Goal: Task Accomplishment & Management: Manage account settings

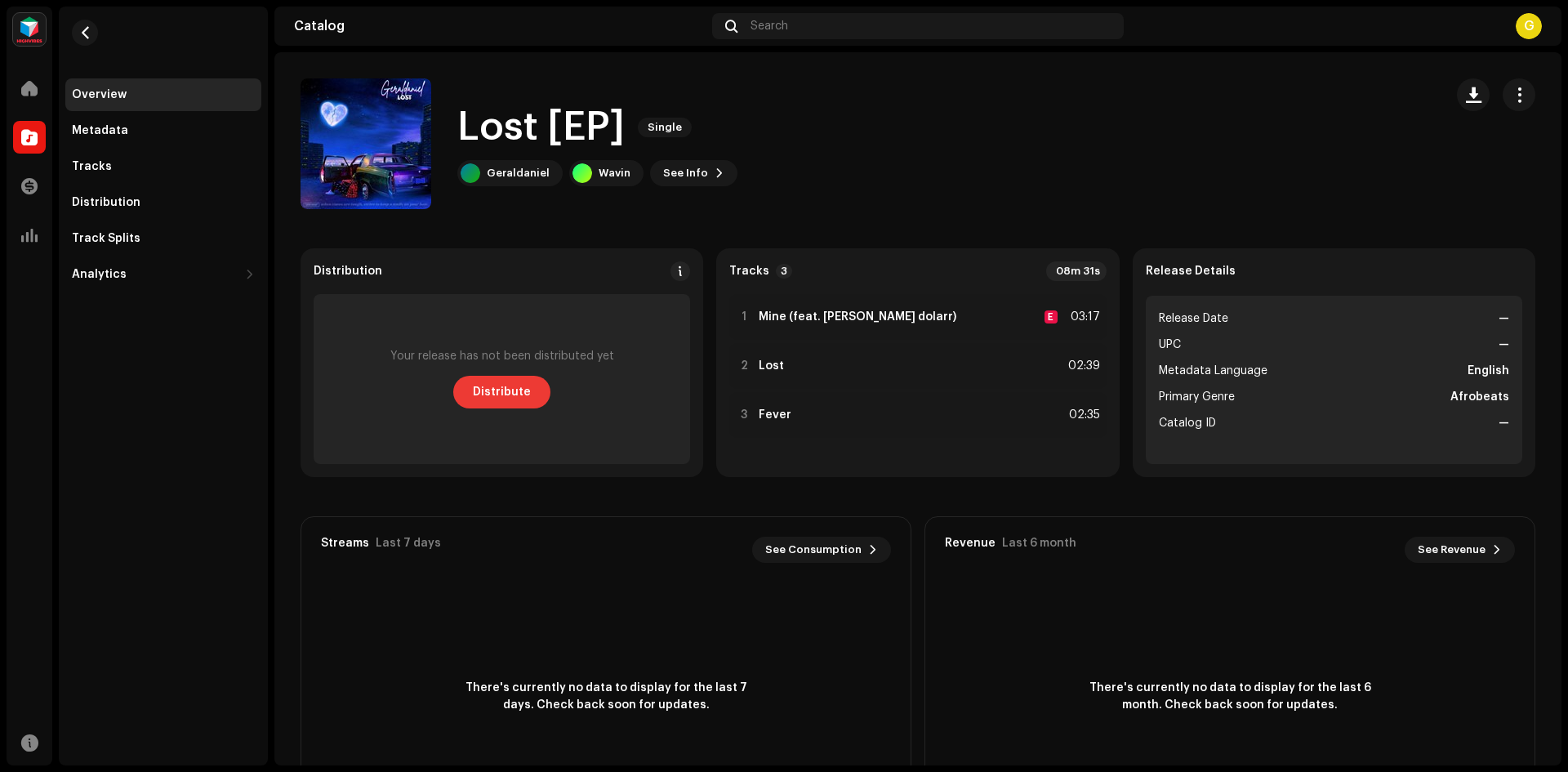
click at [511, 395] on span "Distribute" at bounding box center [502, 392] width 58 height 33
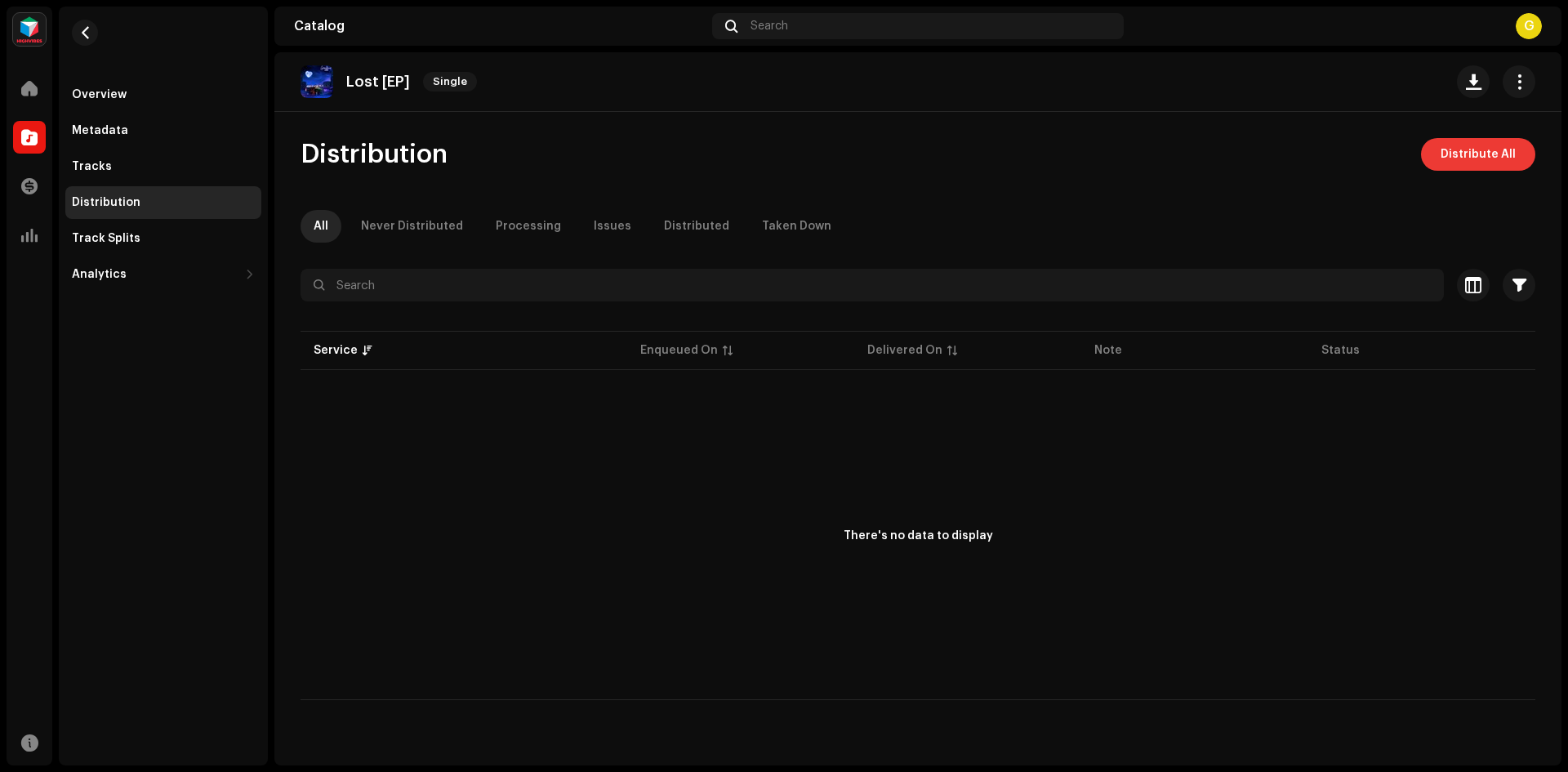
click at [1453, 149] on span "Distribute All" at bounding box center [1479, 155] width 75 height 33
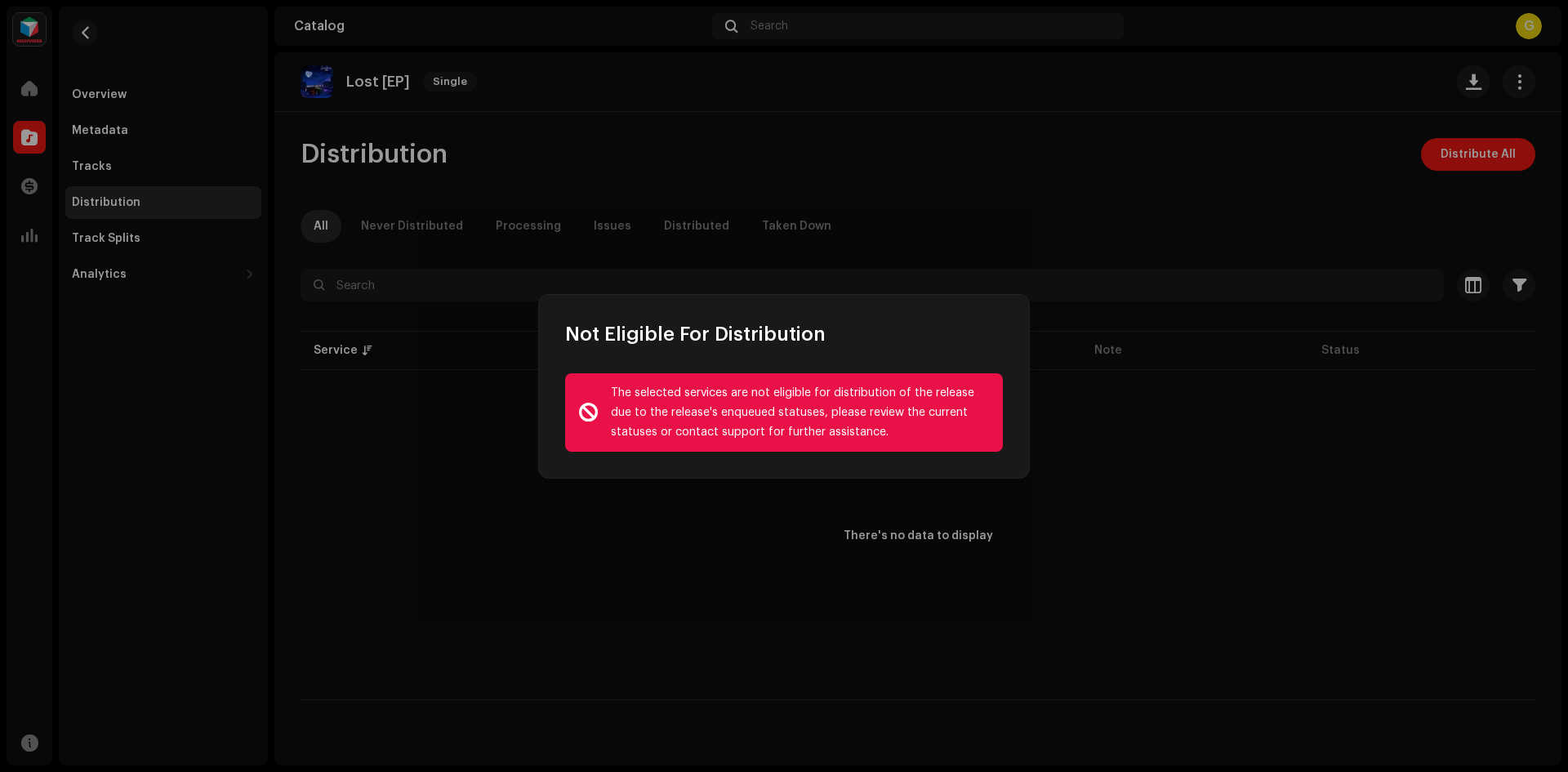
click at [613, 470] on div "The selected services are not eligible for distribution of the release due to t…" at bounding box center [784, 413] width 490 height 131
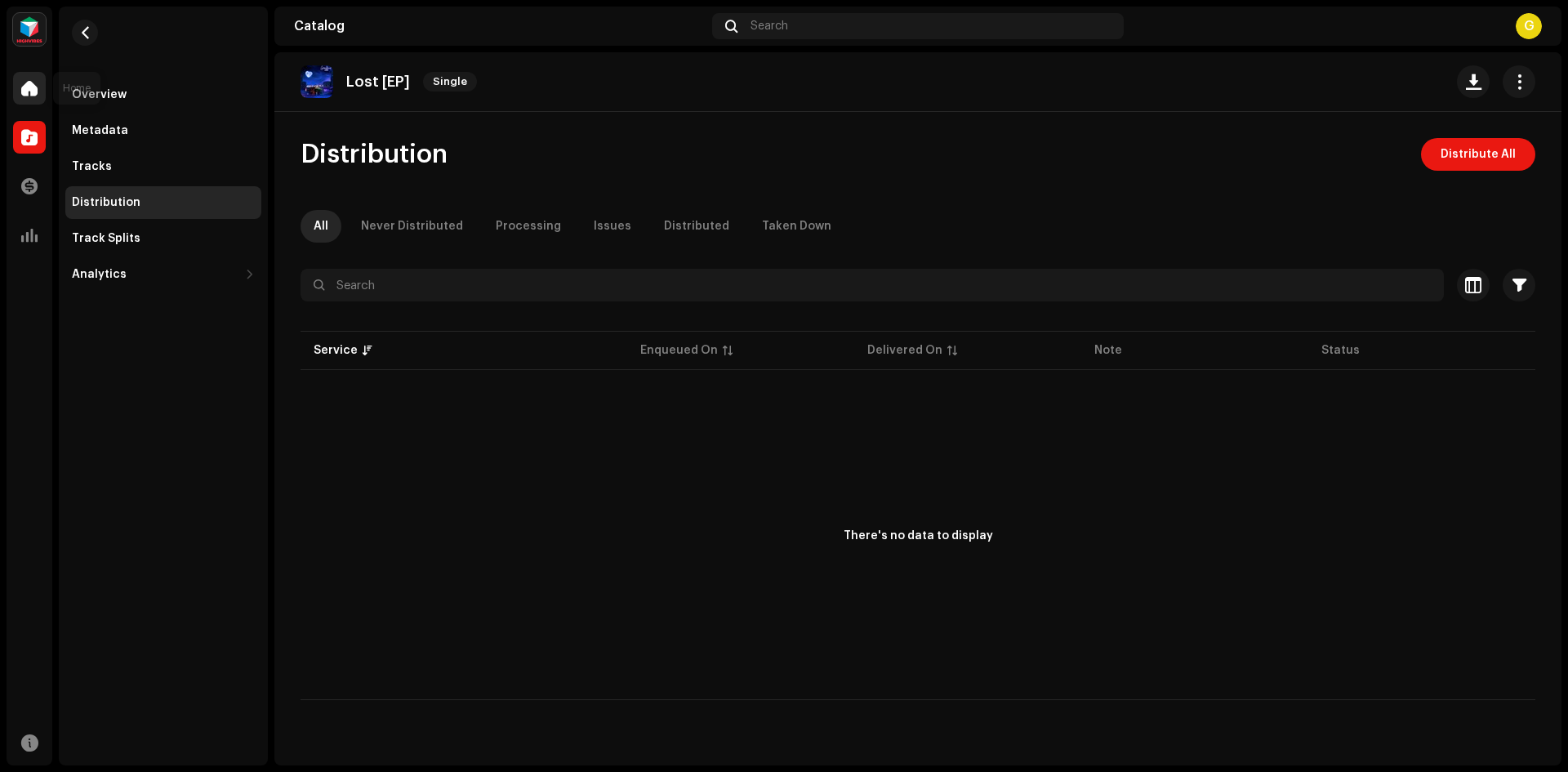
click at [20, 85] on div at bounding box center [29, 88] width 33 height 33
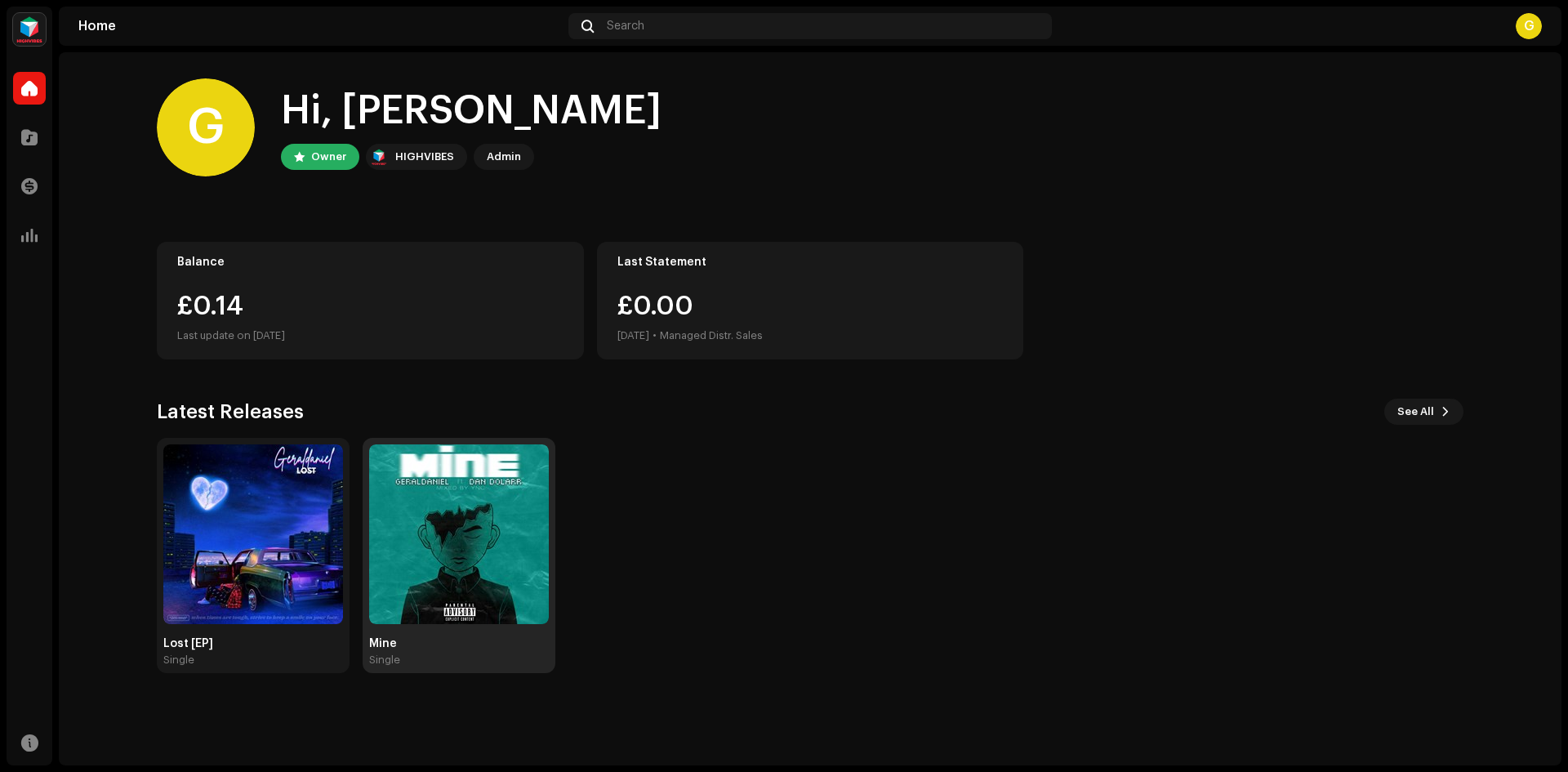
click at [439, 523] on img at bounding box center [459, 535] width 180 height 180
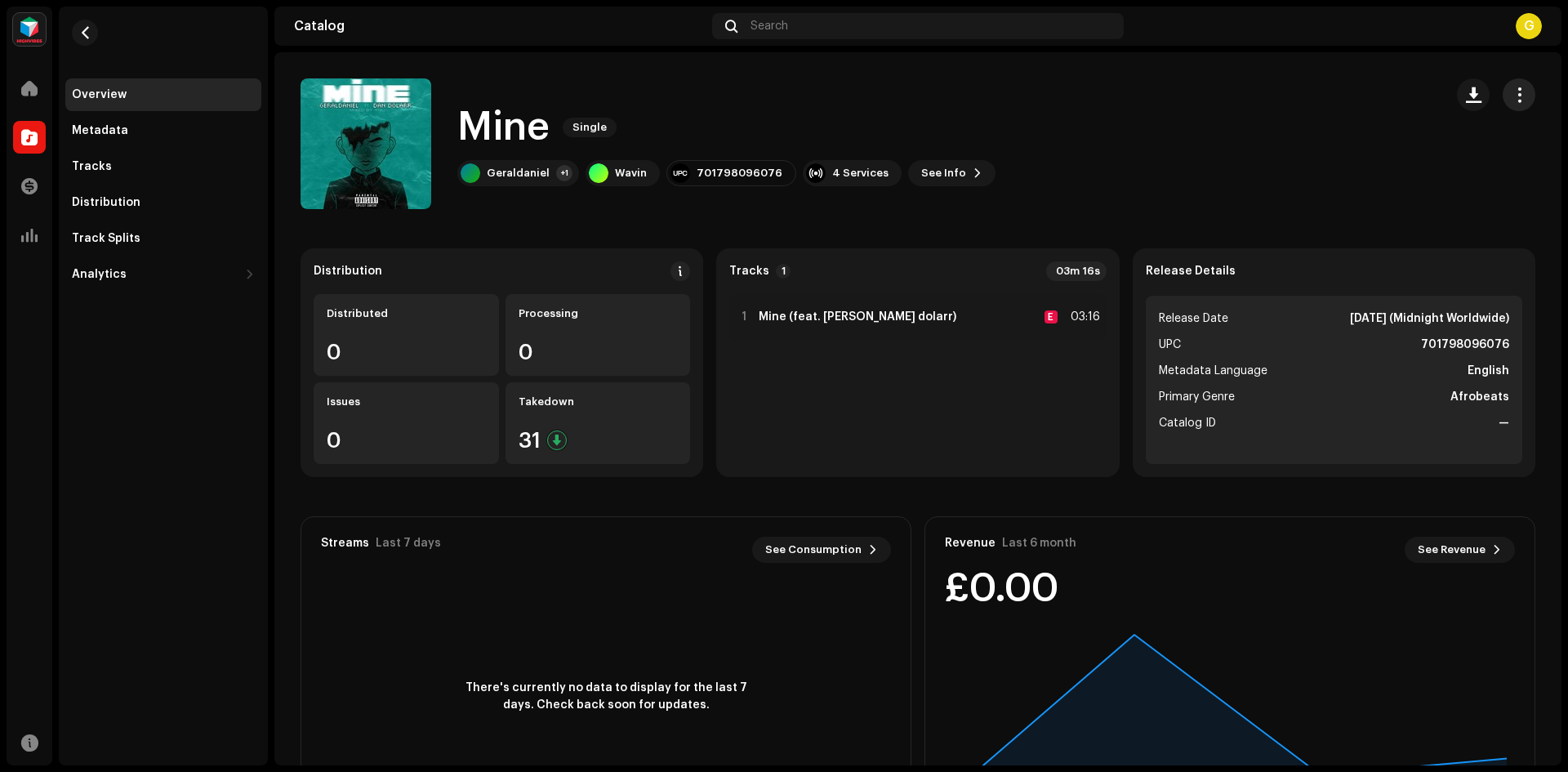
click at [1512, 91] on span "button" at bounding box center [1520, 95] width 16 height 13
click at [856, 171] on div "4 Services" at bounding box center [860, 174] width 56 height 13
click at [538, 418] on div "Takedown 31" at bounding box center [598, 423] width 186 height 82
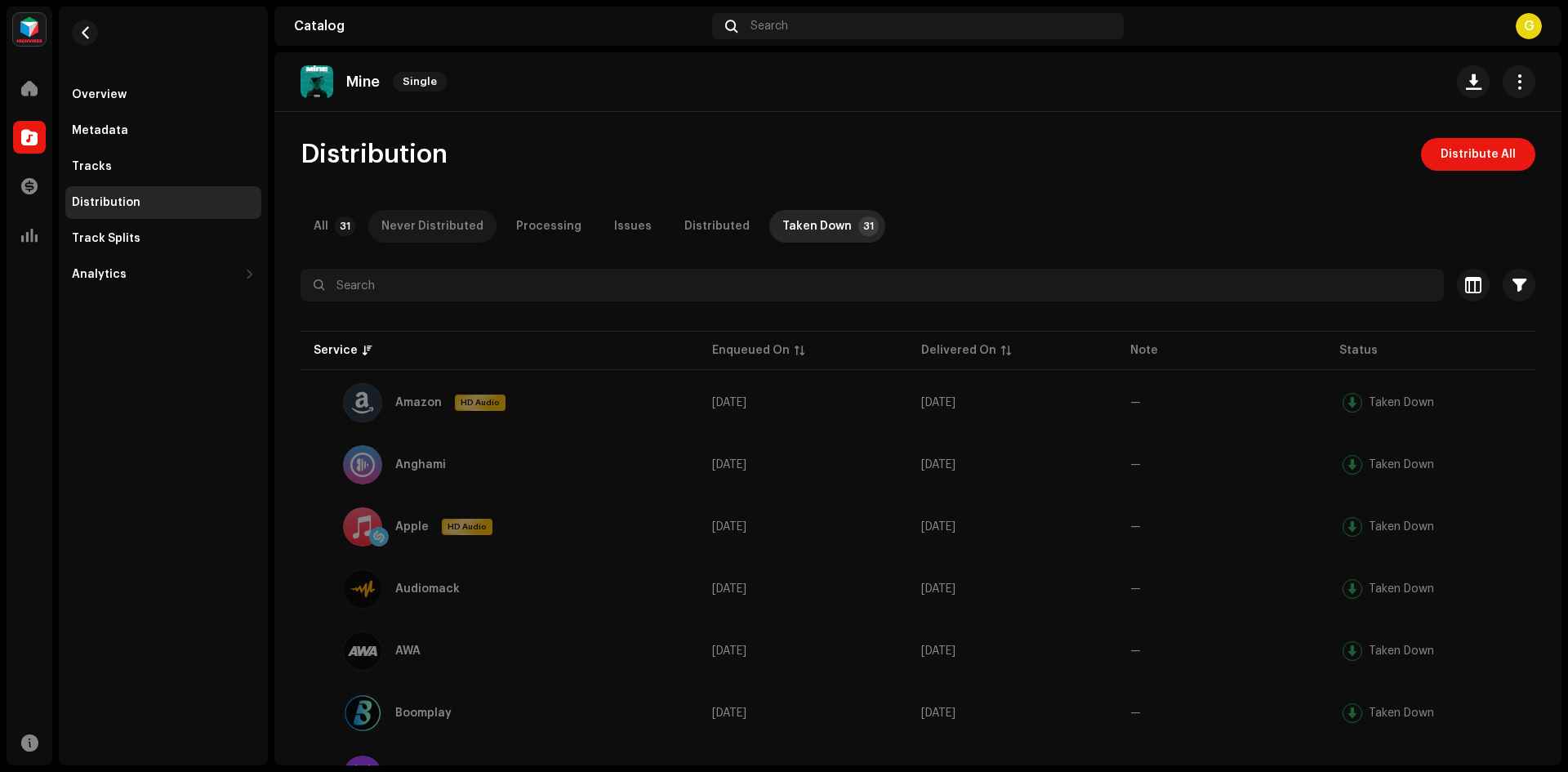
click at [437, 223] on div "Never Distributed" at bounding box center [432, 227] width 102 height 33
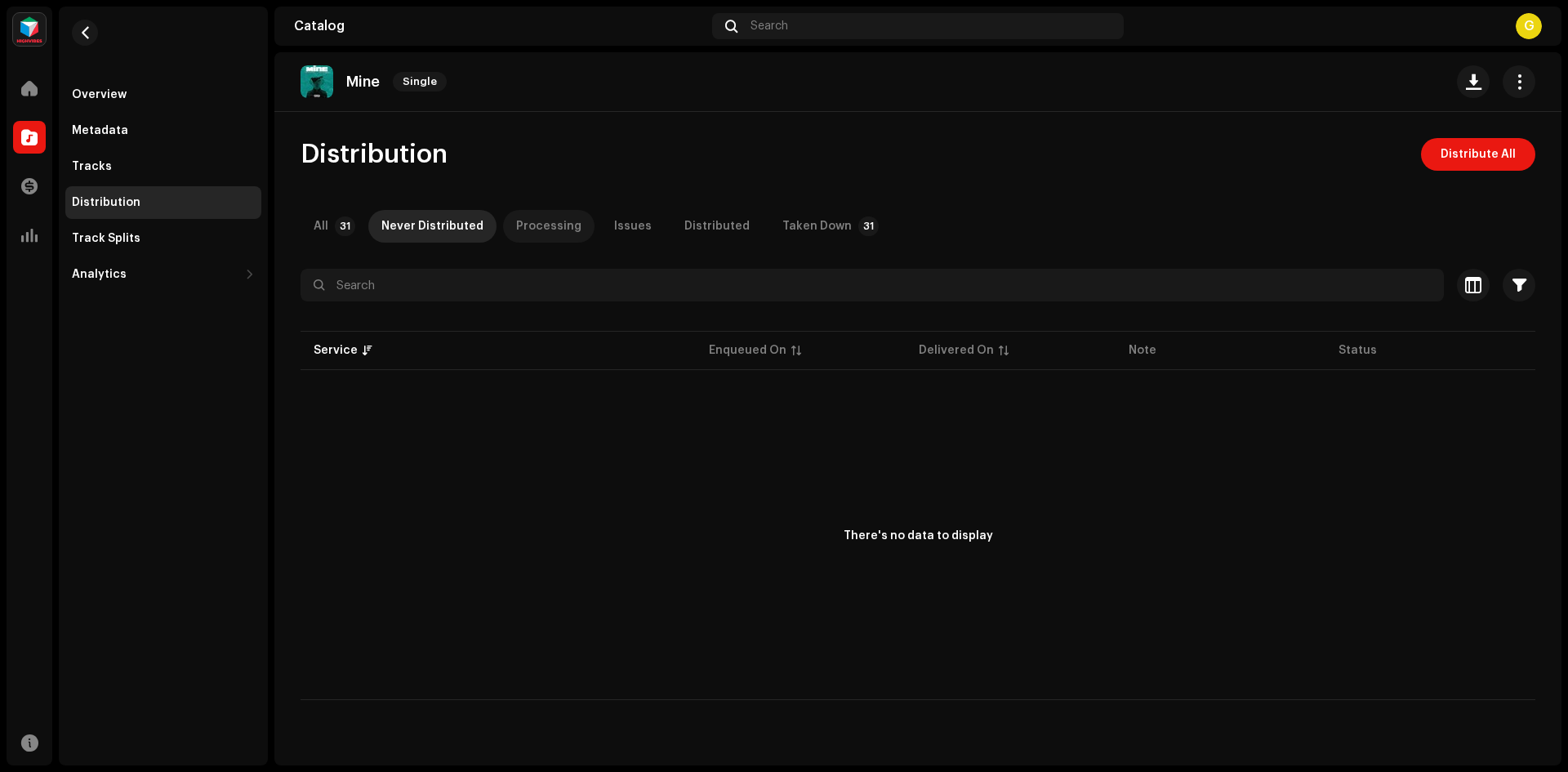
click at [543, 227] on div "Processing" at bounding box center [549, 227] width 65 height 33
click at [619, 222] on div "Issues" at bounding box center [633, 227] width 38 height 33
click at [691, 215] on div "Distributed" at bounding box center [717, 227] width 65 height 33
click at [106, 161] on div "Tracks" at bounding box center [92, 167] width 40 height 13
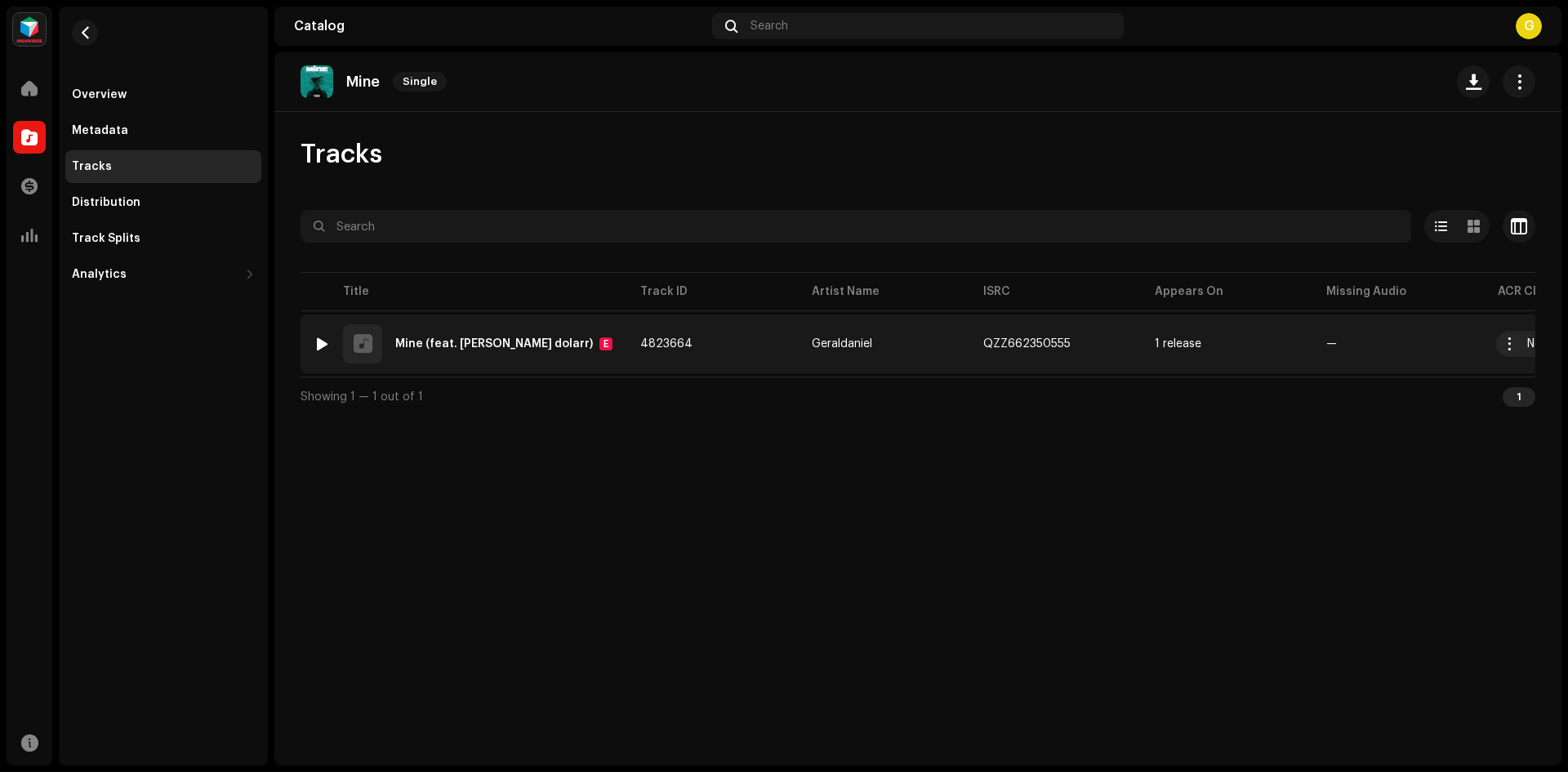
click at [440, 336] on div "1 Mine (feat. [PERSON_NAME] dolarr) E" at bounding box center [463, 344] width 300 height 39
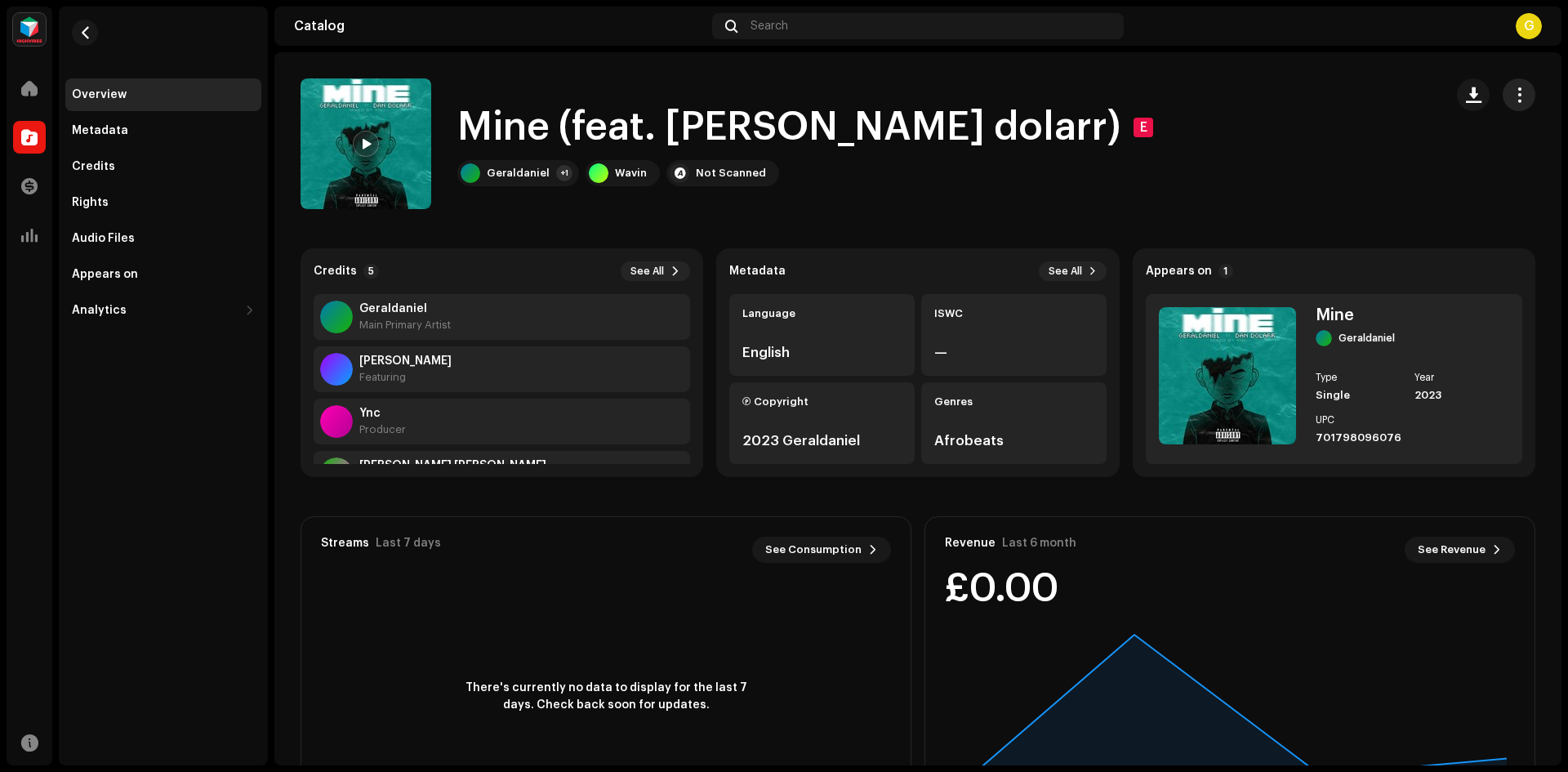
click at [1512, 88] on span "button" at bounding box center [1520, 95] width 16 height 13
click at [1160, 170] on div "Mine (feat. [PERSON_NAME]) E Geraldaniel +1 Wavin Not Scanned" at bounding box center [865, 144] width 1130 height 131
click at [40, 93] on div at bounding box center [29, 88] width 33 height 33
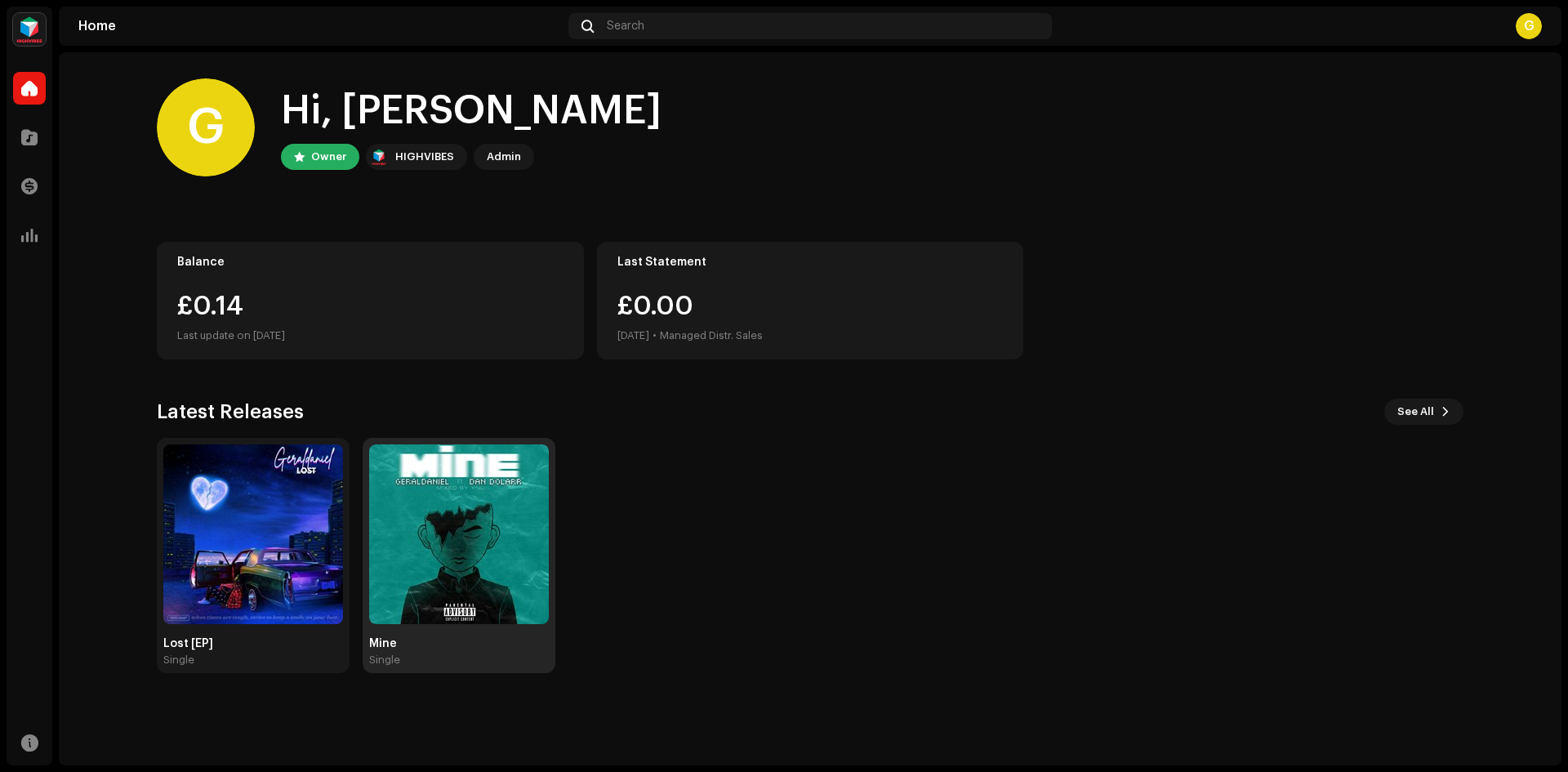
click at [459, 644] on div "Mine" at bounding box center [459, 644] width 180 height 13
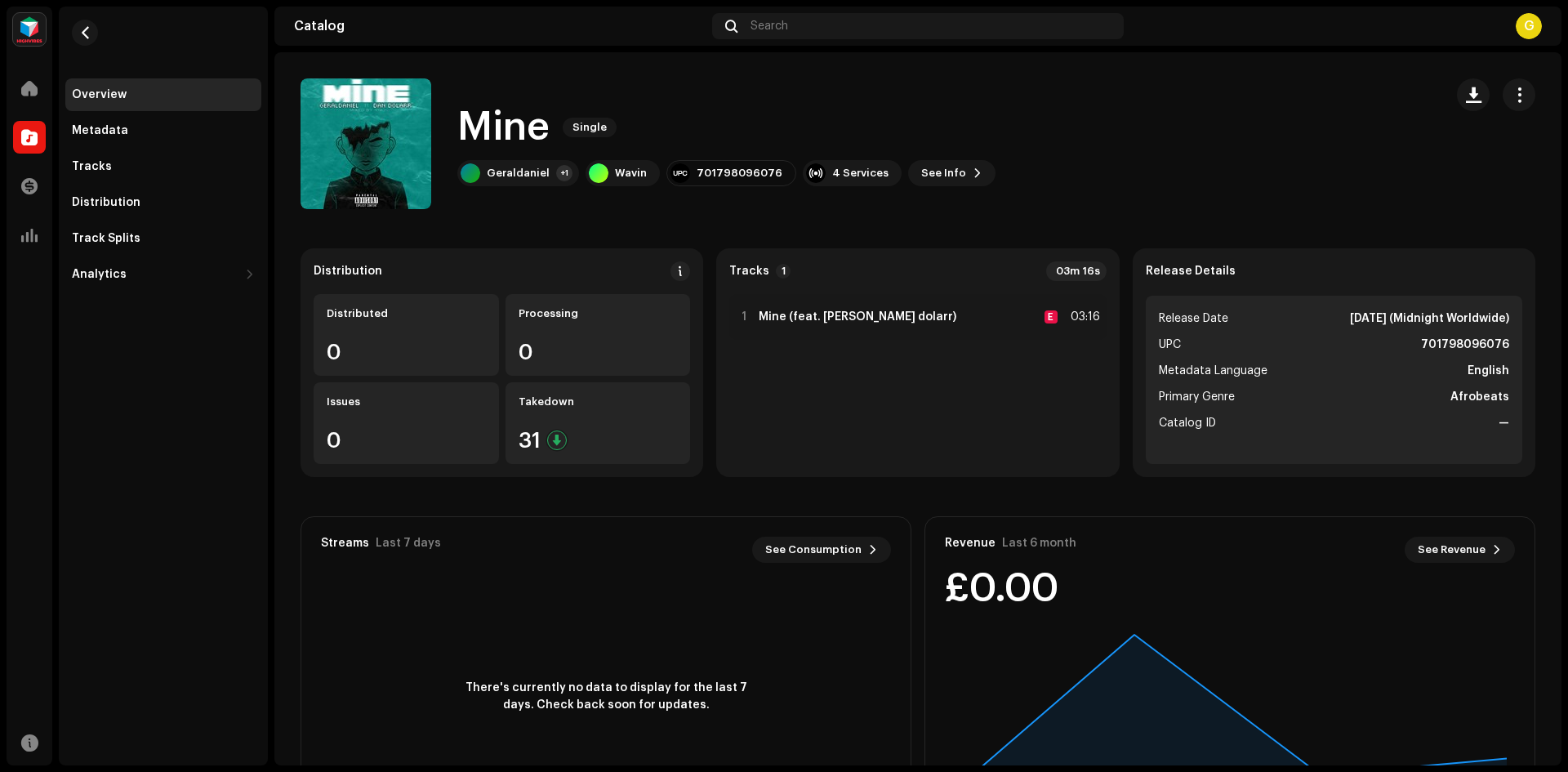
click at [3, 101] on div "Geraldaniel Home Catalog Transactions Analytics Resources Overview Metadata Tra…" at bounding box center [784, 386] width 1568 height 772
click at [8, 93] on div "Home" at bounding box center [29, 88] width 46 height 46
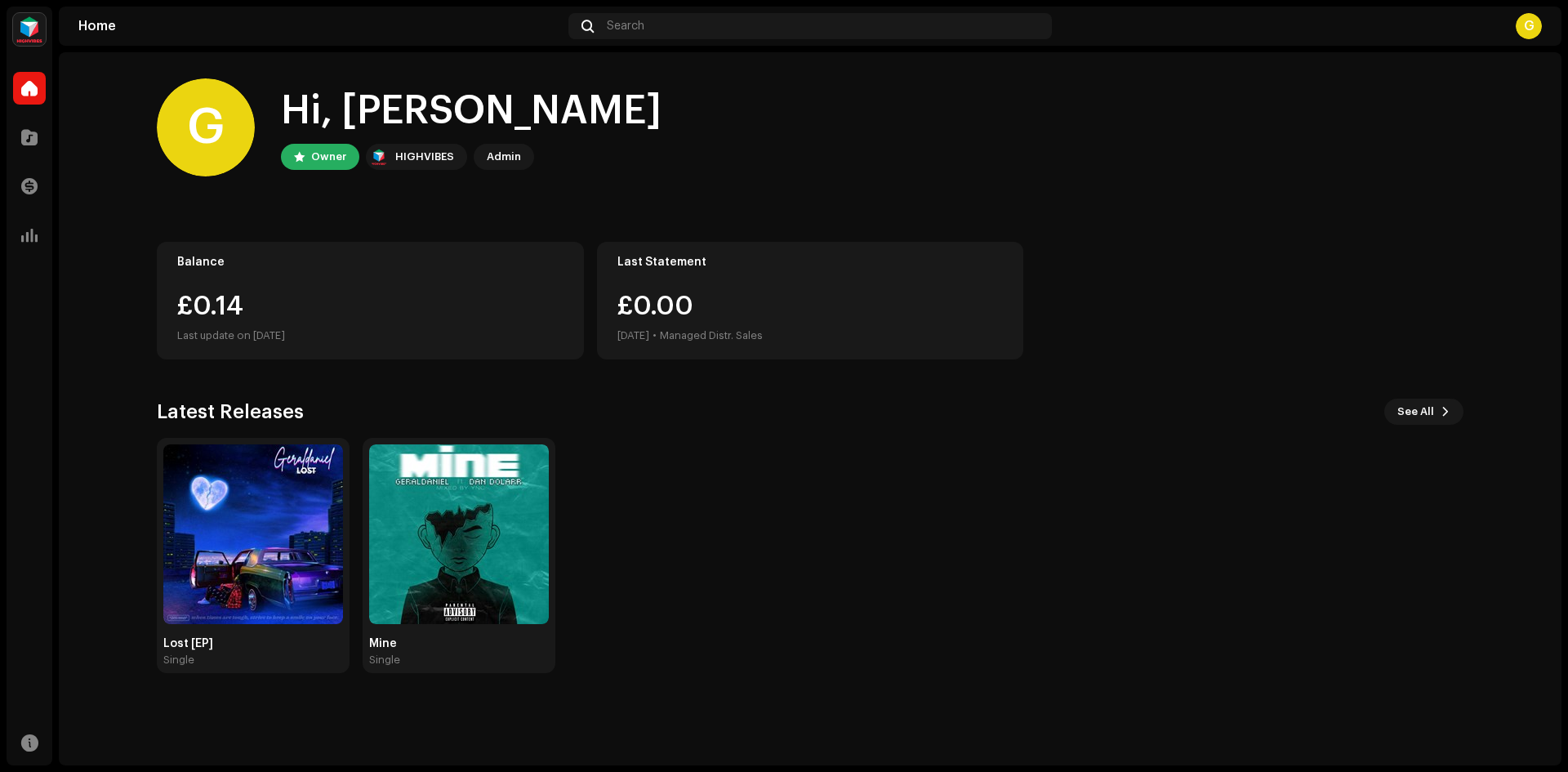
click at [271, 544] on img at bounding box center [254, 535] width 180 height 180
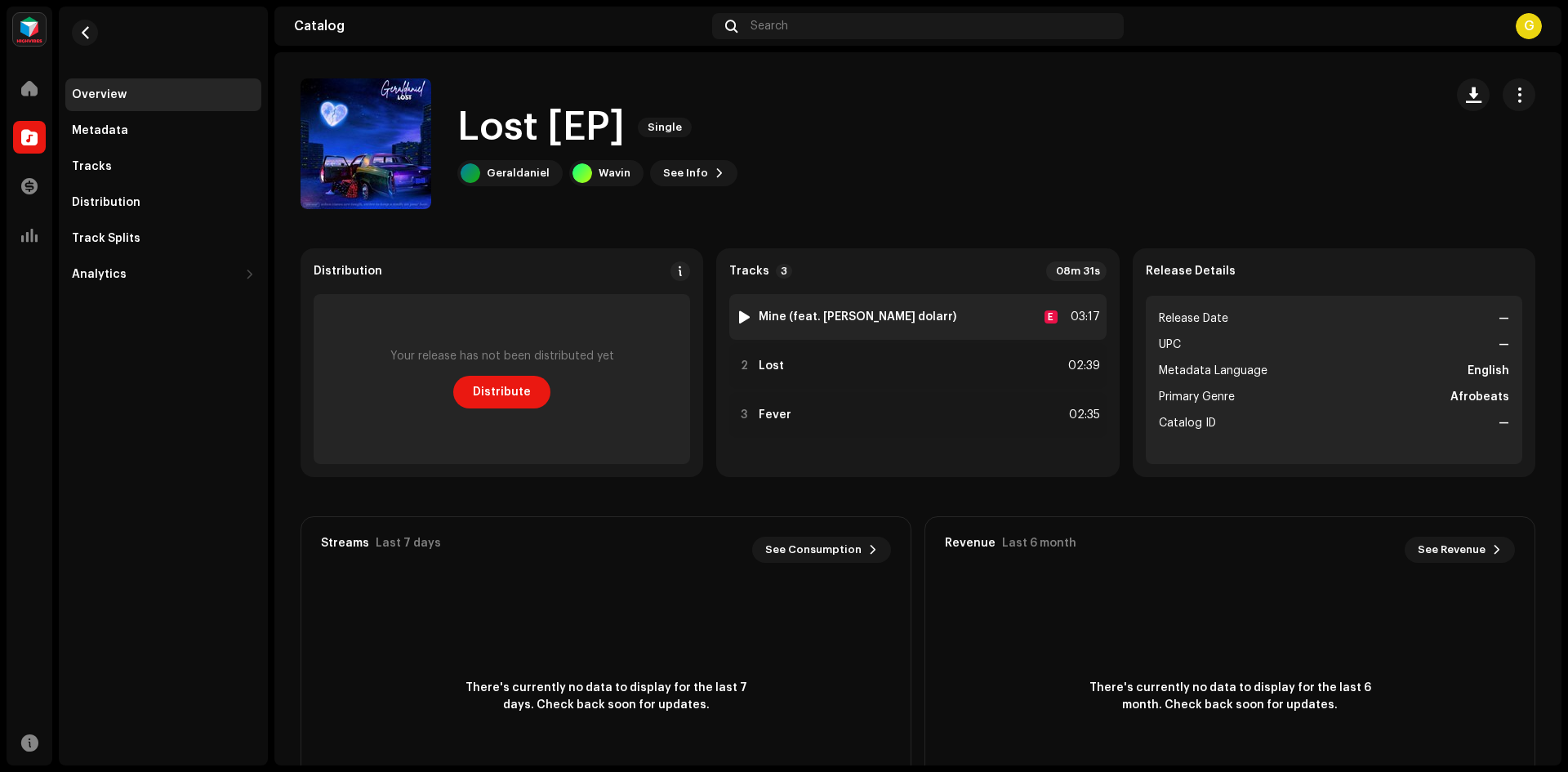
click at [1065, 317] on div "03:17" at bounding box center [1083, 317] width 36 height 20
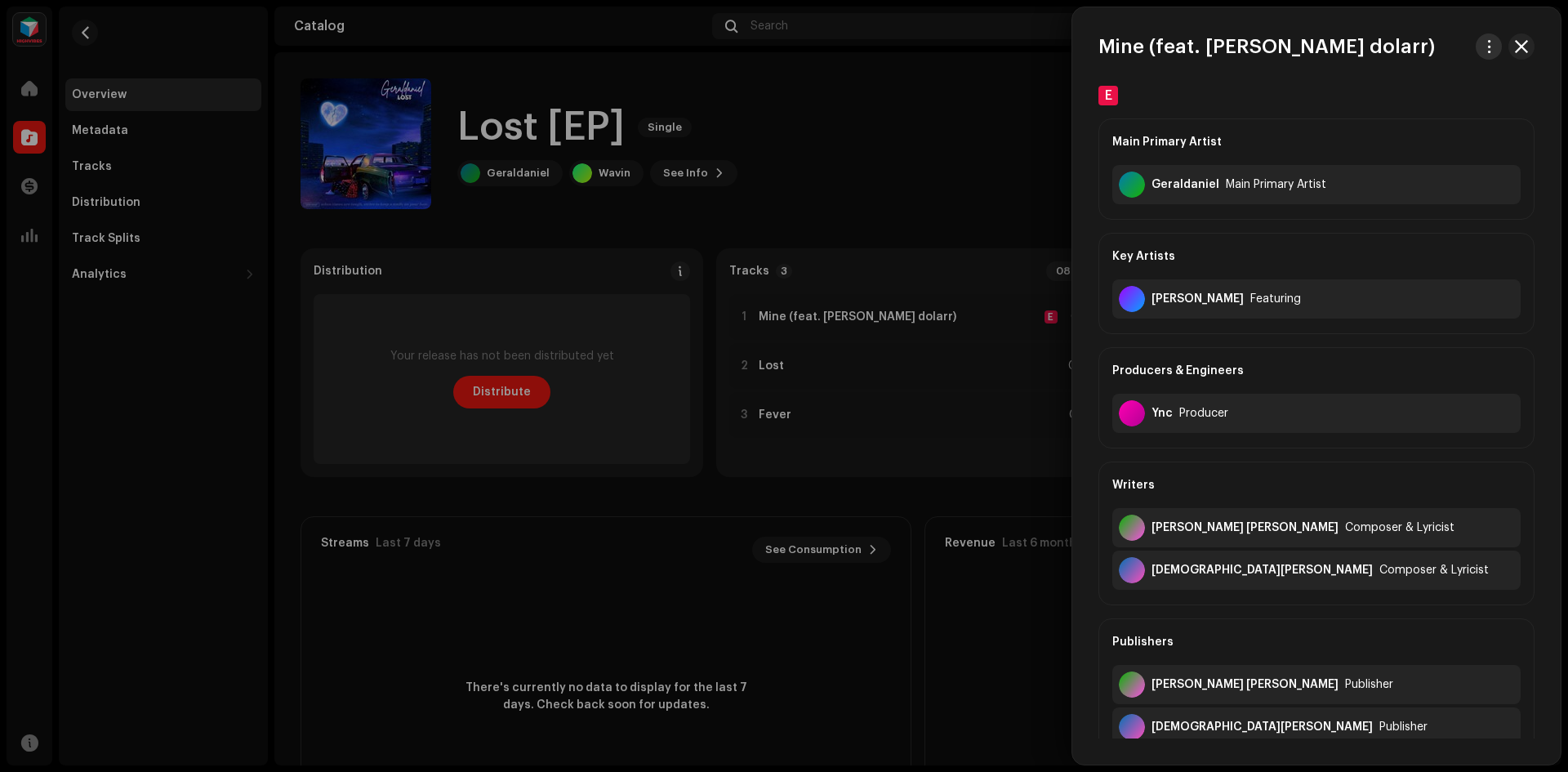
click at [1491, 50] on button "button" at bounding box center [1489, 47] width 26 height 26
click at [1438, 116] on div "Download audio" at bounding box center [1408, 116] width 152 height 13
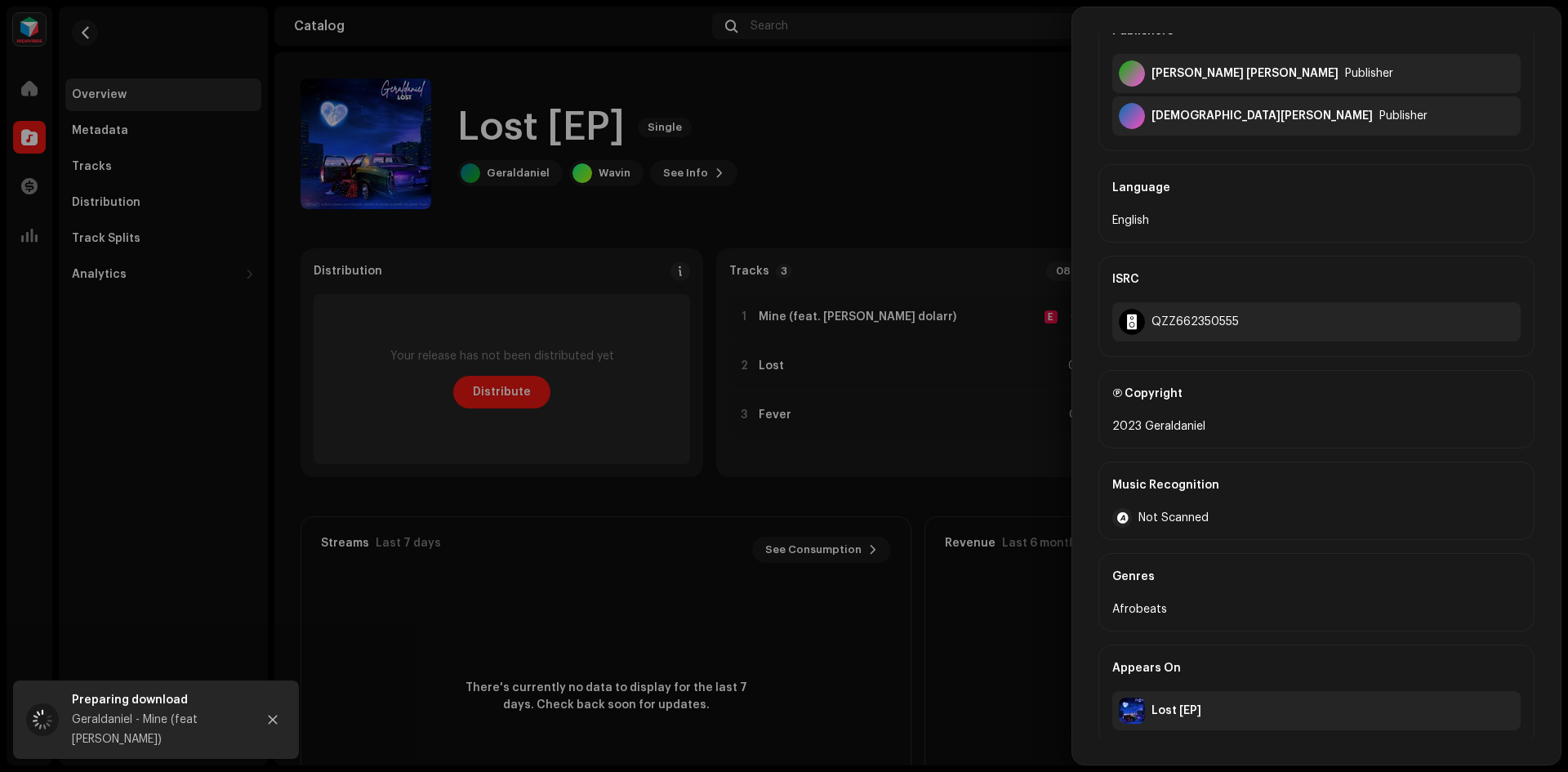
scroll to position [619, 0]
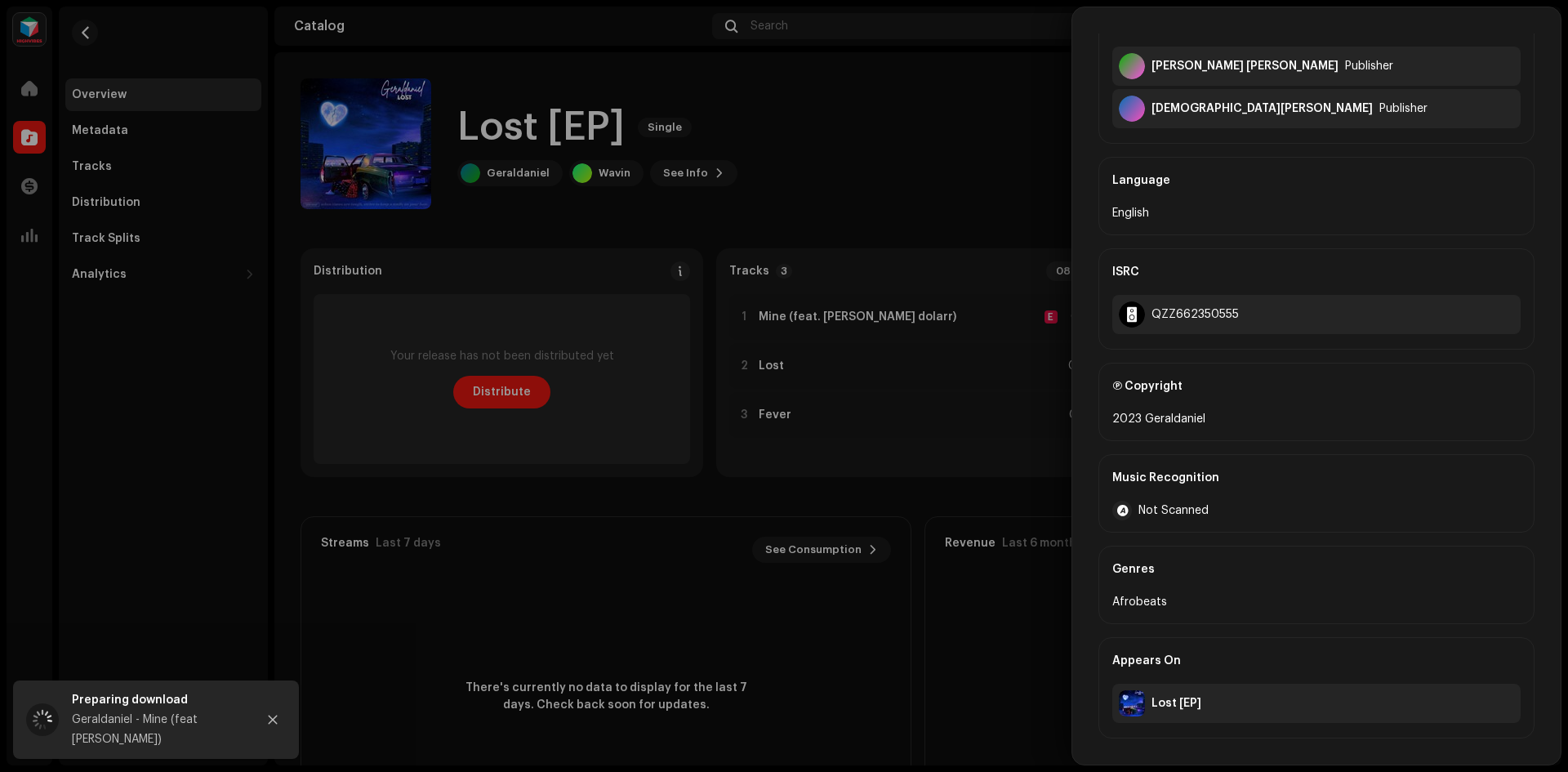
click at [1194, 501] on div "Not Scanned" at bounding box center [1316, 511] width 408 height 20
click at [1253, 409] on div "2023 Geraldaniel" at bounding box center [1316, 419] width 408 height 20
click at [1123, 390] on div "Ⓟ Copyright" at bounding box center [1316, 386] width 408 height 46
click at [894, 150] on div at bounding box center [784, 386] width 1568 height 772
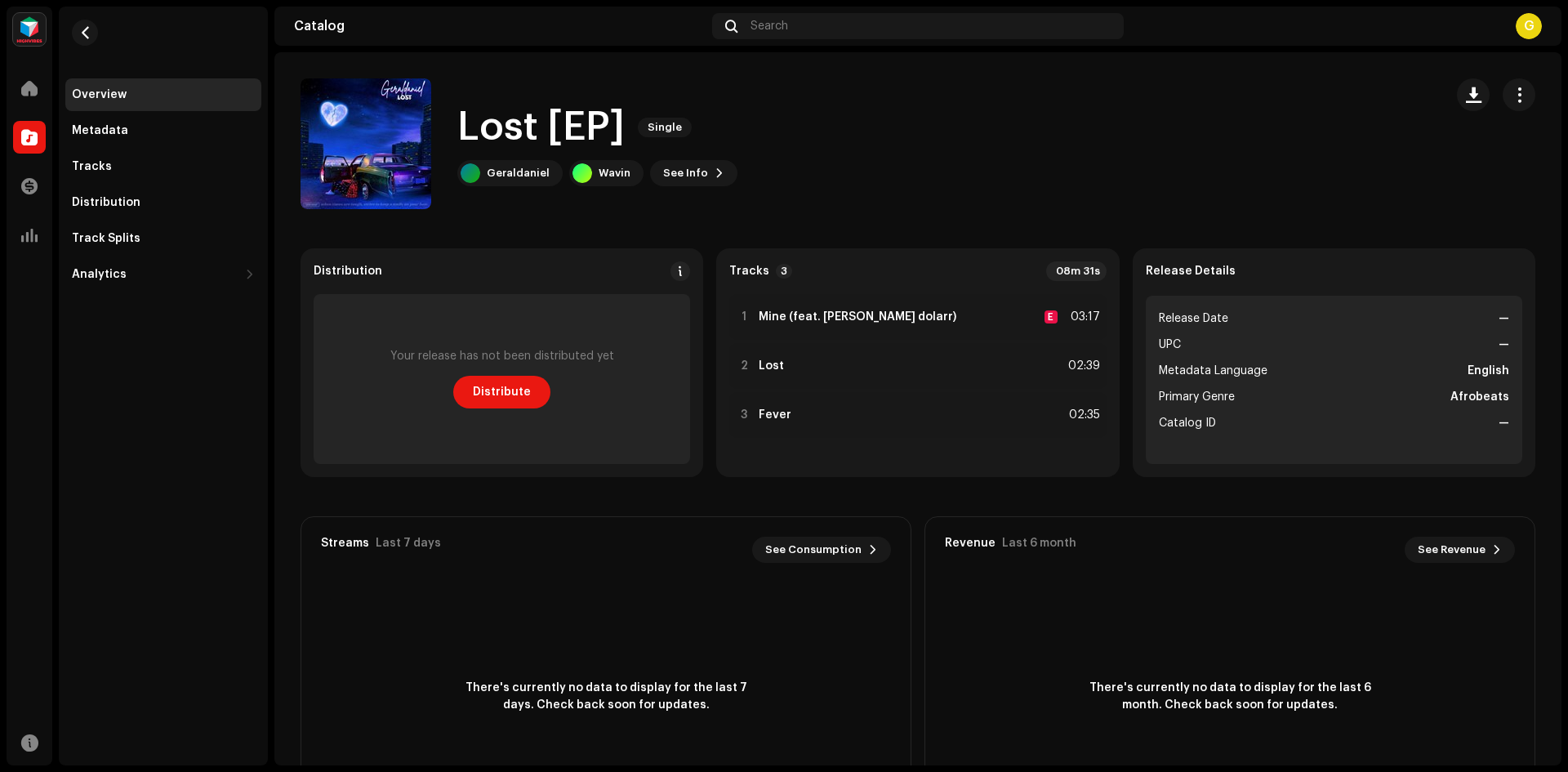
click at [1179, 169] on div "Lost [EP] Single [PERSON_NAME] See Info" at bounding box center [865, 144] width 1130 height 131
click at [1512, 97] on span "button" at bounding box center [1520, 95] width 16 height 13
click at [813, 155] on div "Lost [EP] Single [PERSON_NAME] See Info" at bounding box center [865, 144] width 1130 height 131
click at [121, 196] on div "Distribution" at bounding box center [164, 203] width 196 height 33
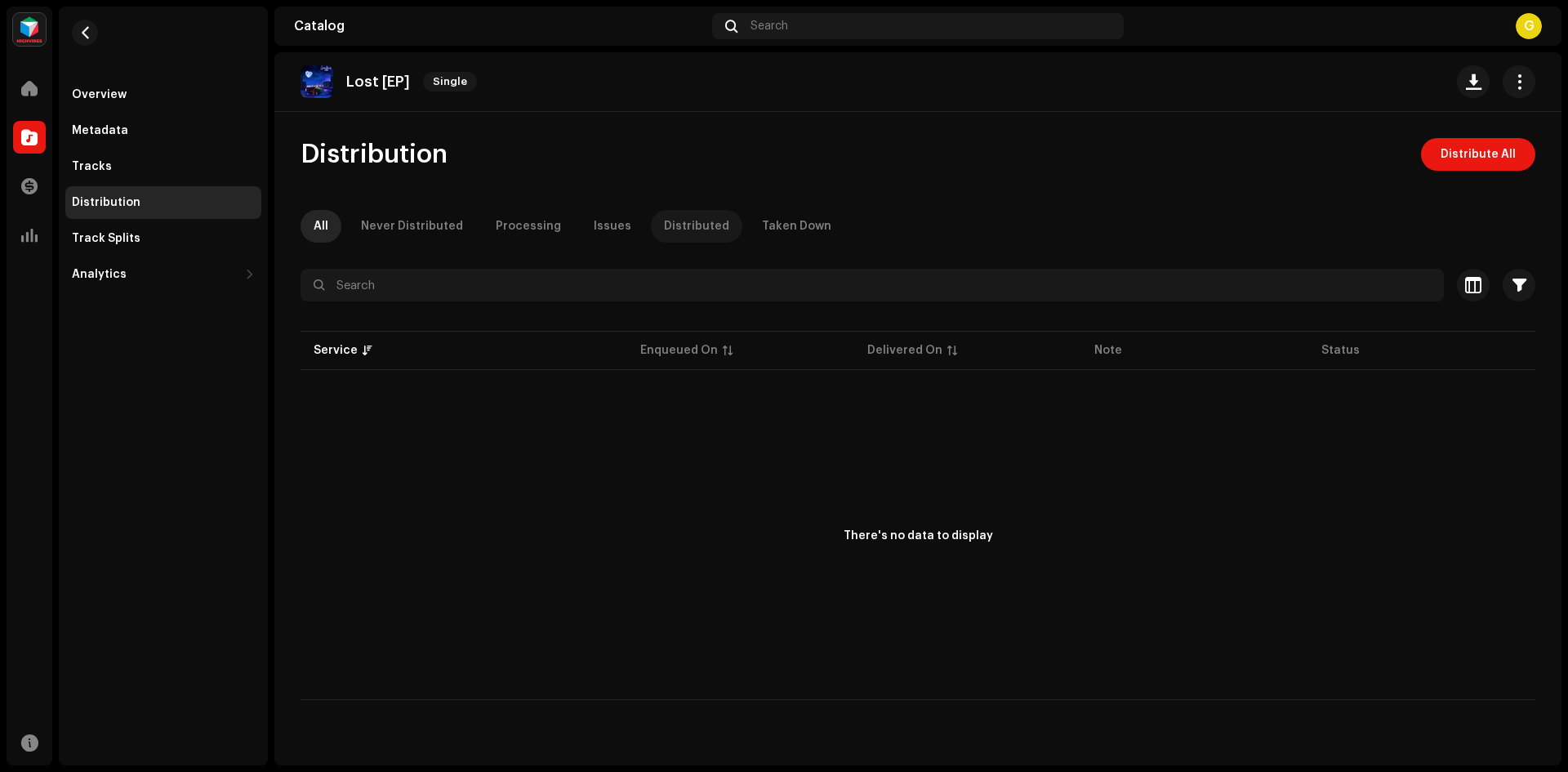
click at [665, 219] on div "Distributed" at bounding box center [697, 227] width 65 height 33
click at [796, 222] on div "Taken Down" at bounding box center [796, 227] width 70 height 33
click at [594, 228] on div "Issues" at bounding box center [613, 227] width 38 height 33
click at [510, 227] on div "Processing" at bounding box center [529, 227] width 65 height 33
click at [1534, 149] on button "Distribute All" at bounding box center [1479, 155] width 115 height 33
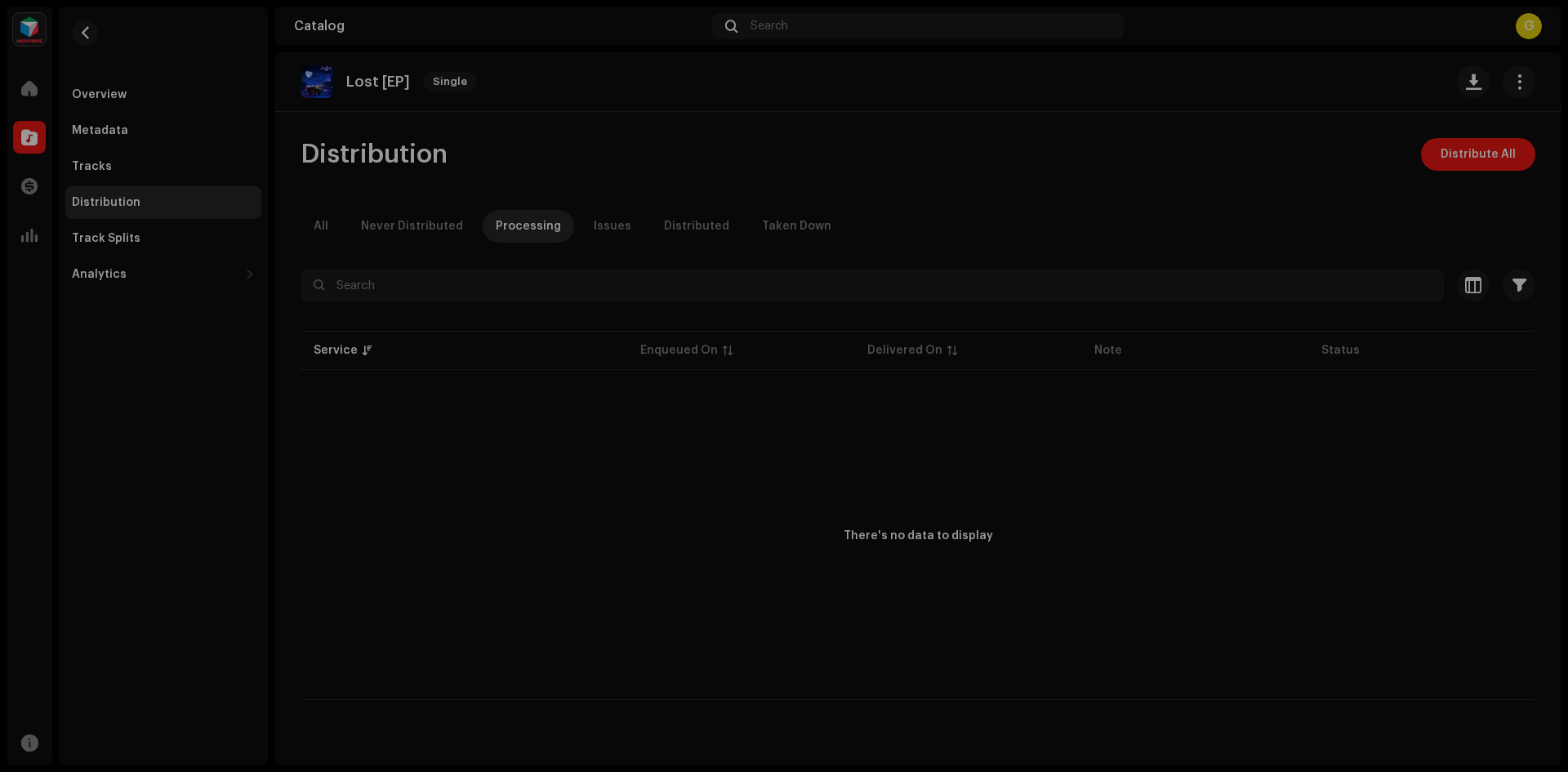
click at [1102, 150] on div "Not Eligible For Distribution The selected services are not eligible for distri…" at bounding box center [784, 386] width 1568 height 772
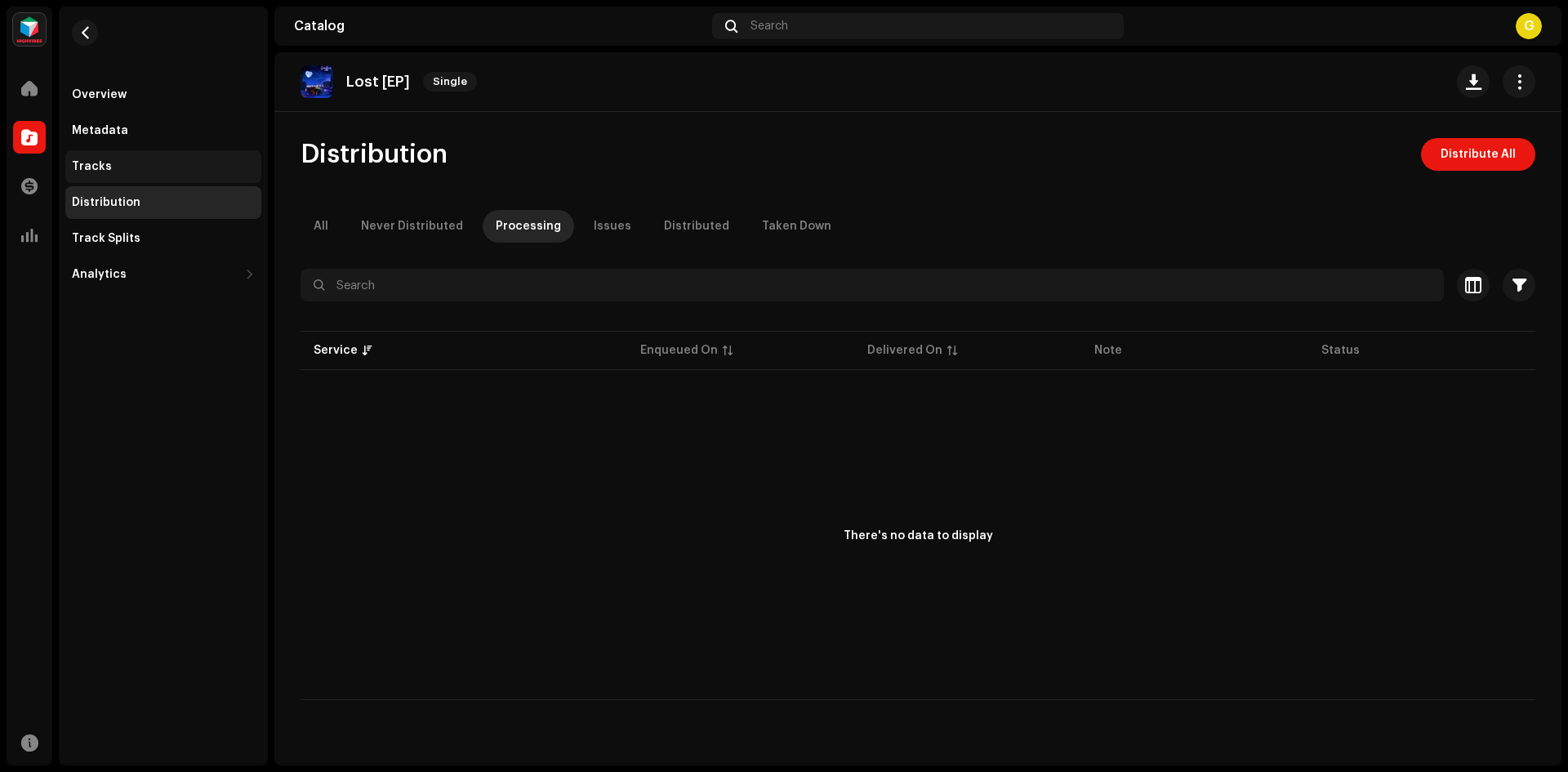
click at [140, 176] on div "Tracks" at bounding box center [164, 167] width 196 height 33
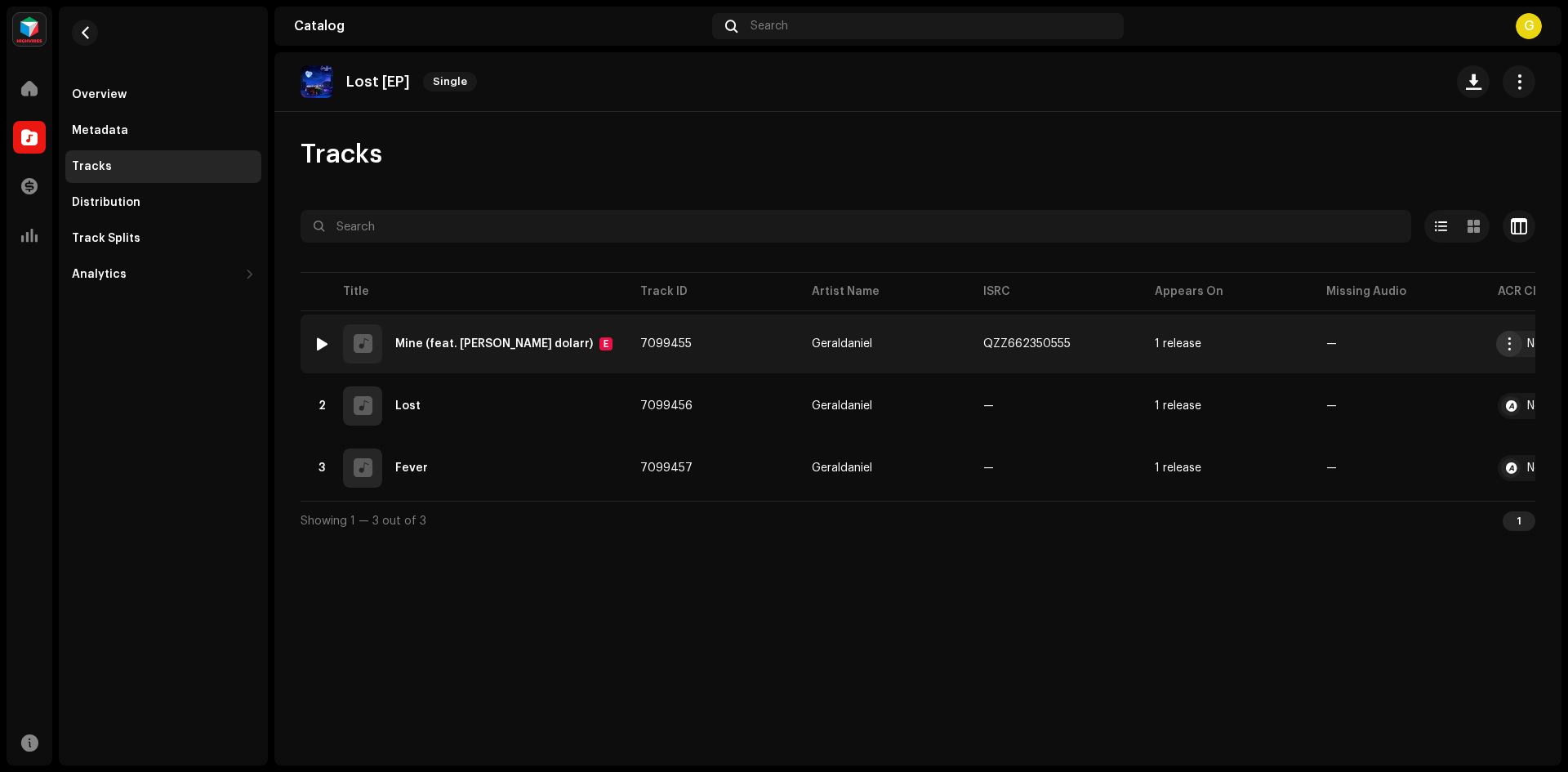
click at [1513, 342] on span "button" at bounding box center [1510, 344] width 12 height 13
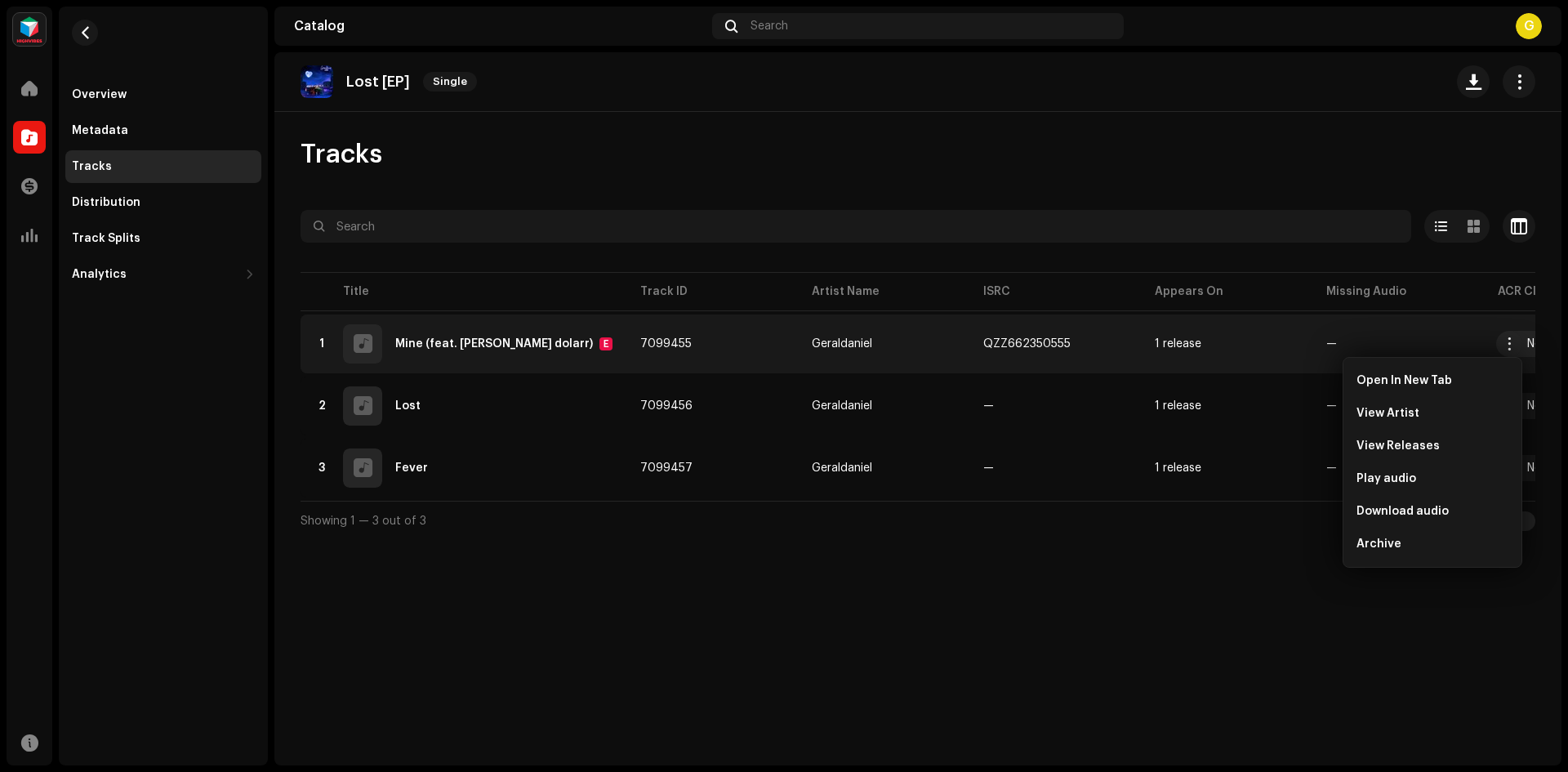
drag, startPoint x: 1241, startPoint y: 602, endPoint x: 1289, endPoint y: 506, distance: 107.3
click at [1246, 594] on div "Lost [EP] Single Tracks Selected 0 Options Filters Distribution status In progr…" at bounding box center [917, 409] width 1287 height 713
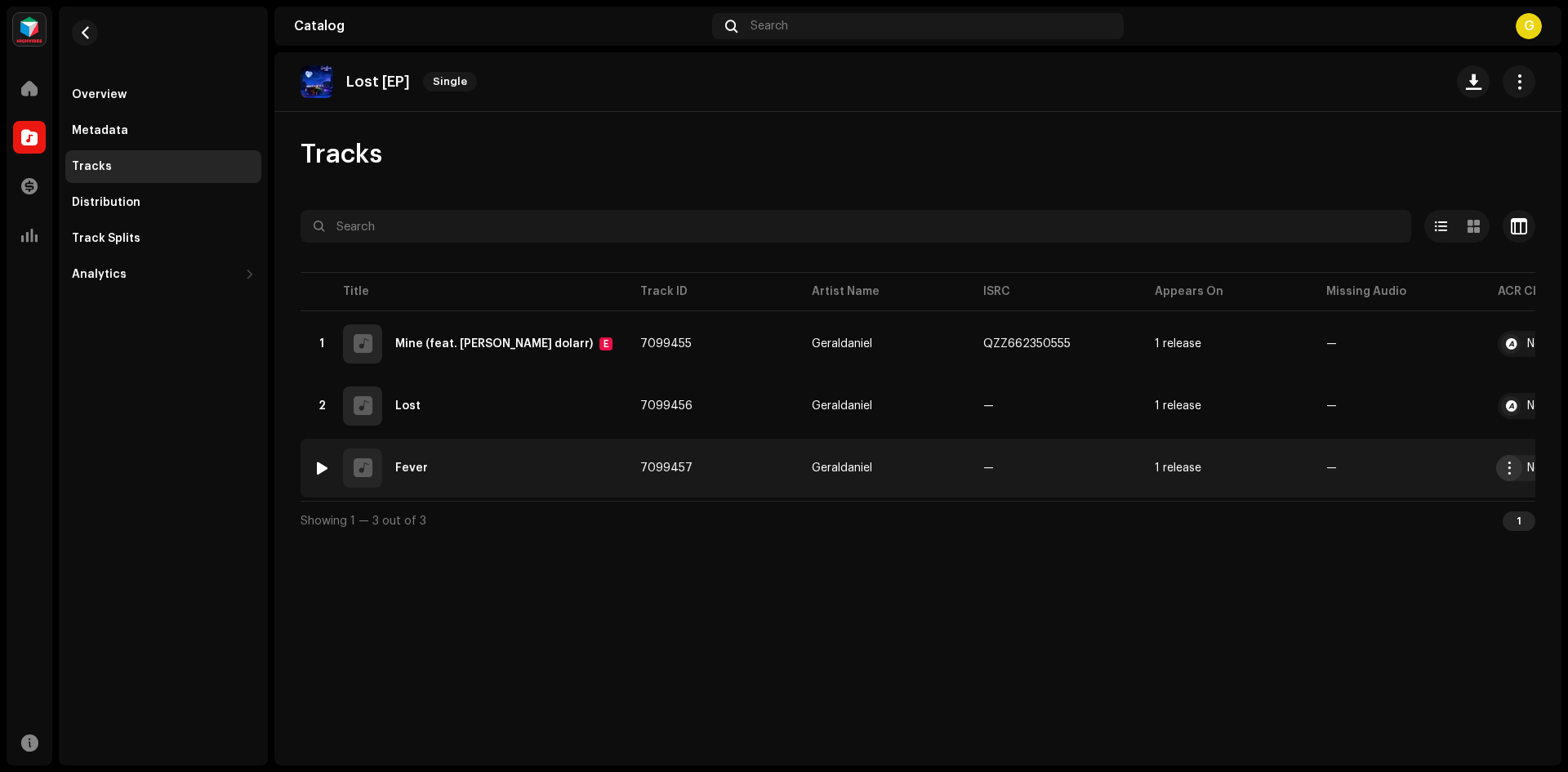
click at [1514, 475] on button "button" at bounding box center [1510, 468] width 26 height 26
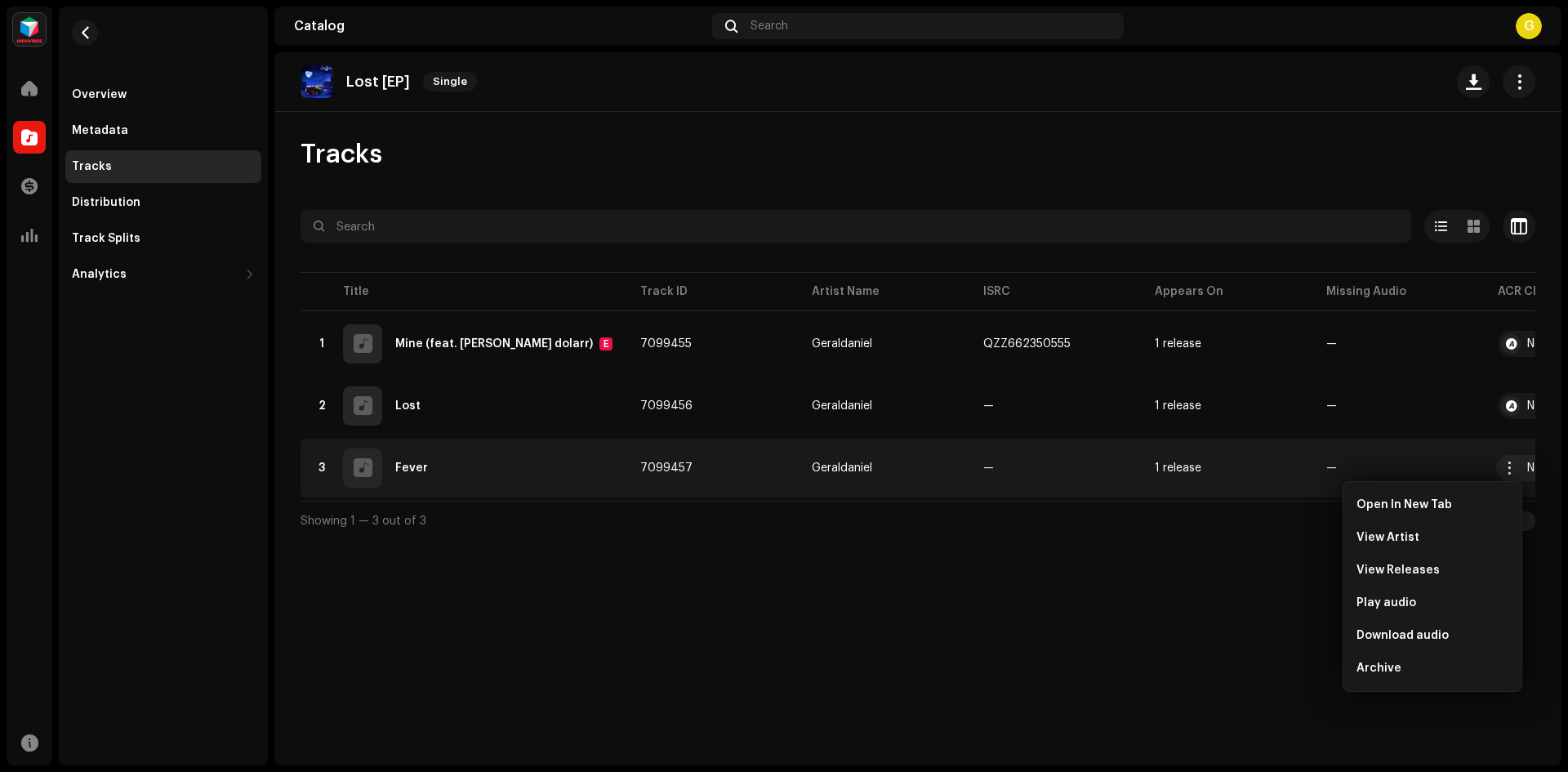
click at [1264, 596] on div "Lost [EP] Single Tracks Selected 0 Options Filters Distribution status In progr…" at bounding box center [917, 409] width 1287 height 713
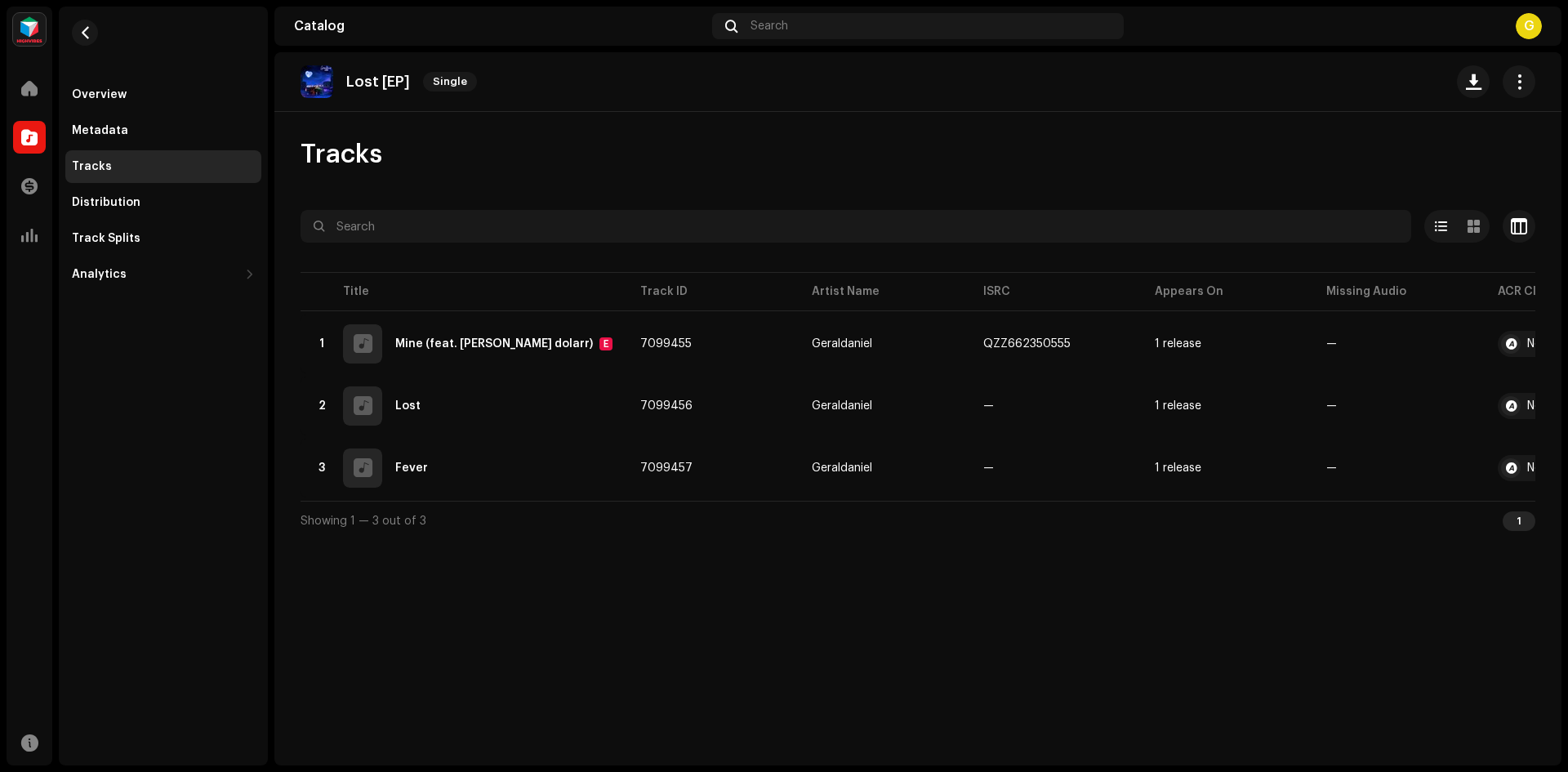
drag, startPoint x: 815, startPoint y: 593, endPoint x: 840, endPoint y: 594, distance: 25.0
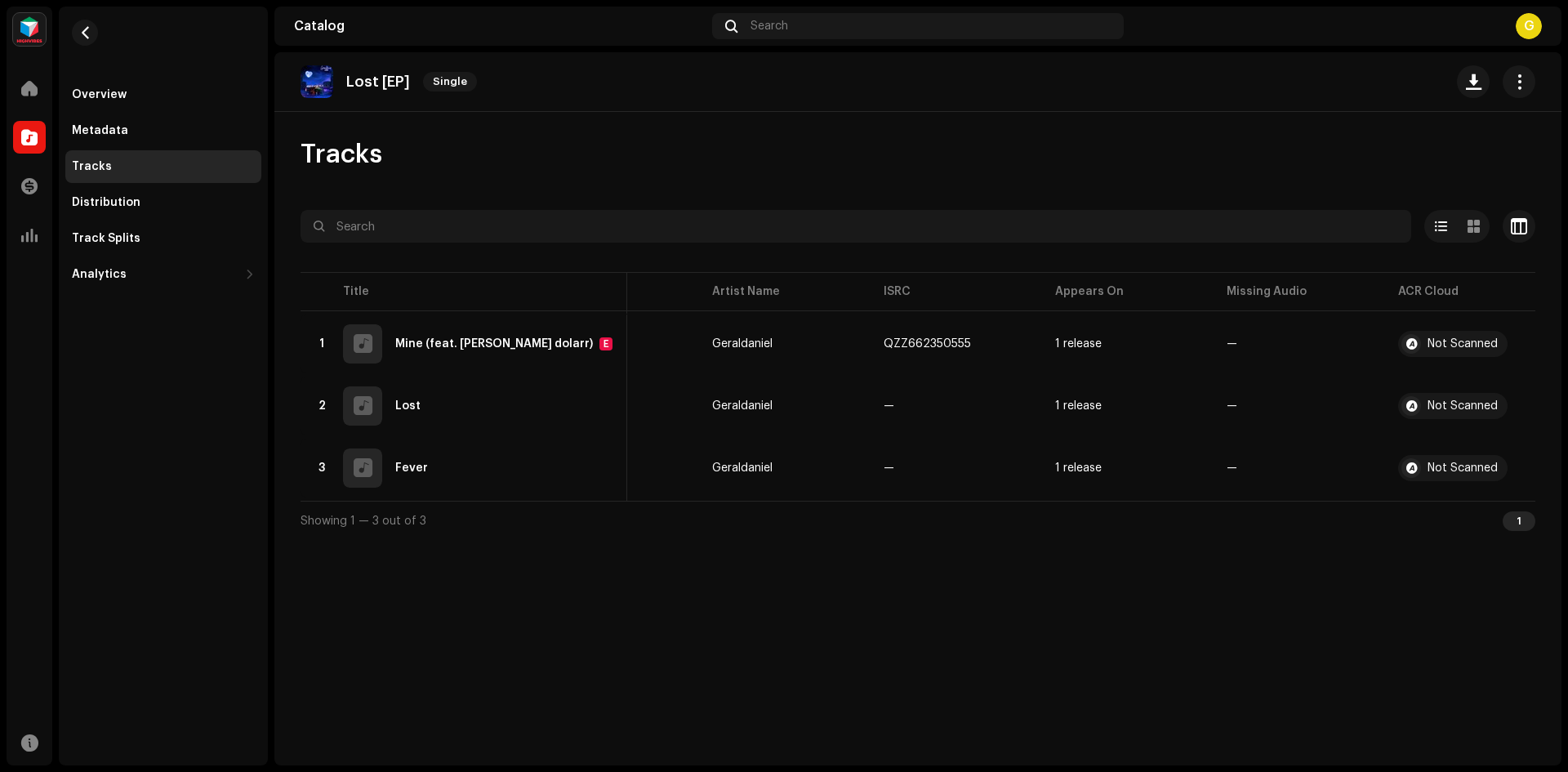
scroll to position [0, 101]
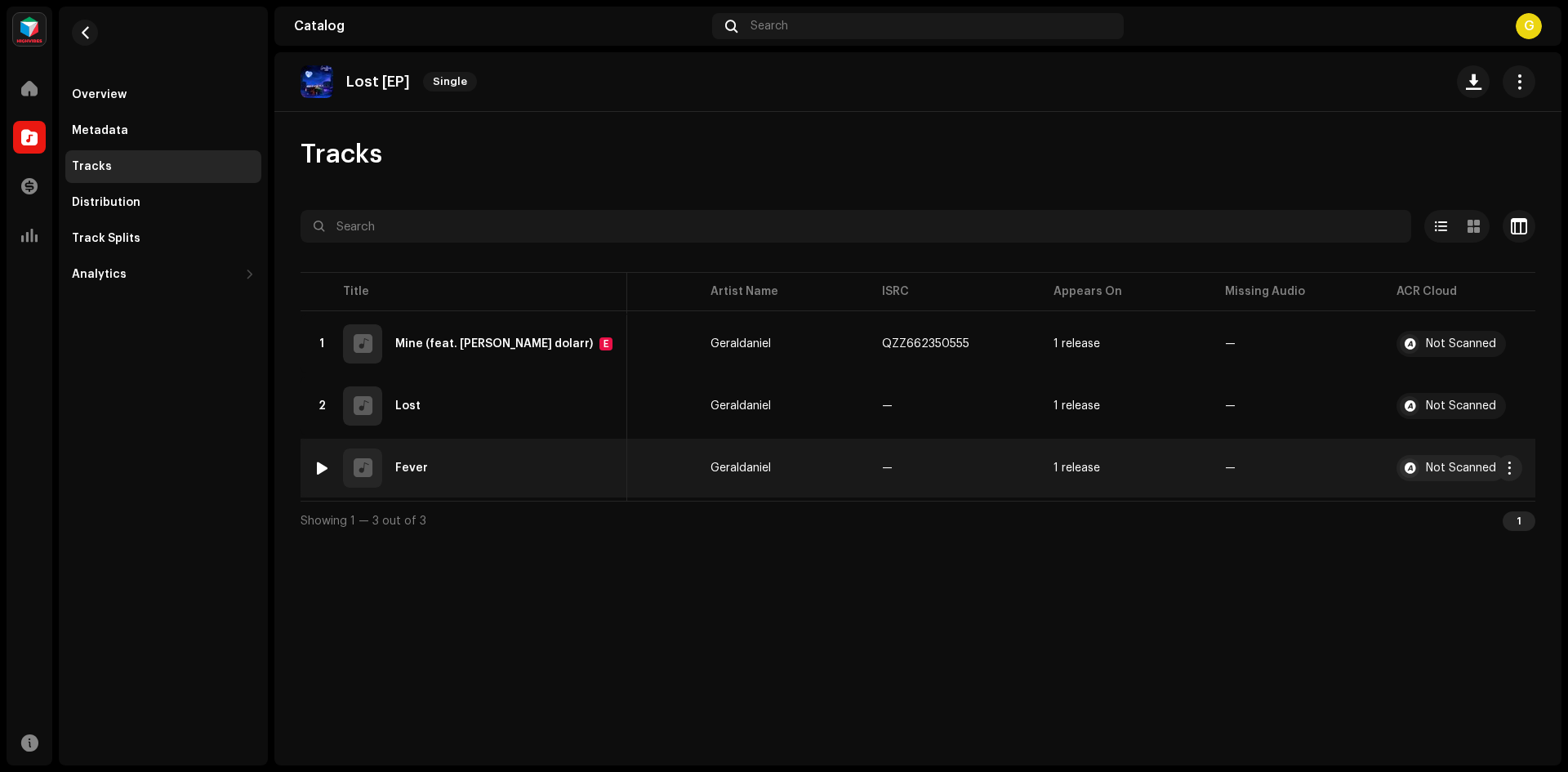
drag, startPoint x: 1165, startPoint y: 500, endPoint x: 1285, endPoint y: 488, distance: 120.6
click at [1285, 488] on table "Title Track ID Artist Name ISRC Appears On Missing Audio ACR Cloud 1 Mine (feat…" at bounding box center [877, 384] width 1356 height 232
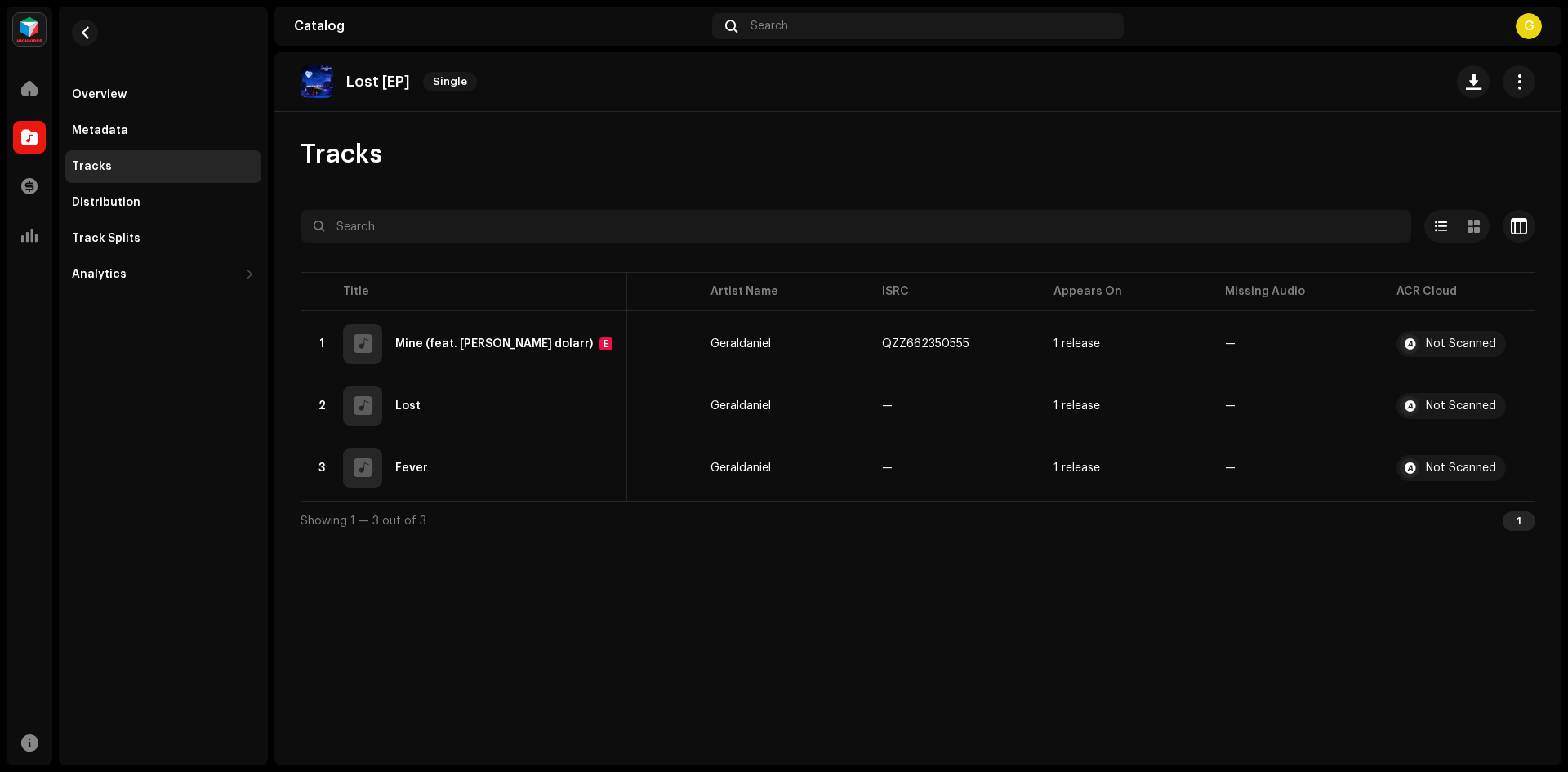
scroll to position [0, 121]
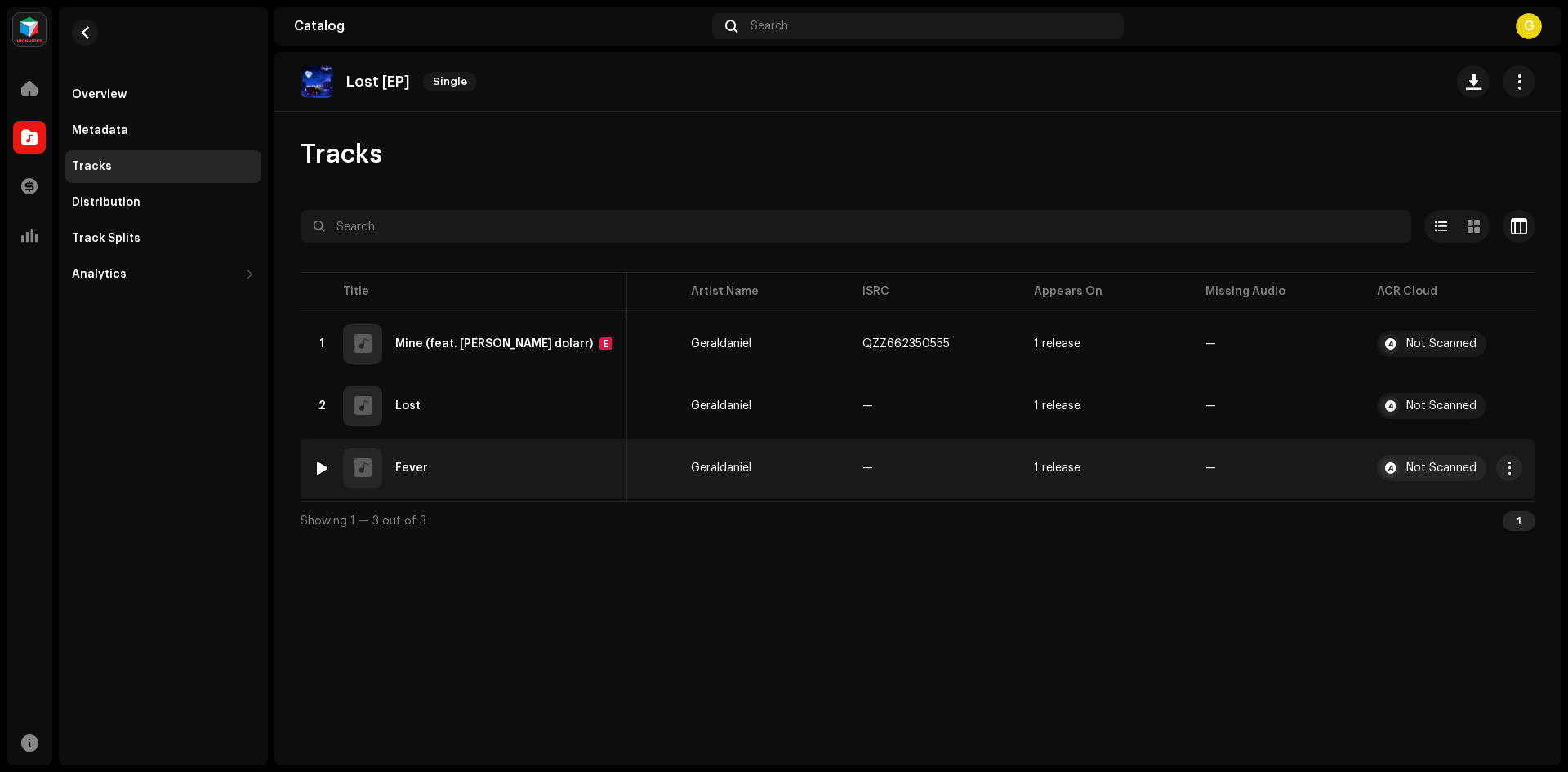
click at [1214, 469] on re-a-table-badge "—" at bounding box center [1278, 468] width 146 height 11
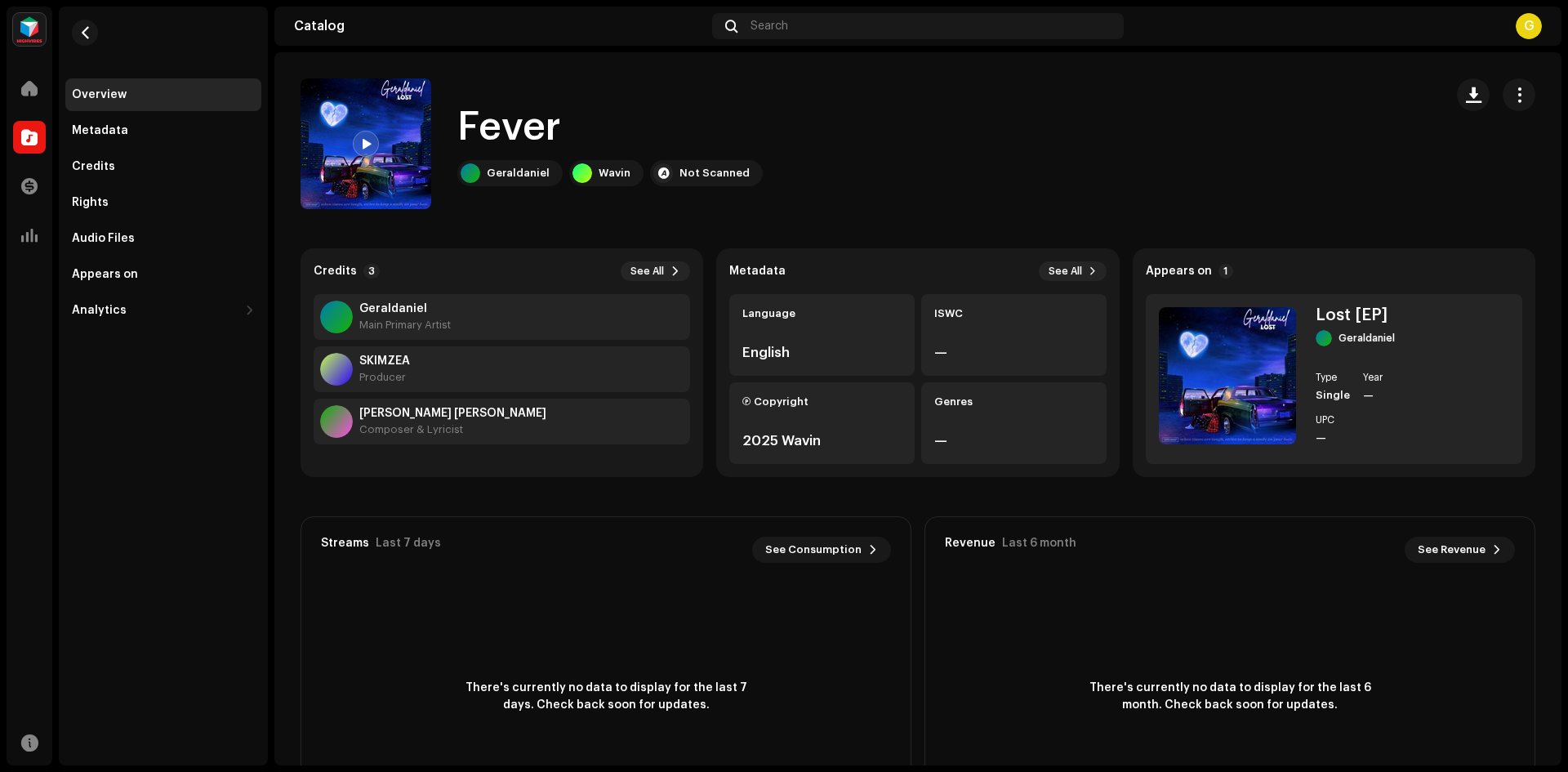
click at [366, 137] on div at bounding box center [366, 144] width 26 height 26
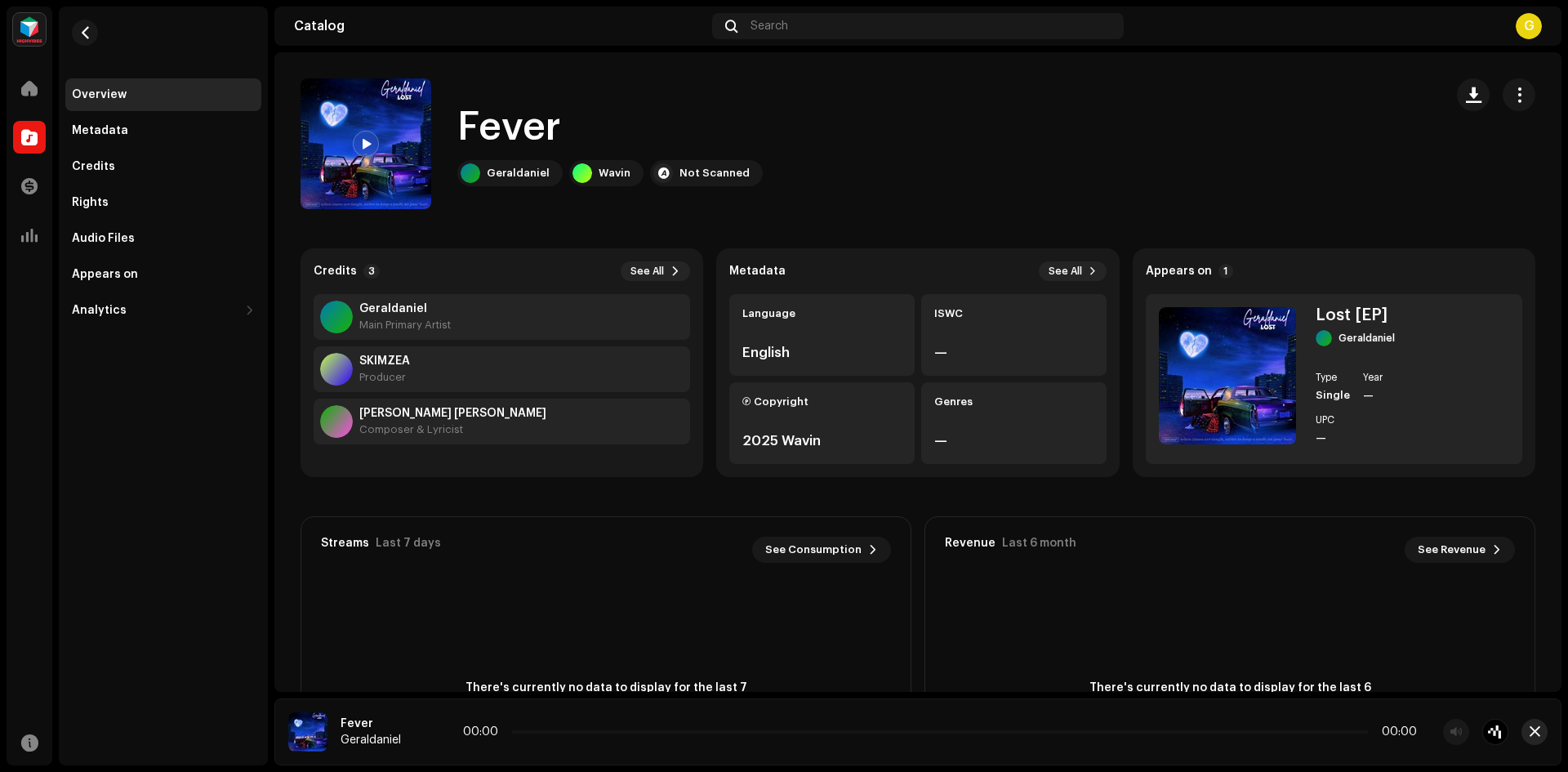
click at [1537, 737] on span "button" at bounding box center [1535, 732] width 11 height 13
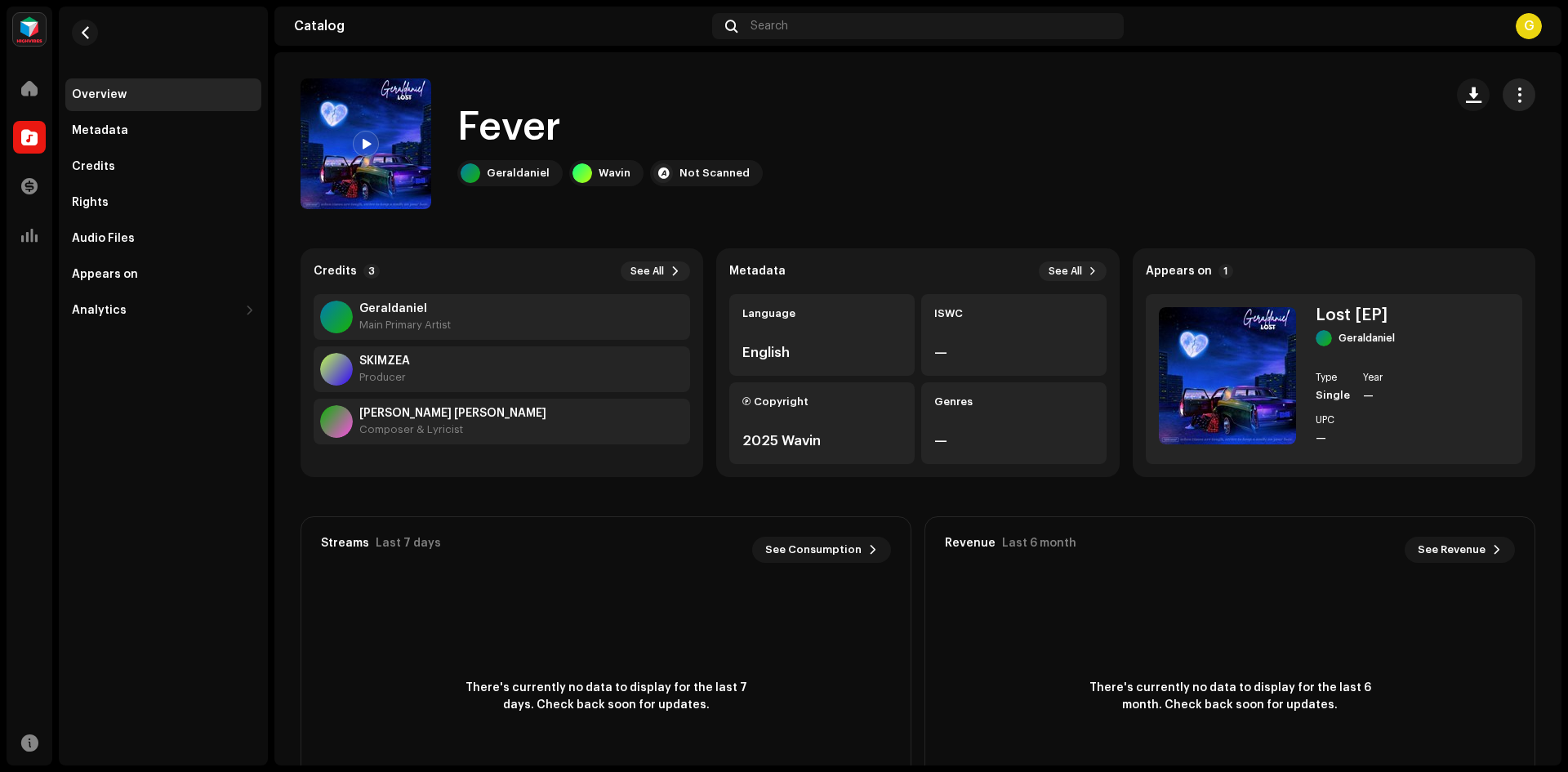
click at [1503, 97] on button "button" at bounding box center [1520, 95] width 33 height 33
click at [1512, 102] on span "button" at bounding box center [1520, 95] width 16 height 13
click at [1512, 101] on span "button" at bounding box center [1520, 95] width 16 height 13
click at [1512, 95] on span "button" at bounding box center [1520, 95] width 16 height 13
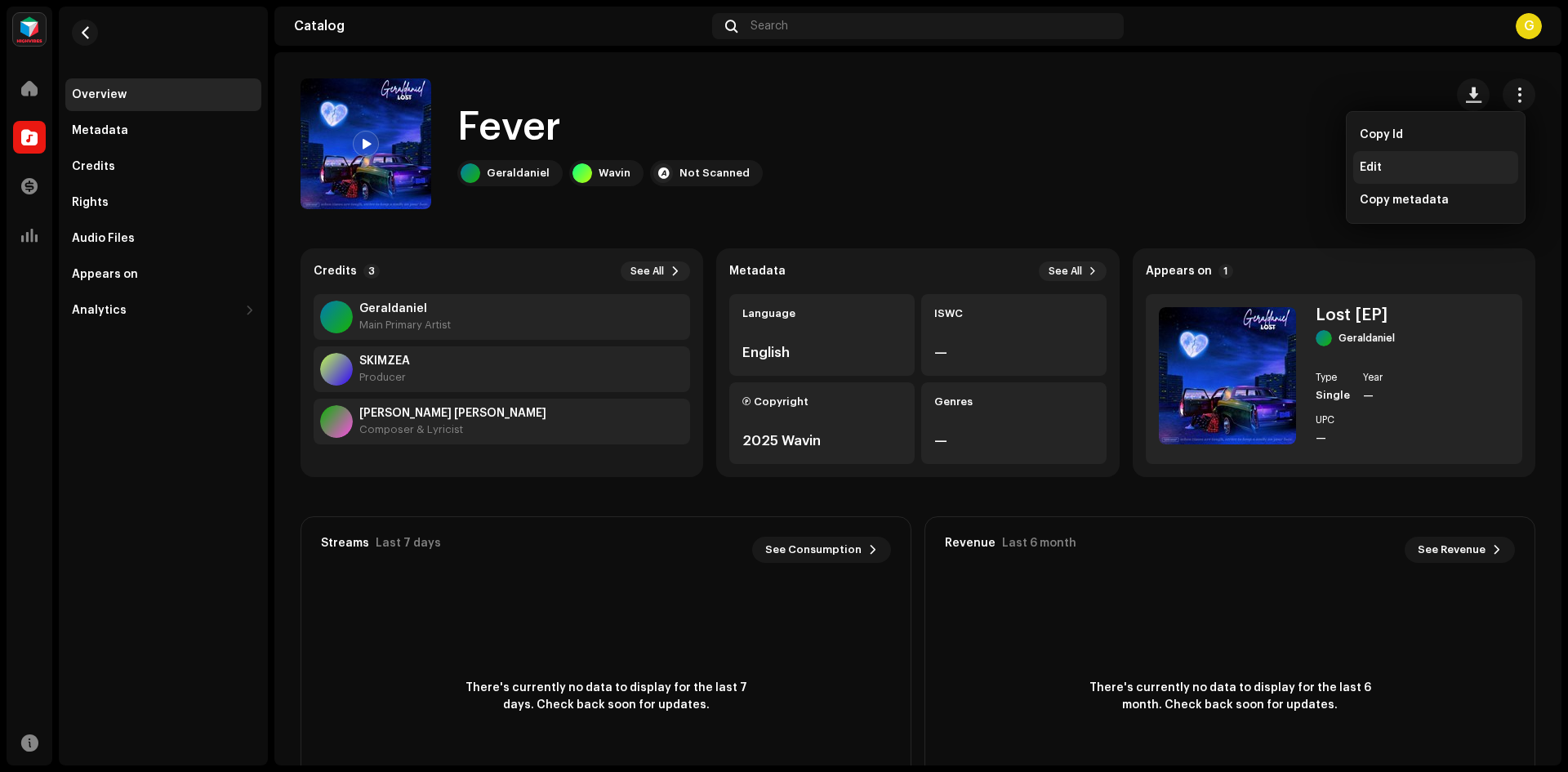
click at [1412, 160] on div "Edit" at bounding box center [1436, 168] width 165 height 33
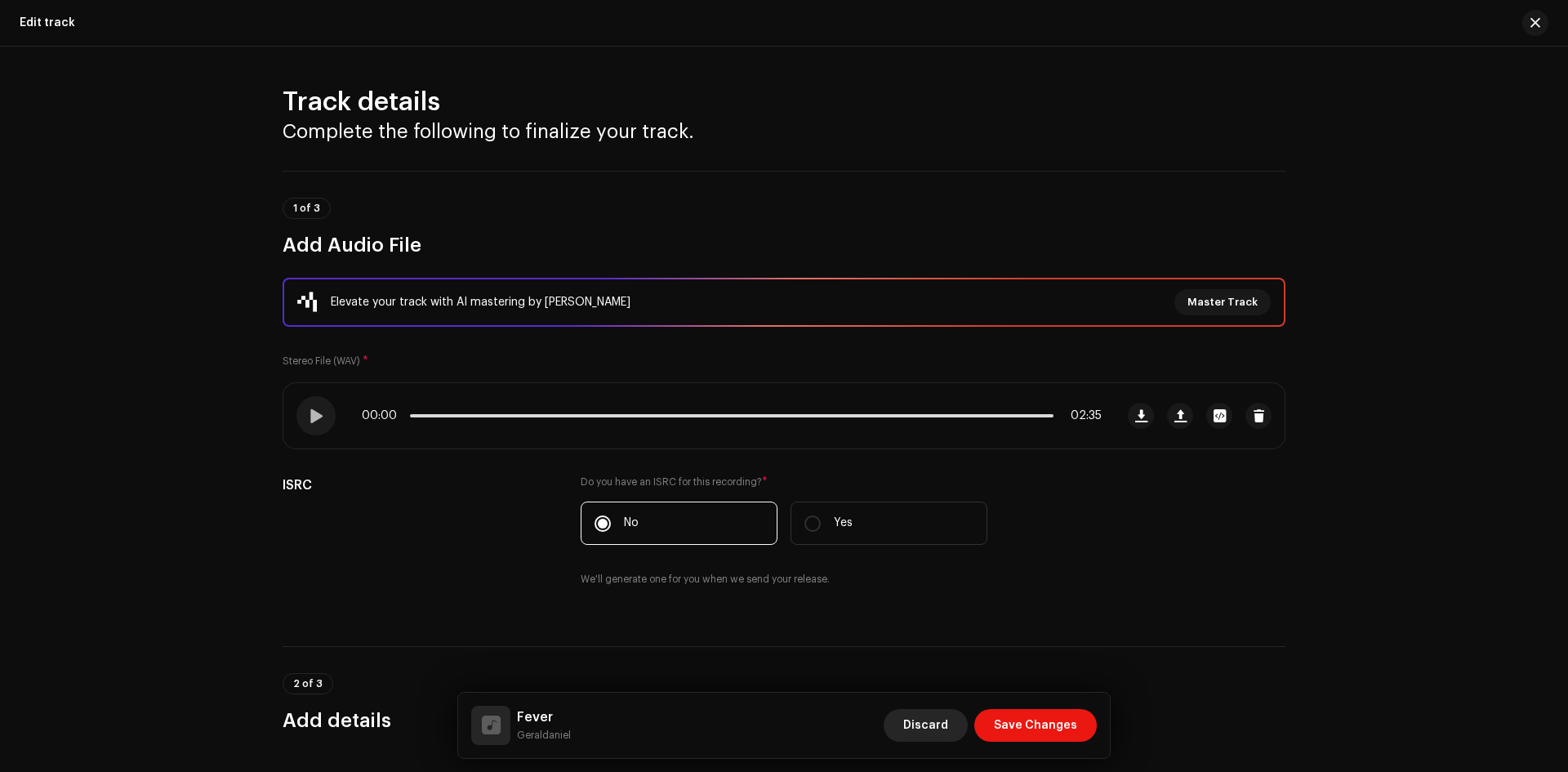
click at [947, 727] on span "Discard" at bounding box center [926, 725] width 45 height 33
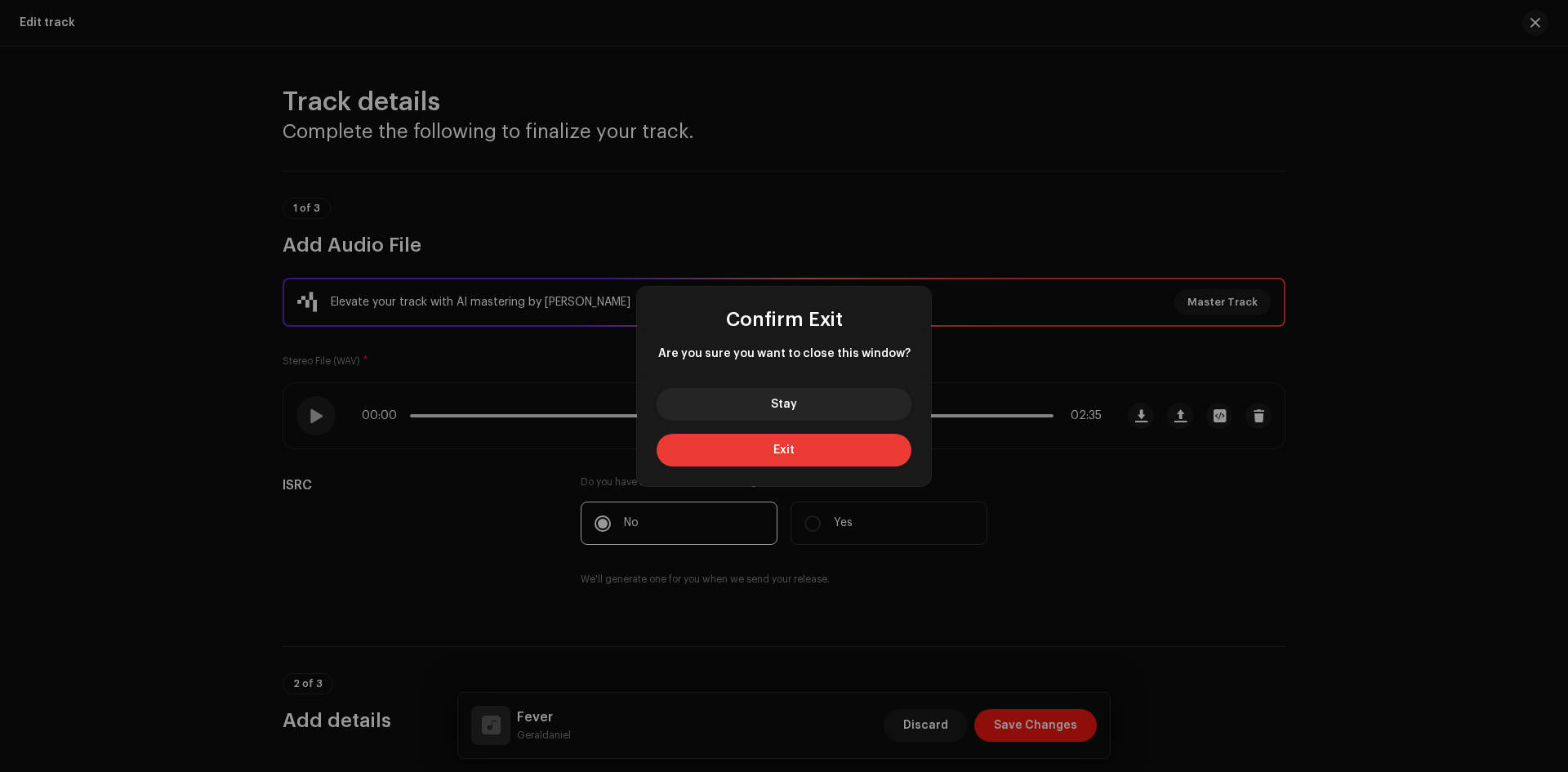
click at [822, 442] on button "Exit" at bounding box center [784, 450] width 255 height 33
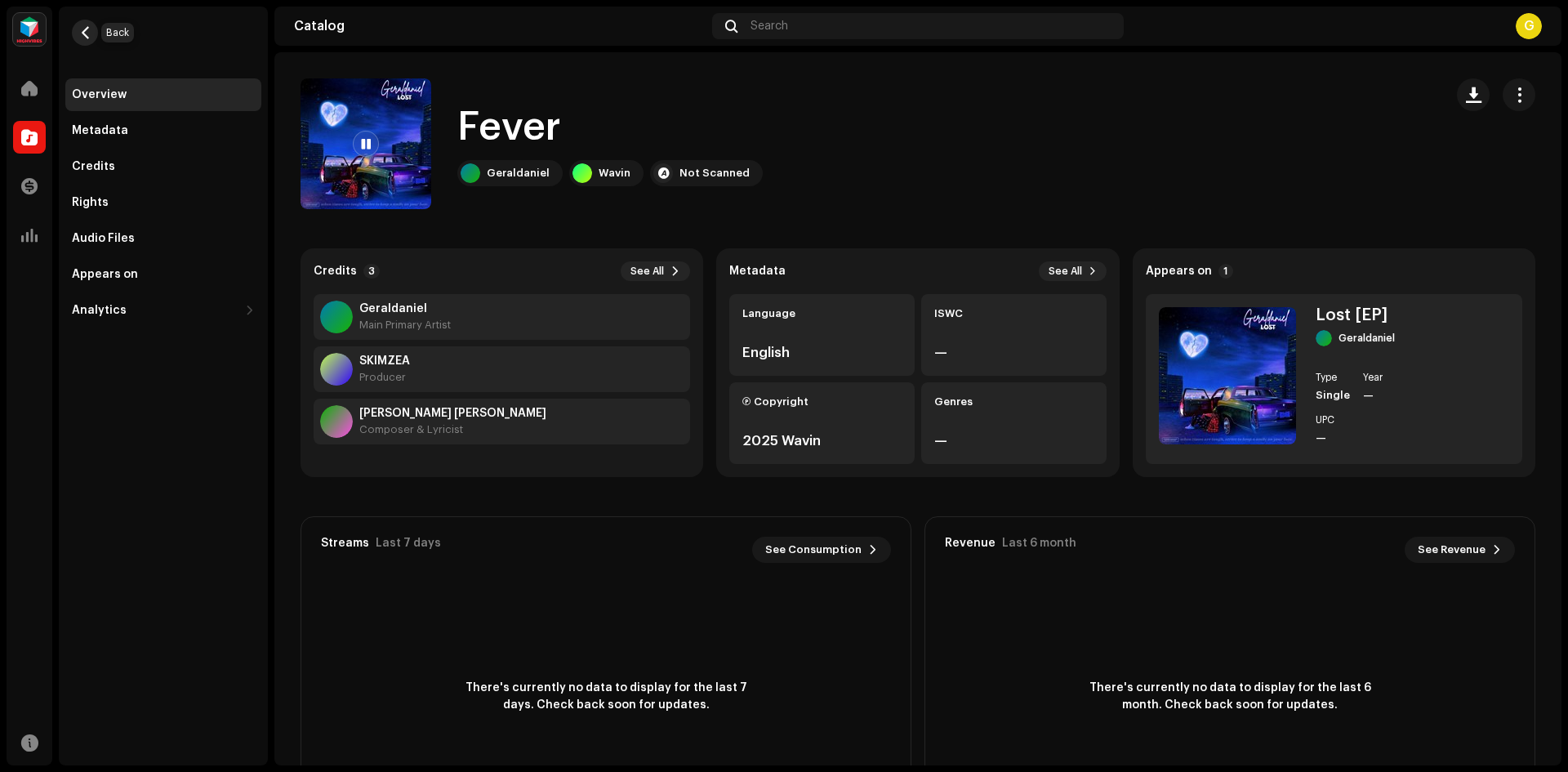
click at [91, 29] on span "button" at bounding box center [85, 33] width 12 height 13
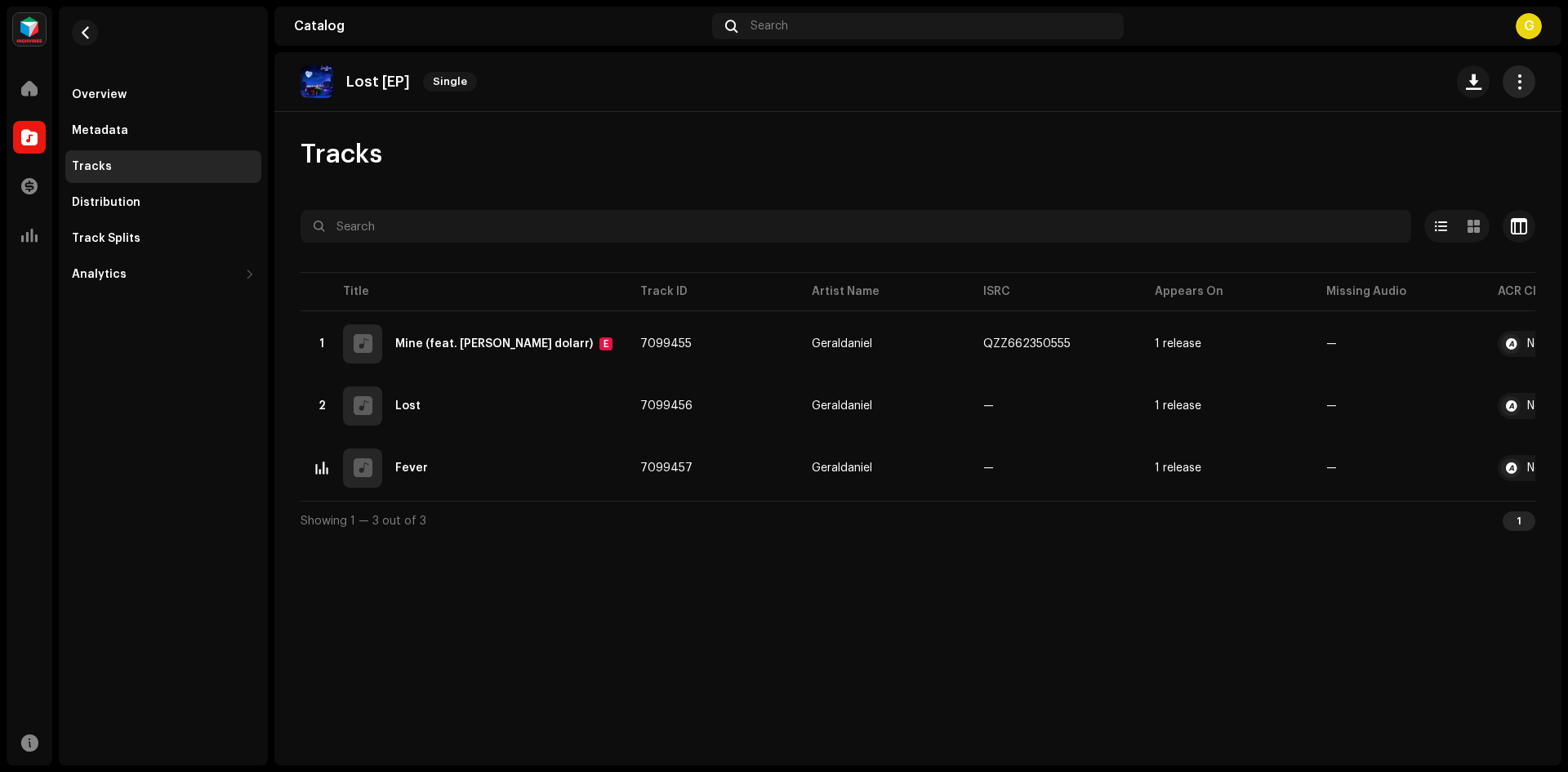
click at [1520, 80] on span "button" at bounding box center [1520, 82] width 16 height 13
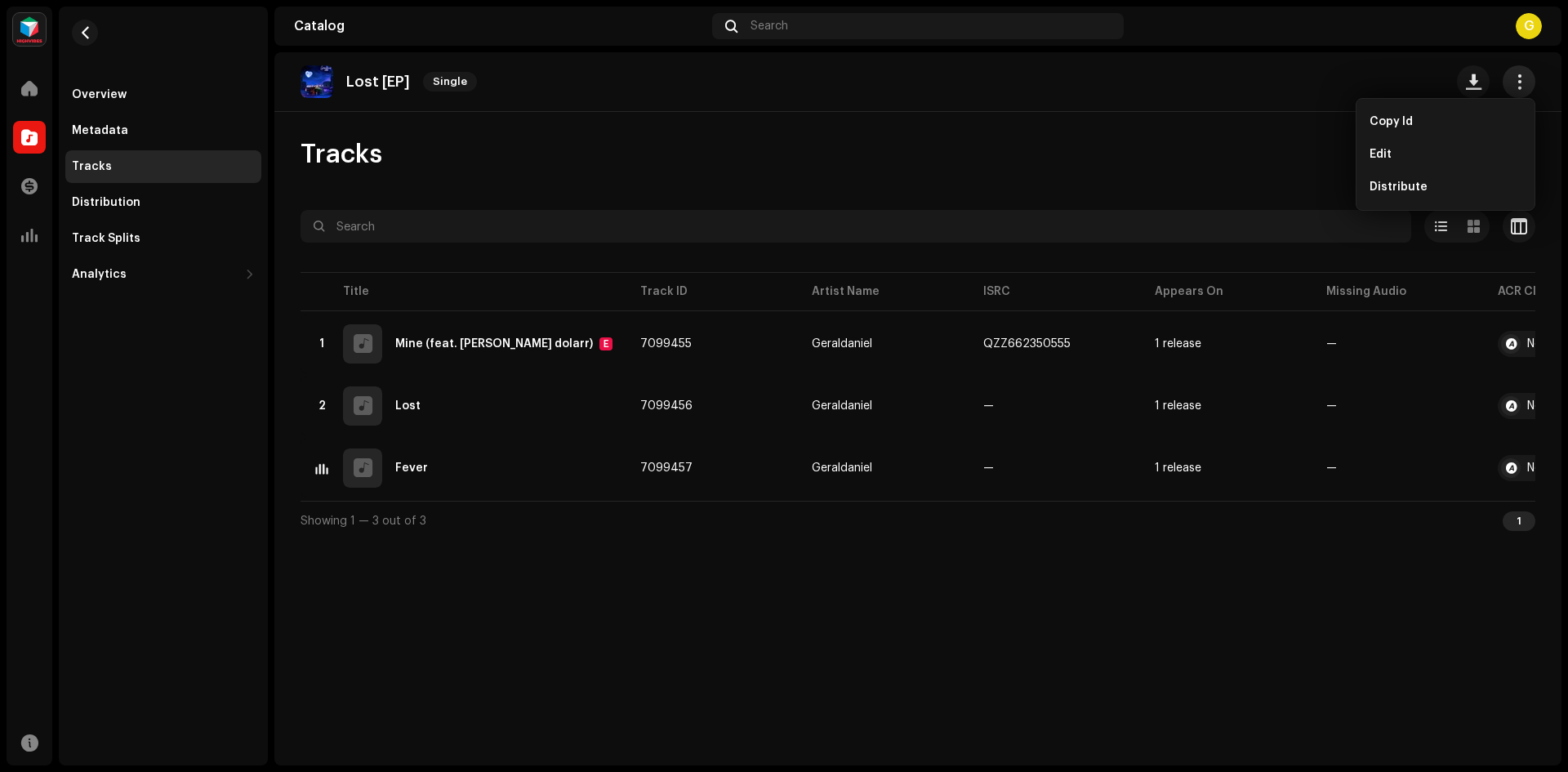
click at [1520, 80] on span "button" at bounding box center [1520, 82] width 16 height 13
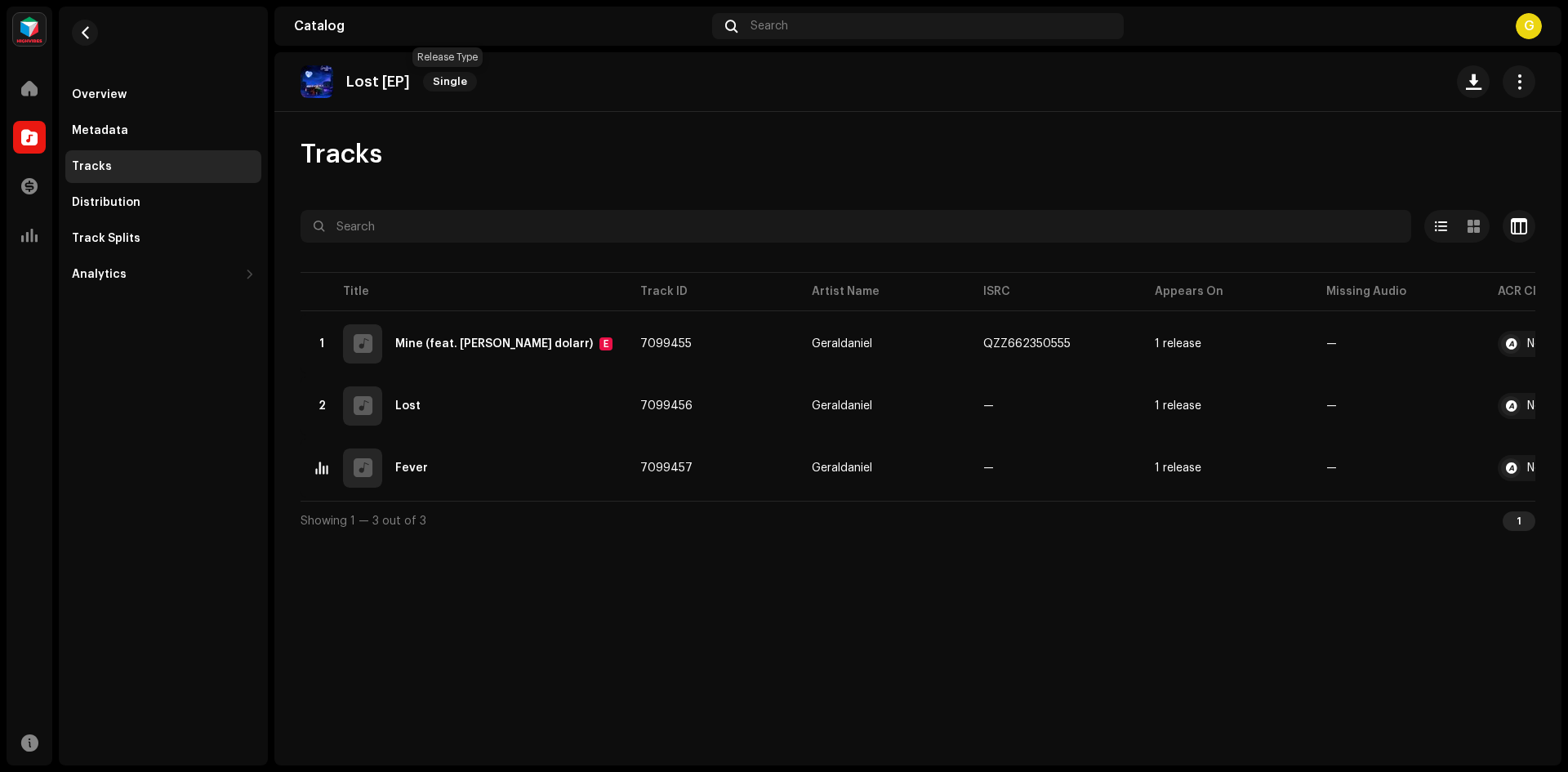
click at [439, 83] on span "Single" at bounding box center [450, 82] width 54 height 20
click at [439, 81] on span "Single" at bounding box center [450, 82] width 54 height 20
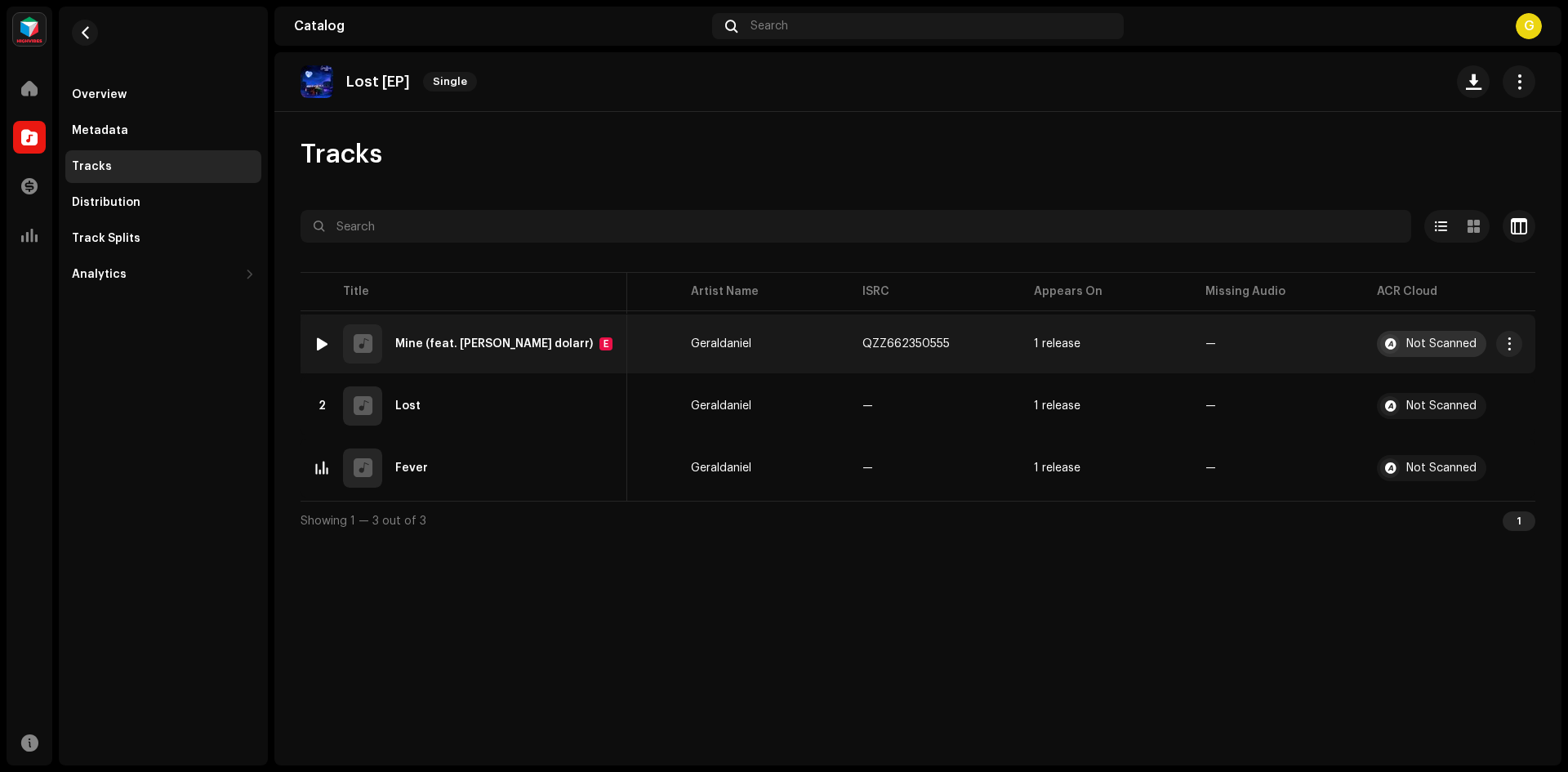
click at [1439, 342] on div "Not Scanned" at bounding box center [1442, 344] width 70 height 11
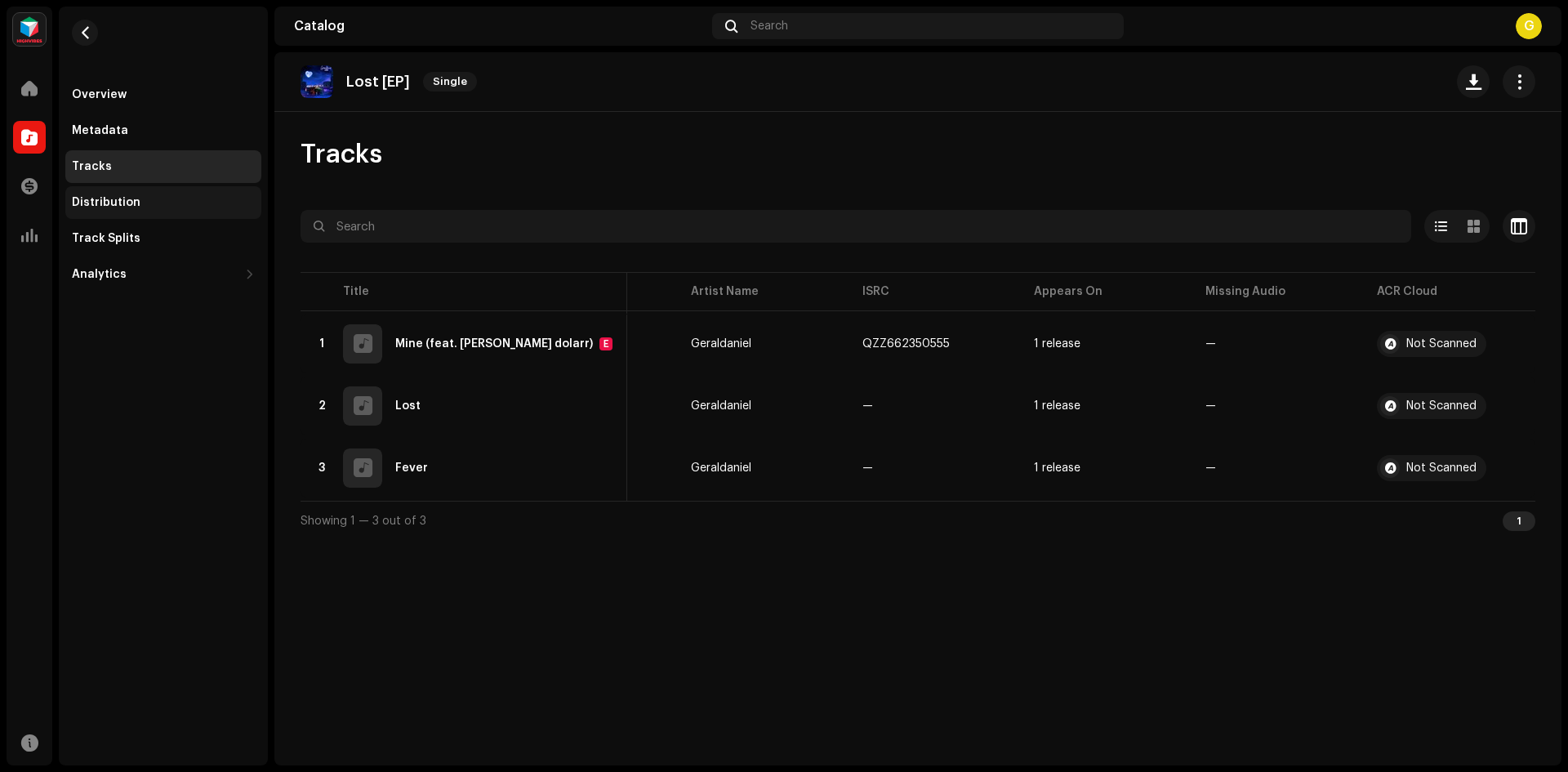
click at [115, 195] on div "Distribution" at bounding box center [164, 203] width 196 height 33
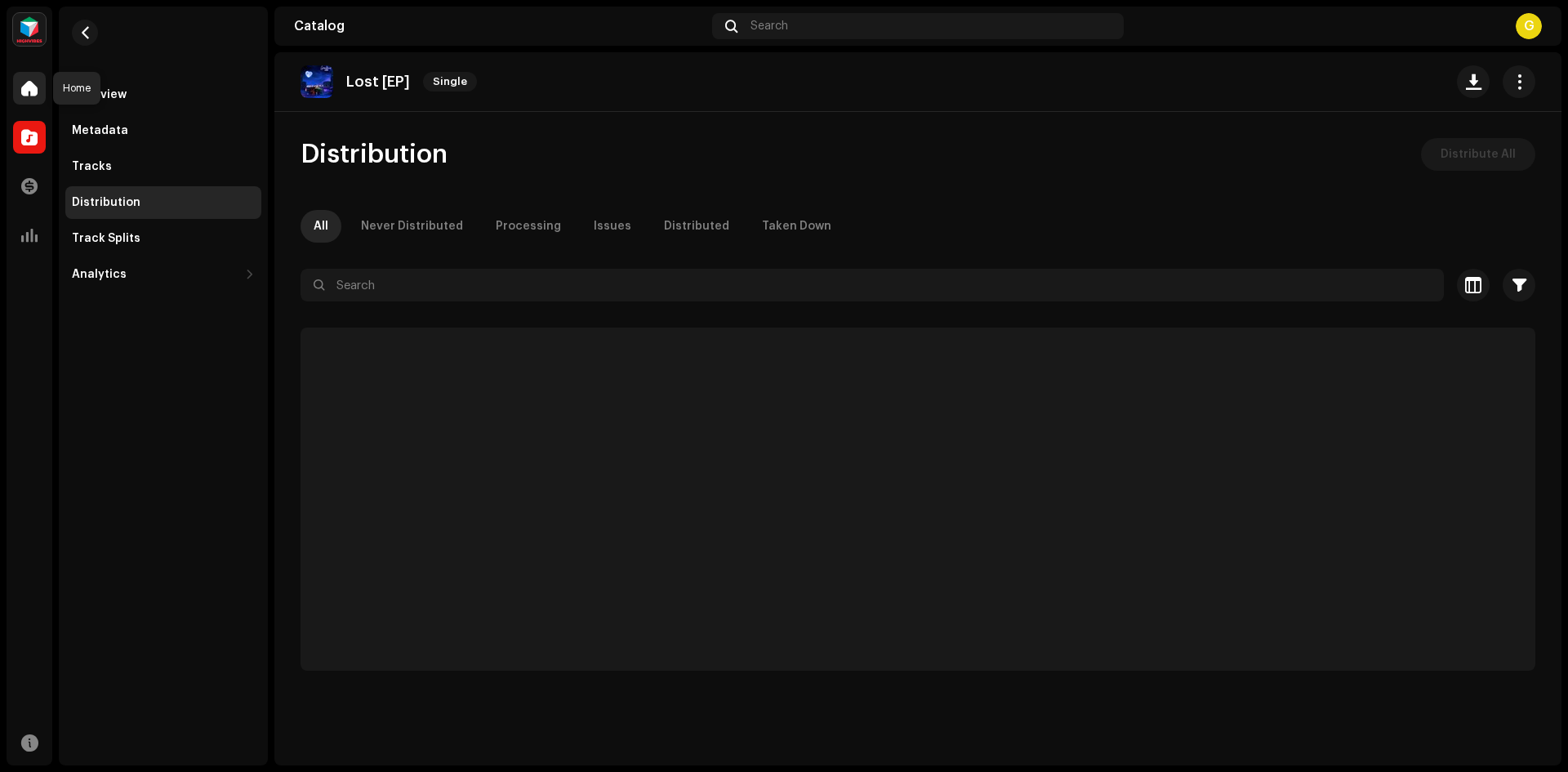
click at [24, 77] on div at bounding box center [29, 88] width 33 height 33
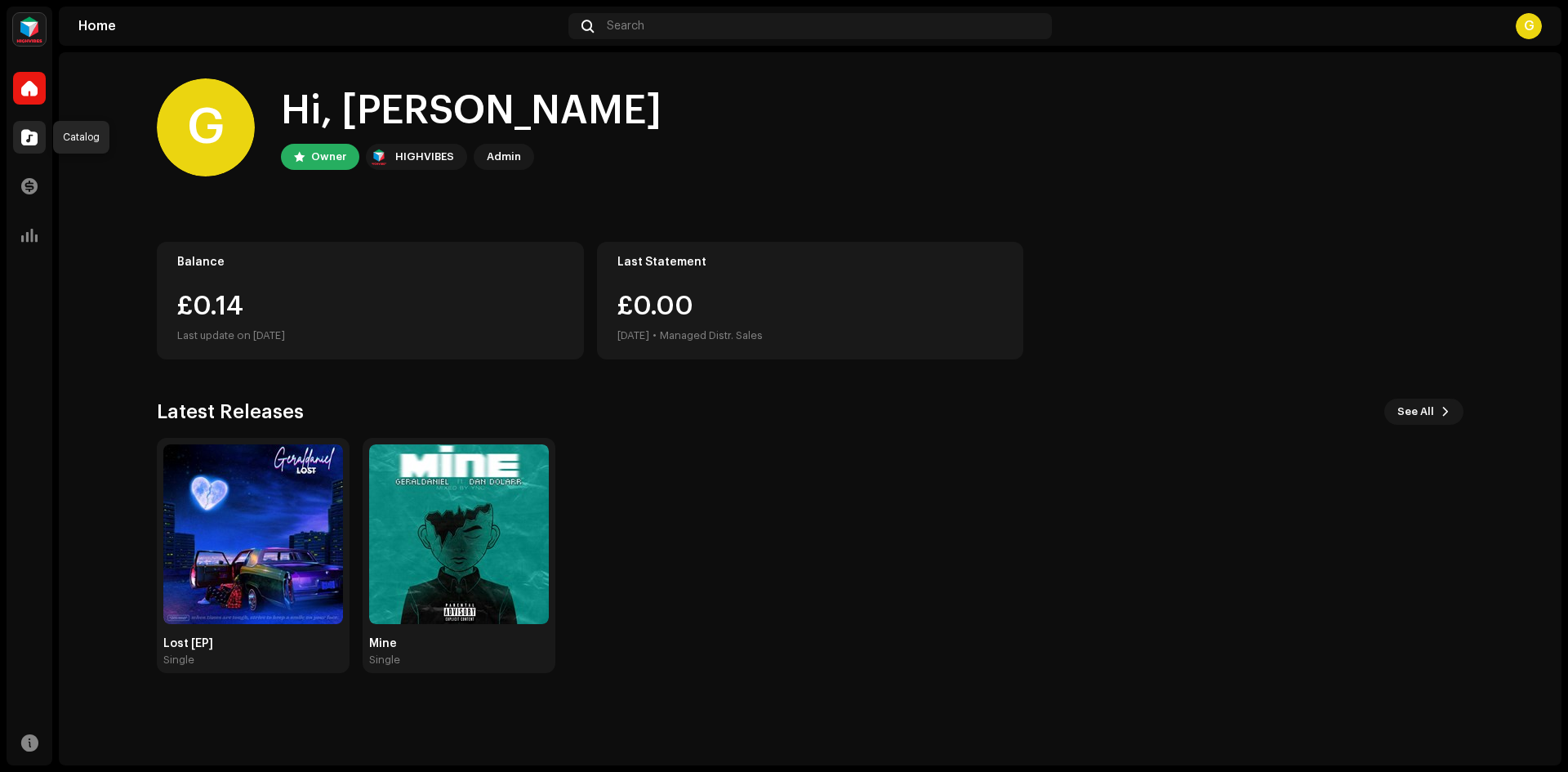
click at [35, 141] on span at bounding box center [29, 138] width 16 height 13
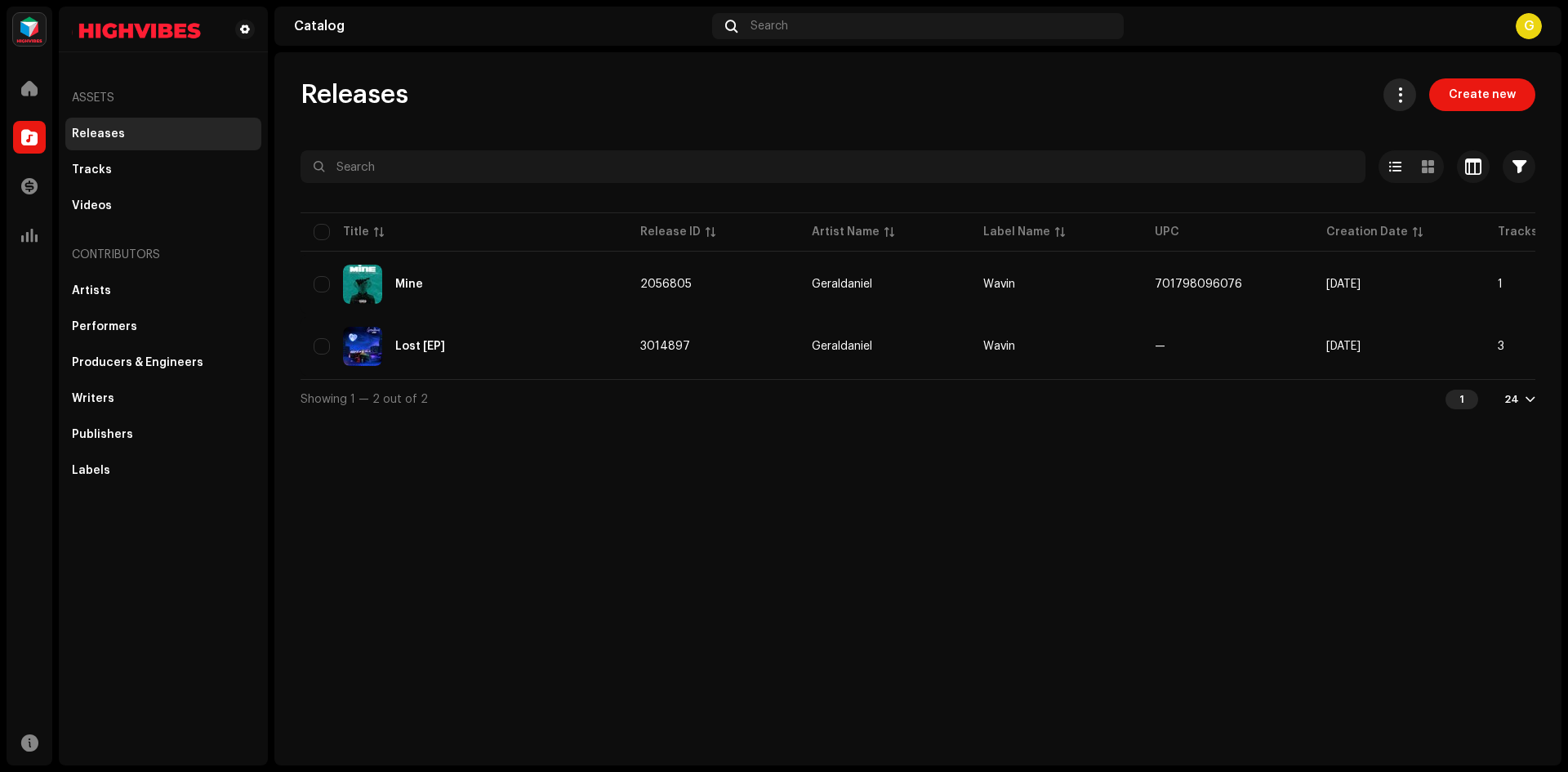
click at [1408, 101] on span at bounding box center [1400, 95] width 16 height 13
drag, startPoint x: 425, startPoint y: 481, endPoint x: 494, endPoint y: 449, distance: 76.1
click at [425, 482] on div "Releases Create new Selected 0 Options Filters Distribution status Never Distri…" at bounding box center [917, 409] width 1287 height 713
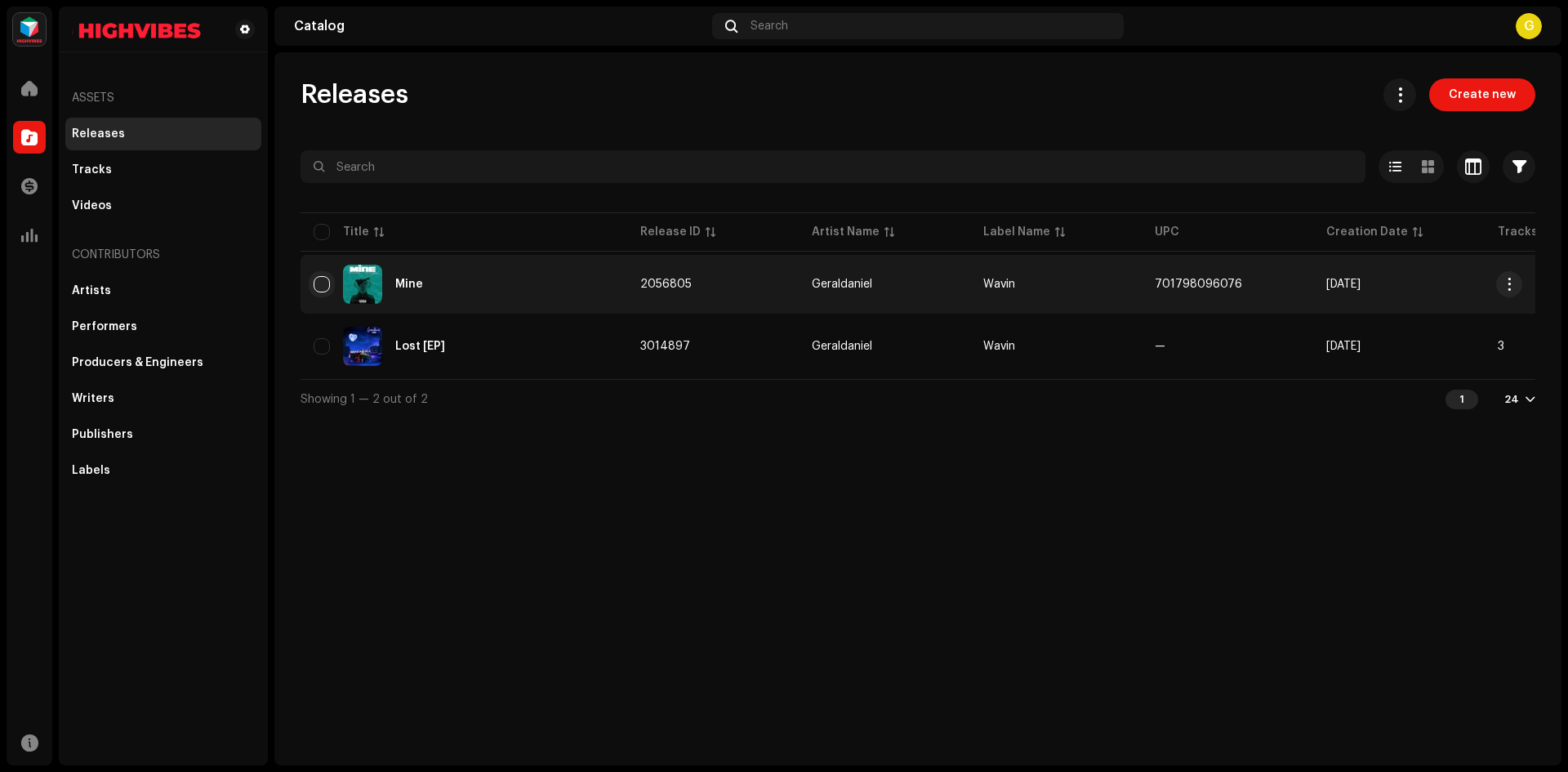
click at [322, 284] on input "checkbox" at bounding box center [322, 284] width 16 height 16
checkbox input "true"
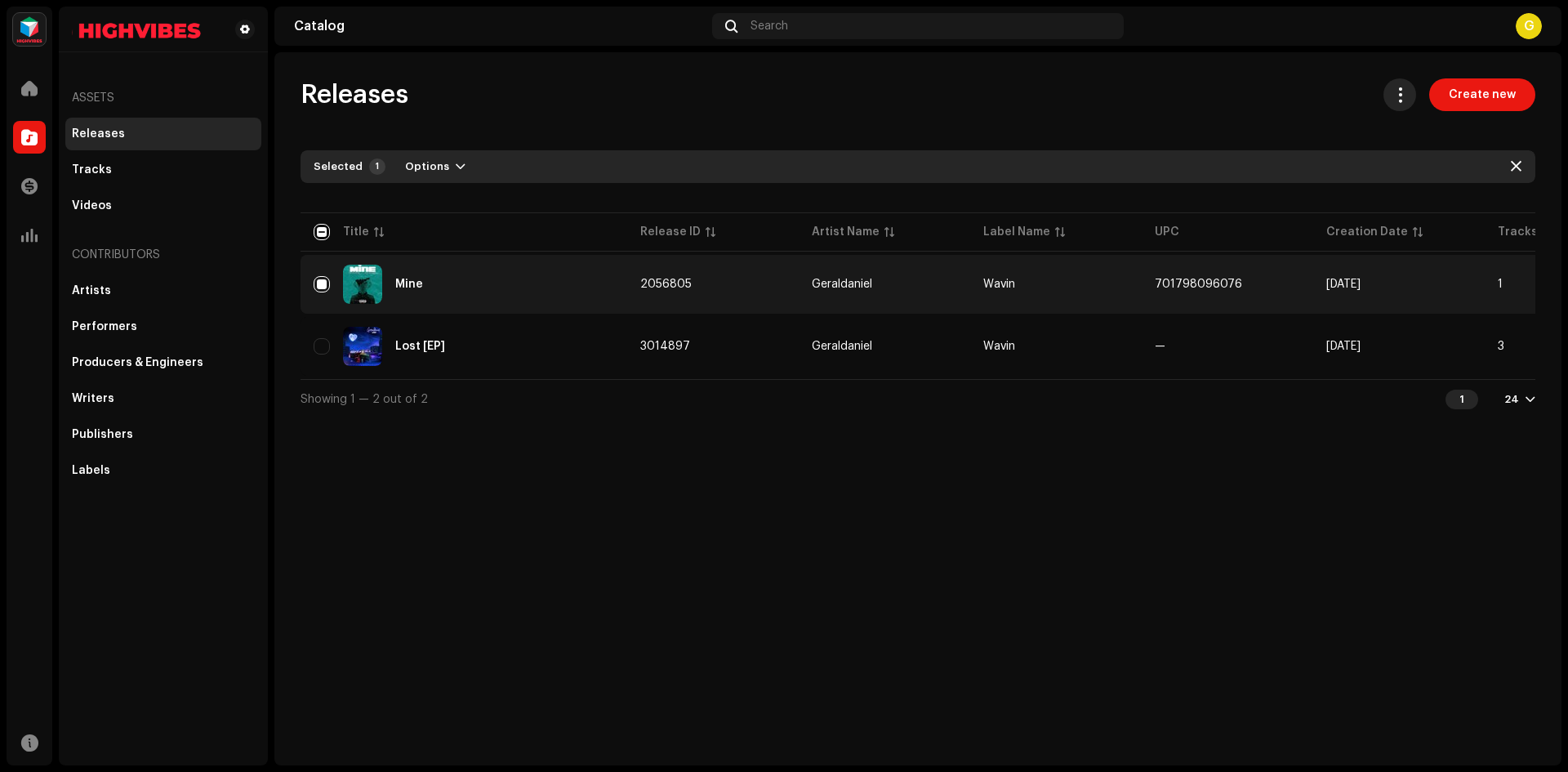
click at [1417, 93] on button at bounding box center [1400, 95] width 33 height 33
click at [1282, 445] on div "Releases Create new Selected 1 Options Filters Distribution status Never Distri…" at bounding box center [917, 409] width 1287 height 713
click at [325, 237] on input "checkbox" at bounding box center [322, 232] width 16 height 16
checkbox input "true"
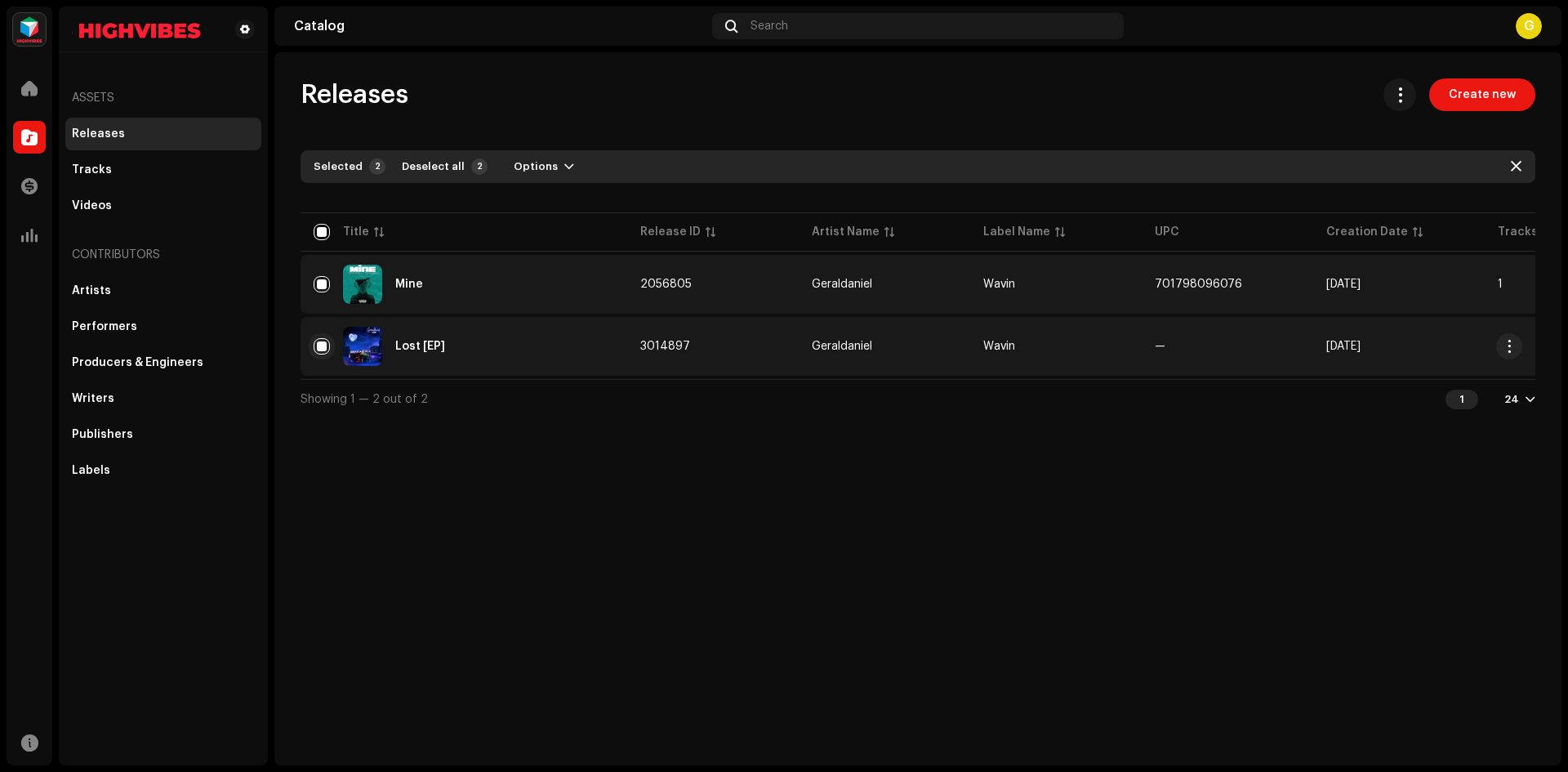
click at [321, 348] on input "Row Selected" at bounding box center [322, 346] width 16 height 16
checkbox input "false"
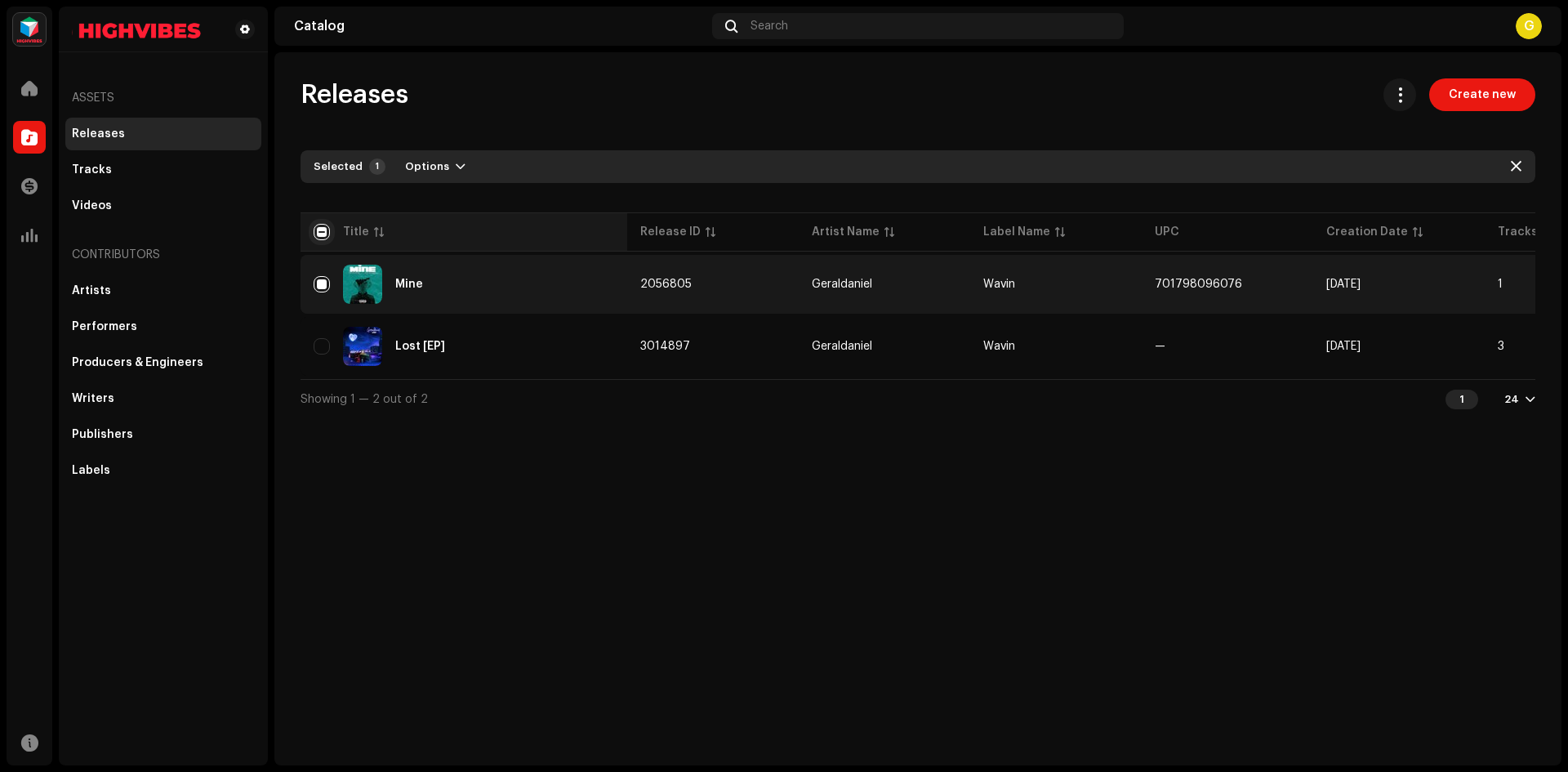
click at [316, 235] on input "checkbox" at bounding box center [322, 232] width 16 height 16
checkbox input "true"
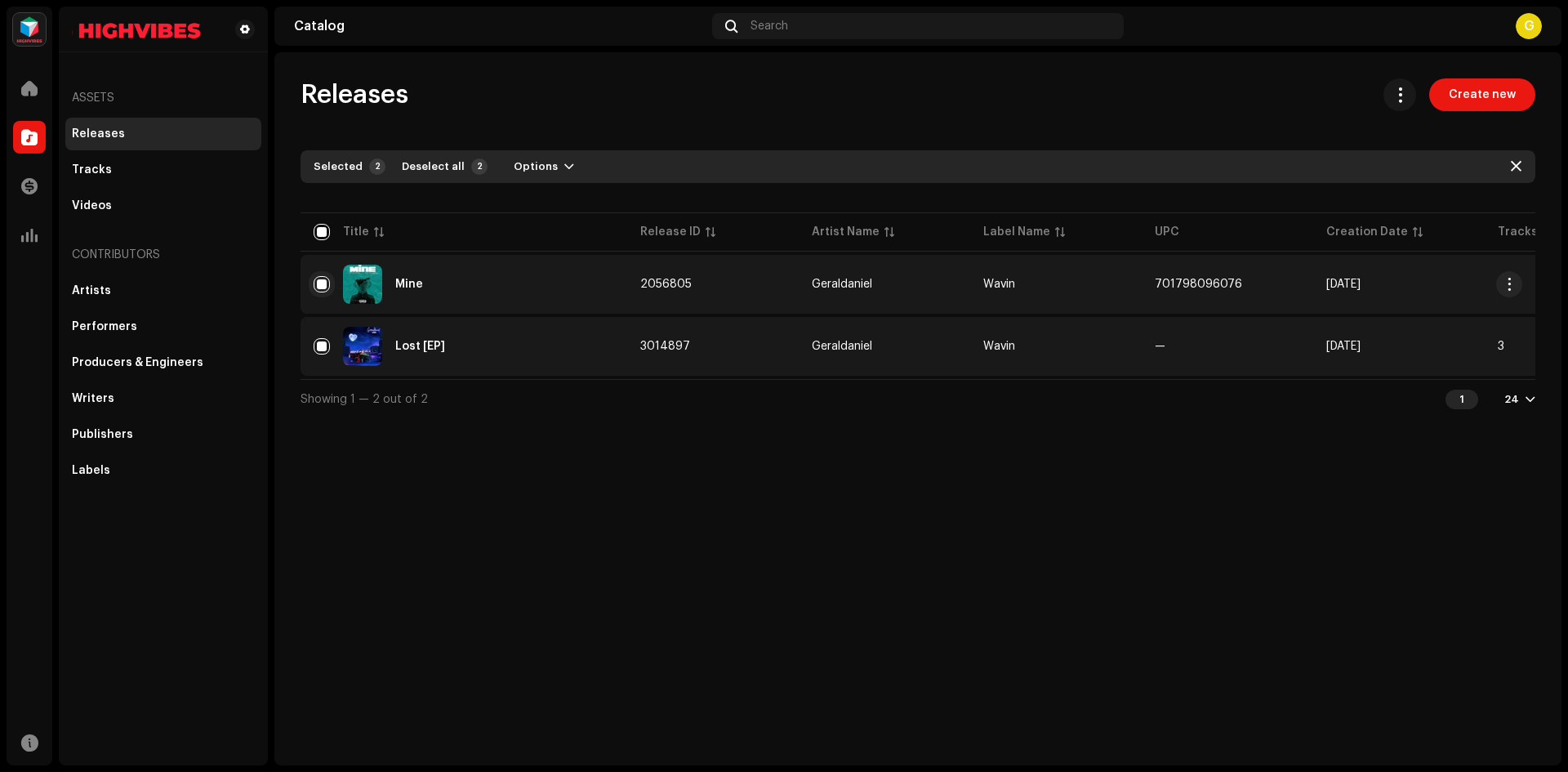
click at [324, 282] on input "Row Selected" at bounding box center [322, 284] width 16 height 16
checkbox input "false"
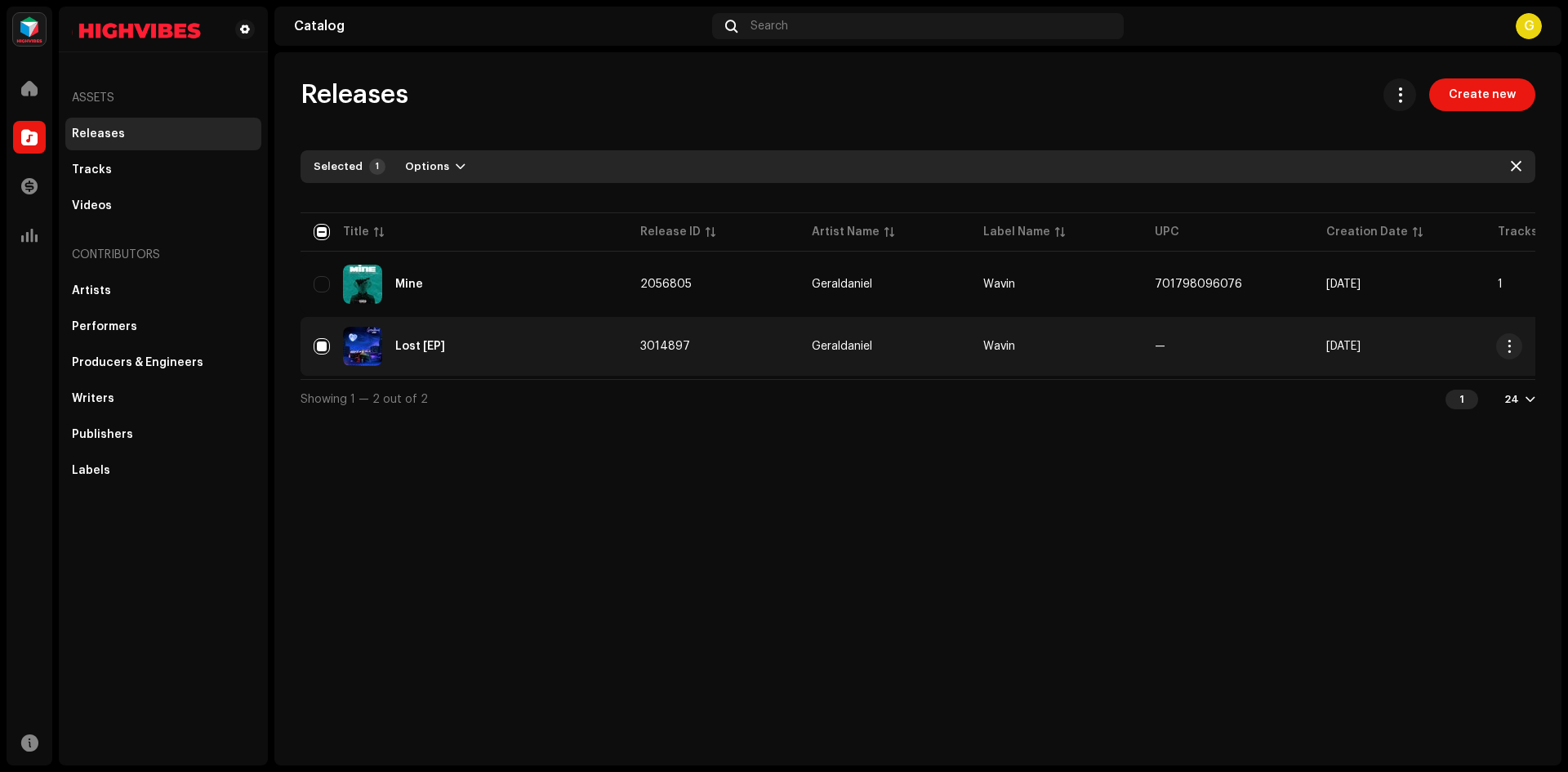
click at [330, 345] on div "Lost [EP]" at bounding box center [463, 346] width 300 height 39
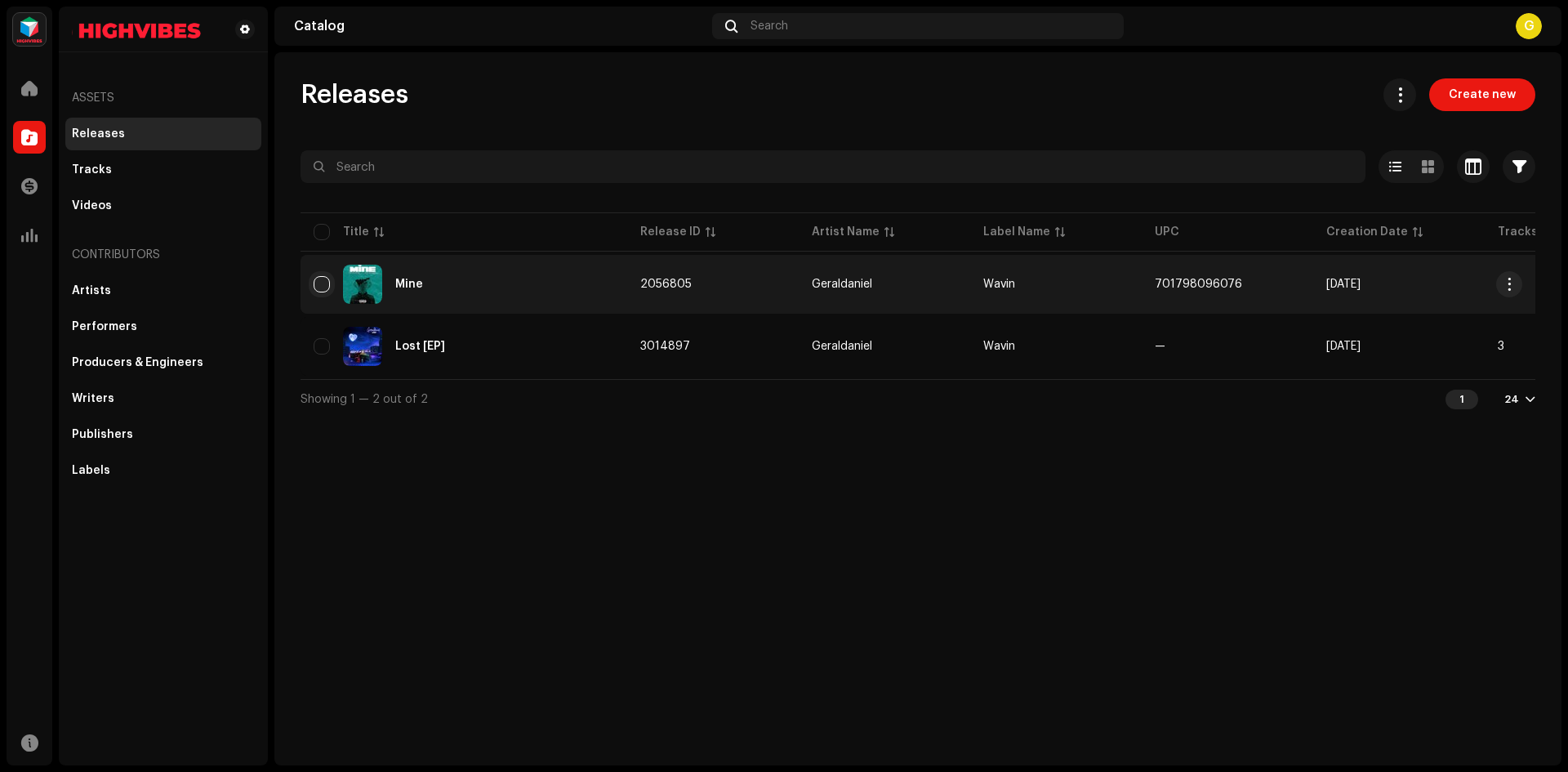
click at [328, 278] on input "checkbox" at bounding box center [322, 284] width 16 height 16
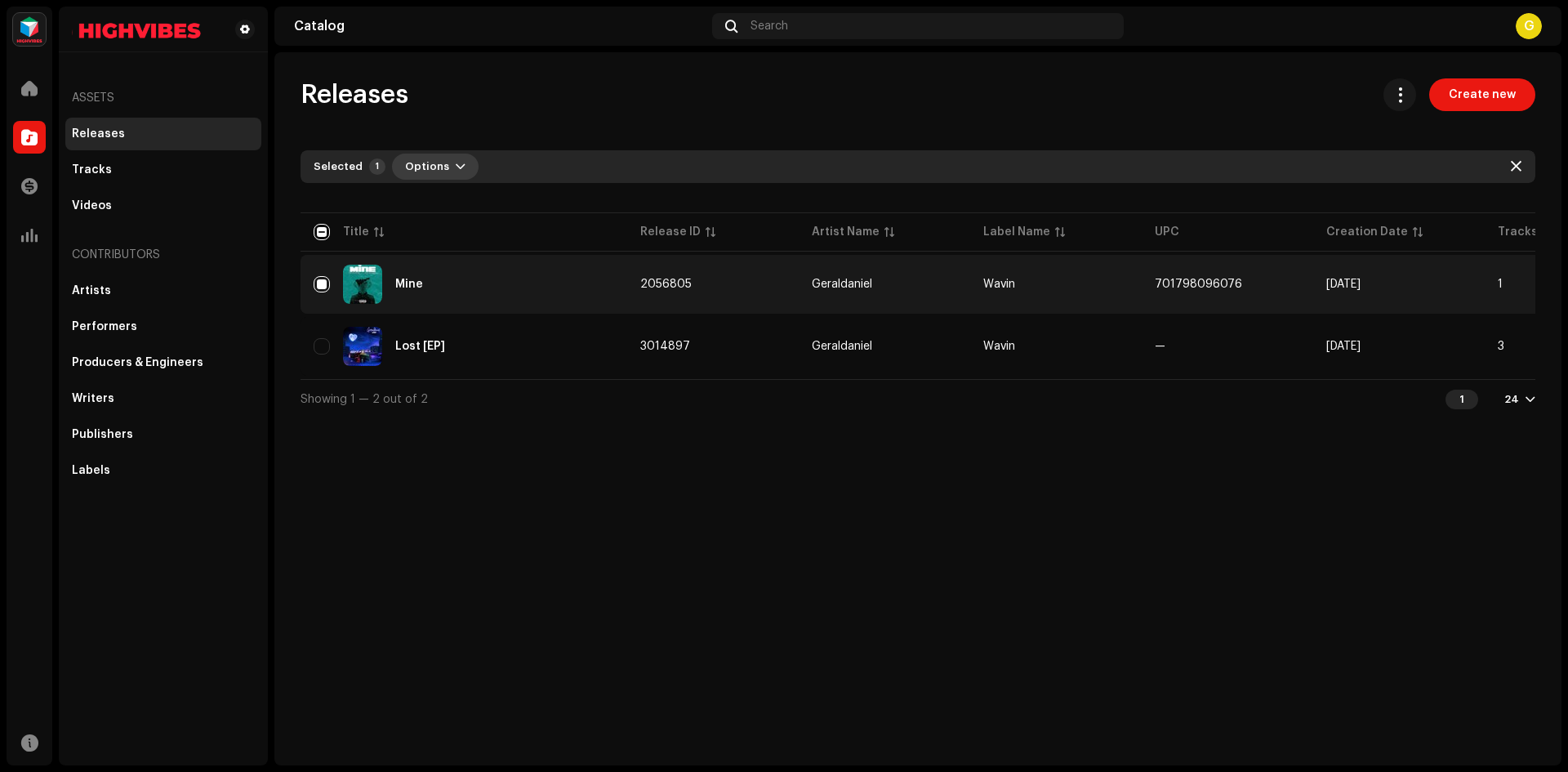
click at [429, 160] on span "Options" at bounding box center [427, 167] width 44 height 33
click at [439, 158] on span "Options" at bounding box center [427, 167] width 44 height 33
click at [445, 202] on div "Archive" at bounding box center [478, 204] width 152 height 13
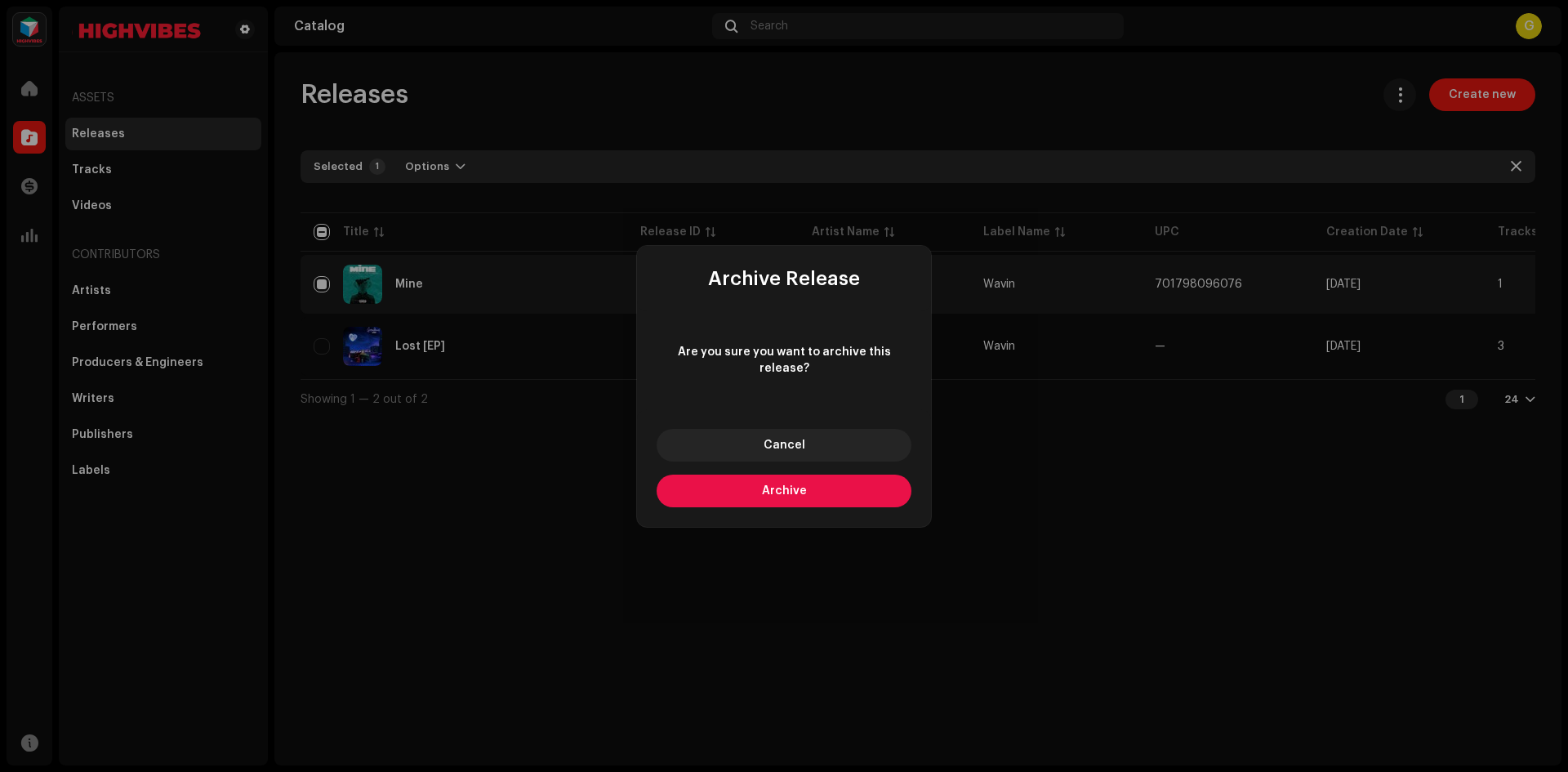
click at [780, 485] on span "Archive" at bounding box center [784, 491] width 45 height 11
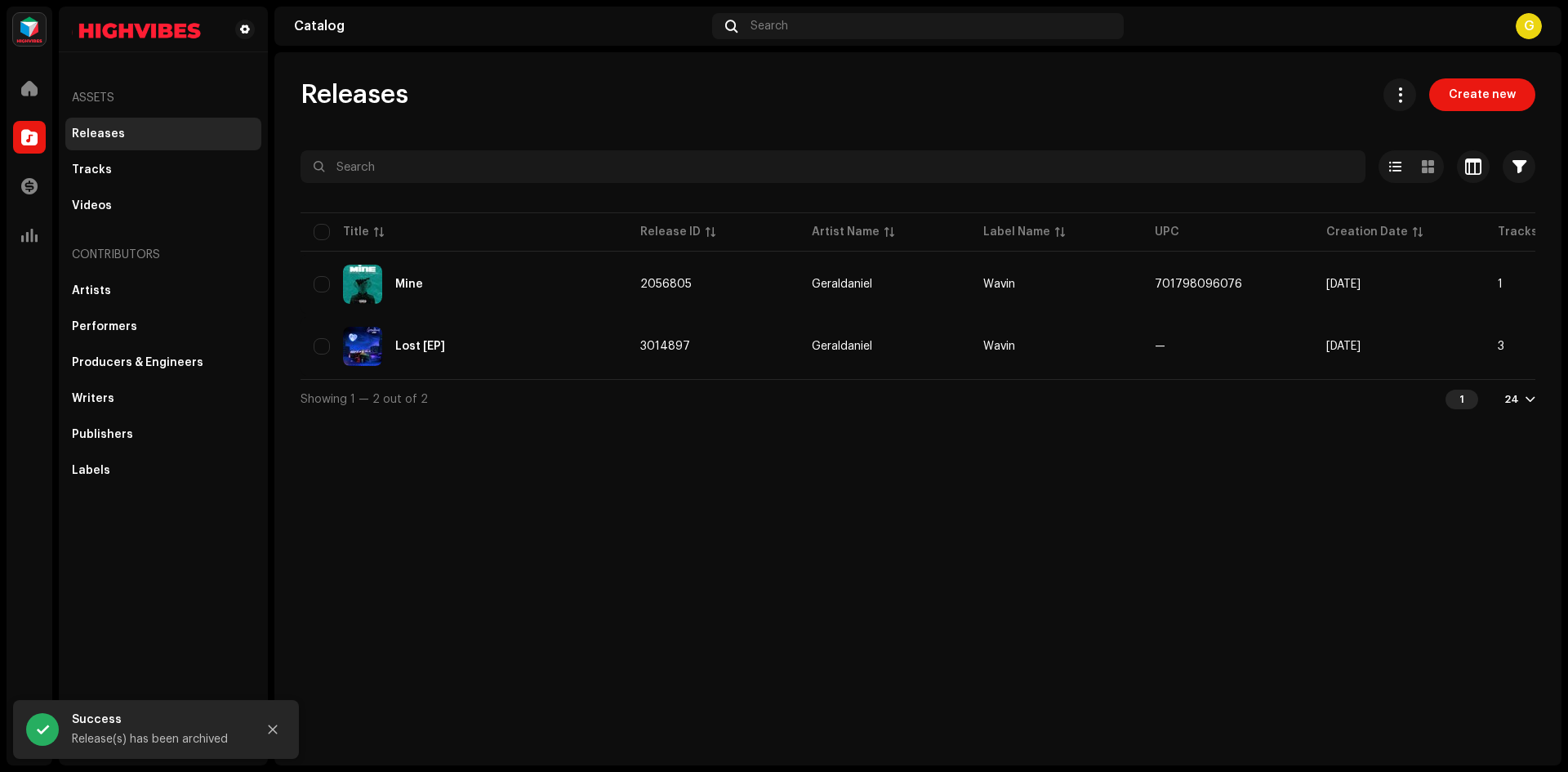
checkbox input "false"
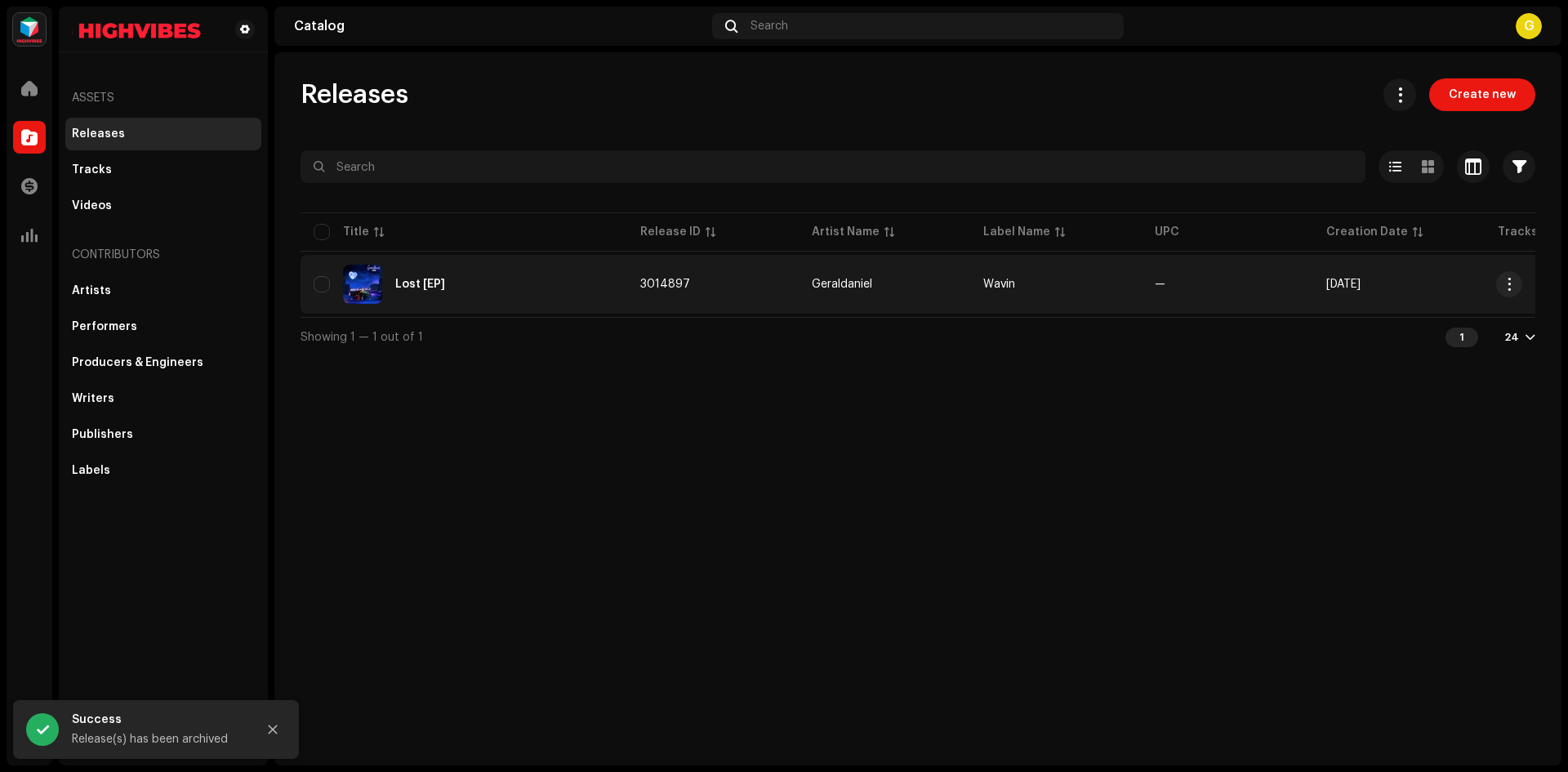
click at [504, 287] on div "Lost [EP]" at bounding box center [463, 284] width 300 height 39
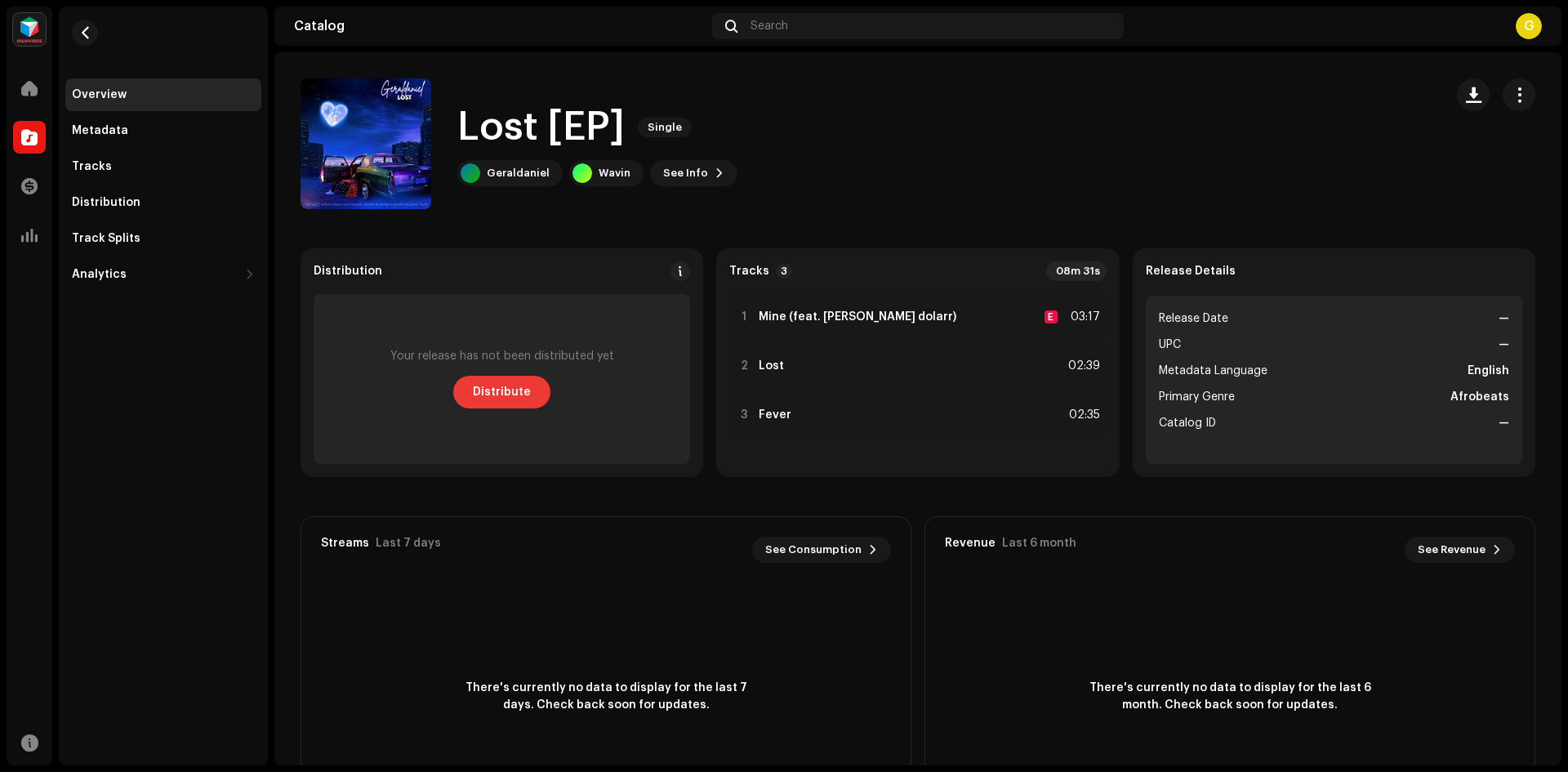
click at [484, 392] on span "Distribute" at bounding box center [502, 392] width 58 height 33
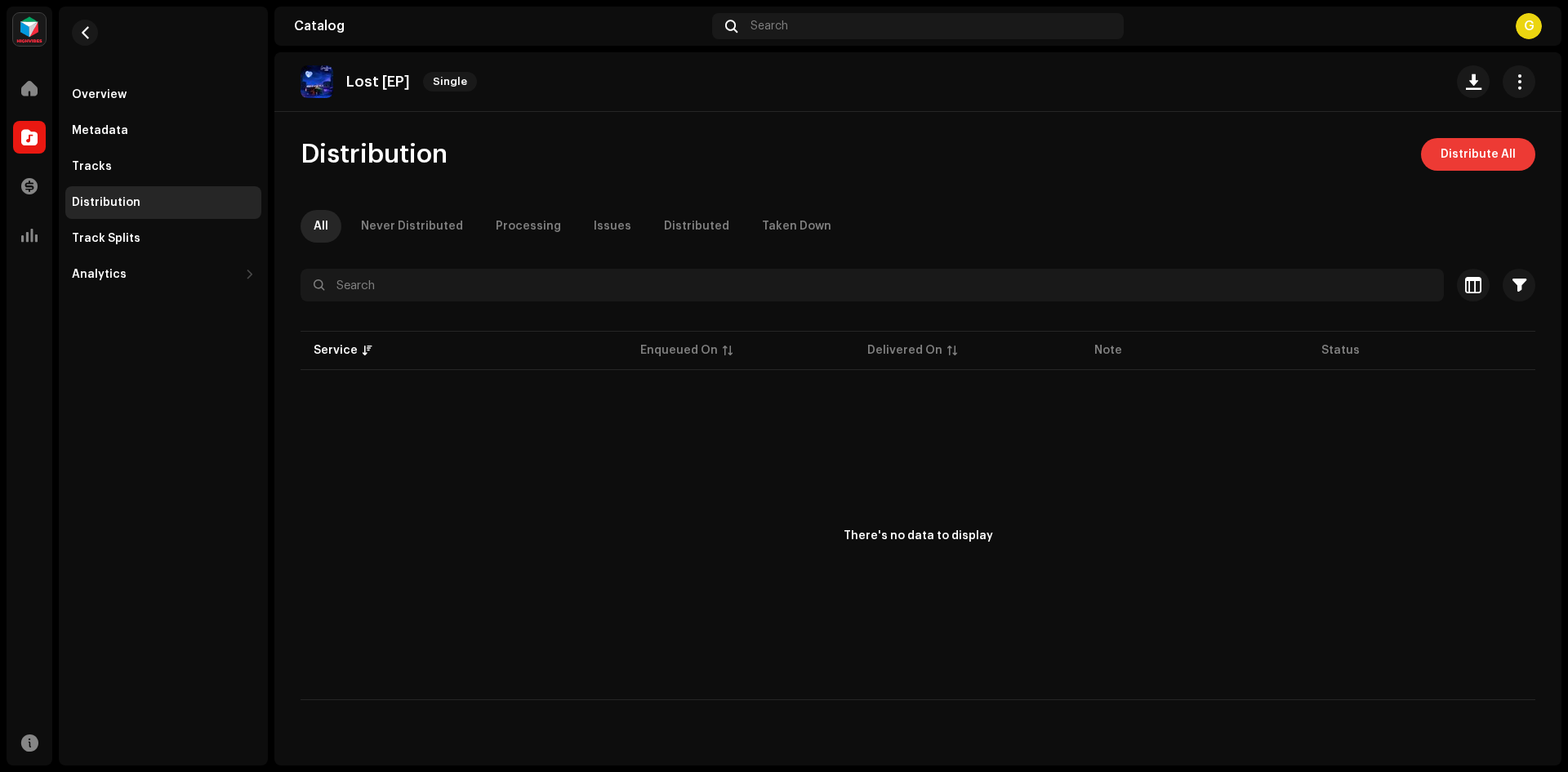
click at [1467, 165] on span "Distribute All" at bounding box center [1479, 155] width 75 height 33
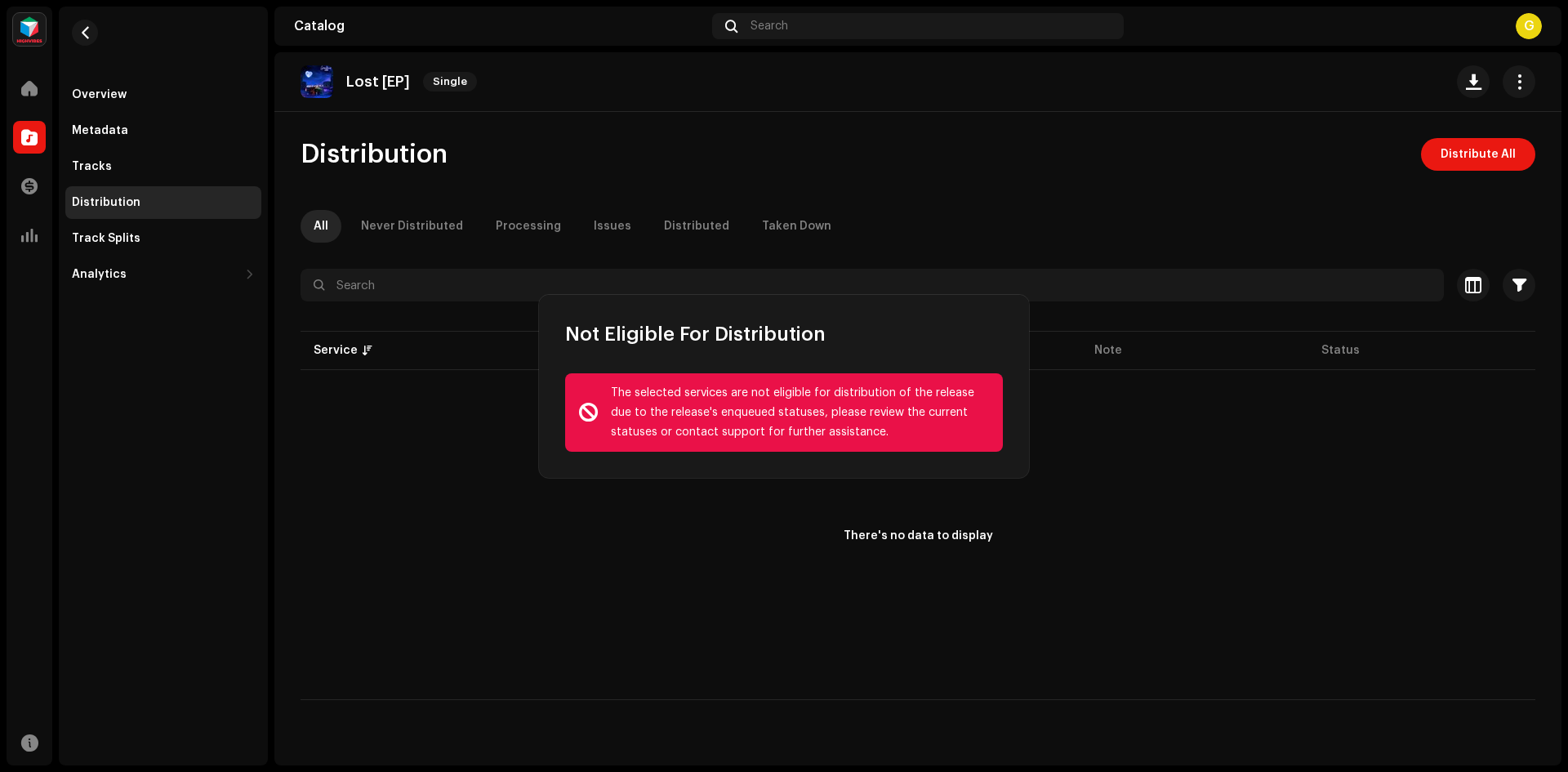
drag, startPoint x: 847, startPoint y: 579, endPoint x: 807, endPoint y: 577, distance: 40.0
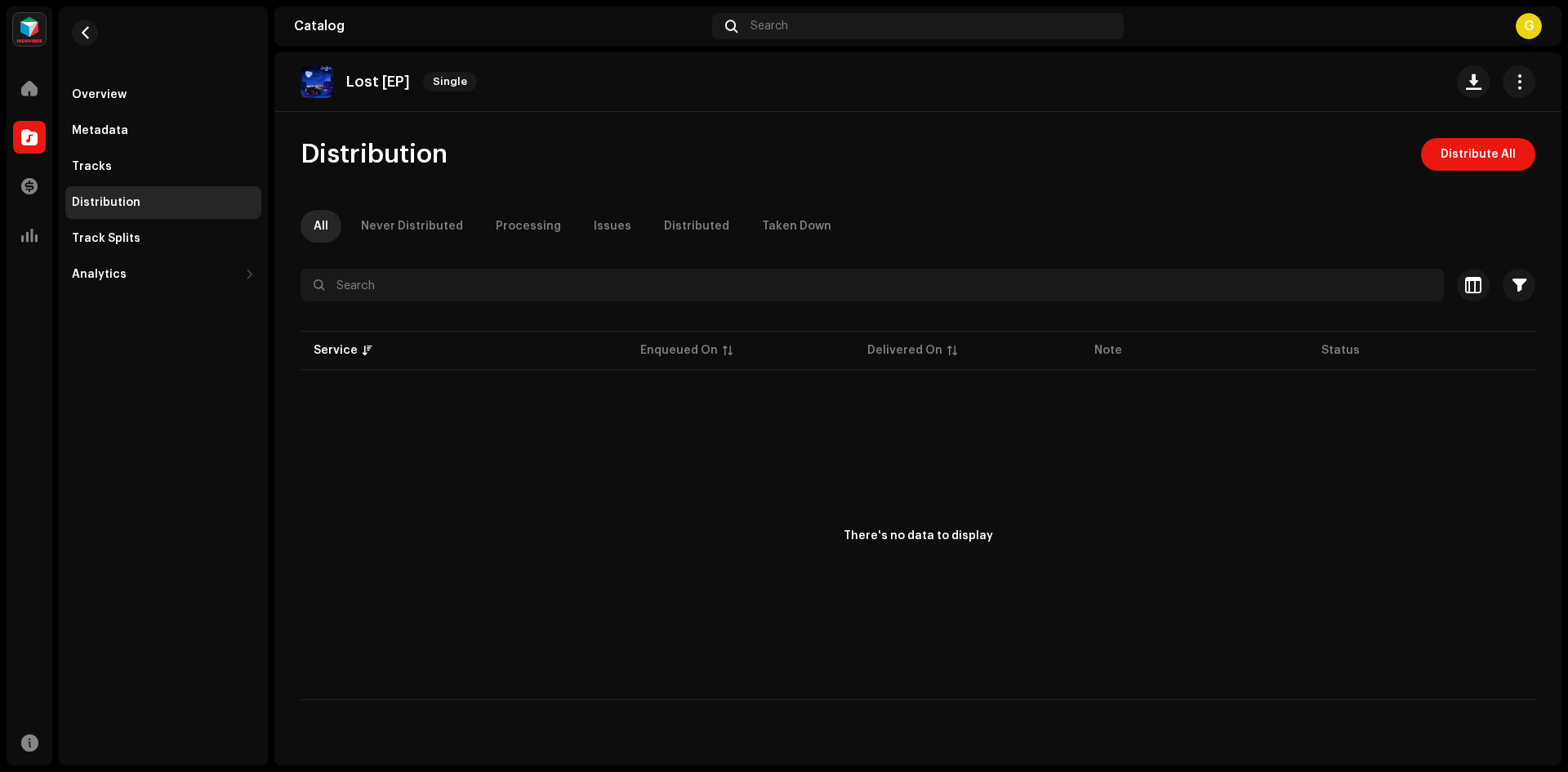
click at [377, 85] on p "Lost [EP]" at bounding box center [378, 82] width 64 height 17
click at [329, 86] on img at bounding box center [317, 82] width 33 height 33
click at [90, 26] on span "button" at bounding box center [85, 33] width 12 height 13
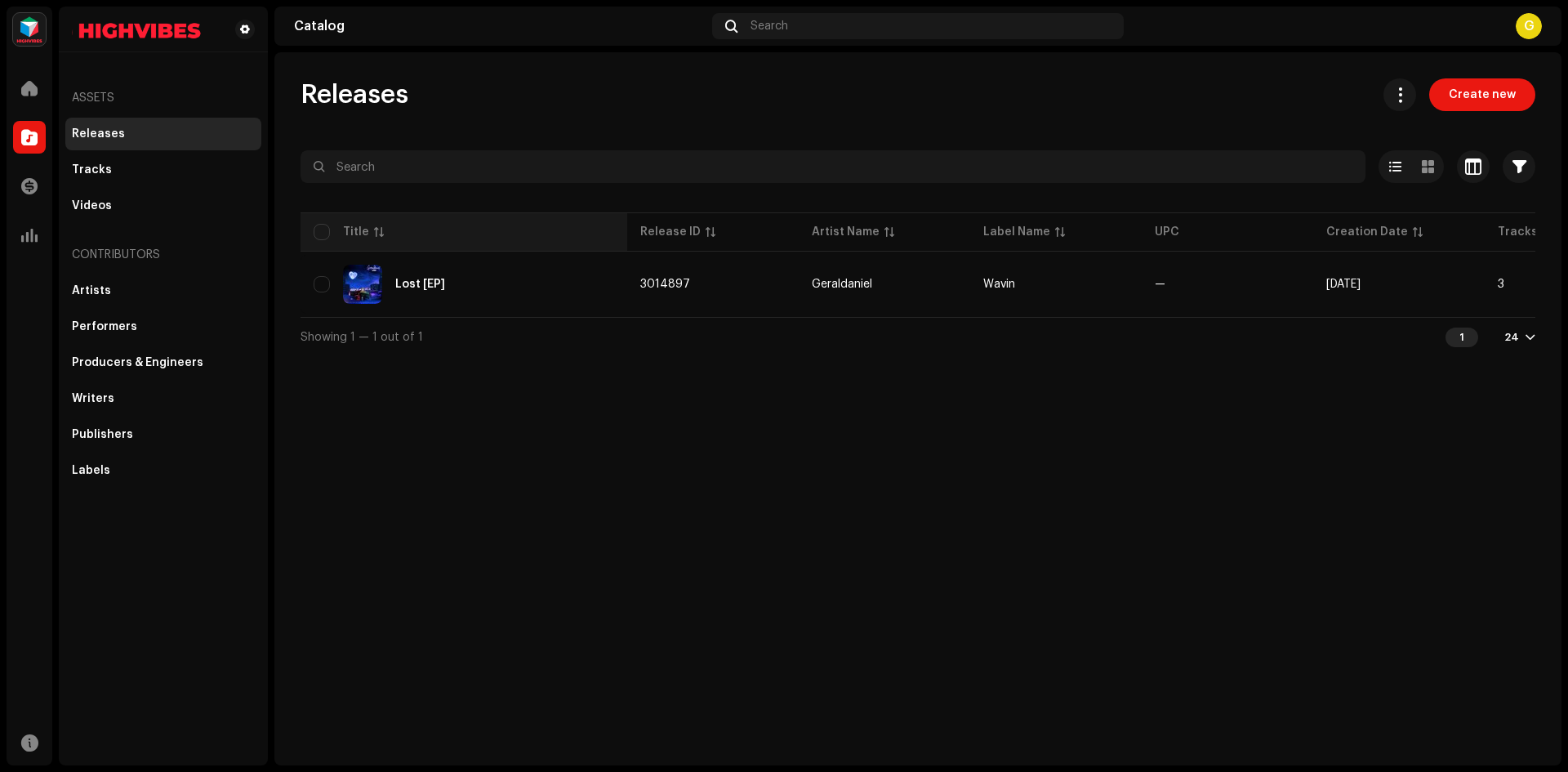
click at [322, 222] on th "Title" at bounding box center [463, 233] width 327 height 39
click at [313, 228] on th "Title" at bounding box center [463, 233] width 327 height 39
click at [674, 234] on div "Release ID" at bounding box center [671, 232] width 61 height 16
click at [697, 234] on div "Release ID" at bounding box center [714, 232] width 146 height 16
click at [1402, 88] on span at bounding box center [1400, 95] width 16 height 13
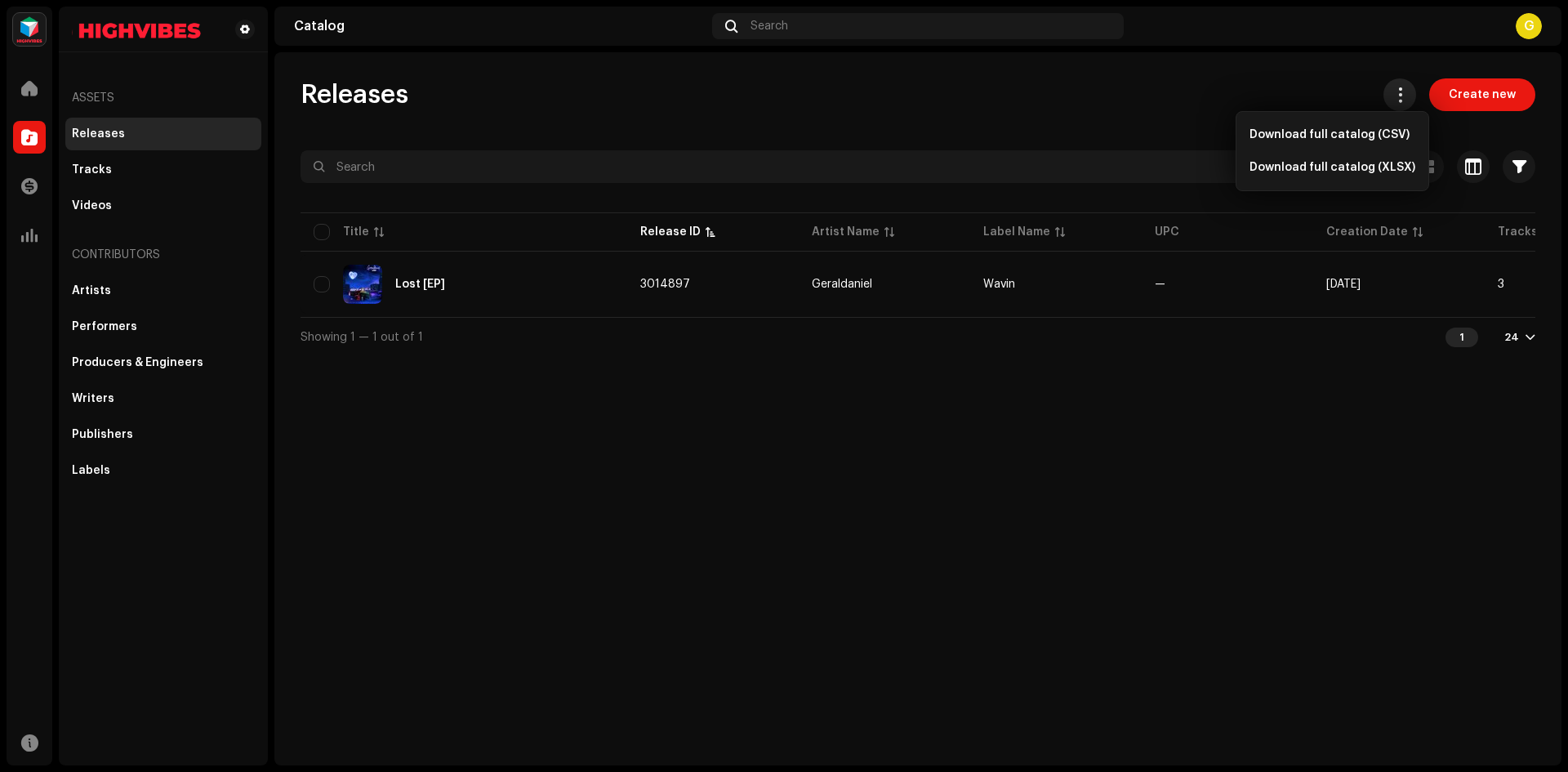
click at [1402, 88] on span at bounding box center [1400, 95] width 16 height 13
click at [143, 182] on div "Tracks" at bounding box center [164, 170] width 196 height 33
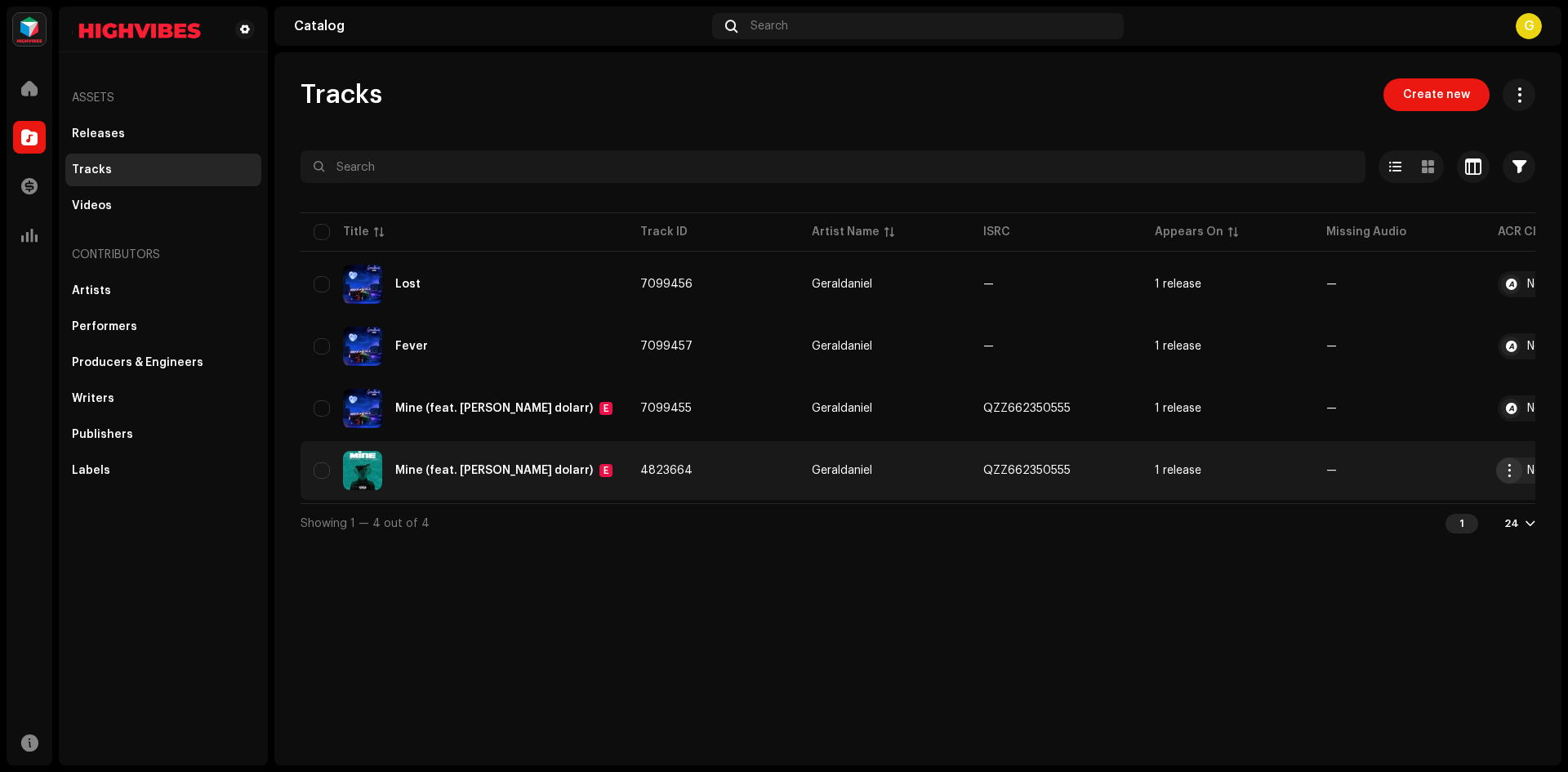
click at [1515, 463] on button "button" at bounding box center [1510, 471] width 26 height 26
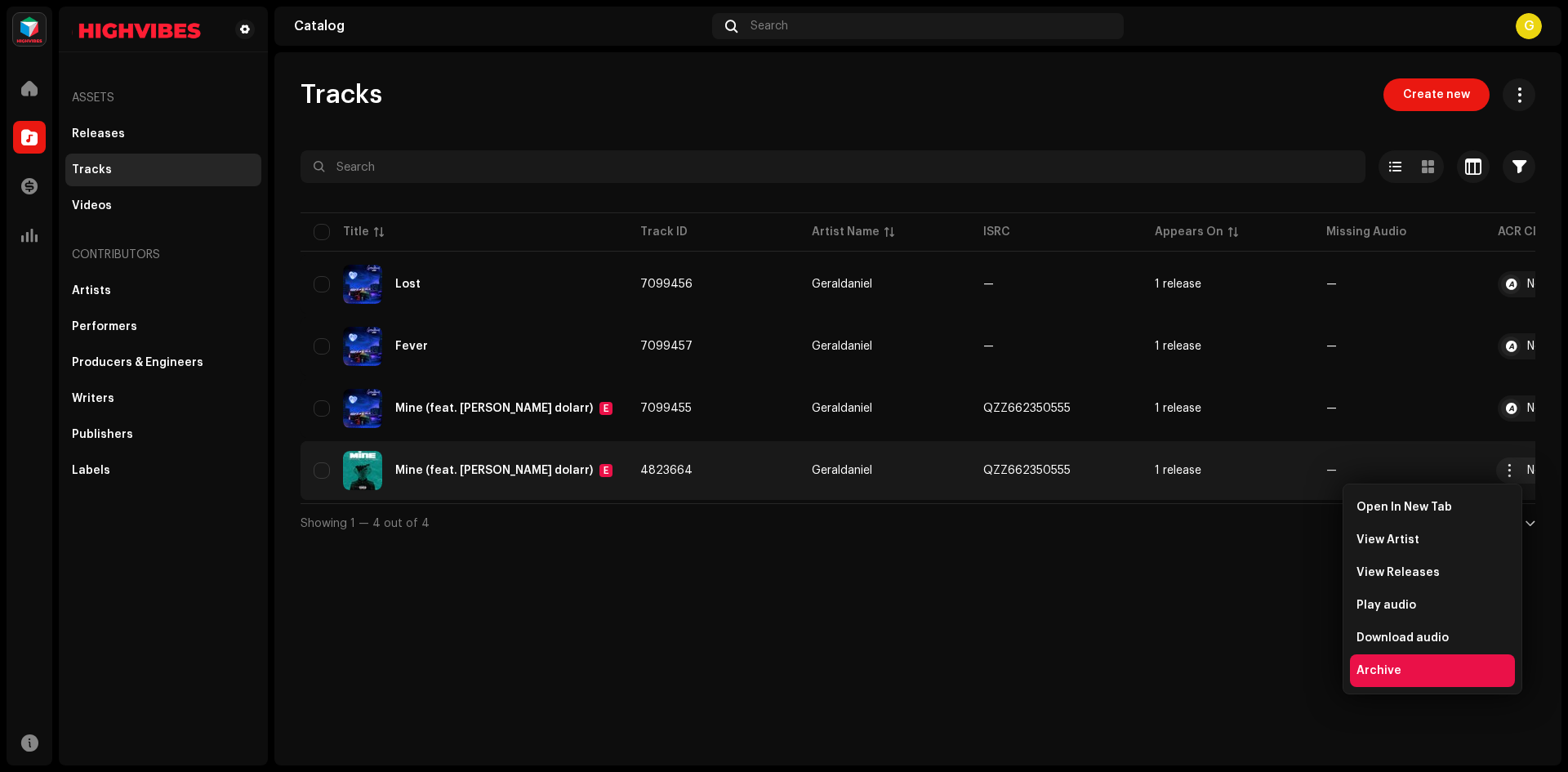
click at [1399, 663] on div "Archive" at bounding box center [1433, 671] width 165 height 33
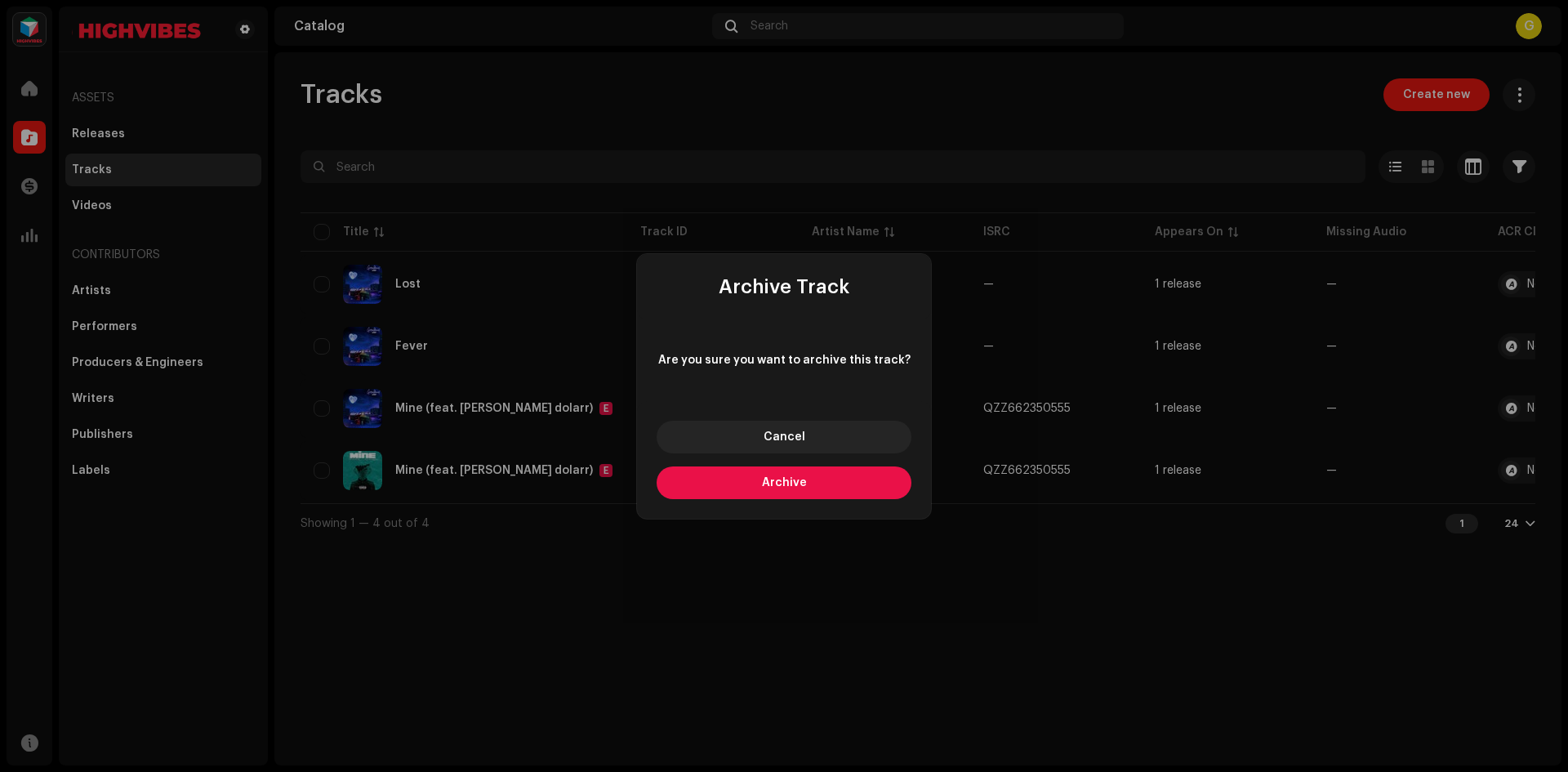
click at [804, 481] on span "Archive" at bounding box center [784, 483] width 45 height 11
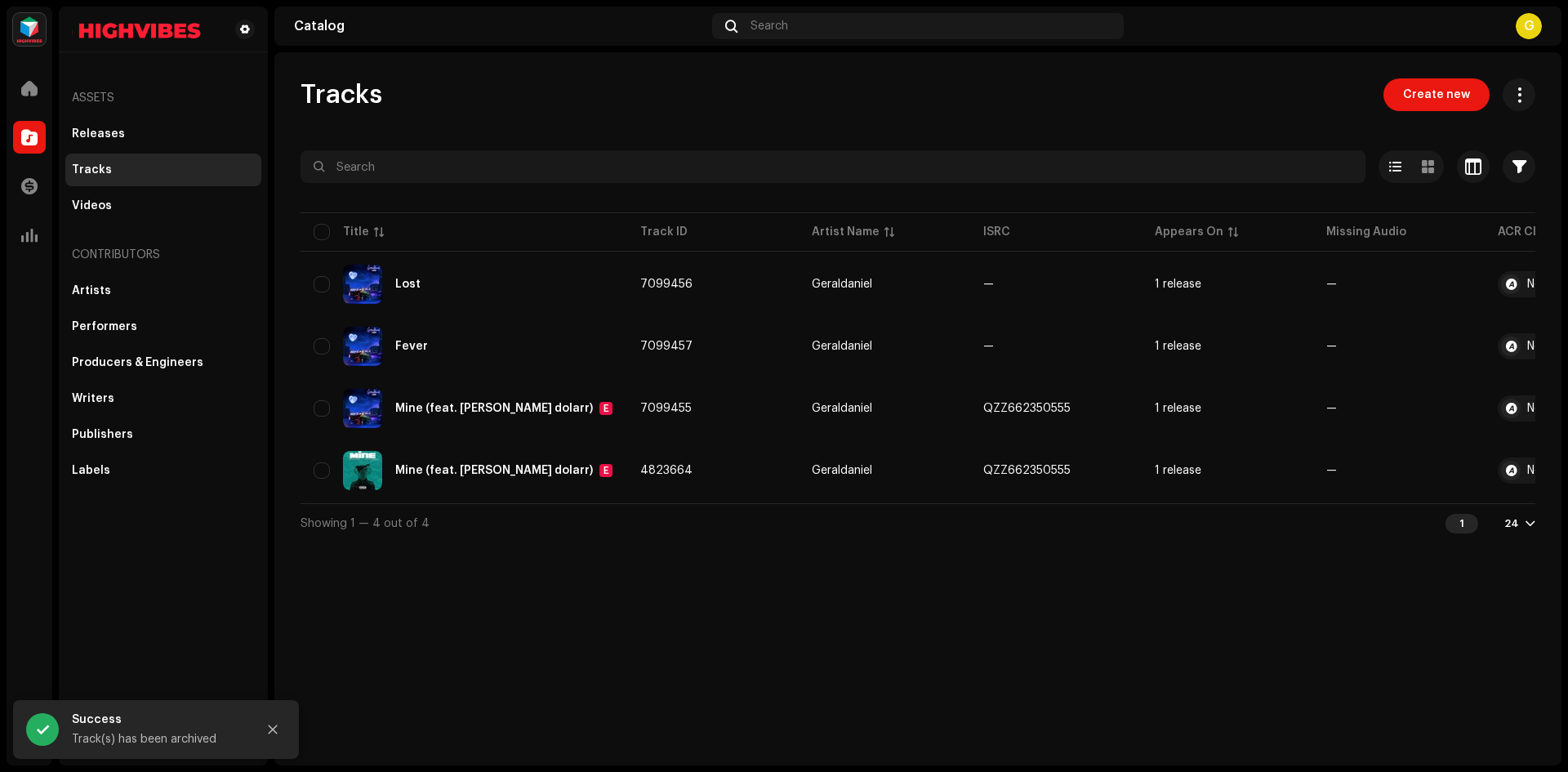
click at [479, 567] on div "Tracks Create new Selected 0 Options Filters Distribution status In progress No…" at bounding box center [917, 409] width 1287 height 713
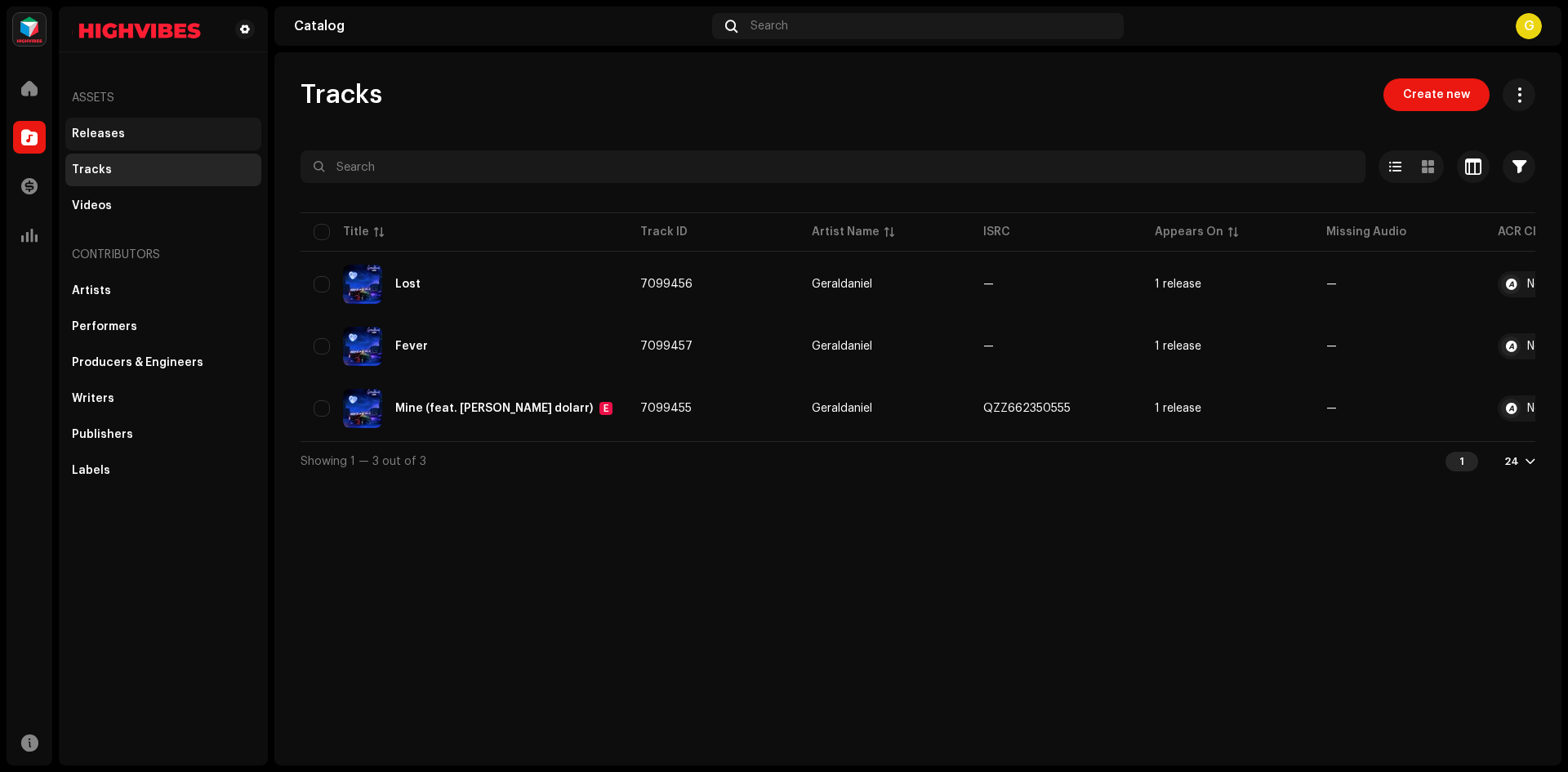
click at [175, 141] on div "Releases" at bounding box center [164, 134] width 196 height 33
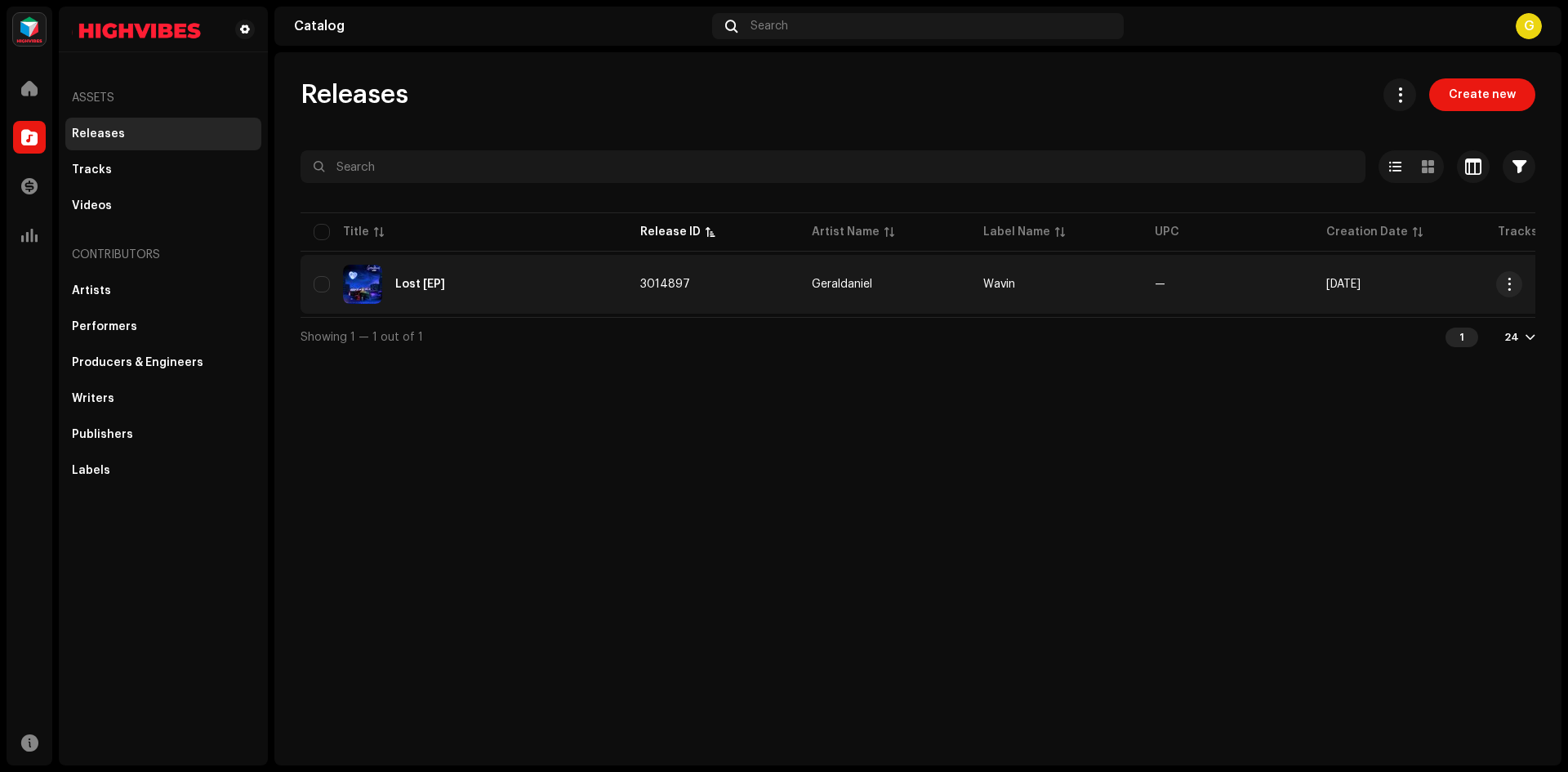
click at [475, 275] on div "Lost [EP]" at bounding box center [463, 284] width 300 height 39
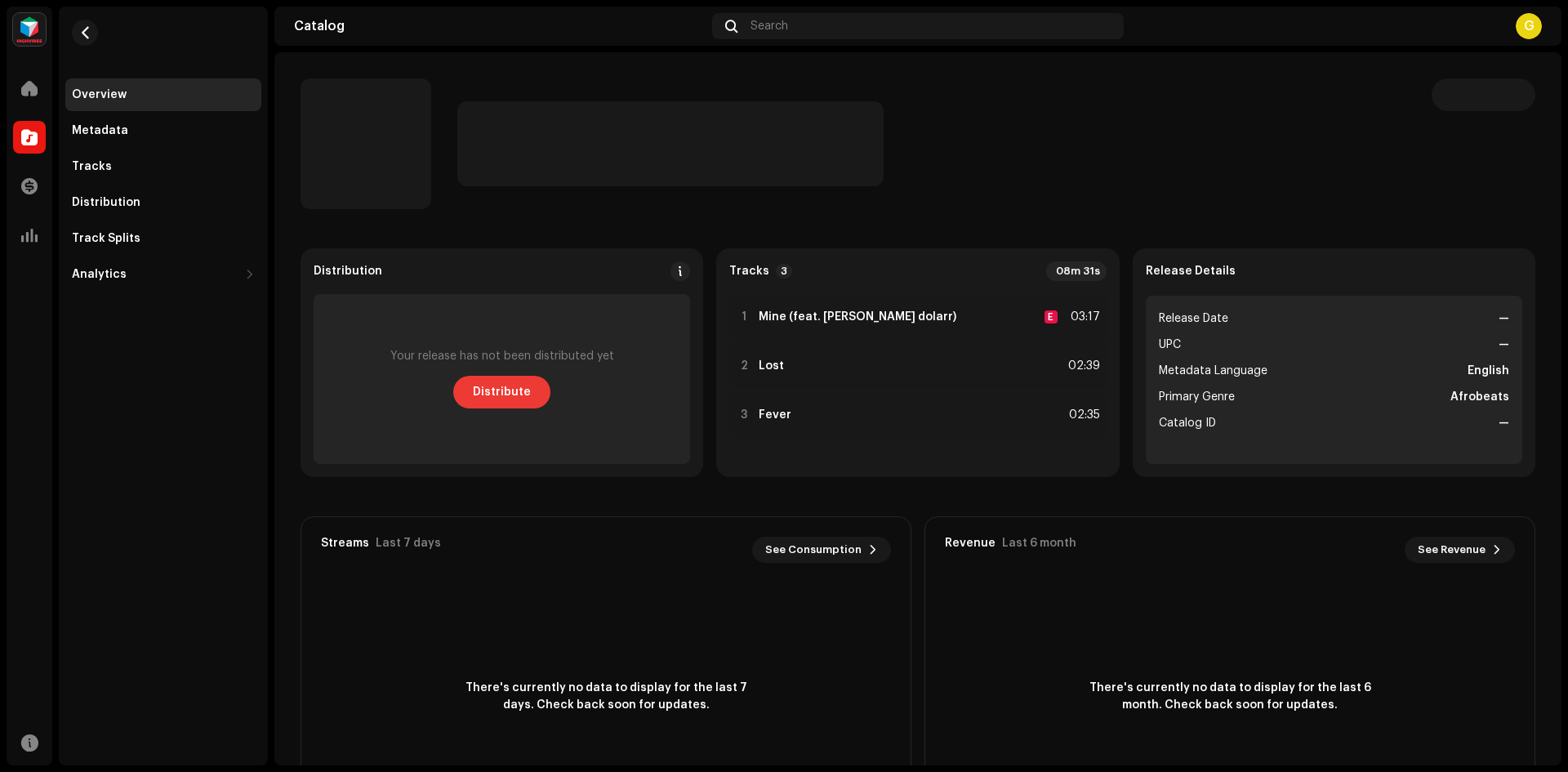
click at [488, 399] on span "Distribute" at bounding box center [502, 392] width 58 height 33
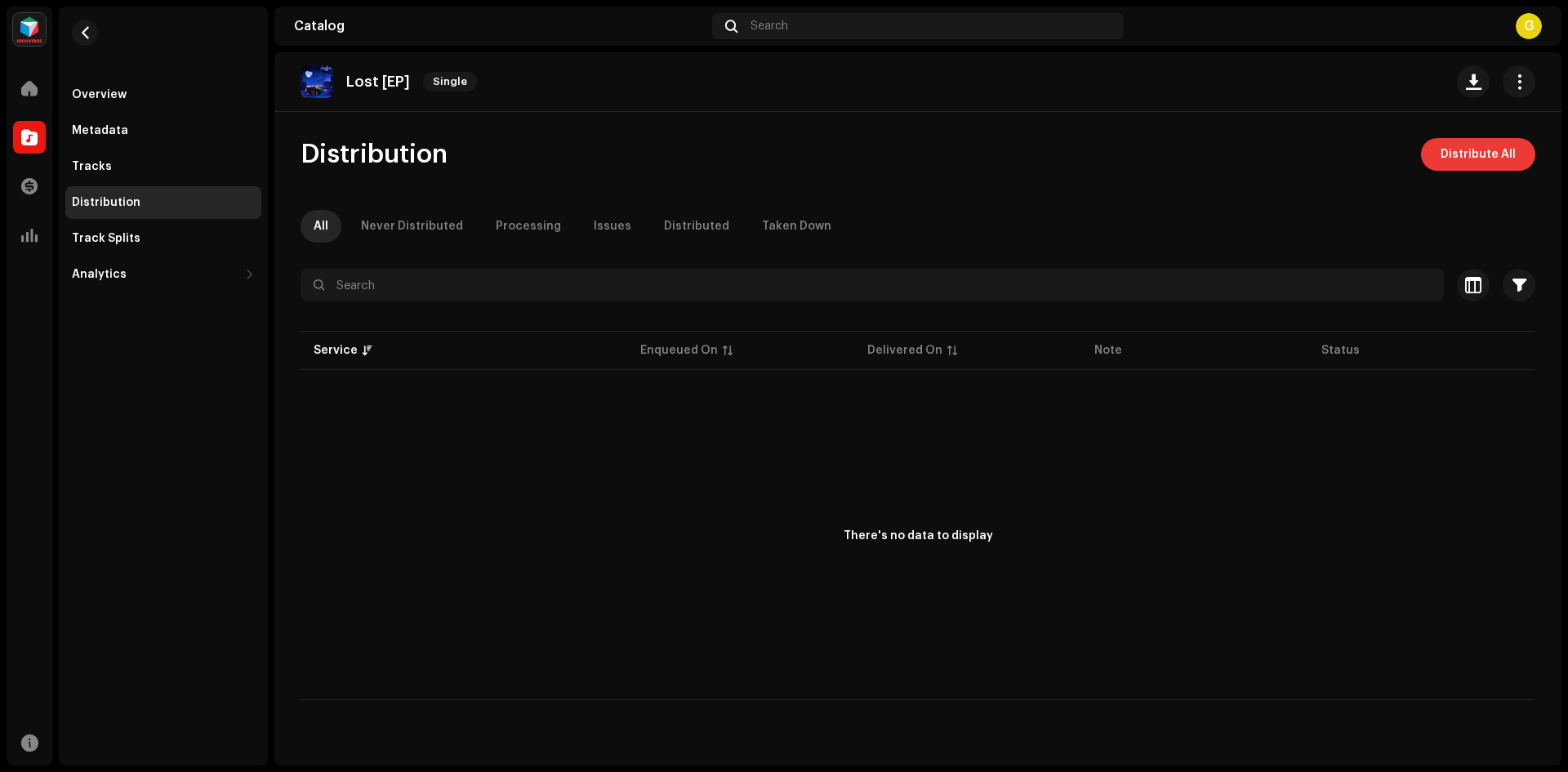
click at [1439, 144] on button "Distribute All" at bounding box center [1479, 155] width 115 height 33
click at [137, 234] on div "Track Splits" at bounding box center [164, 238] width 183 height 13
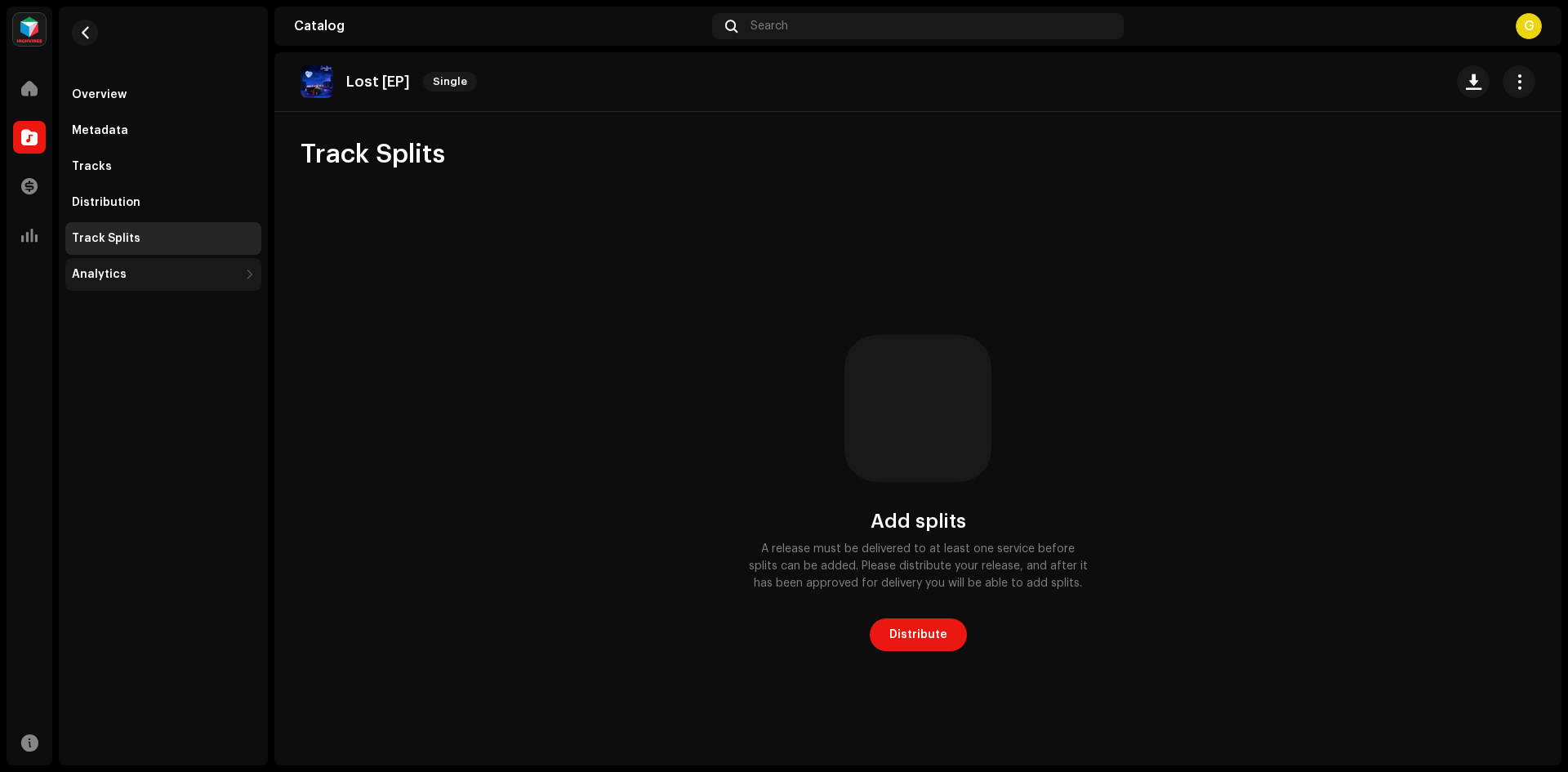
click at [178, 279] on div "Analytics" at bounding box center [155, 274] width 167 height 13
click at [166, 88] on div "Overview" at bounding box center [164, 95] width 183 height 13
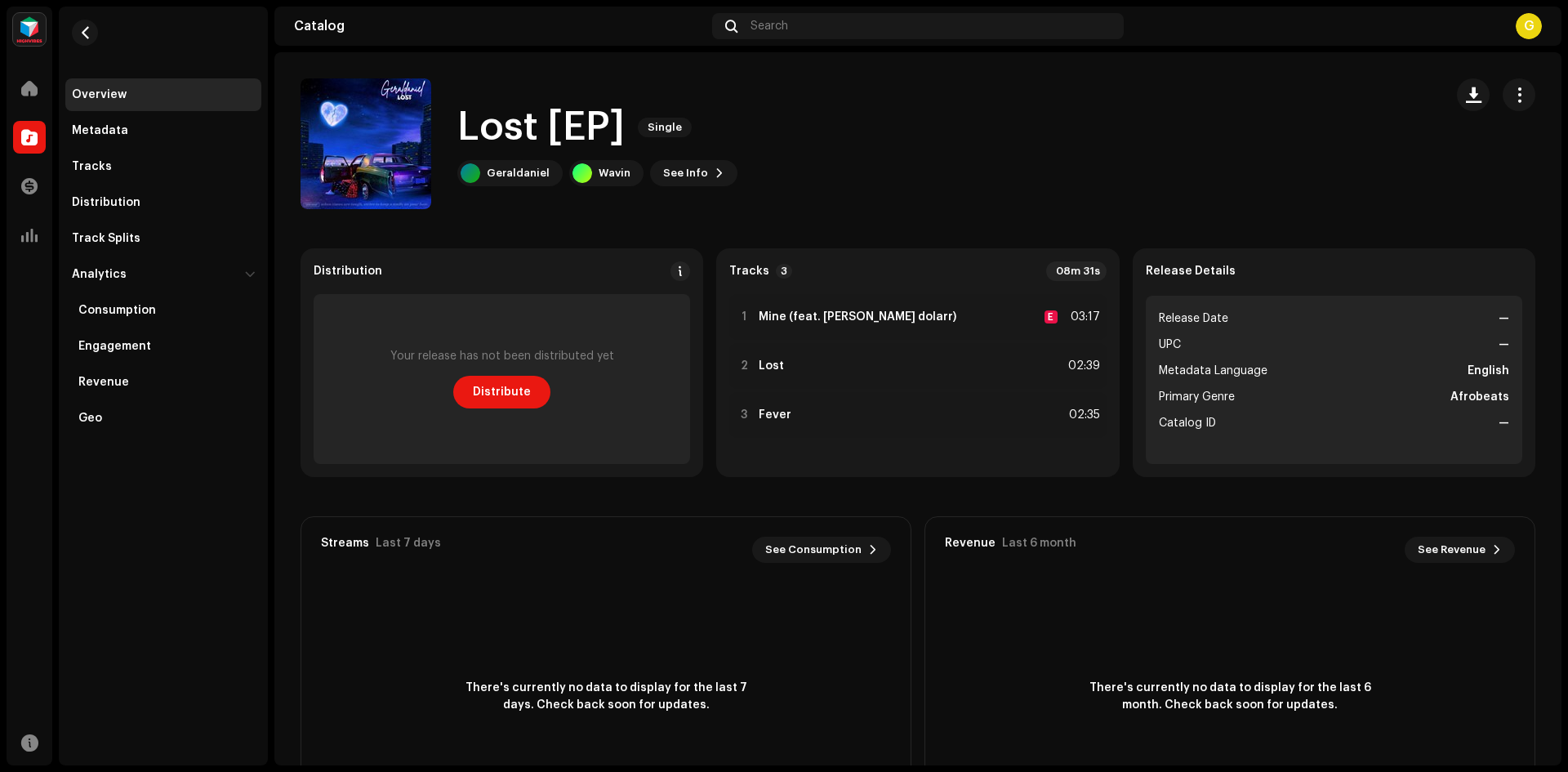
click at [68, 27] on re-m-nav-back at bounding box center [85, 43] width 39 height 72
click at [92, 34] on button "button" at bounding box center [85, 33] width 26 height 26
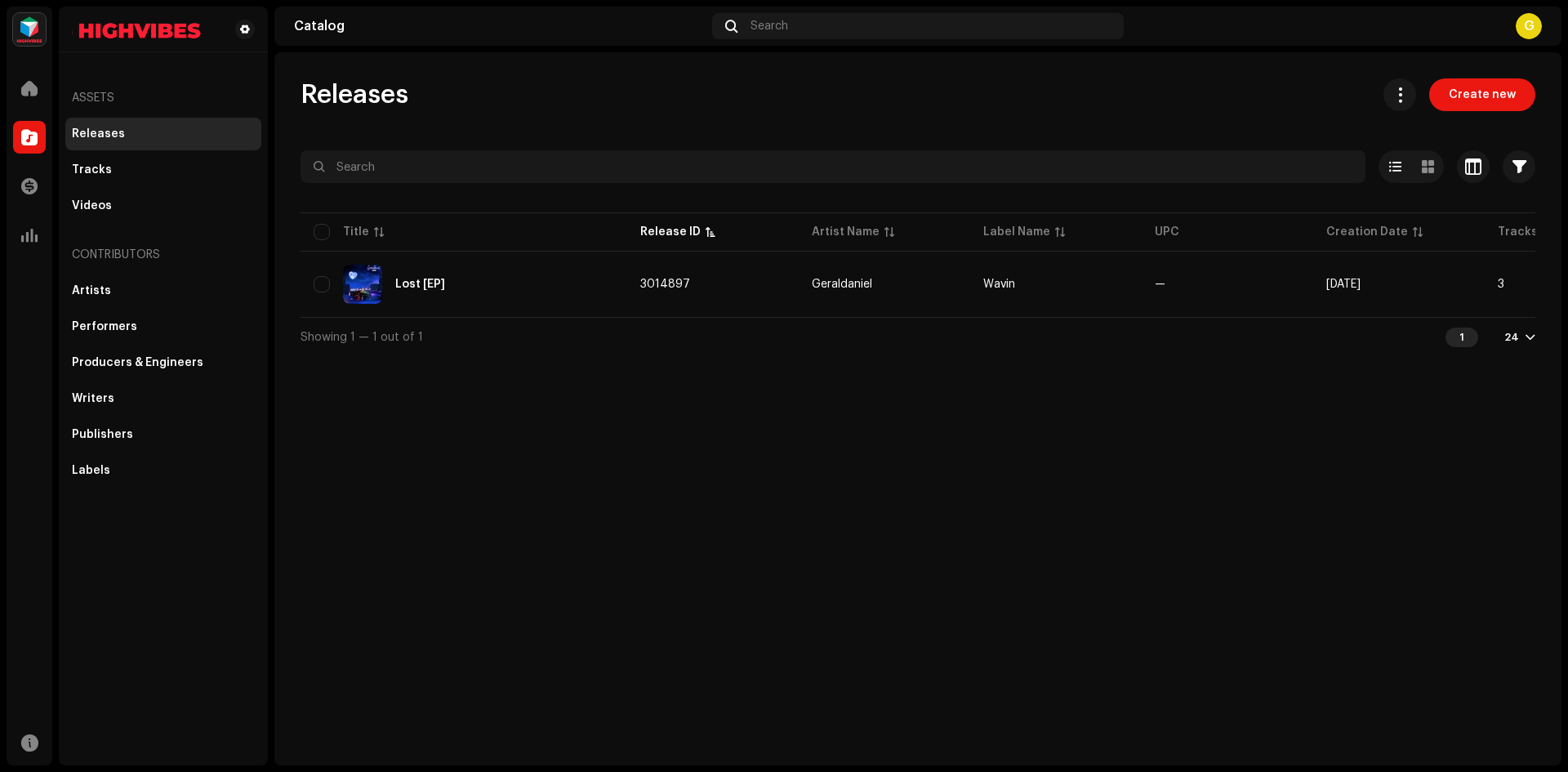
click at [72, 34] on p-skeleton at bounding box center [72, 29] width 0 height 20
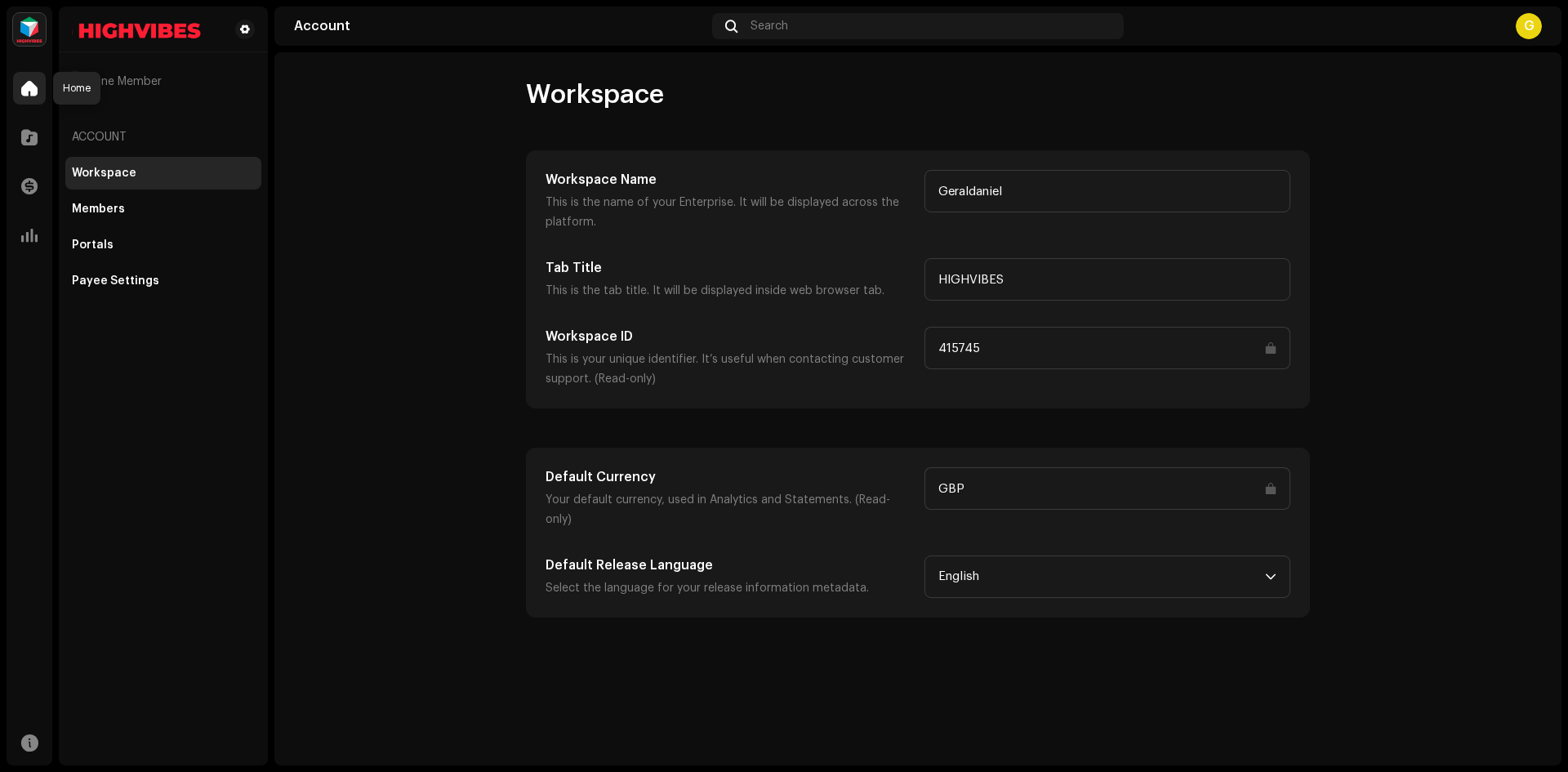
click at [27, 84] on span at bounding box center [29, 88] width 16 height 13
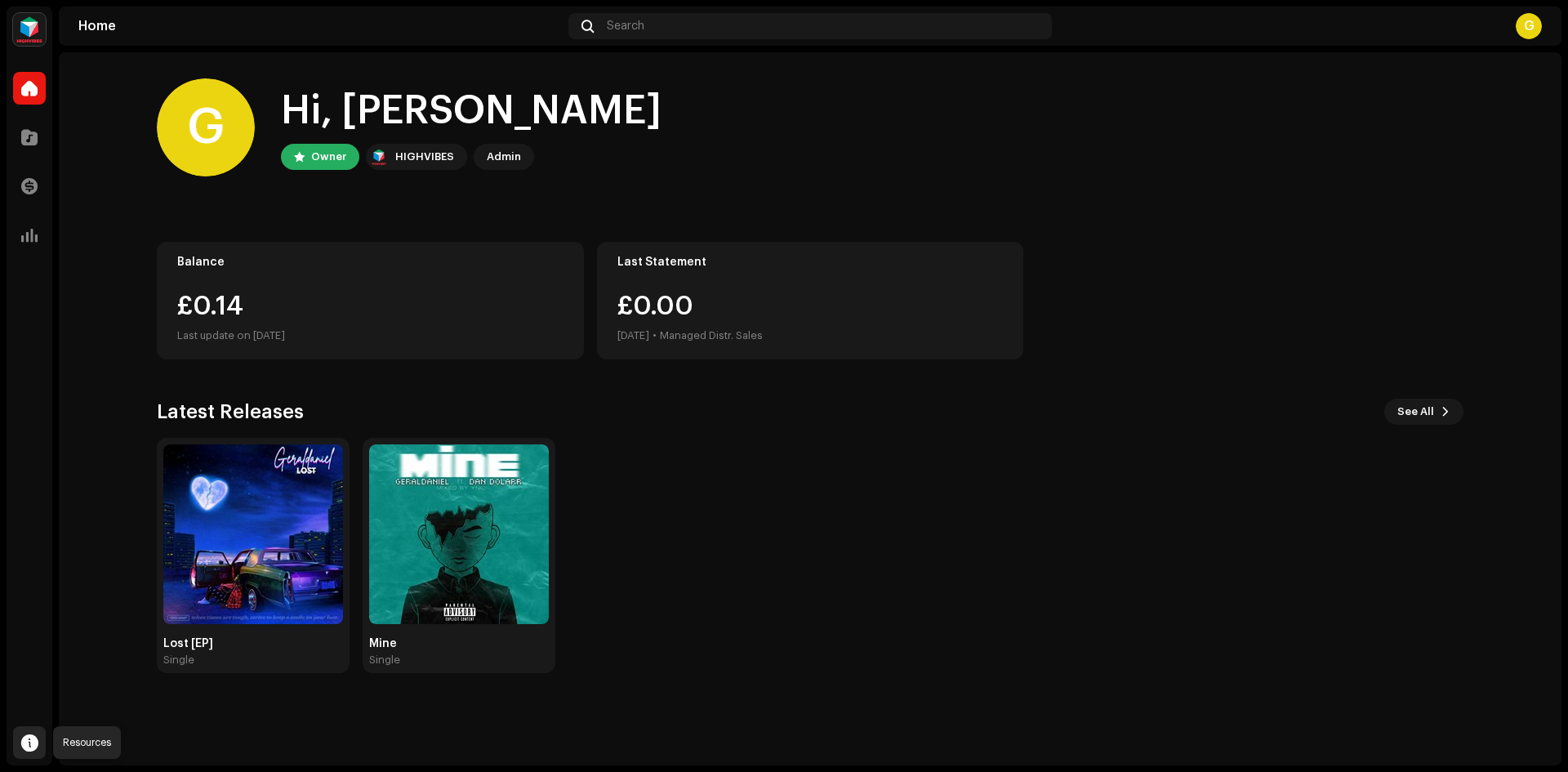
click at [34, 743] on span at bounding box center [29, 743] width 17 height 13
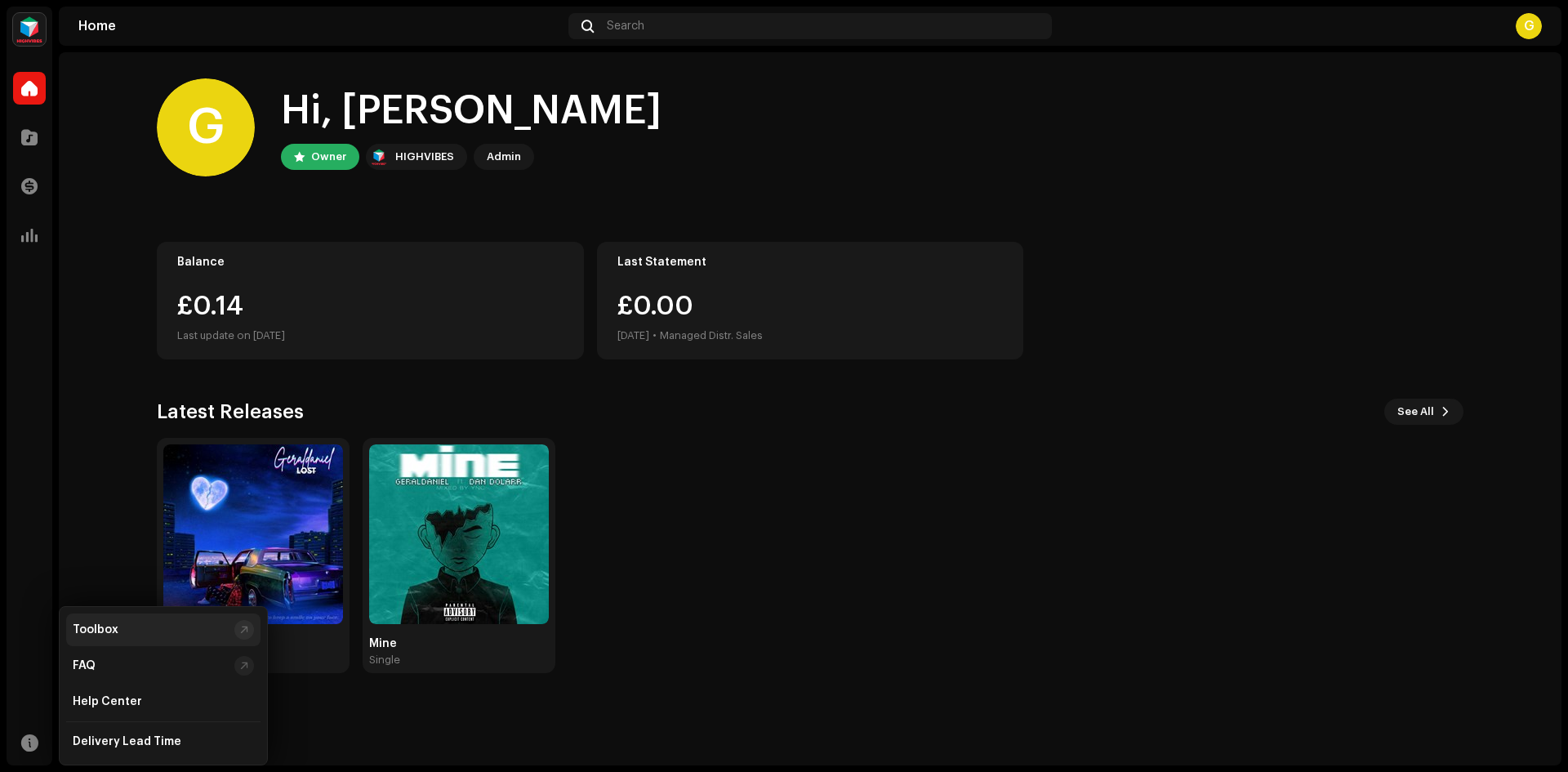
click at [161, 626] on div "Toolbox" at bounding box center [151, 630] width 155 height 13
click at [32, 146] on div at bounding box center [29, 138] width 33 height 33
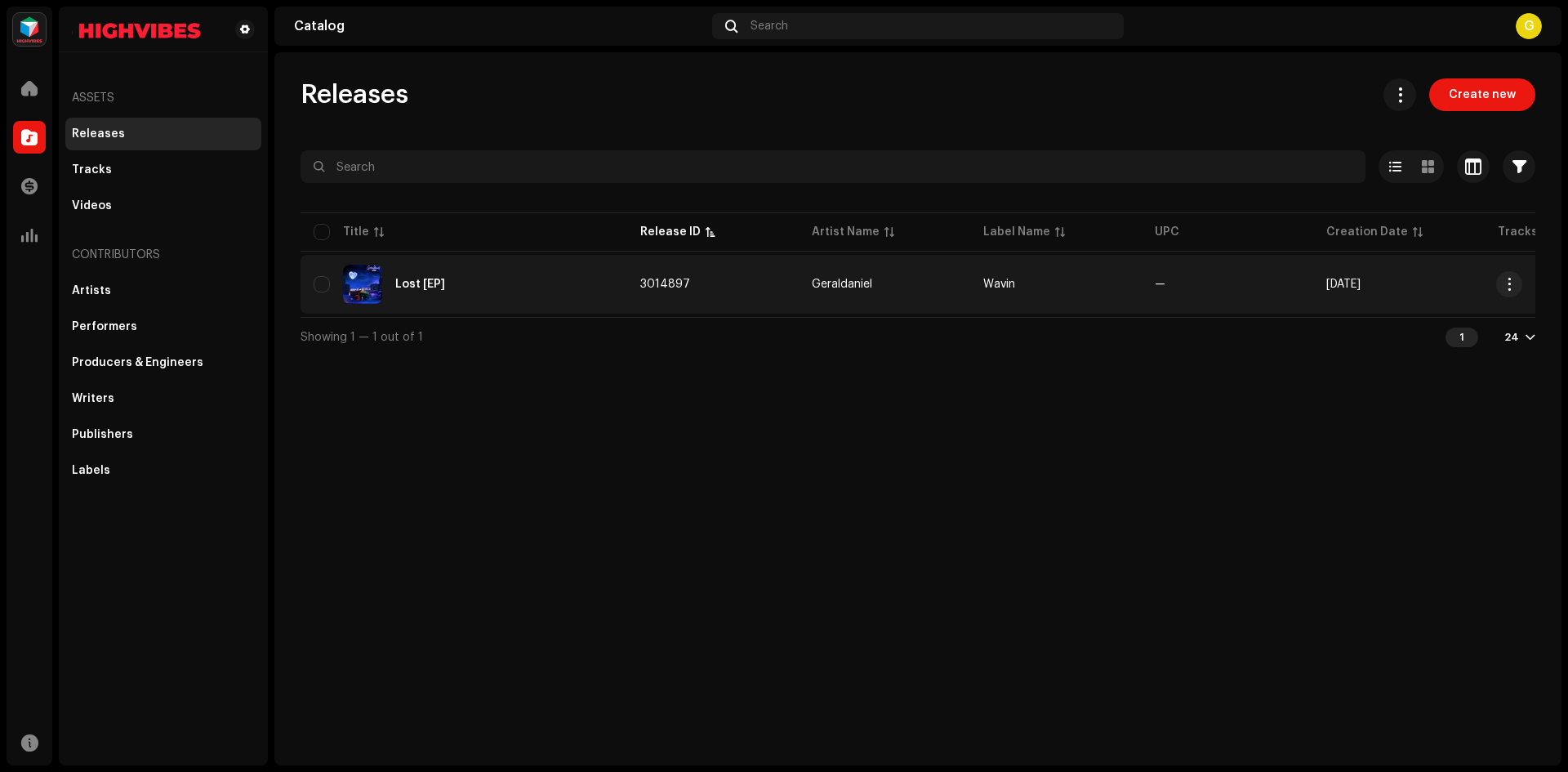
click at [371, 278] on img at bounding box center [363, 284] width 39 height 39
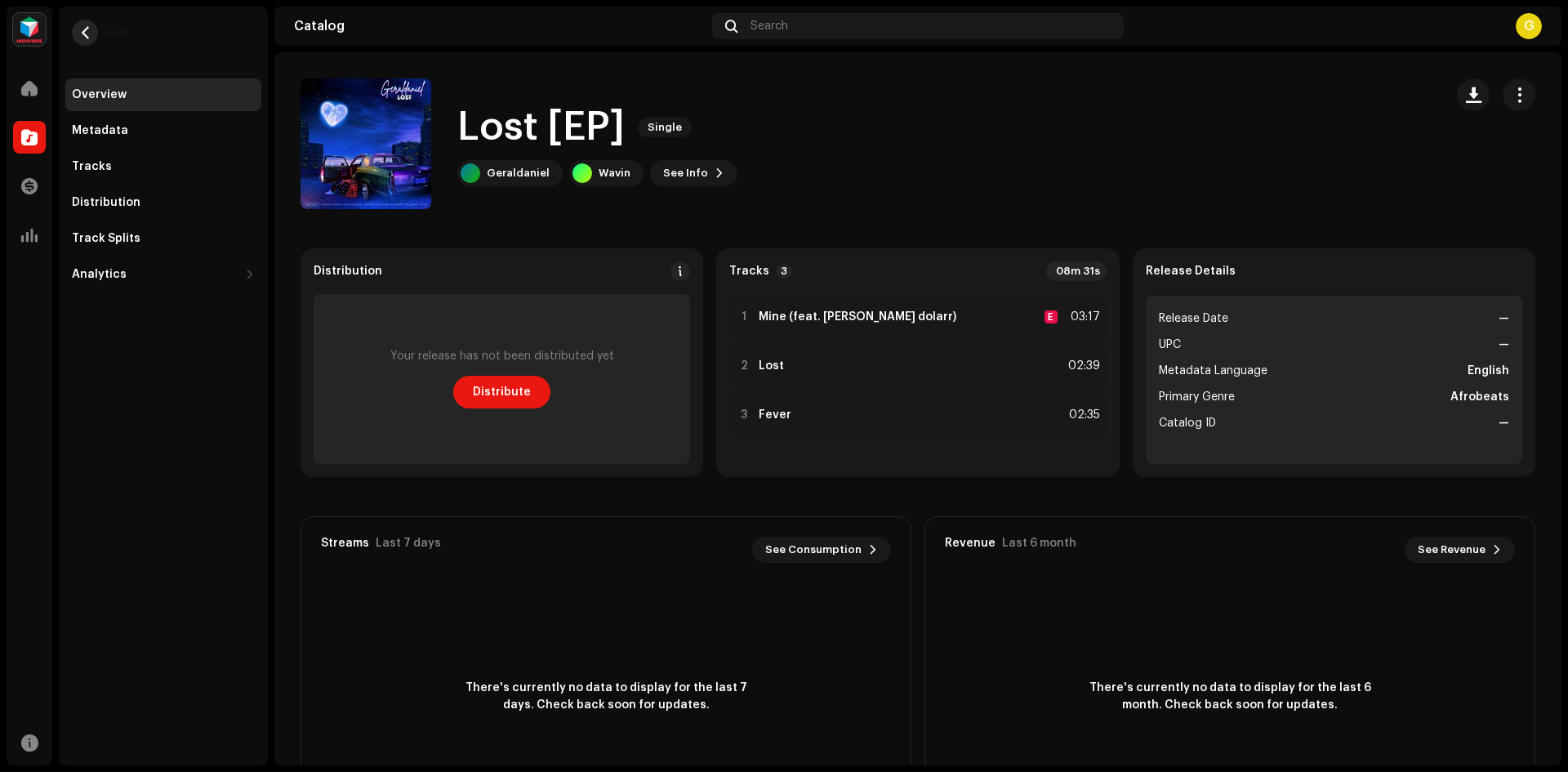
click at [87, 37] on span "button" at bounding box center [85, 33] width 12 height 13
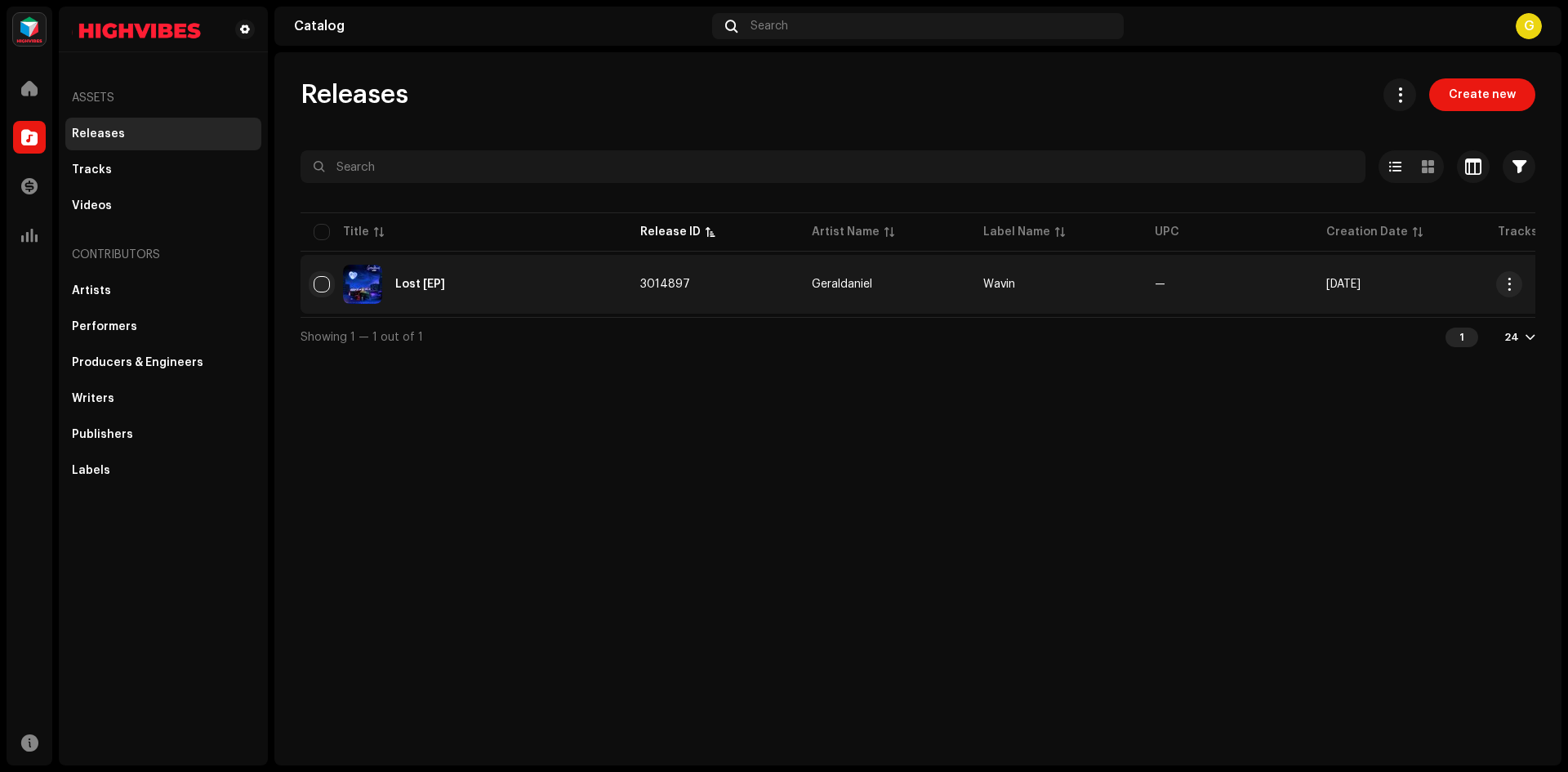
click at [327, 291] on input "checkbox" at bounding box center [322, 284] width 16 height 16
checkbox input "true"
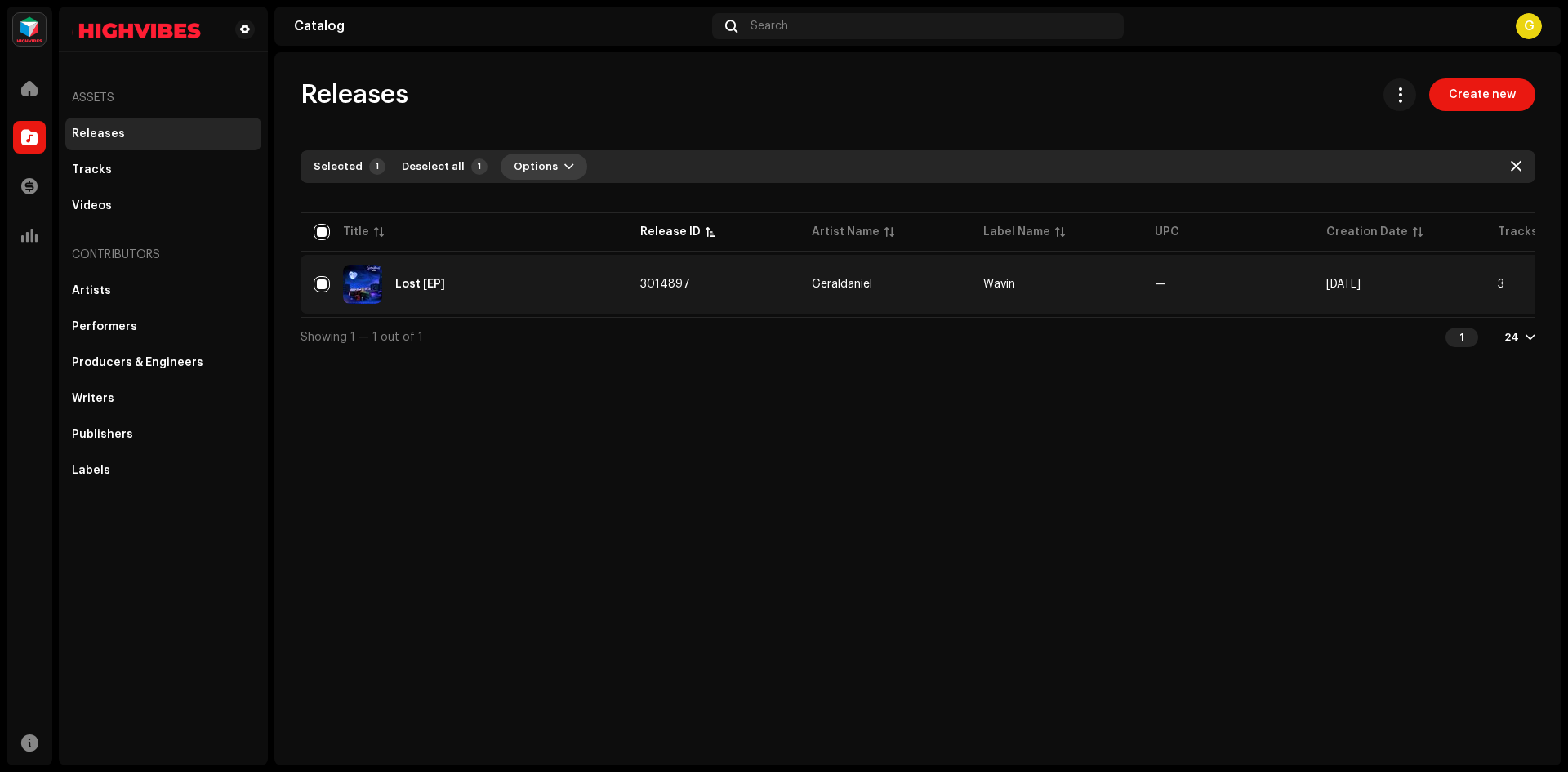
click at [532, 154] on span "Options" at bounding box center [536, 167] width 44 height 33
drag, startPoint x: 328, startPoint y: 285, endPoint x: 321, endPoint y: 234, distance: 51.5
click at [327, 282] on input "Row Selected" at bounding box center [322, 284] width 16 height 16
checkbox input "false"
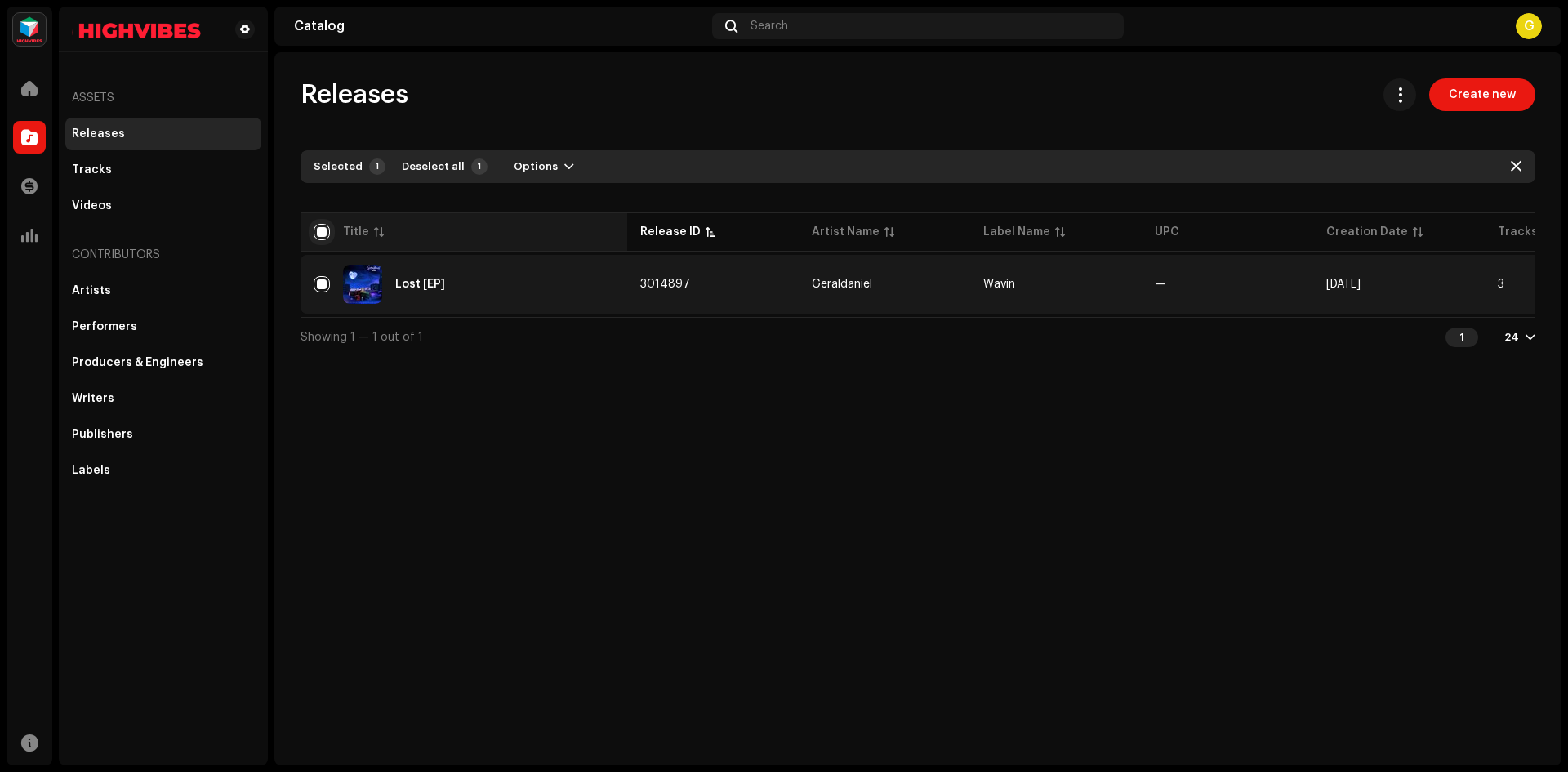
checkbox input "false"
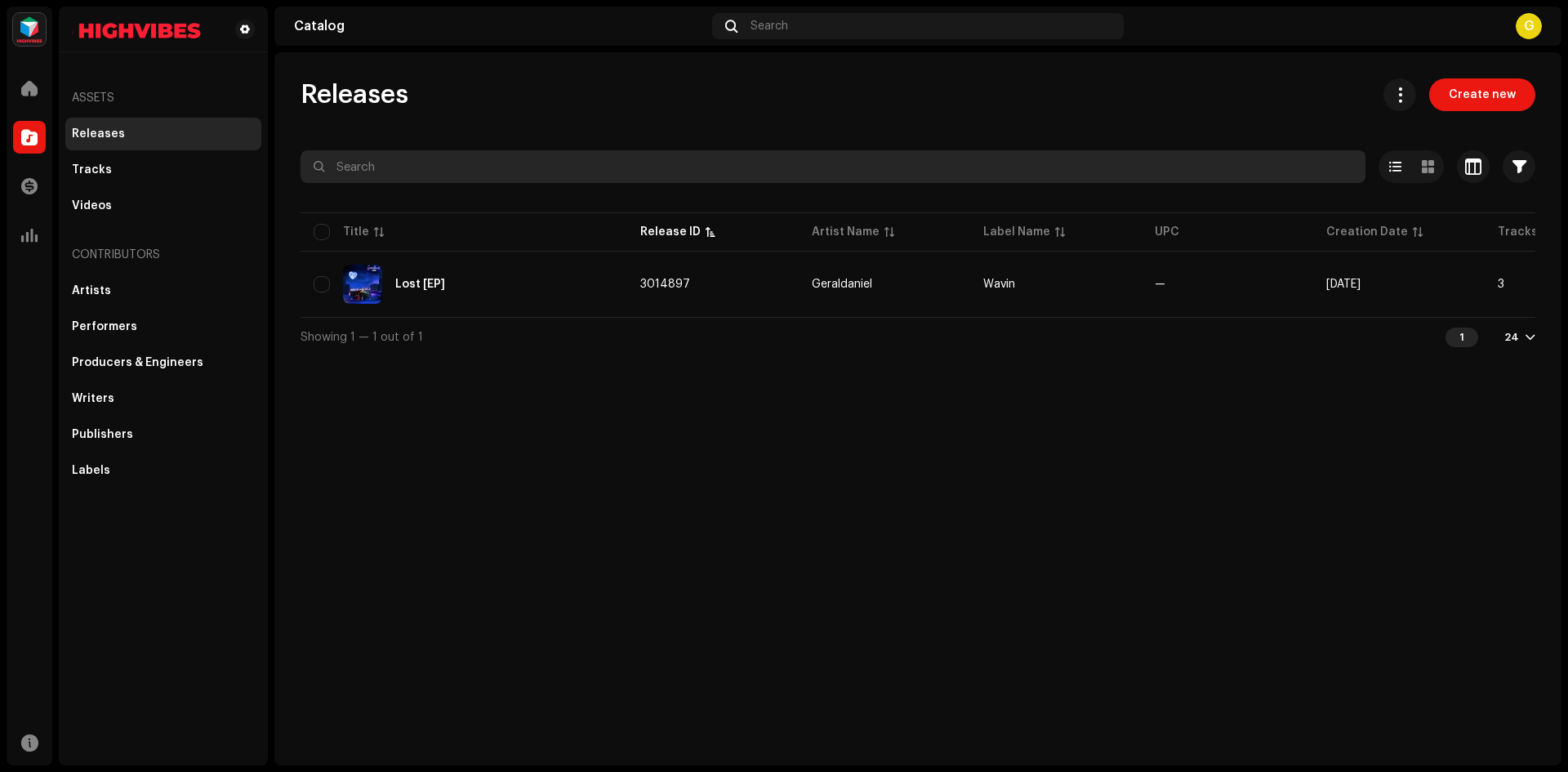
click at [437, 169] on input "text" at bounding box center [833, 167] width 1066 height 33
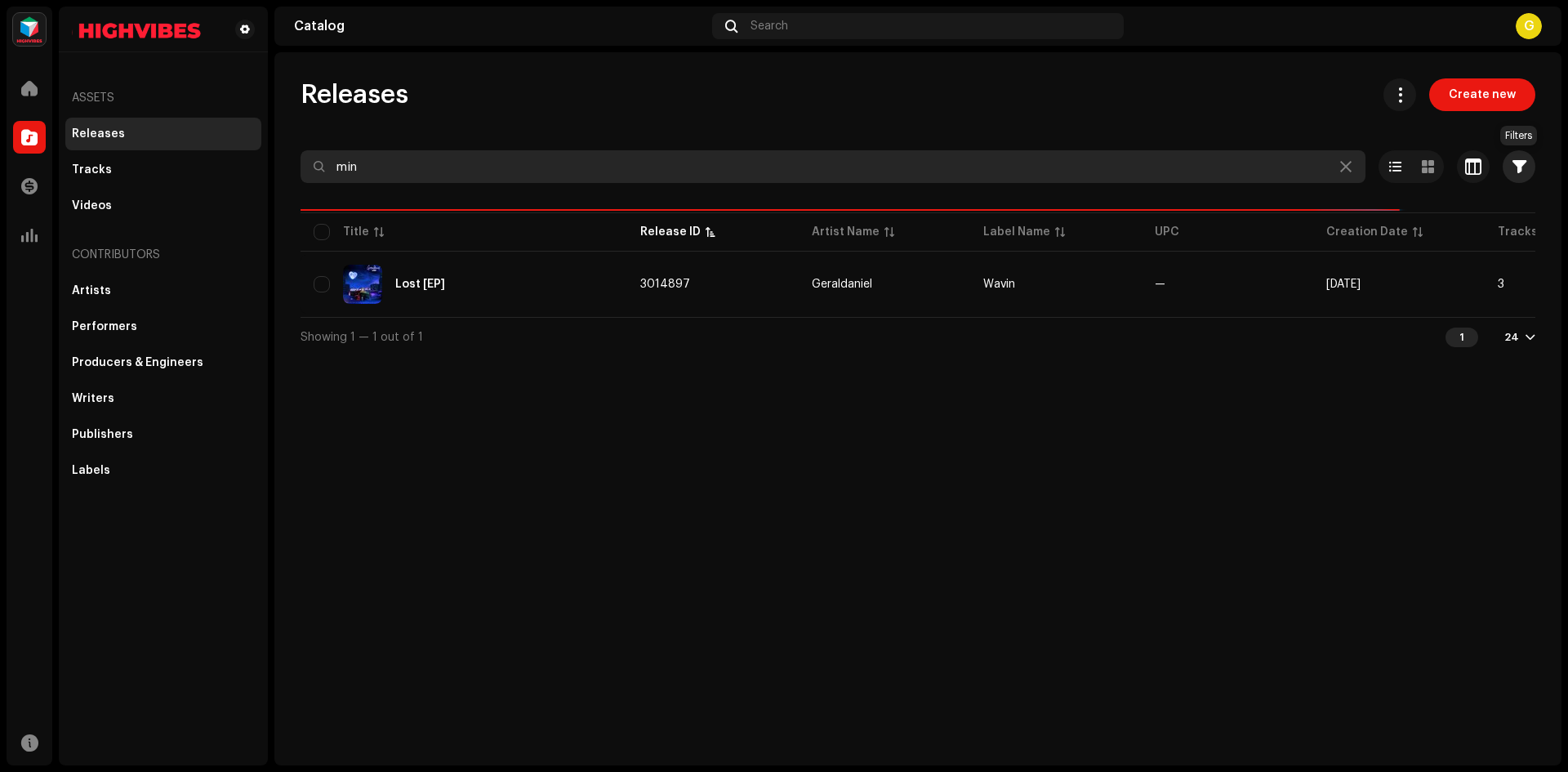
type input "min"
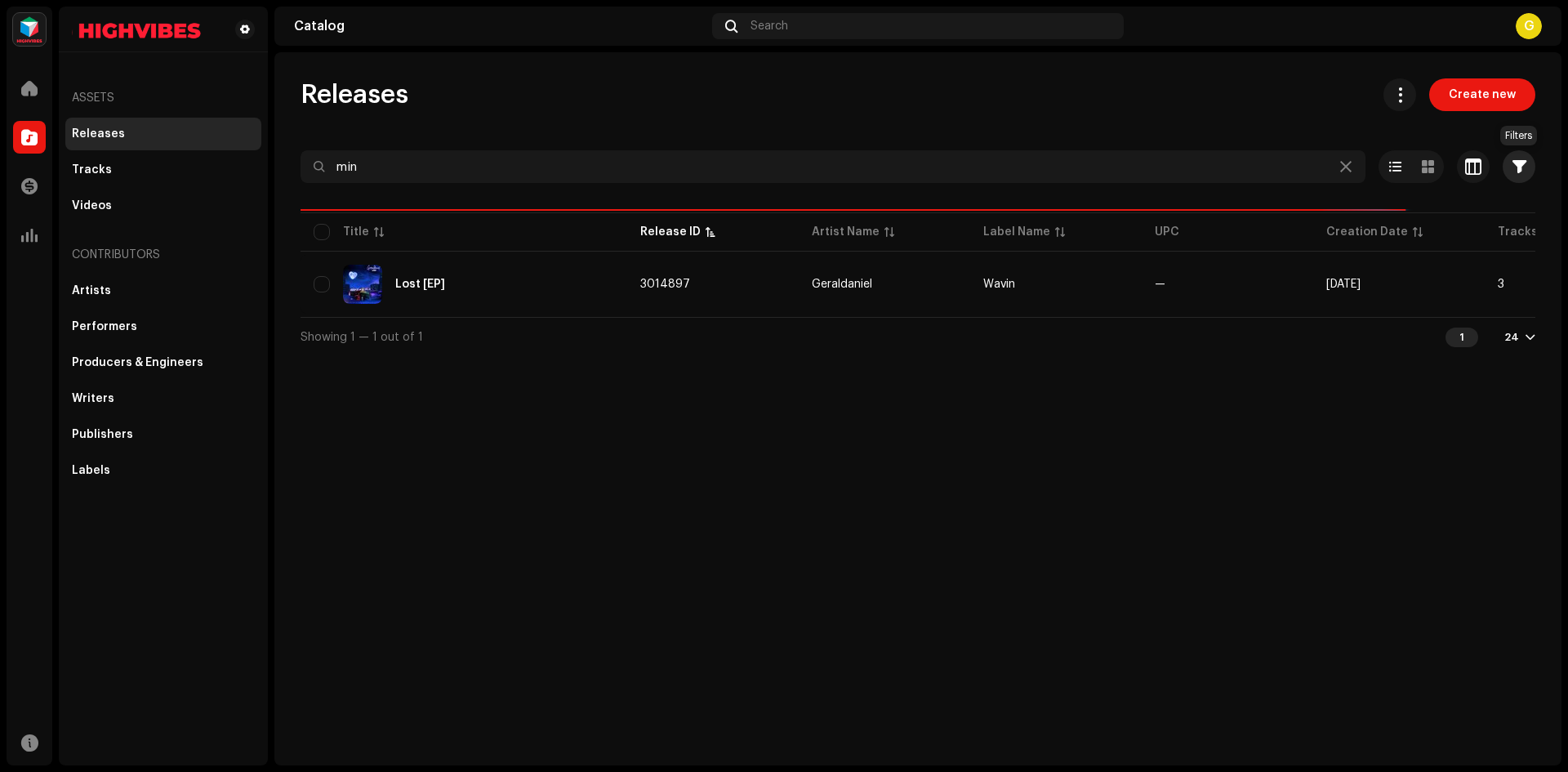
click at [1520, 165] on span "button" at bounding box center [1520, 167] width 14 height 13
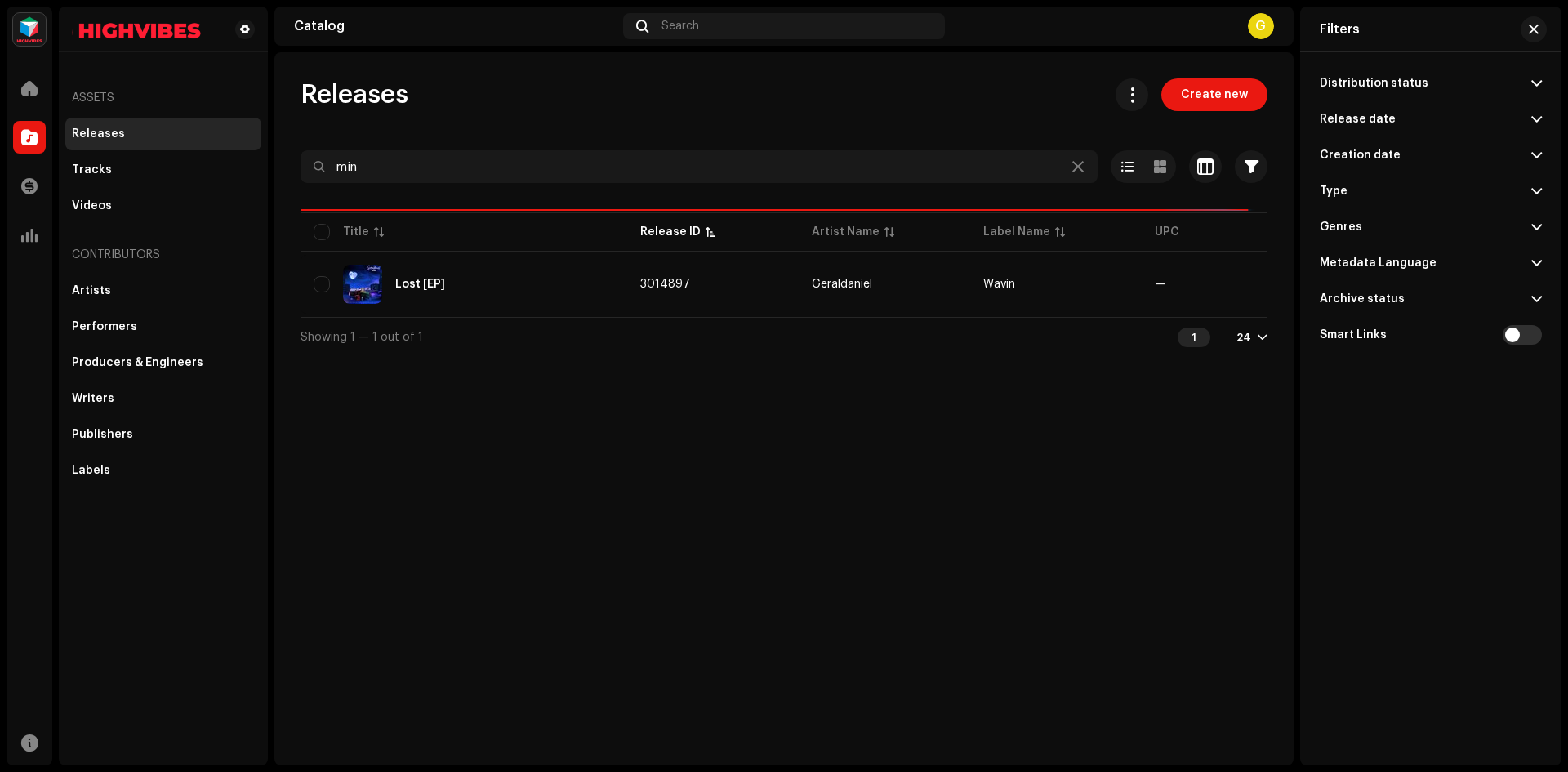
click at [1530, 295] on p-accordion-header "Archive status" at bounding box center [1431, 299] width 222 height 36
click at [1447, 340] on div "All Releases" at bounding box center [1431, 332] width 222 height 29
radio input "true"
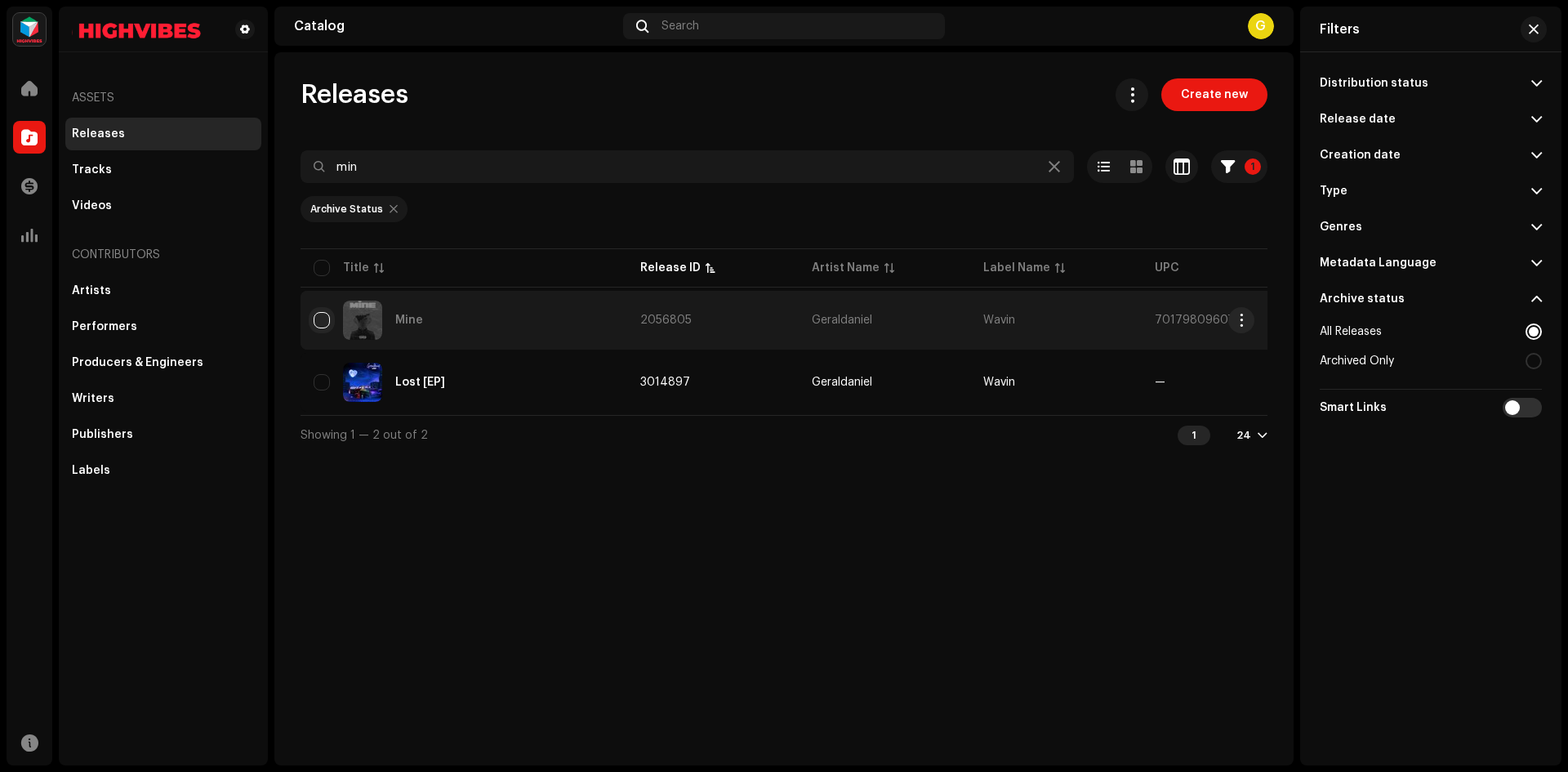
click at [314, 323] on input "checkbox" at bounding box center [322, 320] width 16 height 16
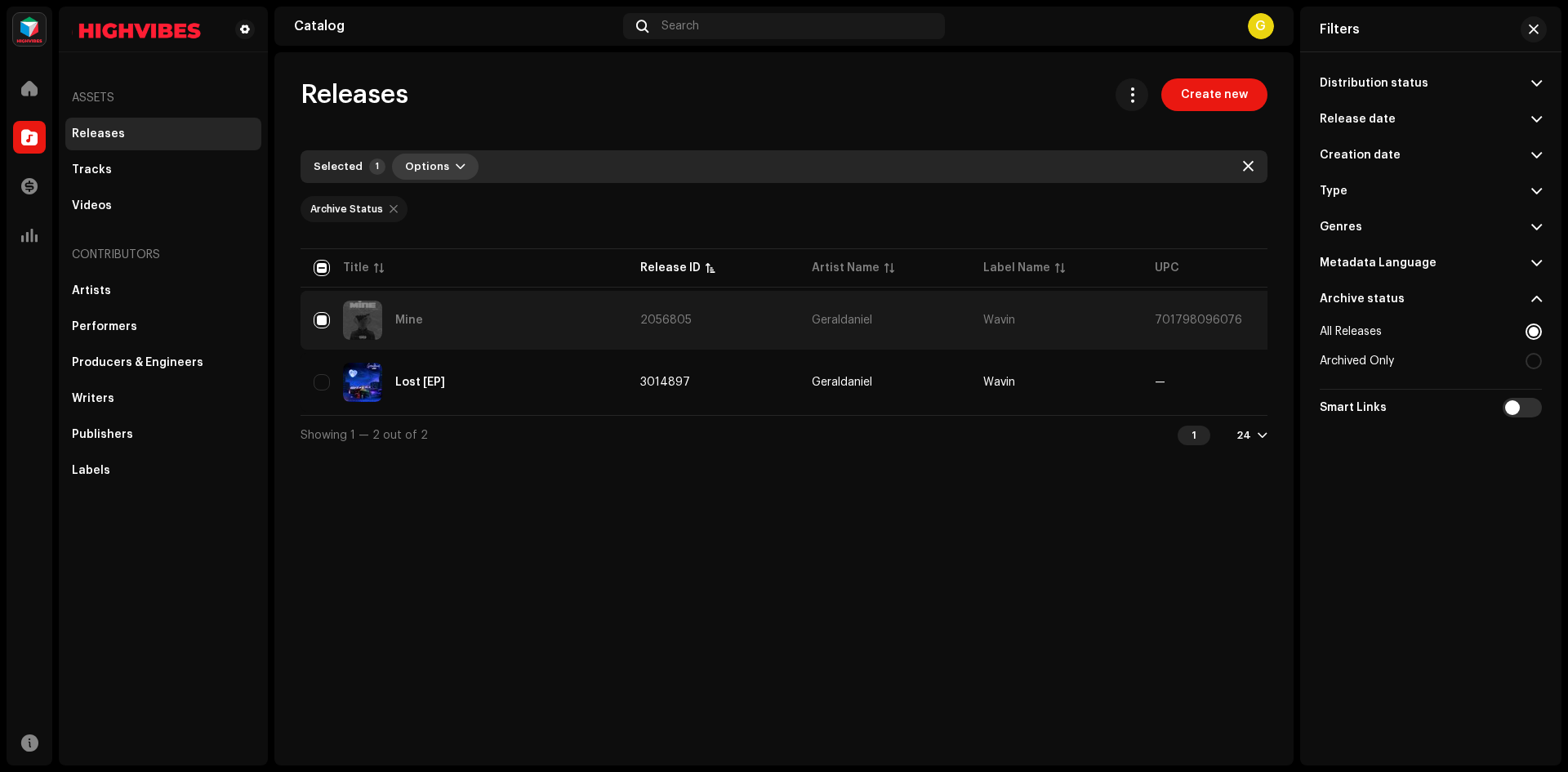
click at [433, 165] on span "Options" at bounding box center [427, 167] width 44 height 33
click at [476, 239] on div "Unarchive" at bounding box center [478, 236] width 152 height 13
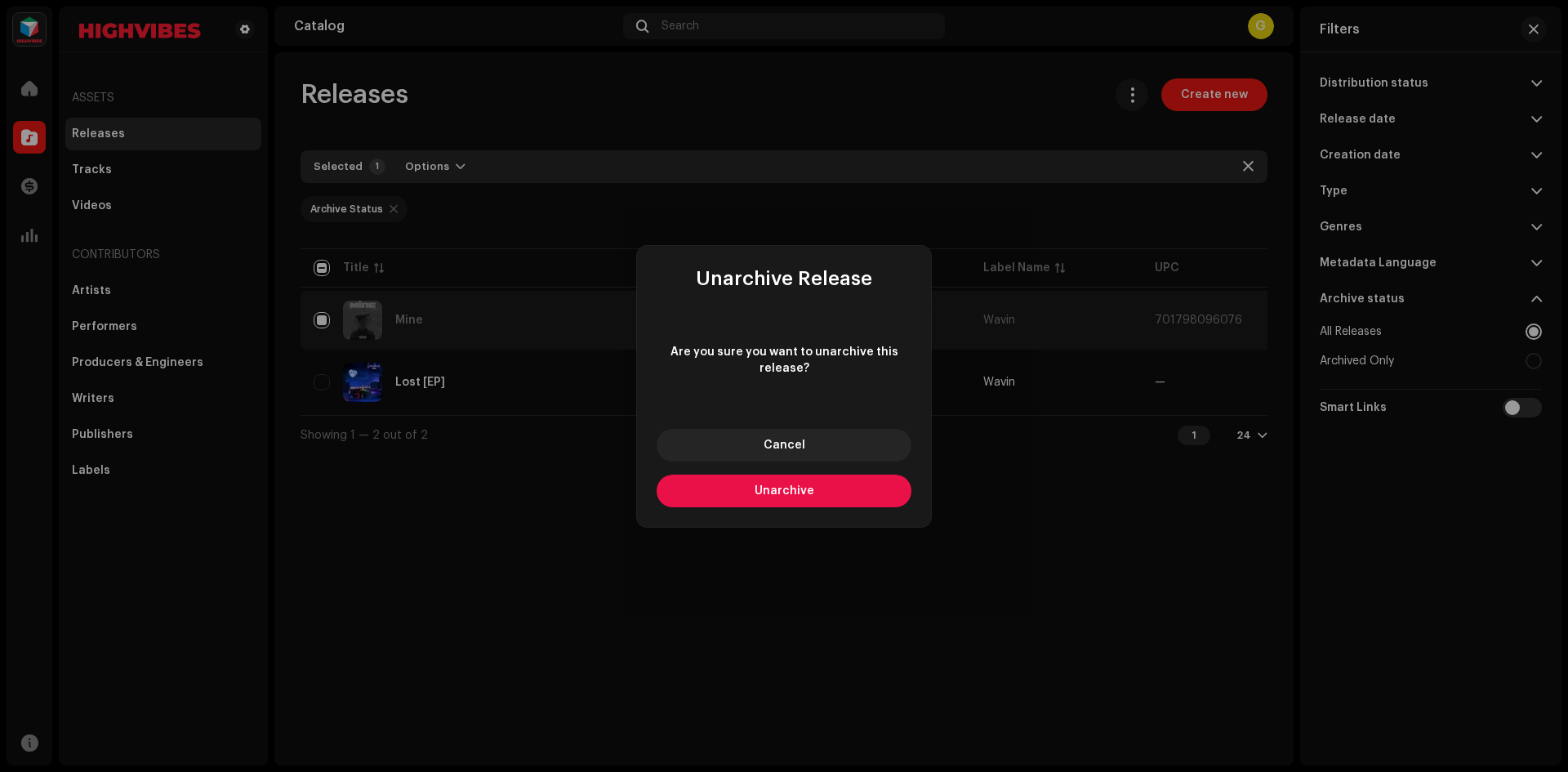
click at [856, 497] on button "Unarchive" at bounding box center [784, 491] width 255 height 33
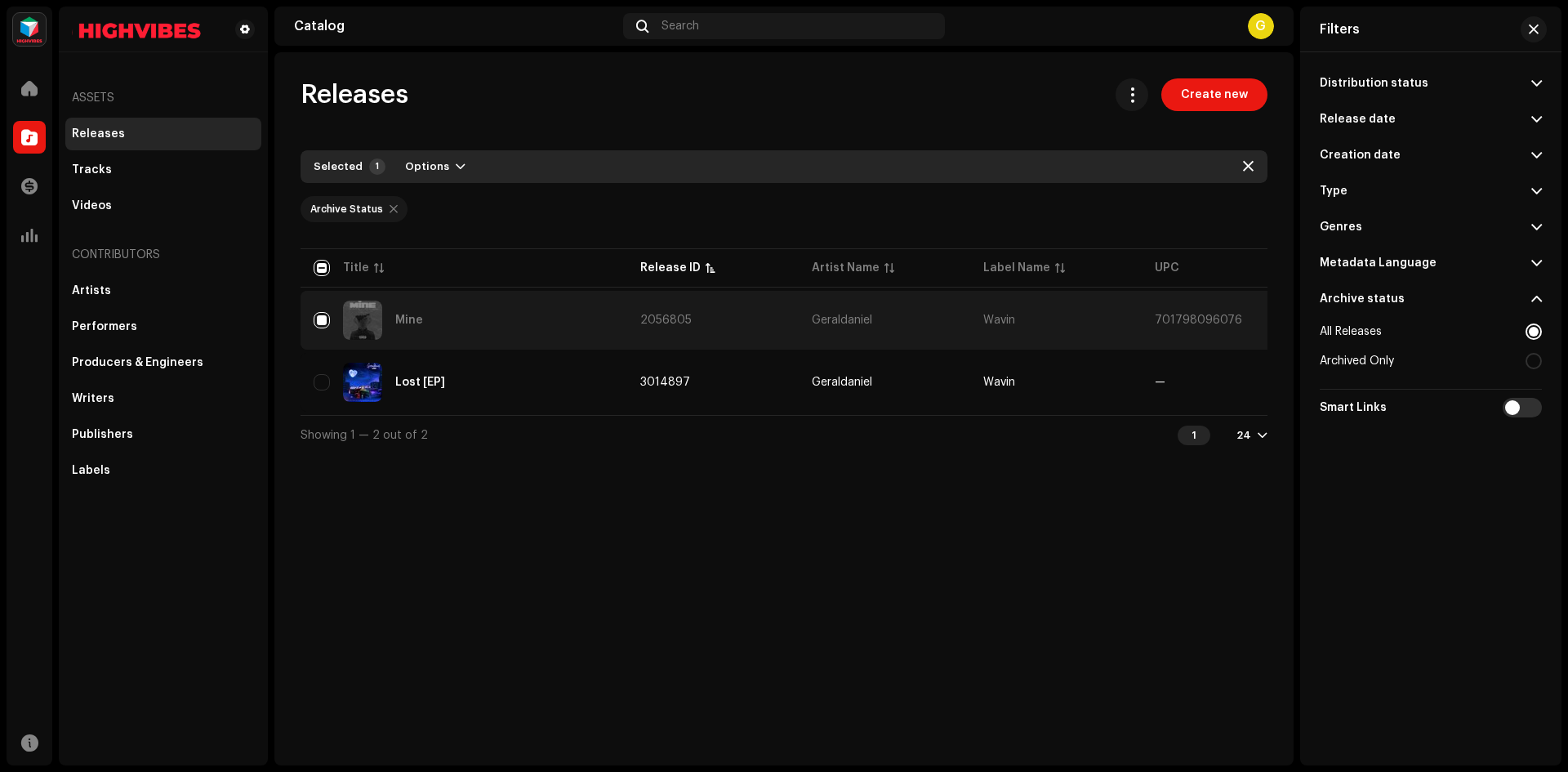
checkbox input "false"
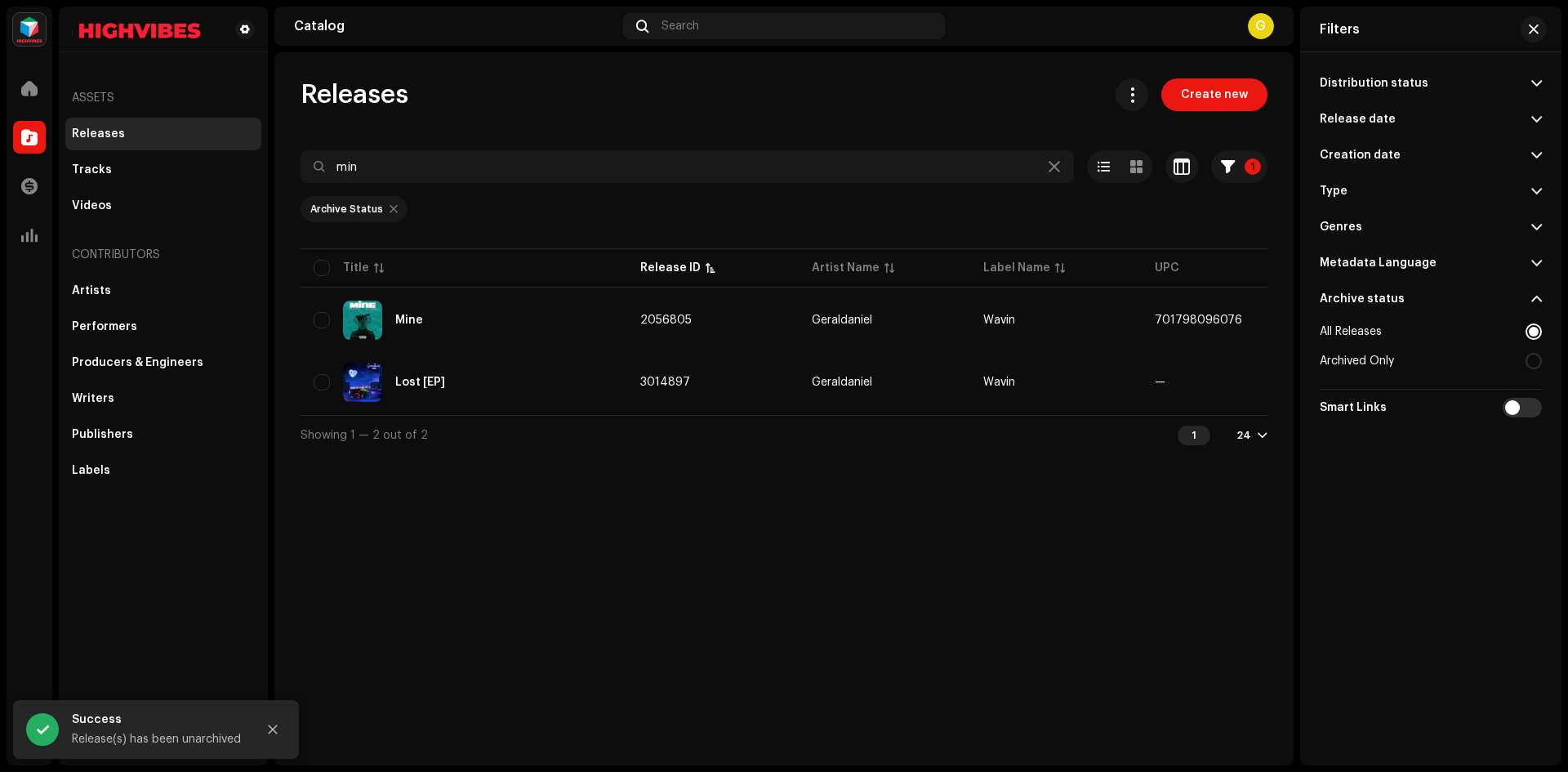
click at [620, 525] on div "Releases Create new min 1 Selected 0 Options Filters Distribution status Never …" at bounding box center [784, 409] width 1020 height 713
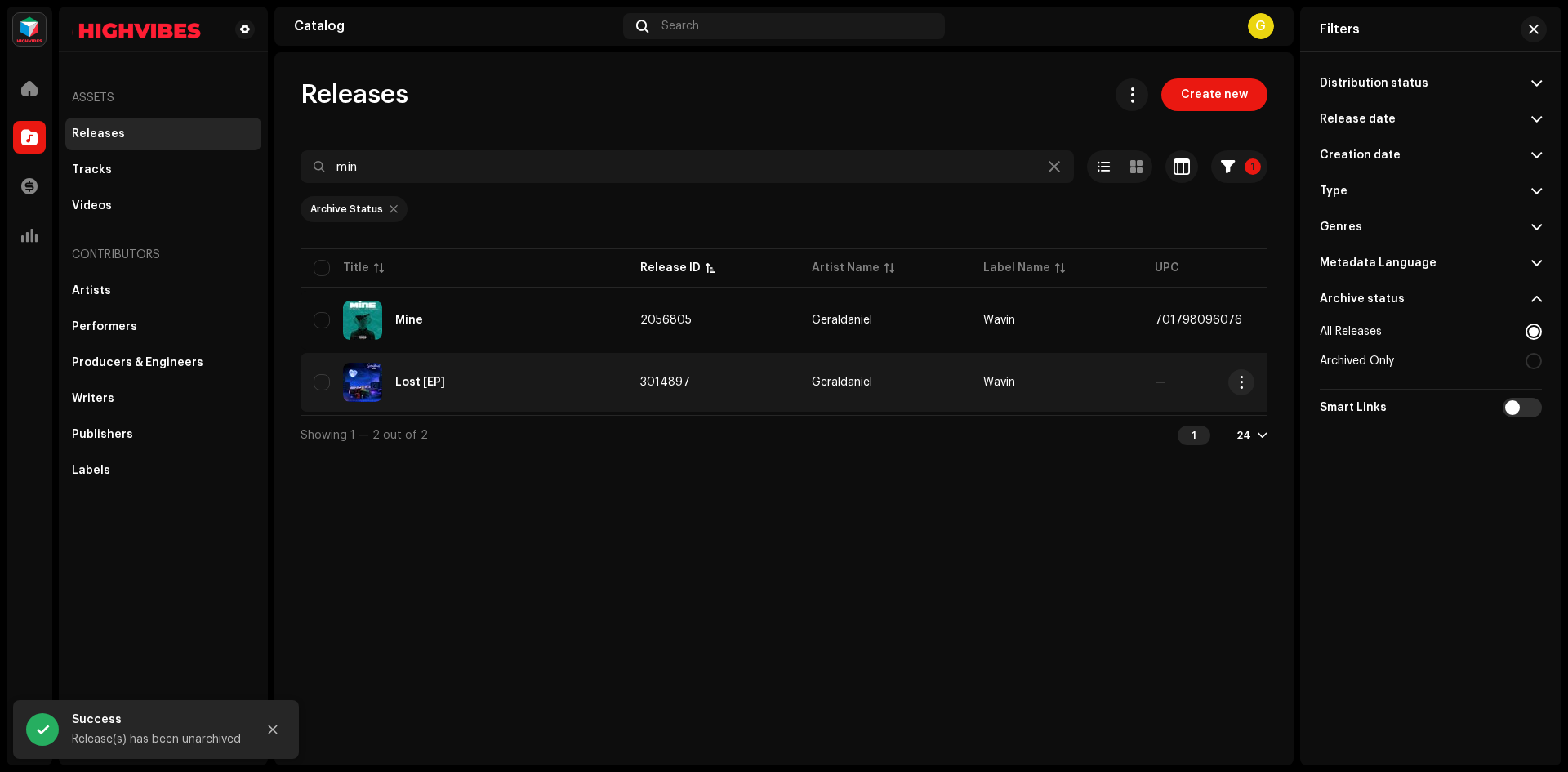
click at [449, 383] on div "Lost [EP]" at bounding box center [463, 382] width 300 height 39
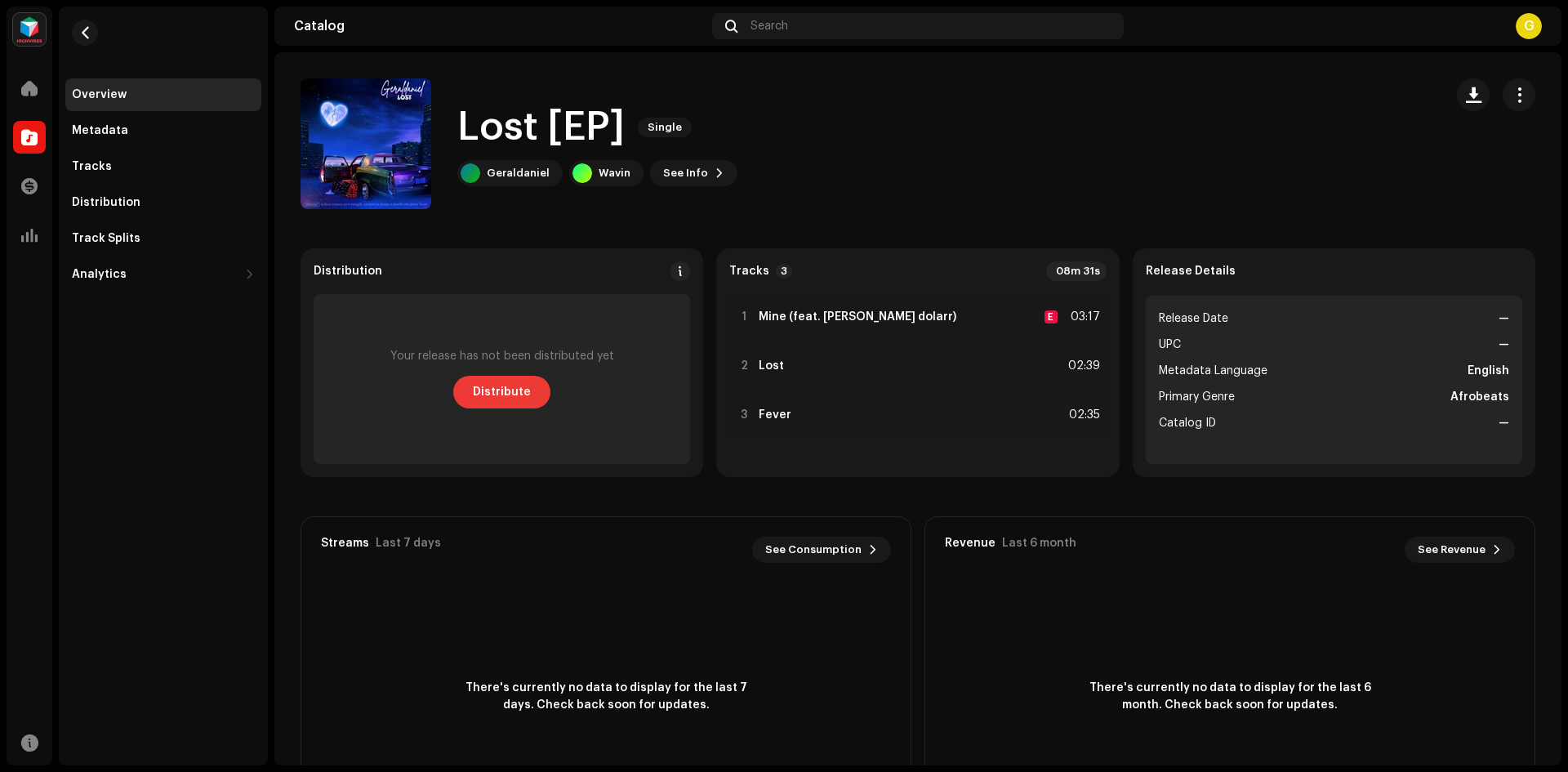
click at [493, 403] on span "Distribute" at bounding box center [502, 392] width 58 height 33
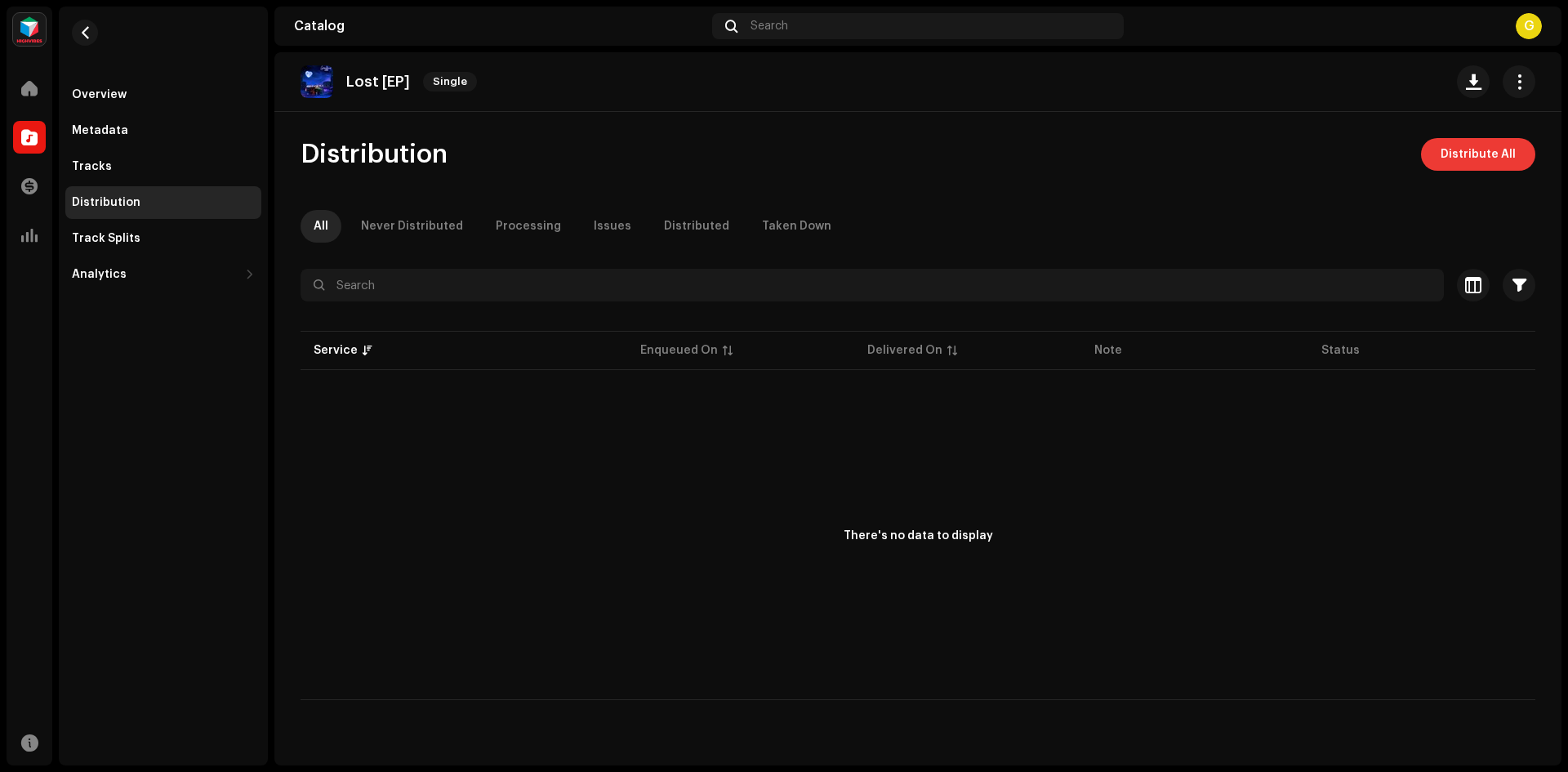
click at [1509, 154] on span "Distribute All" at bounding box center [1479, 155] width 75 height 33
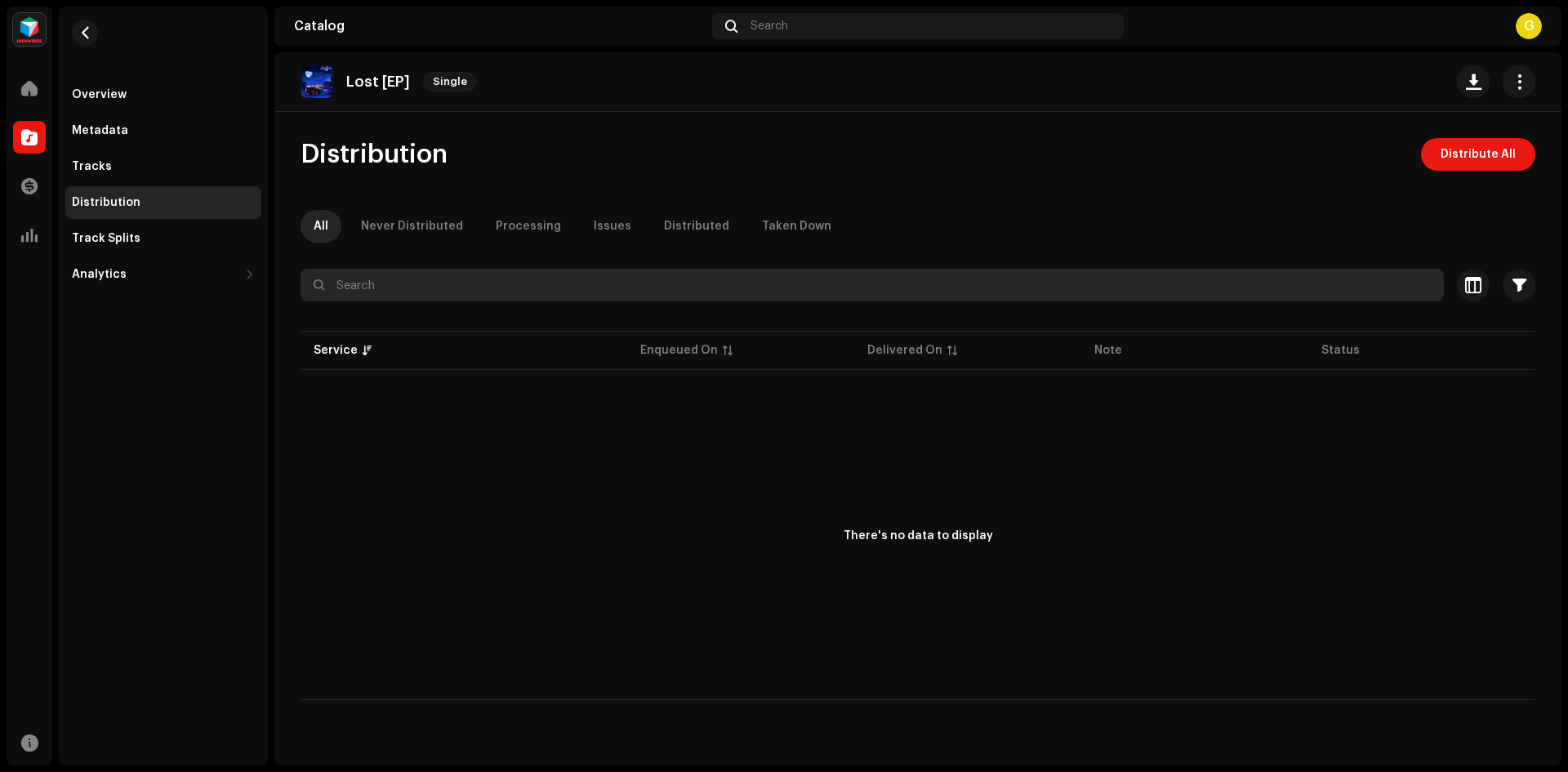
click at [527, 281] on input "text" at bounding box center [872, 285] width 1143 height 33
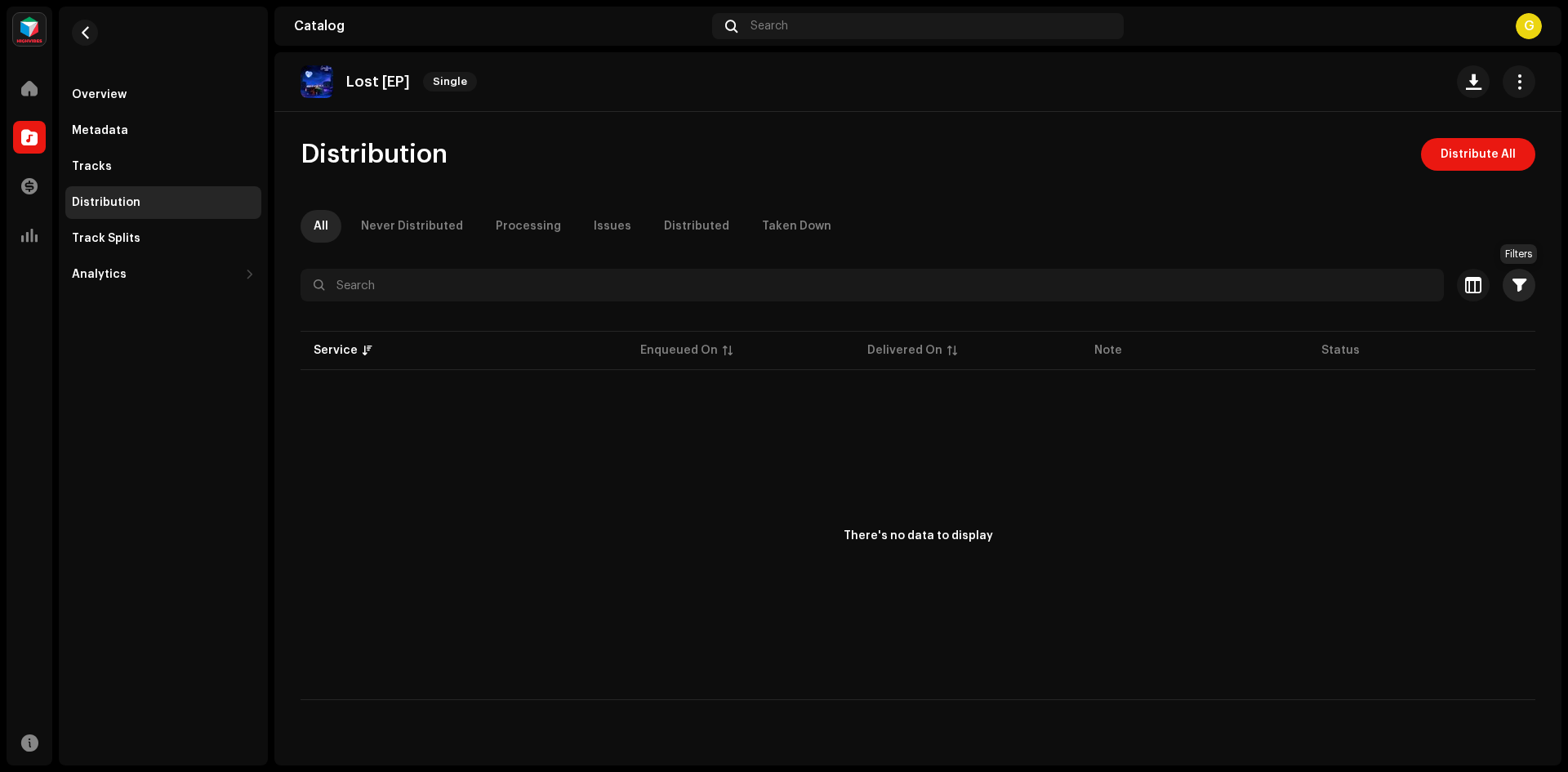
click at [1531, 283] on button "button" at bounding box center [1520, 285] width 33 height 33
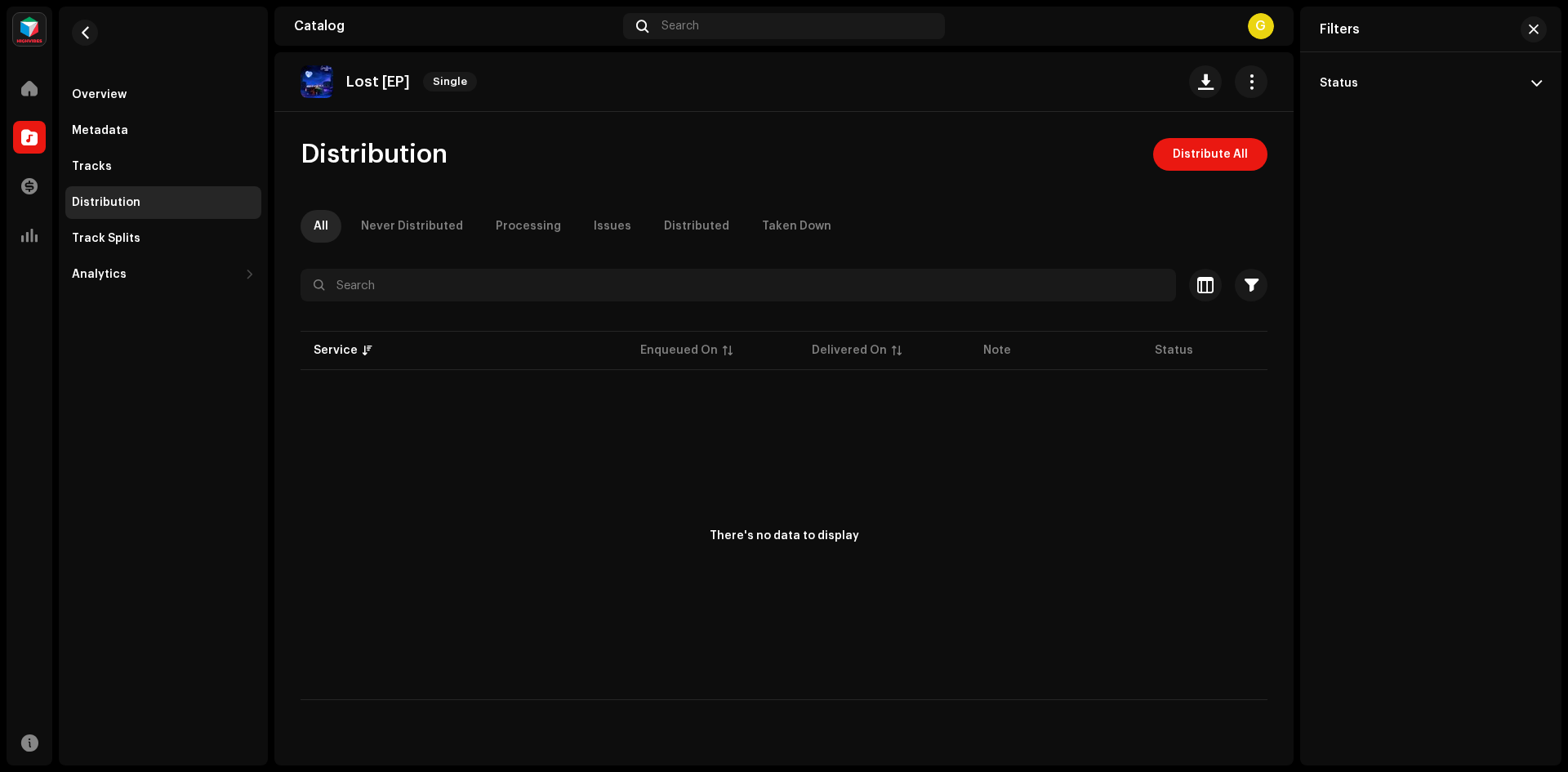
click at [1497, 84] on p-accordion-header "Status" at bounding box center [1431, 84] width 222 height 36
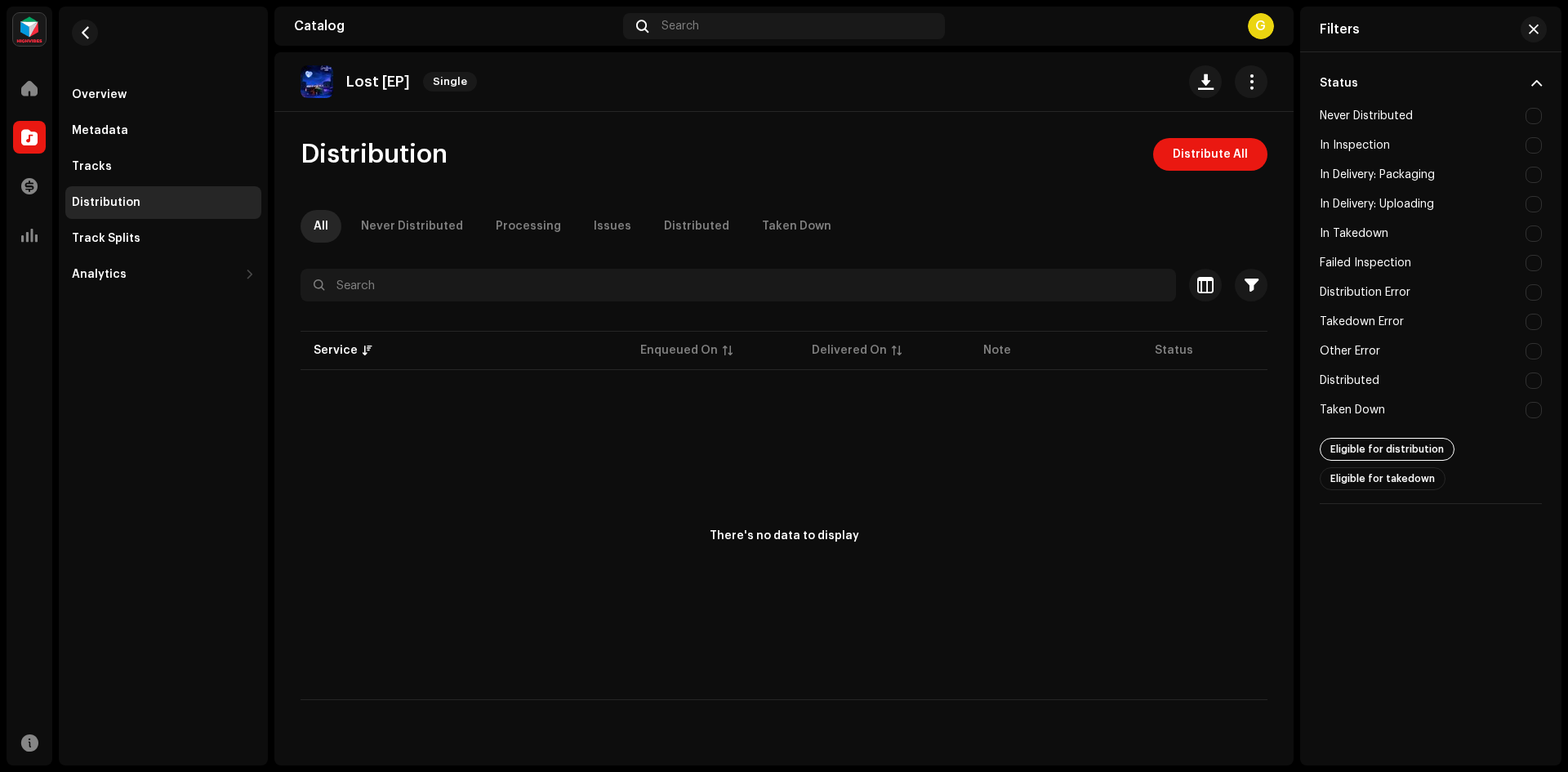
click at [1424, 445] on span "Eligible for distribution" at bounding box center [1387, 449] width 114 height 11
checkbox input "true"
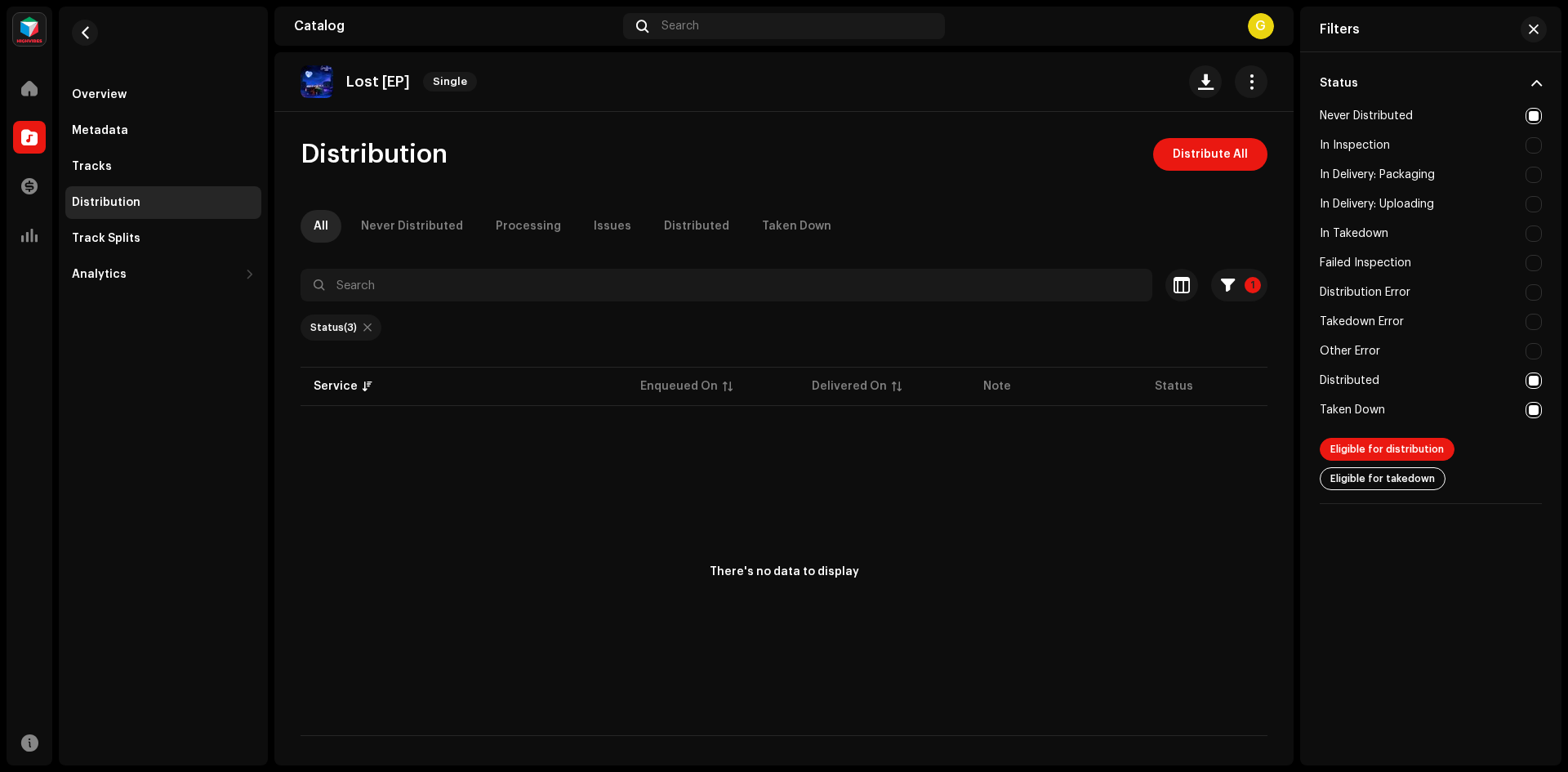
click at [1431, 481] on p-togglebutton "Eligible for takedown" at bounding box center [1383, 479] width 126 height 23
checkbox input "false"
checkbox input "true"
click at [1402, 475] on span "Eligible for takedown" at bounding box center [1383, 479] width 105 height 11
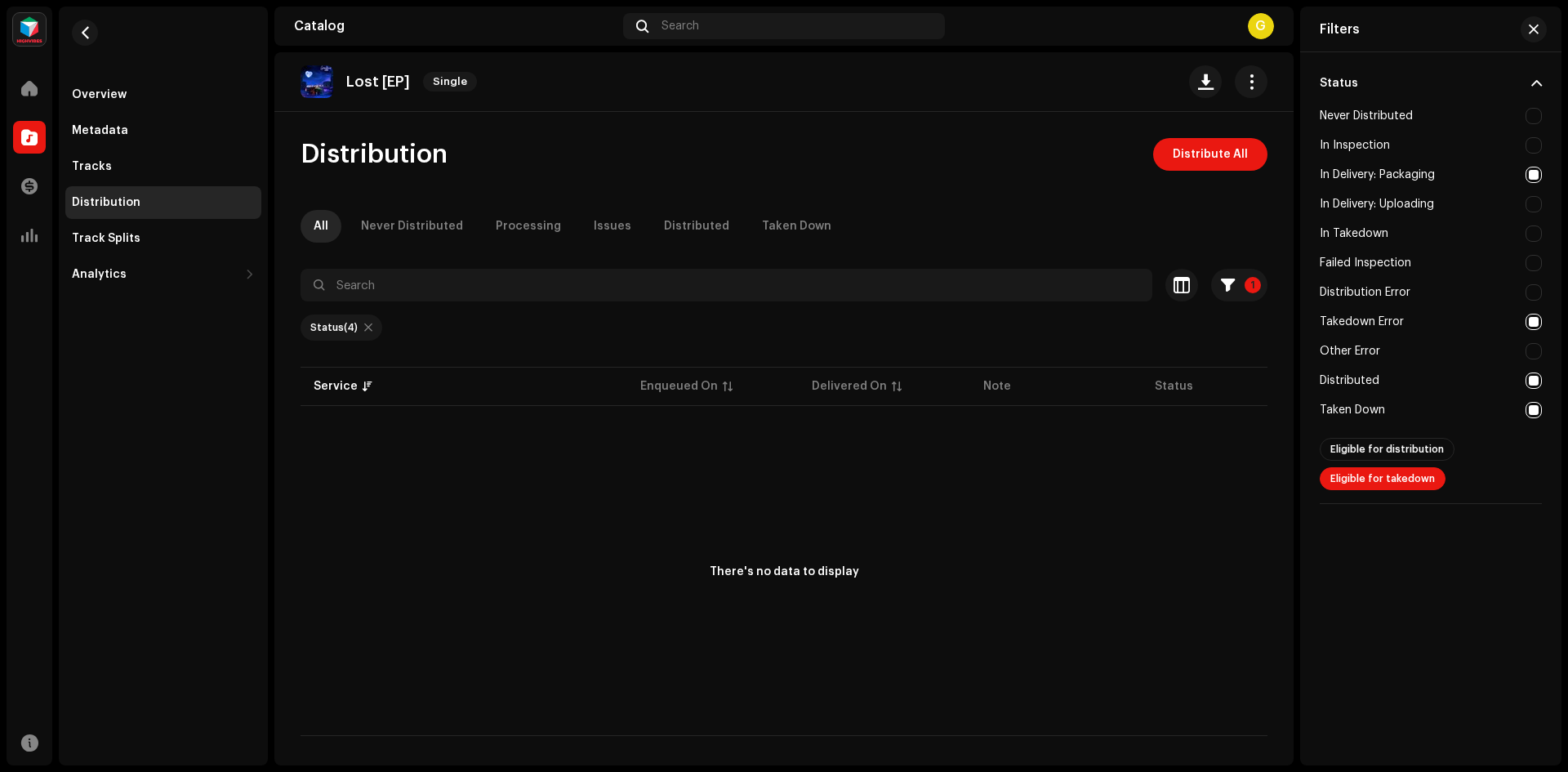
checkbox input "false"
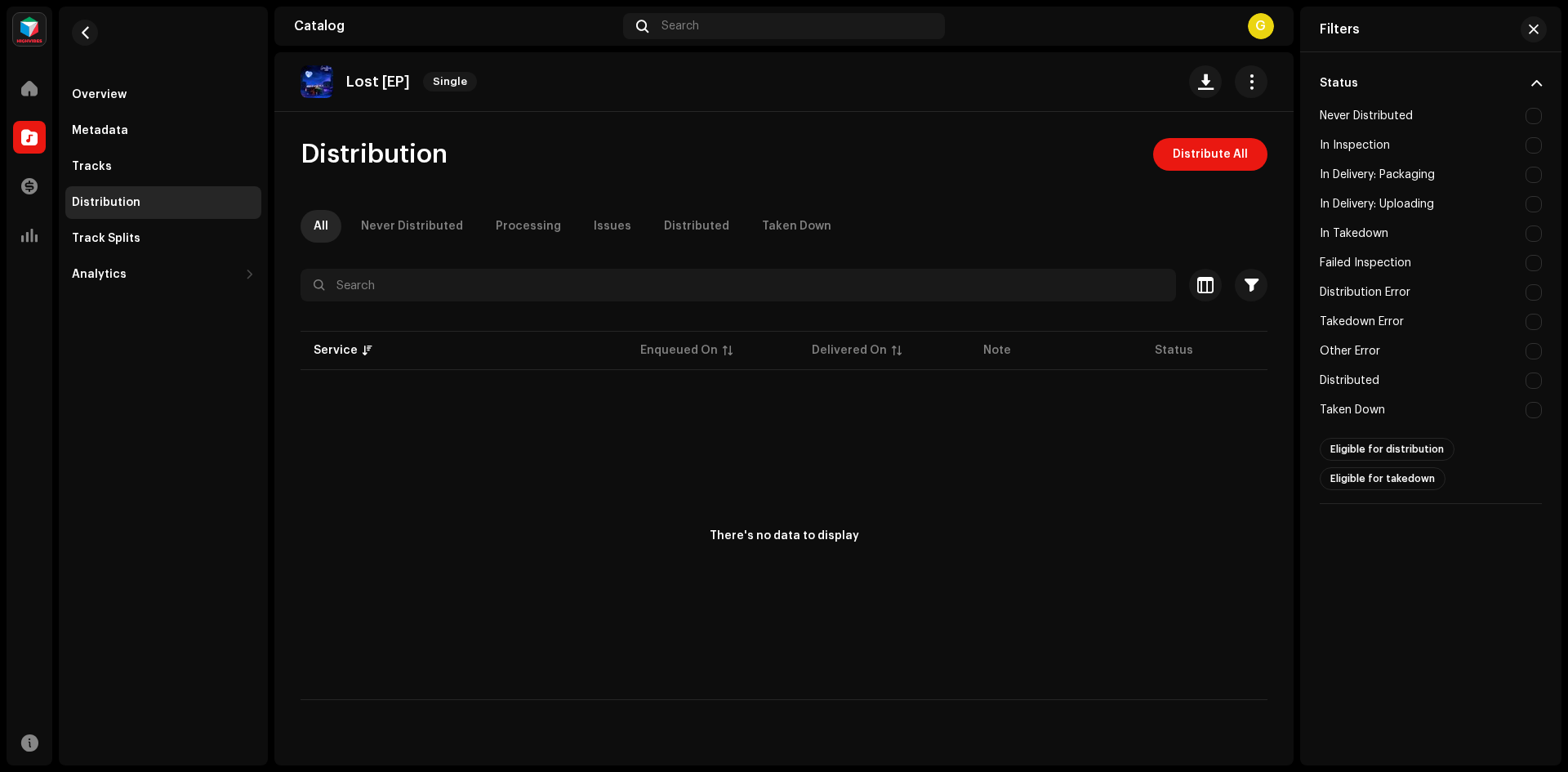
click at [1415, 297] on div "Distribution Error" at bounding box center [1431, 292] width 222 height 29
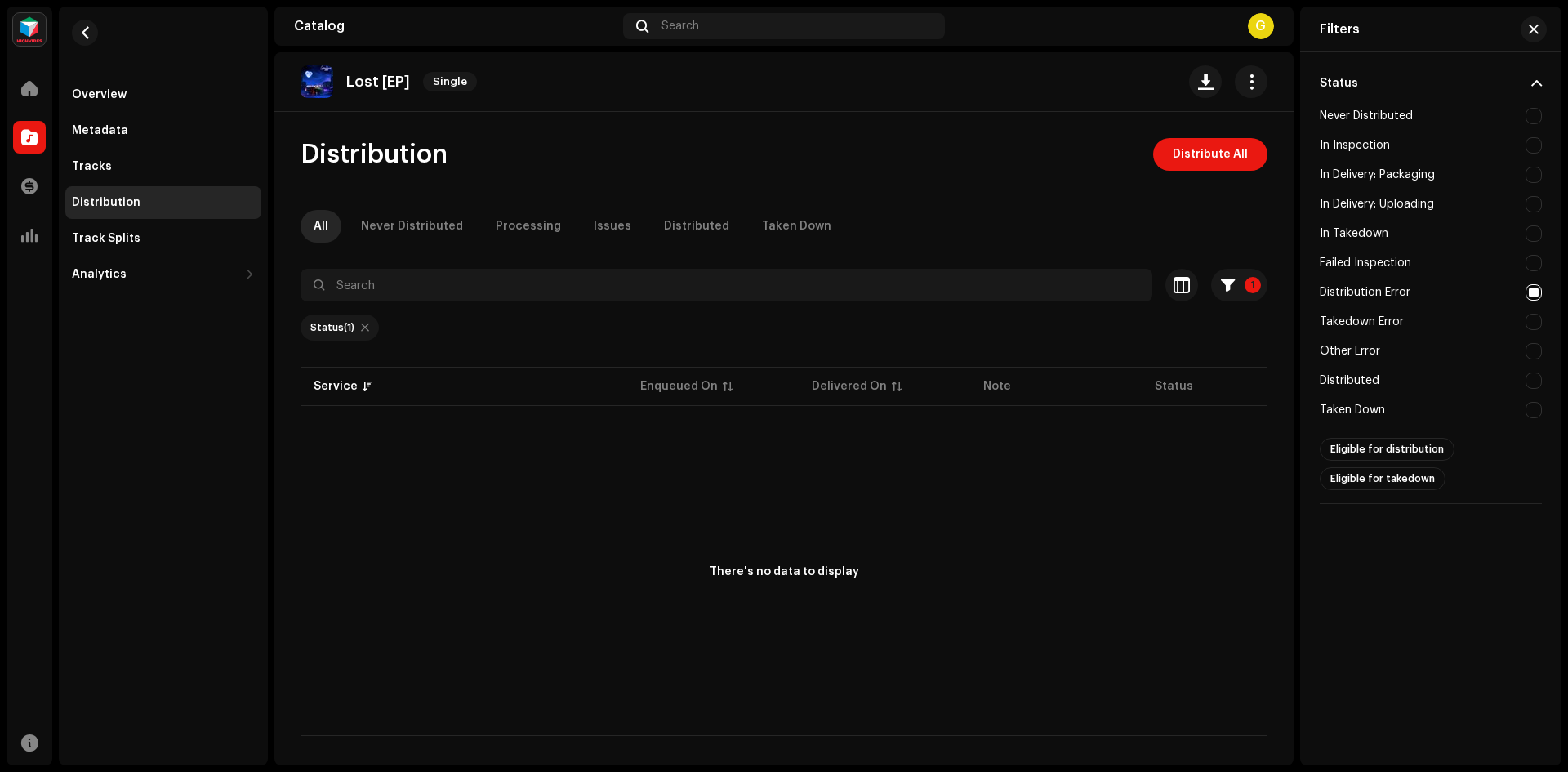
click at [340, 331] on div "Status (1)" at bounding box center [332, 327] width 44 height 13
click at [1222, 286] on span "button" at bounding box center [1228, 285] width 14 height 13
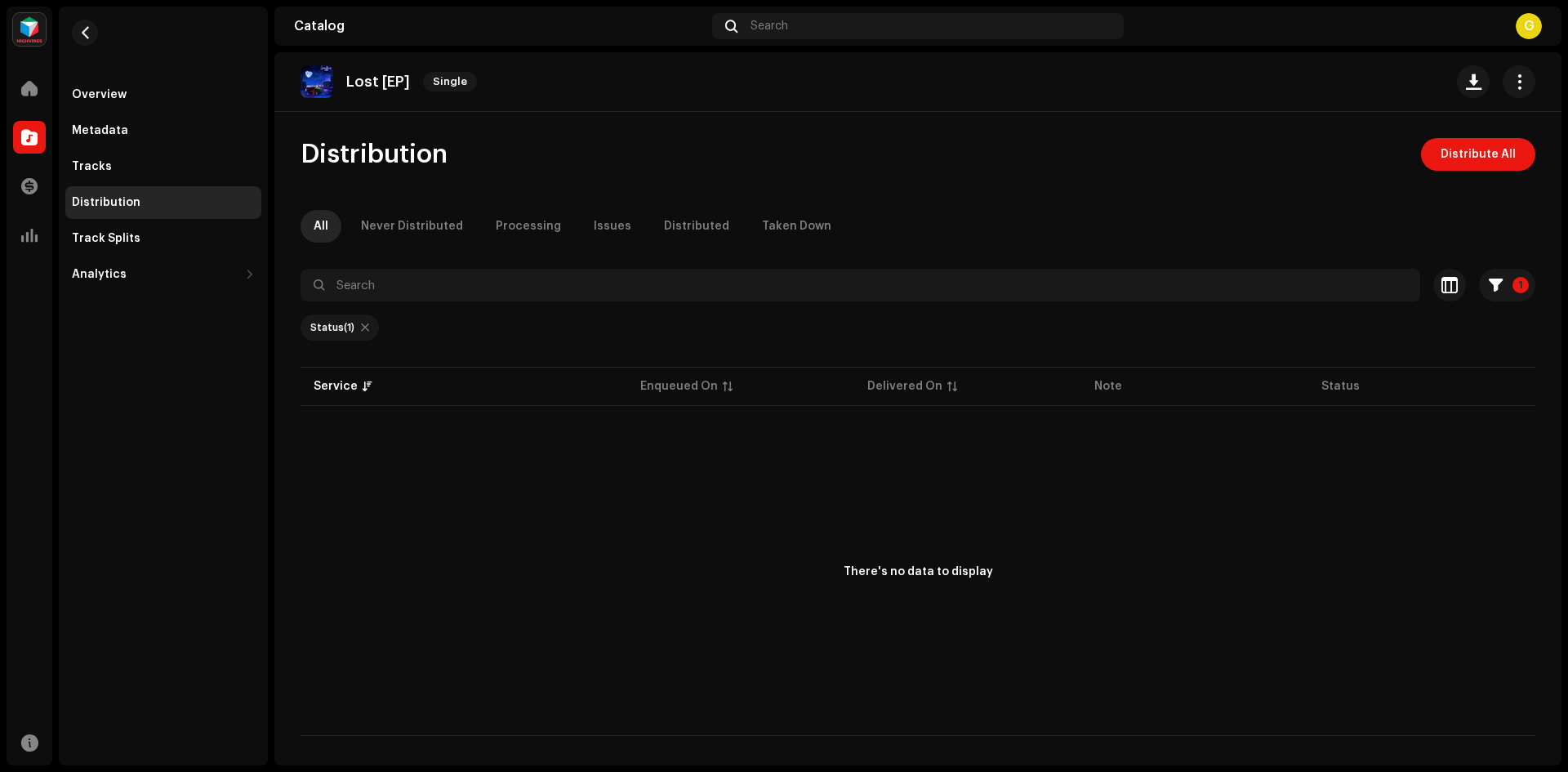
click at [333, 320] on div "Status (1)" at bounding box center [340, 327] width 79 height 26
click at [1505, 271] on button "1" at bounding box center [1507, 285] width 56 height 33
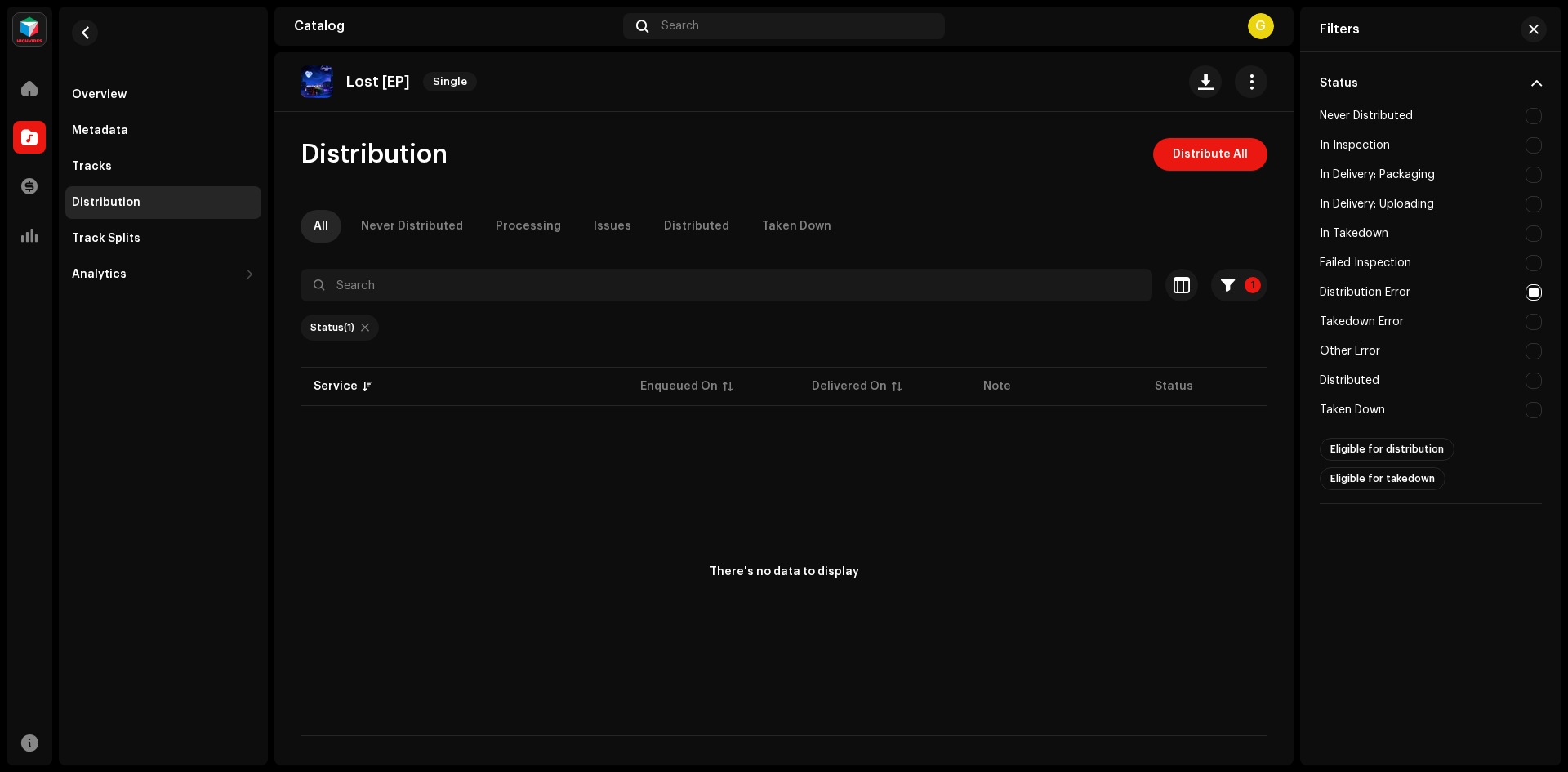
click at [1462, 298] on div "Distribution Error" at bounding box center [1431, 292] width 222 height 29
checkbox input "false"
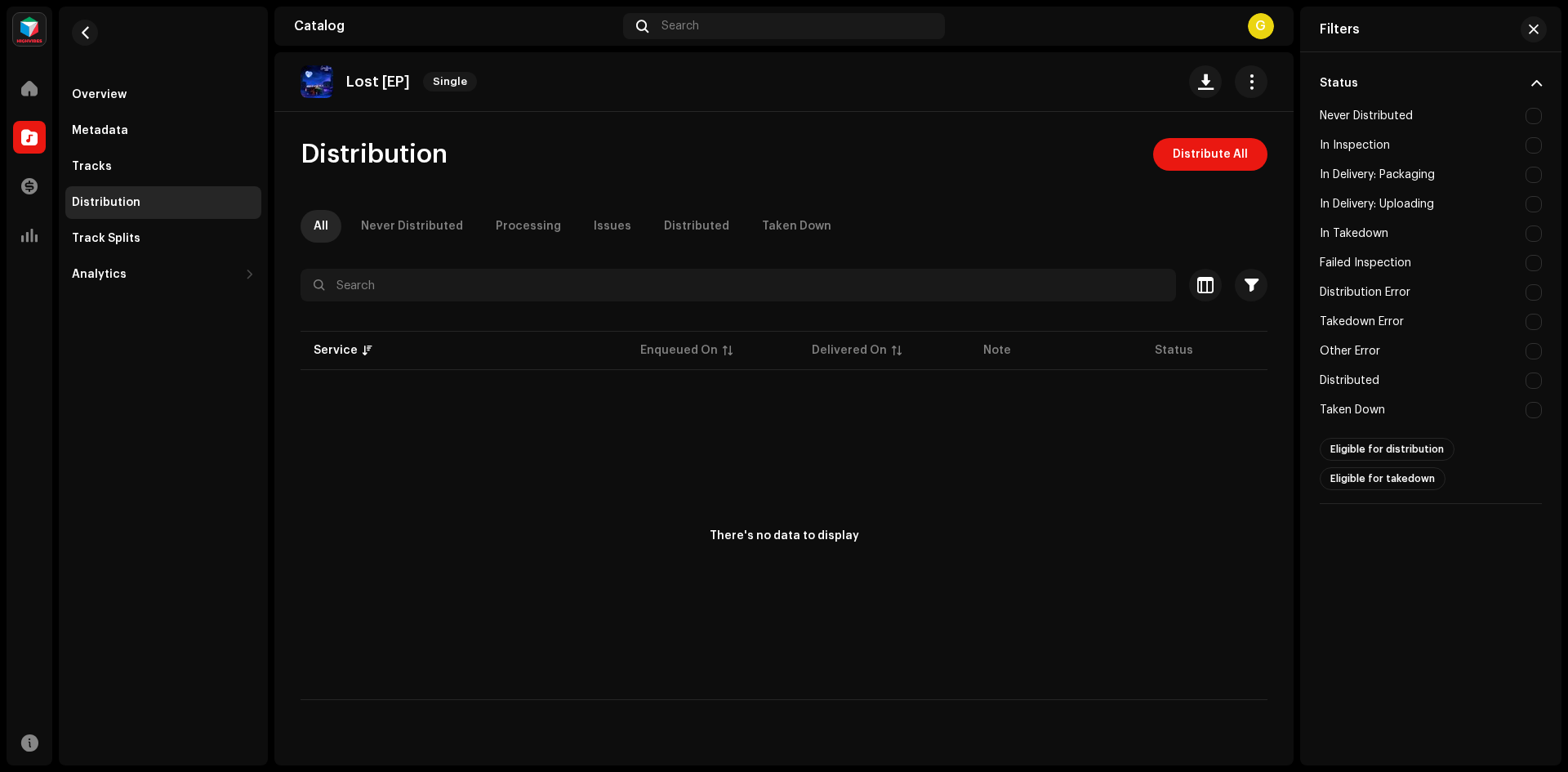
click at [1450, 255] on div "Failed Inspection" at bounding box center [1431, 263] width 222 height 29
checkbox input "true"
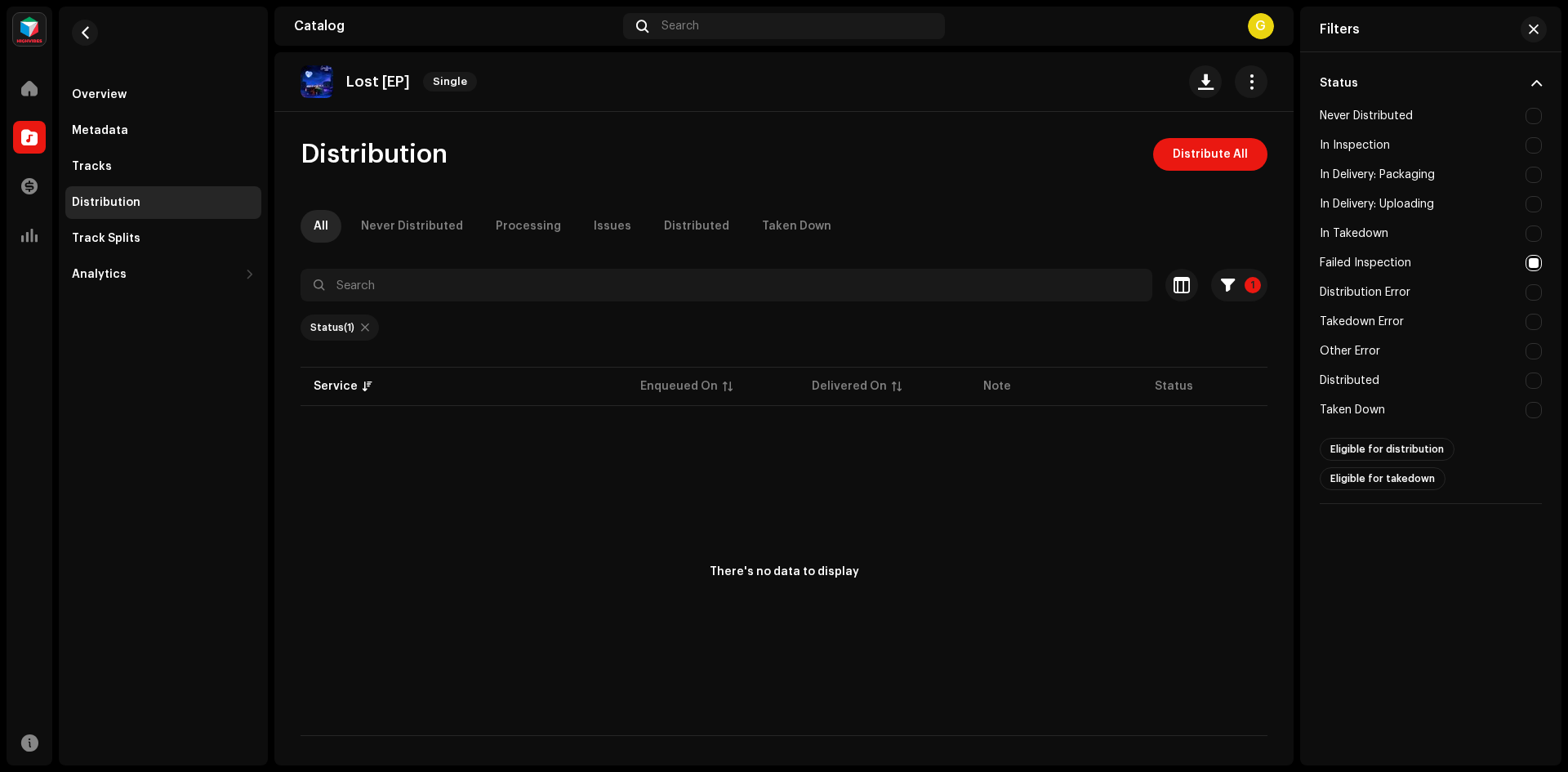
click at [1451, 292] on div "Distribution Error" at bounding box center [1431, 292] width 222 height 29
checkbox input "true"
click at [1450, 265] on div "Failed Inspection" at bounding box center [1431, 263] width 222 height 29
checkbox input "false"
click at [1442, 338] on div "Other Error" at bounding box center [1431, 351] width 222 height 29
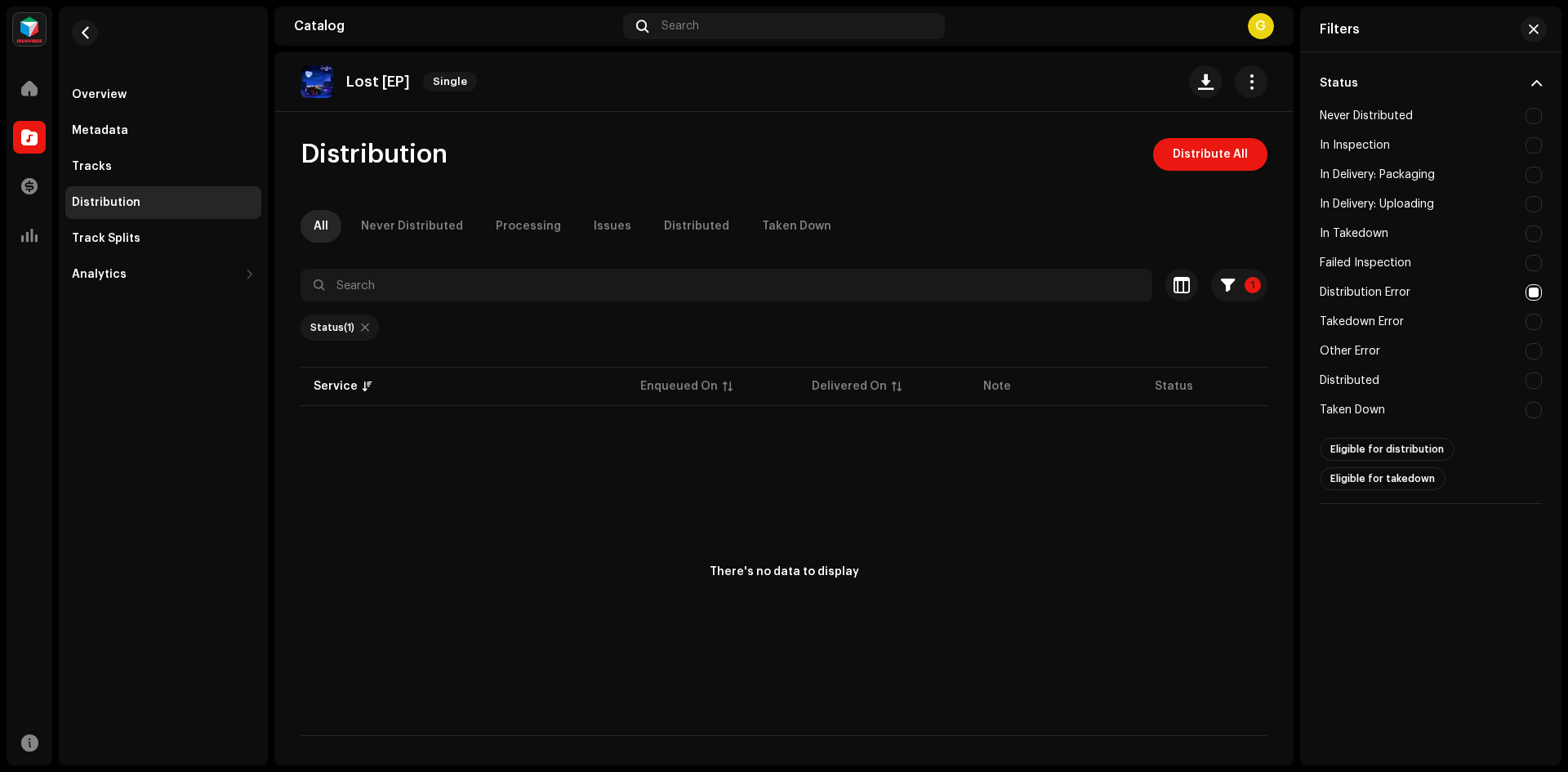
checkbox input "true"
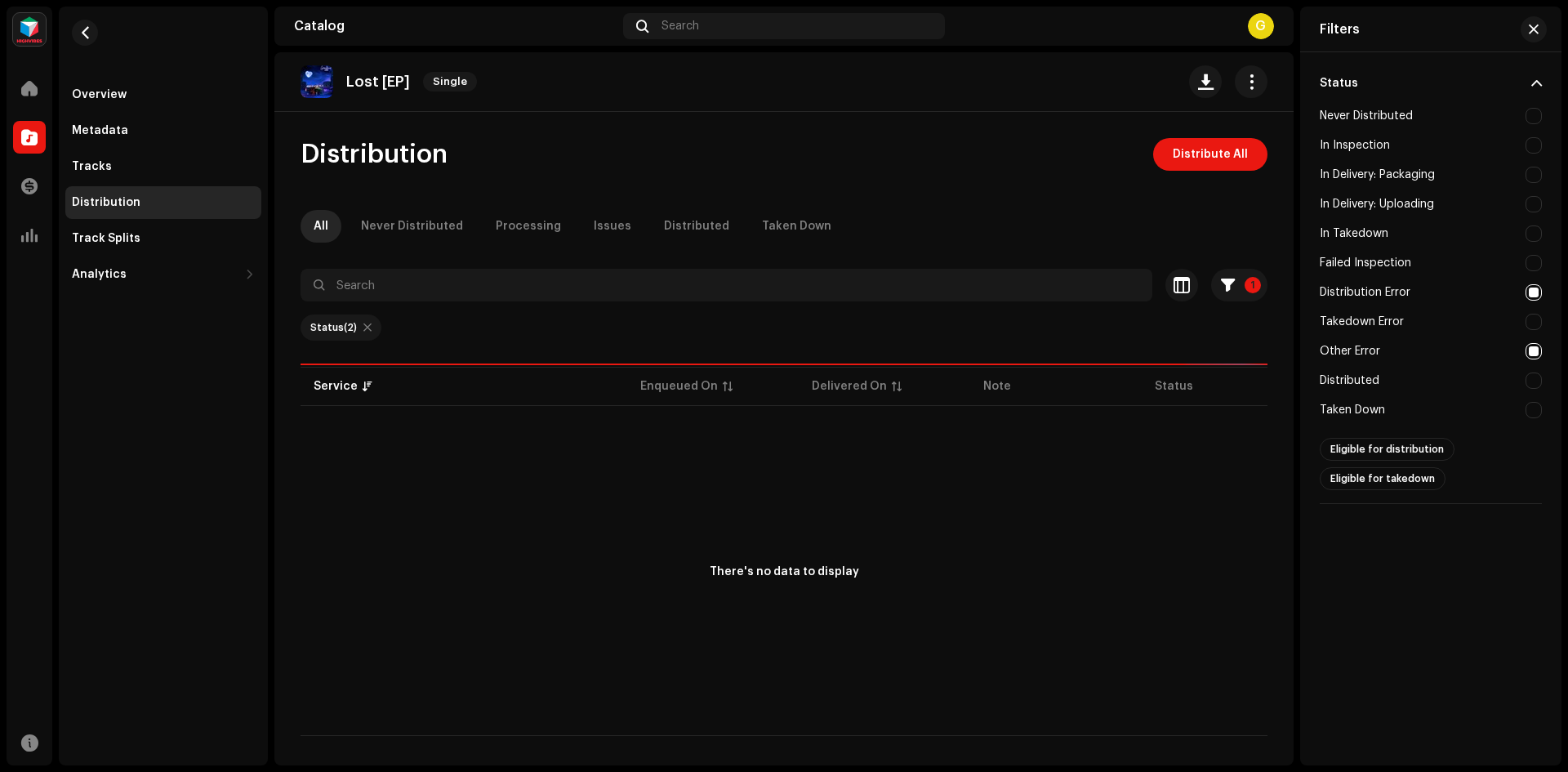
click at [1453, 240] on div "In Takedown" at bounding box center [1431, 234] width 222 height 29
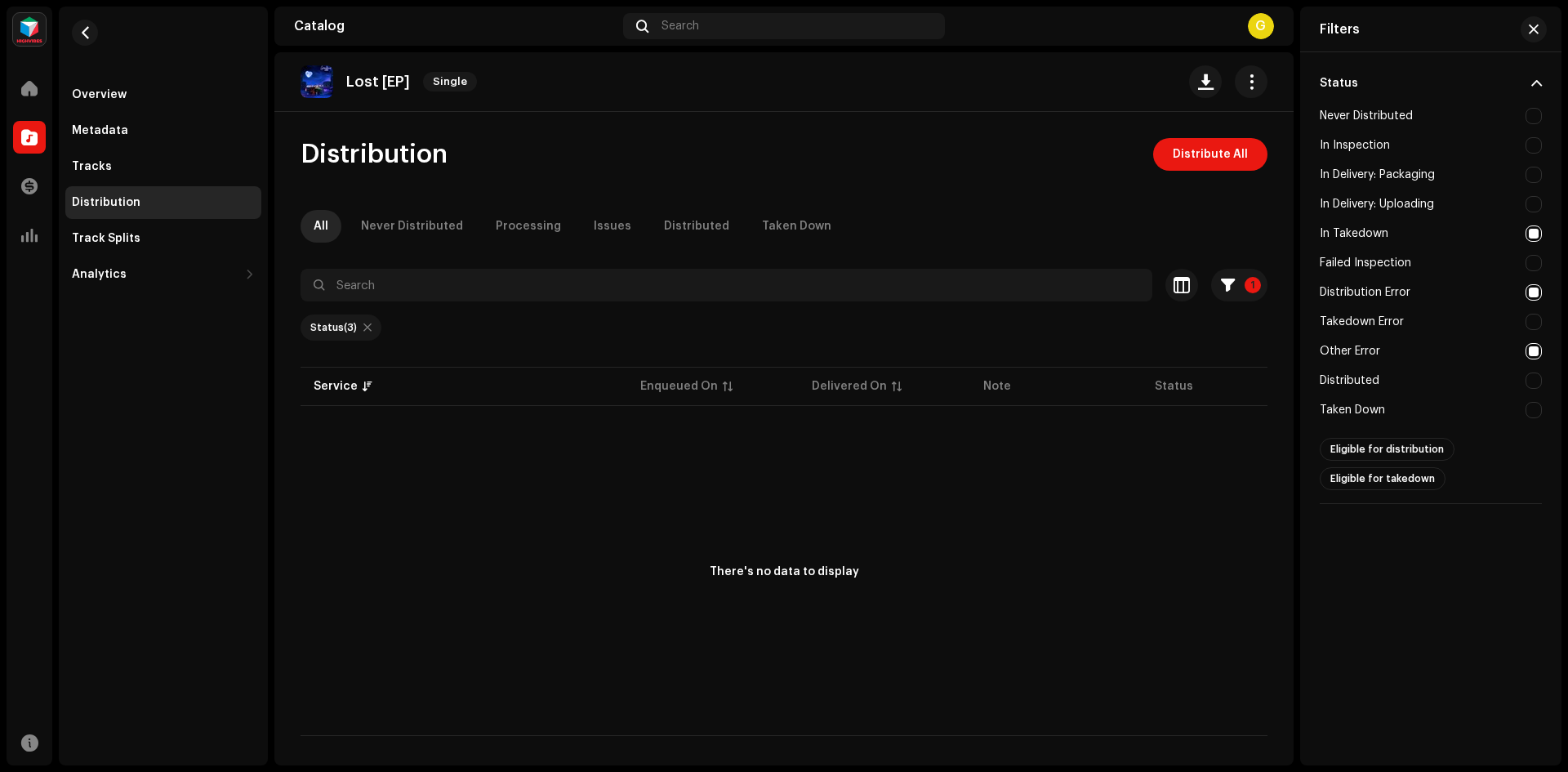
click at [1450, 238] on div "In Takedown" at bounding box center [1431, 234] width 222 height 29
checkbox input "false"
click at [1458, 262] on div "Failed Inspection" at bounding box center [1431, 263] width 222 height 29
checkbox input "true"
click at [1456, 297] on div "Distribution Error" at bounding box center [1431, 292] width 222 height 29
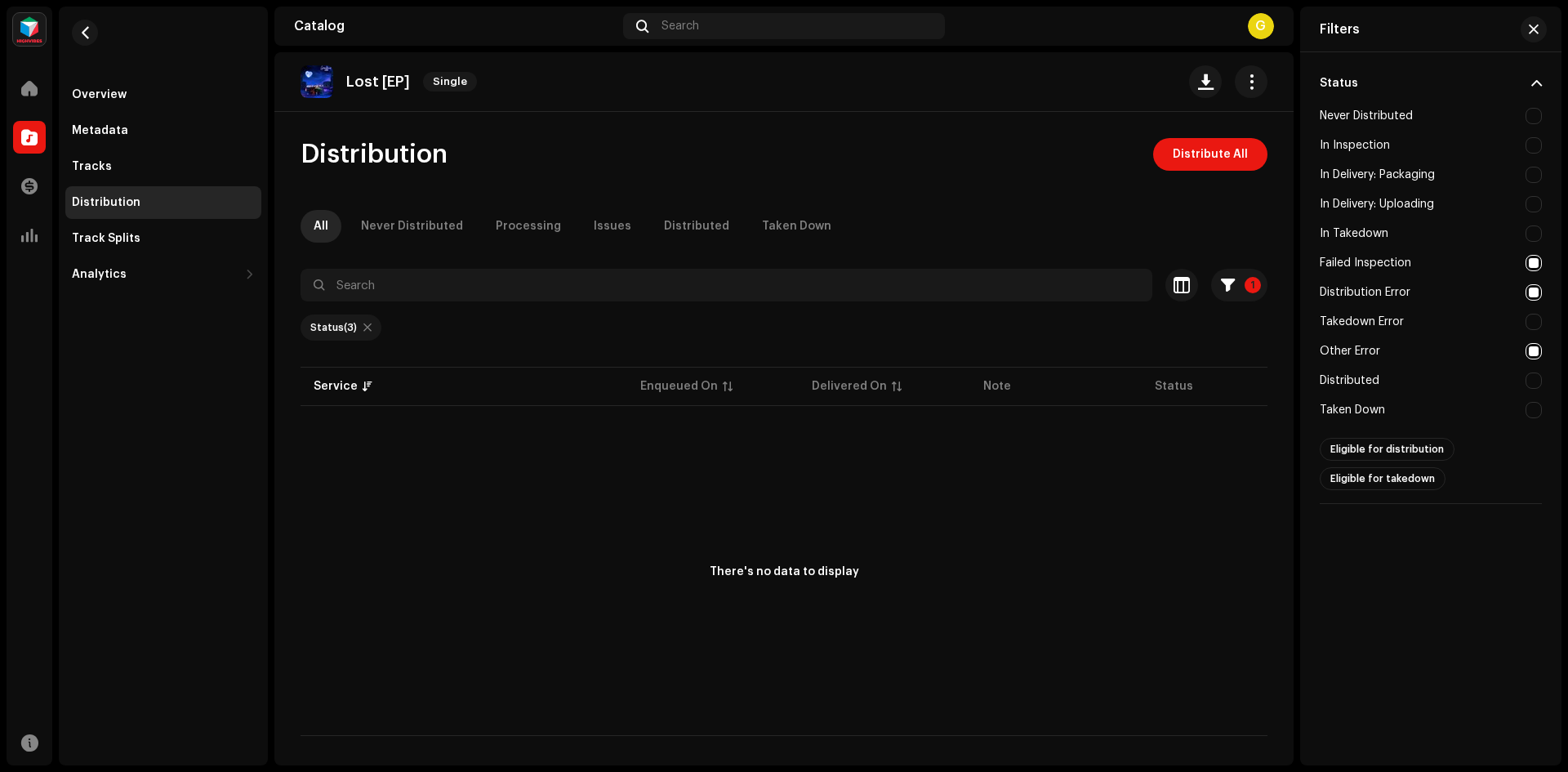
checkbox input "false"
click at [1464, 339] on div "Other Error" at bounding box center [1431, 351] width 222 height 29
checkbox input "false"
click at [1461, 262] on div "Failed Inspection" at bounding box center [1431, 263] width 222 height 29
checkbox input "false"
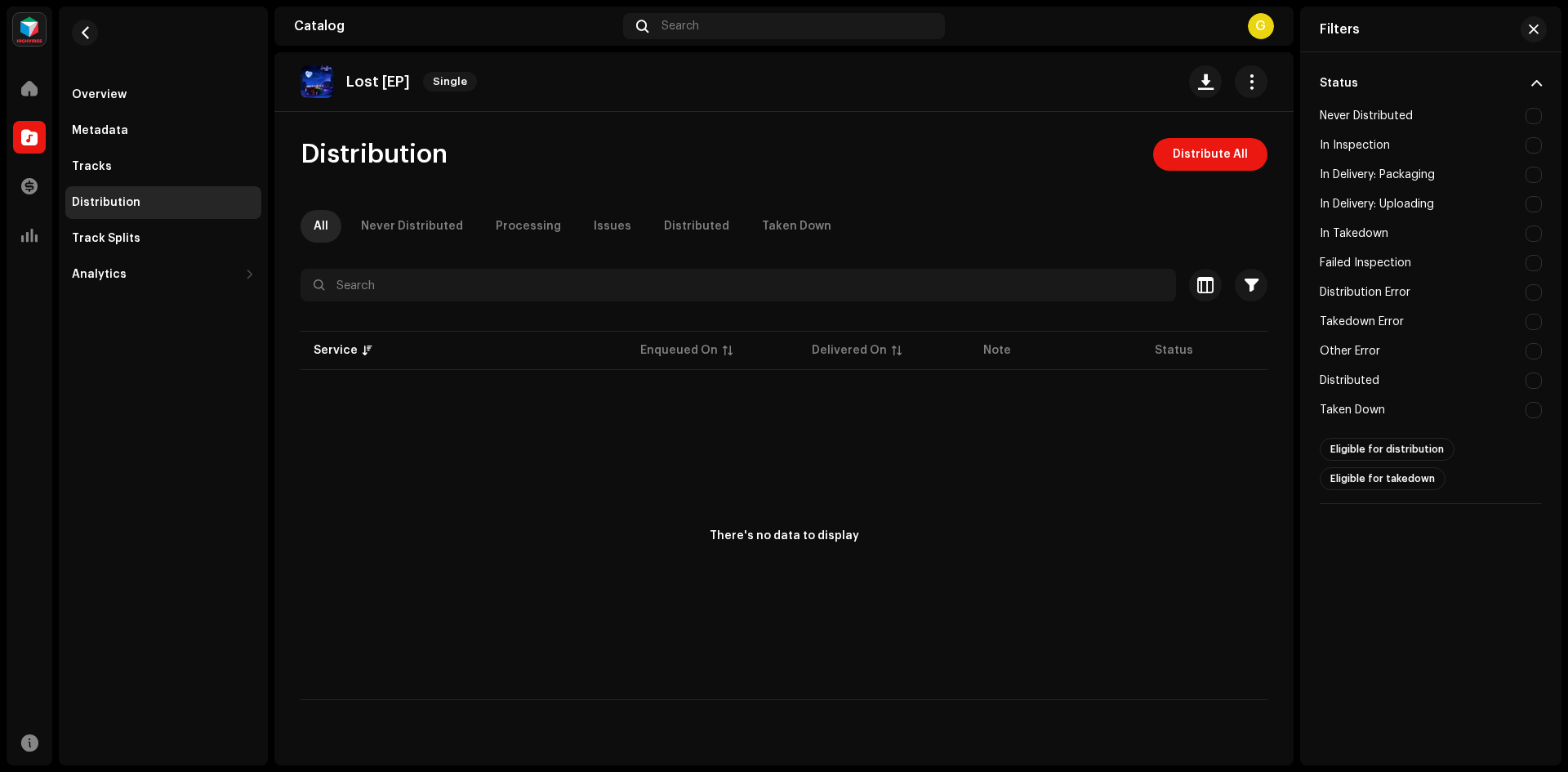
click at [1451, 223] on div "In Takedown" at bounding box center [1431, 234] width 222 height 29
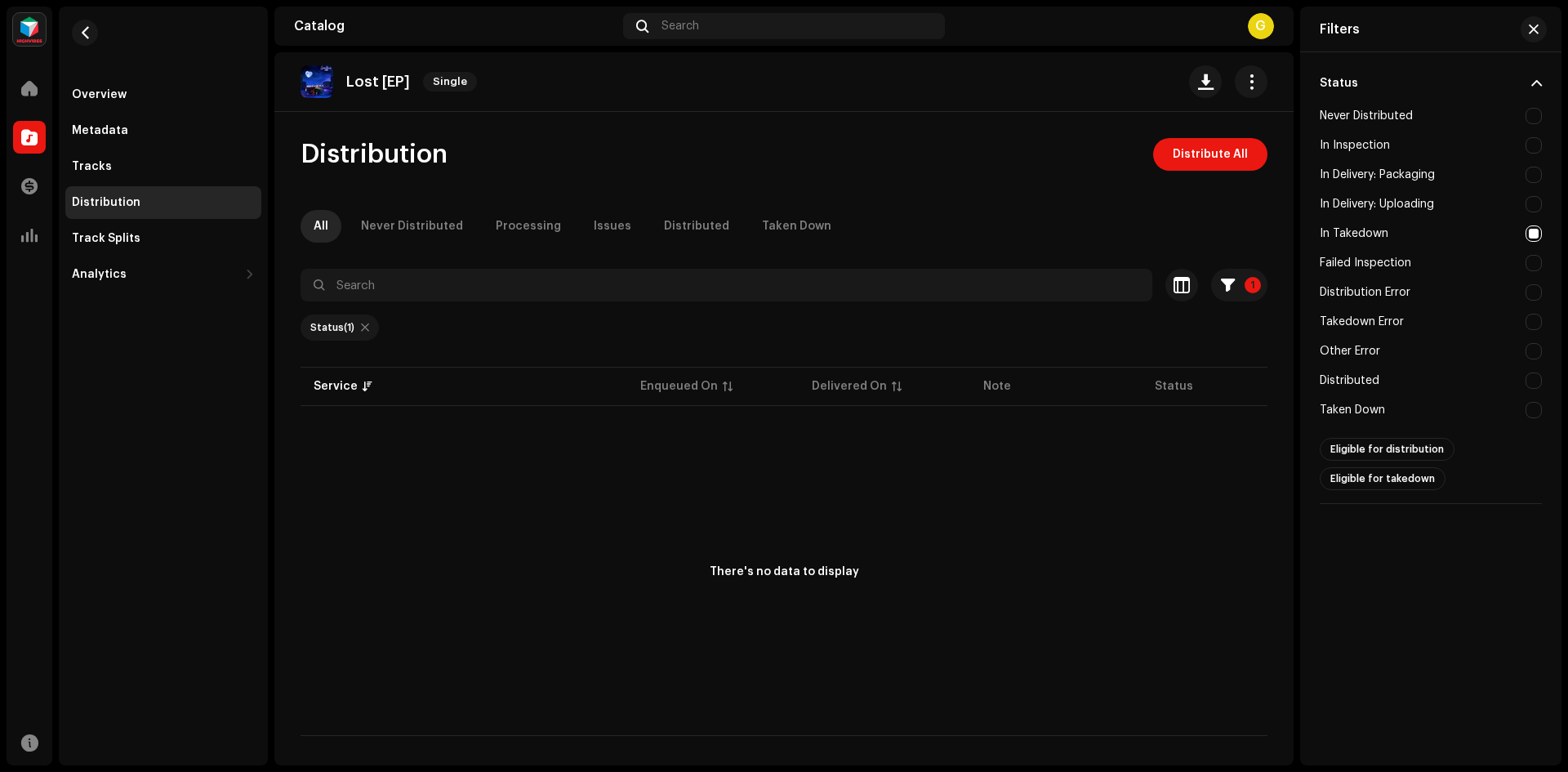
click at [1451, 223] on div "In Takedown" at bounding box center [1431, 234] width 222 height 29
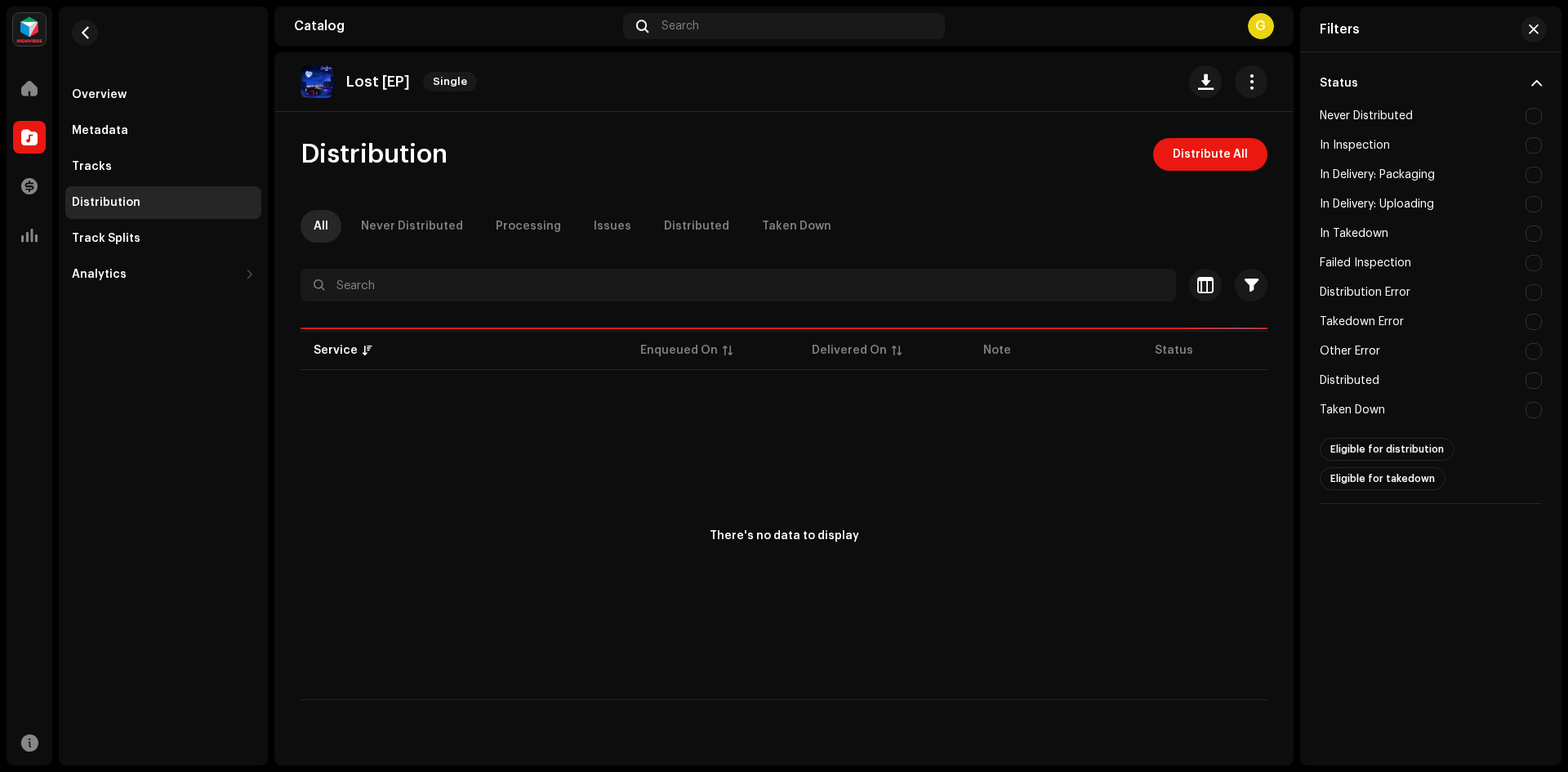
checkbox input "false"
click at [1412, 147] on div "In Inspection" at bounding box center [1431, 146] width 222 height 29
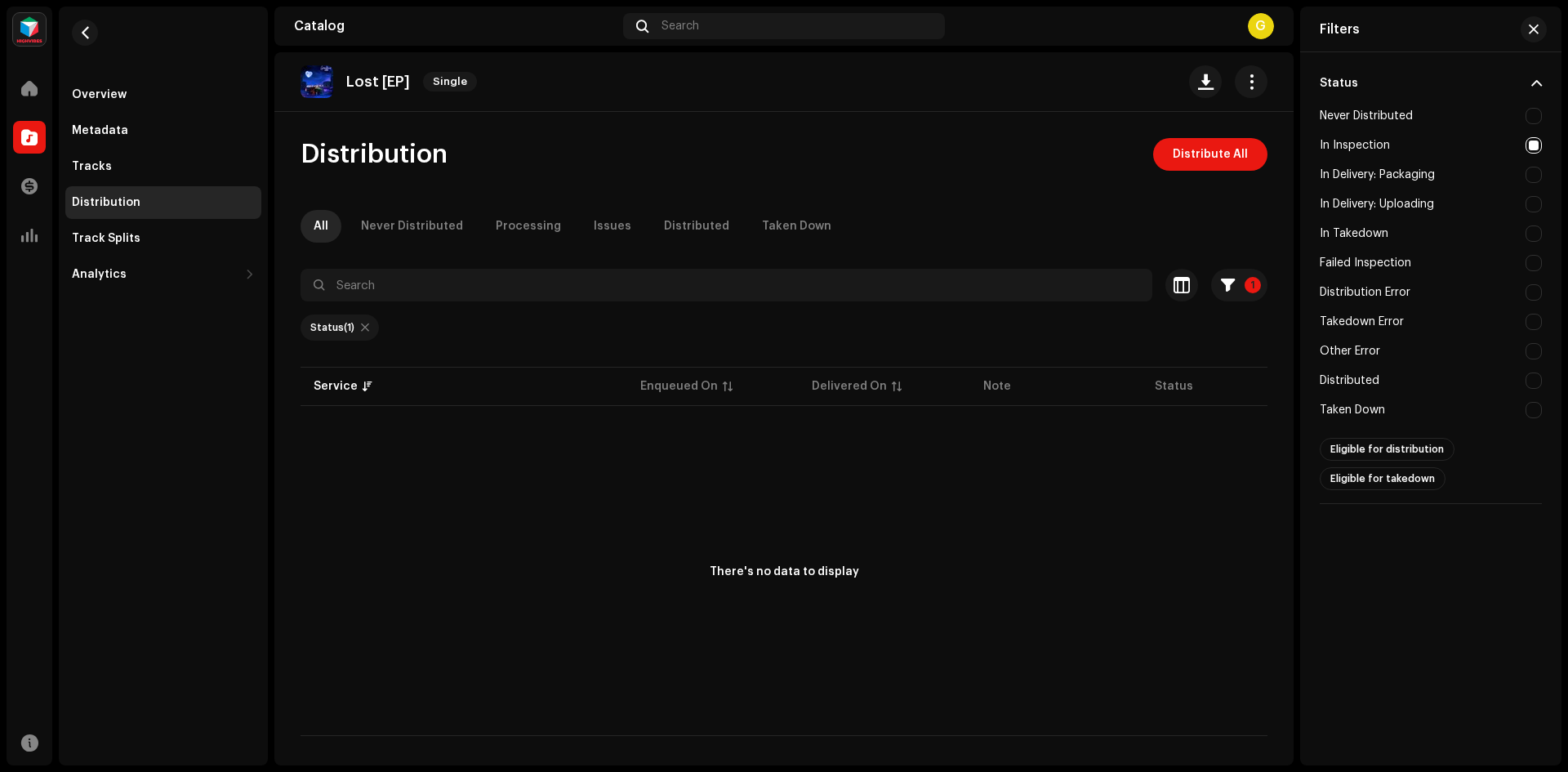
click at [1412, 147] on div "In Inspection" at bounding box center [1431, 146] width 222 height 29
checkbox input "false"
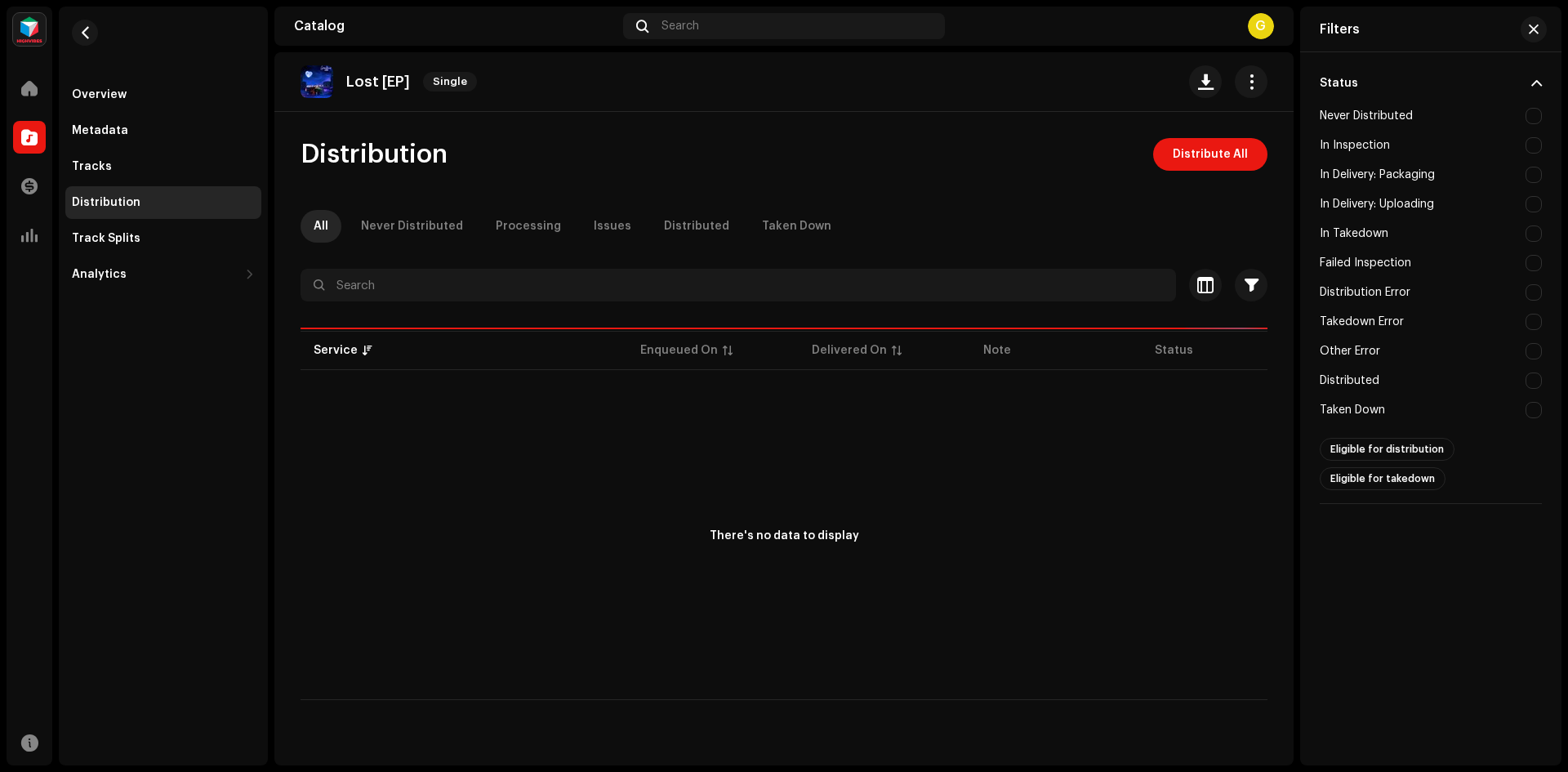
click at [1409, 115] on div "Never Distributed" at bounding box center [1367, 116] width 93 height 13
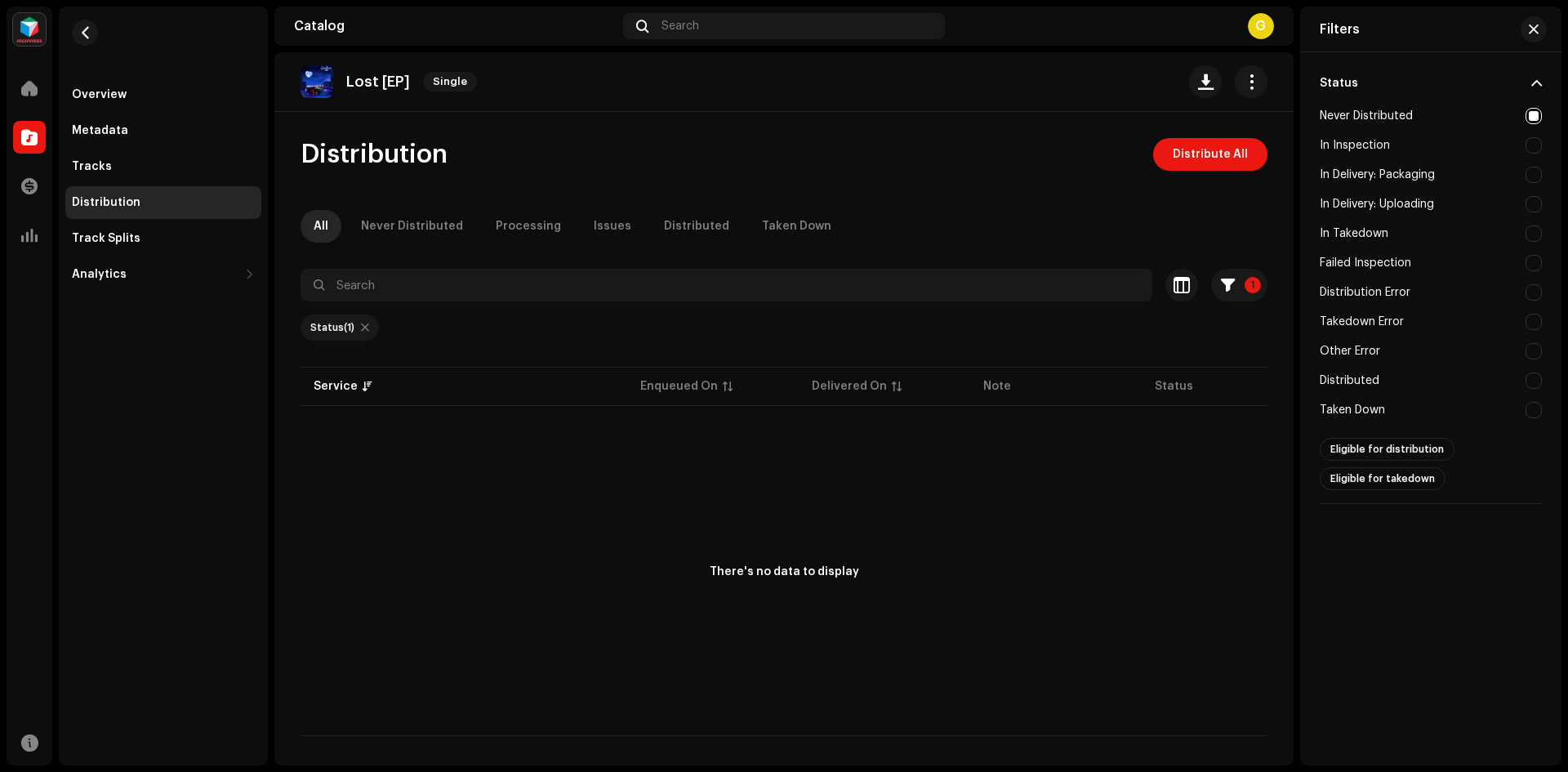
click at [1409, 115] on div "Never Distributed" at bounding box center [1367, 116] width 93 height 13
checkbox input "false"
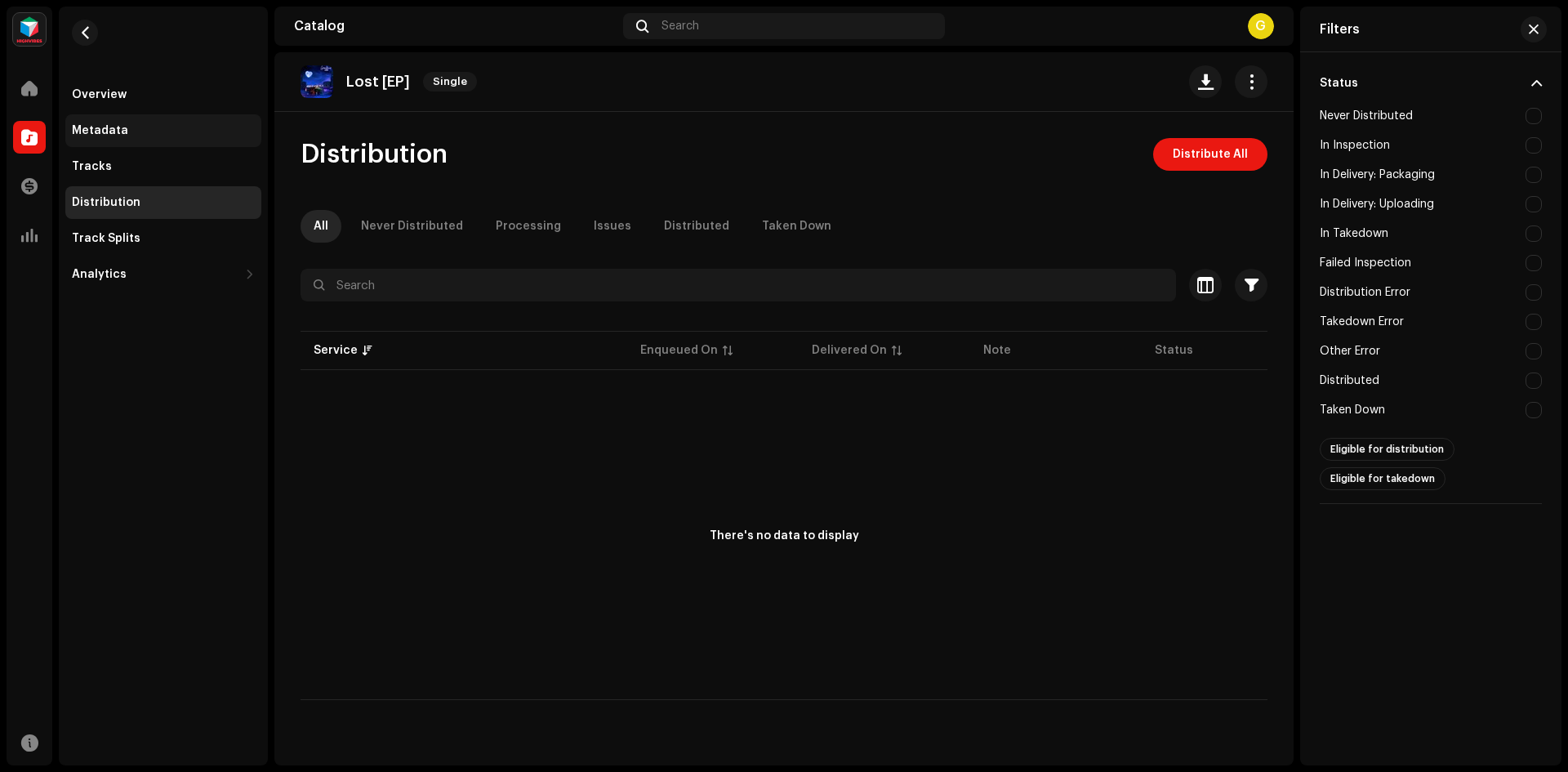
drag, startPoint x: 677, startPoint y: 223, endPoint x: 173, endPoint y: 131, distance: 512.3
click at [672, 219] on div "Distributed" at bounding box center [697, 227] width 65 height 33
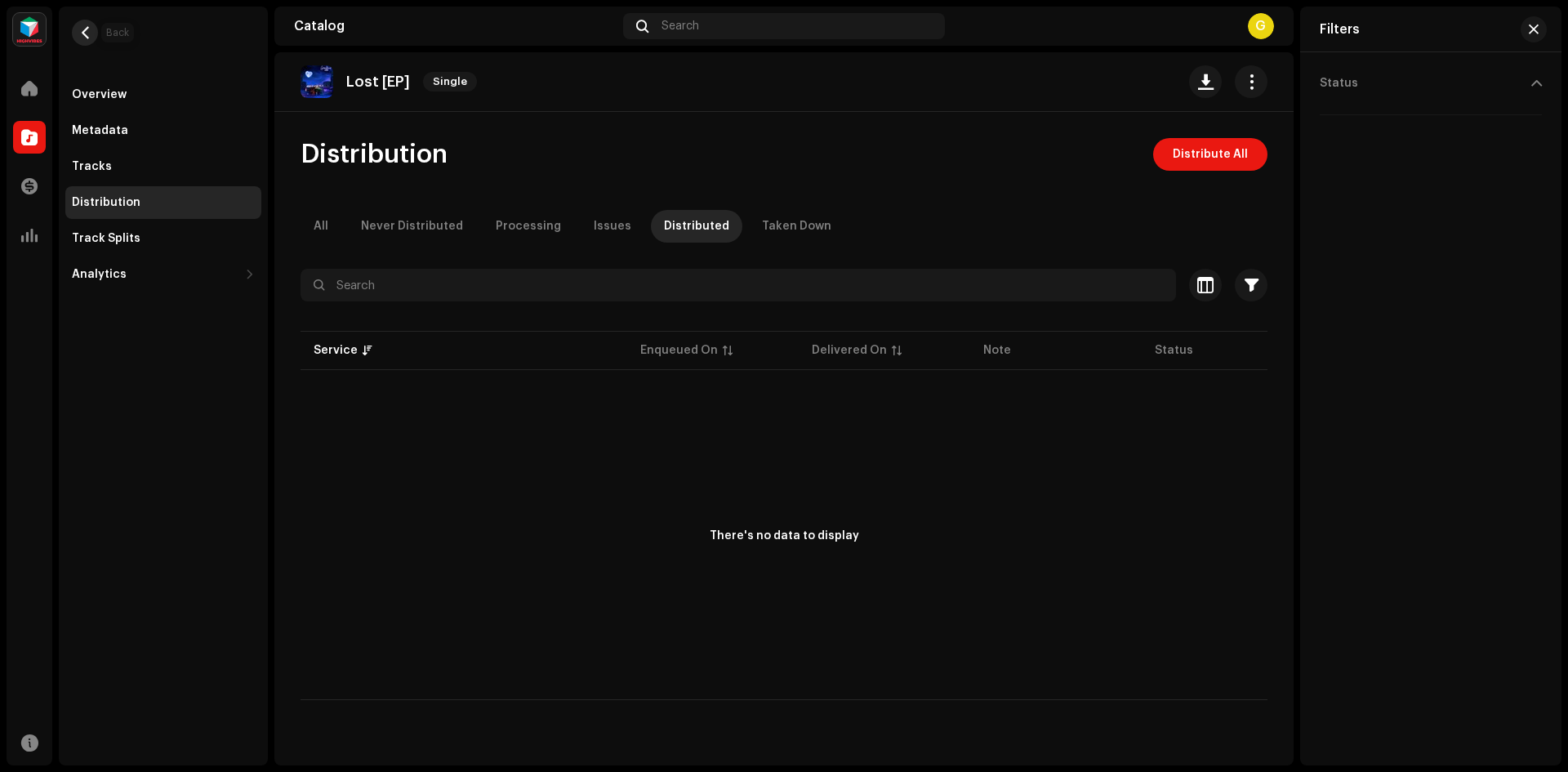
click at [75, 37] on button "button" at bounding box center [85, 33] width 26 height 26
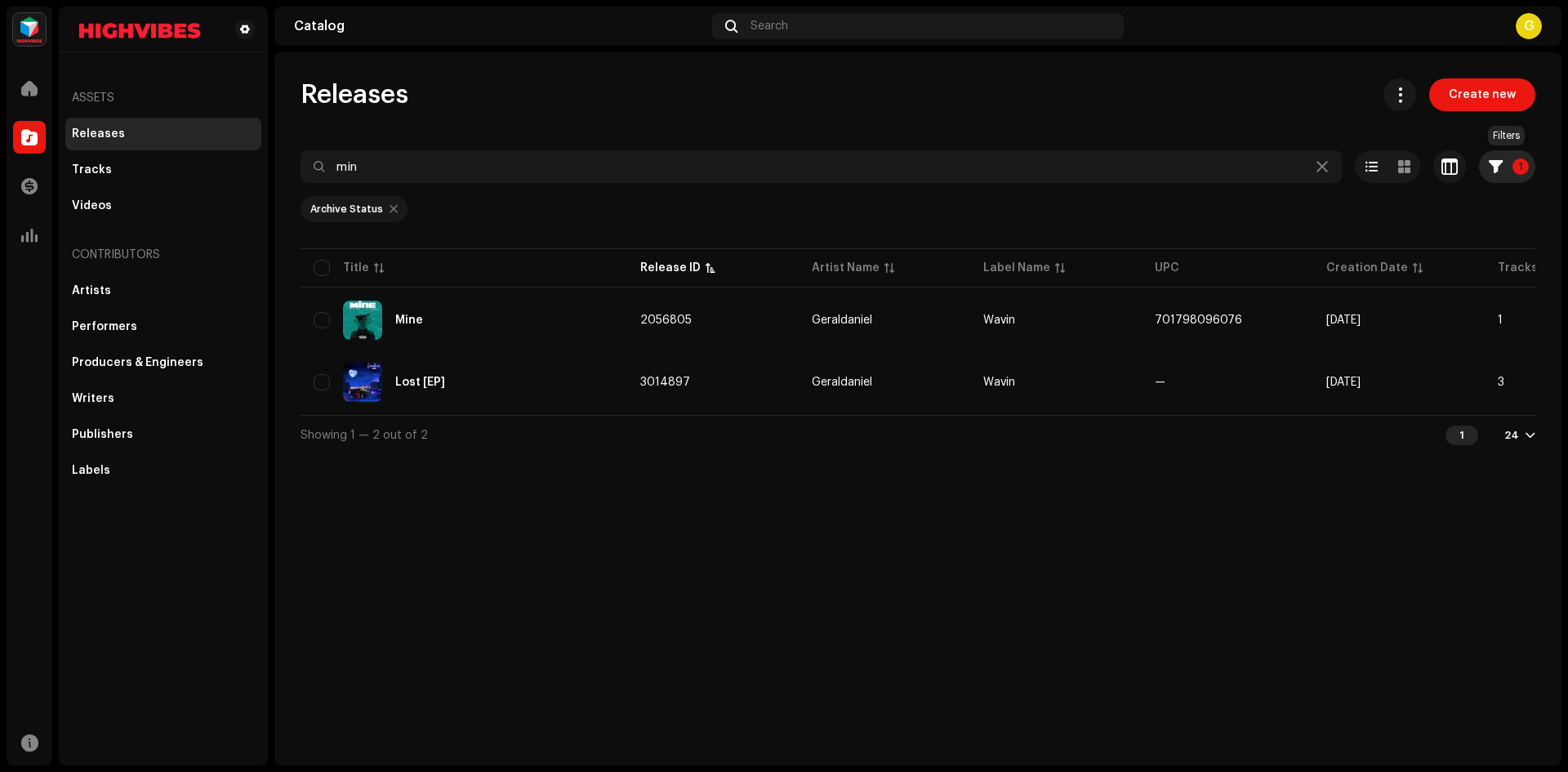
click at [1491, 170] on span "button" at bounding box center [1496, 167] width 14 height 13
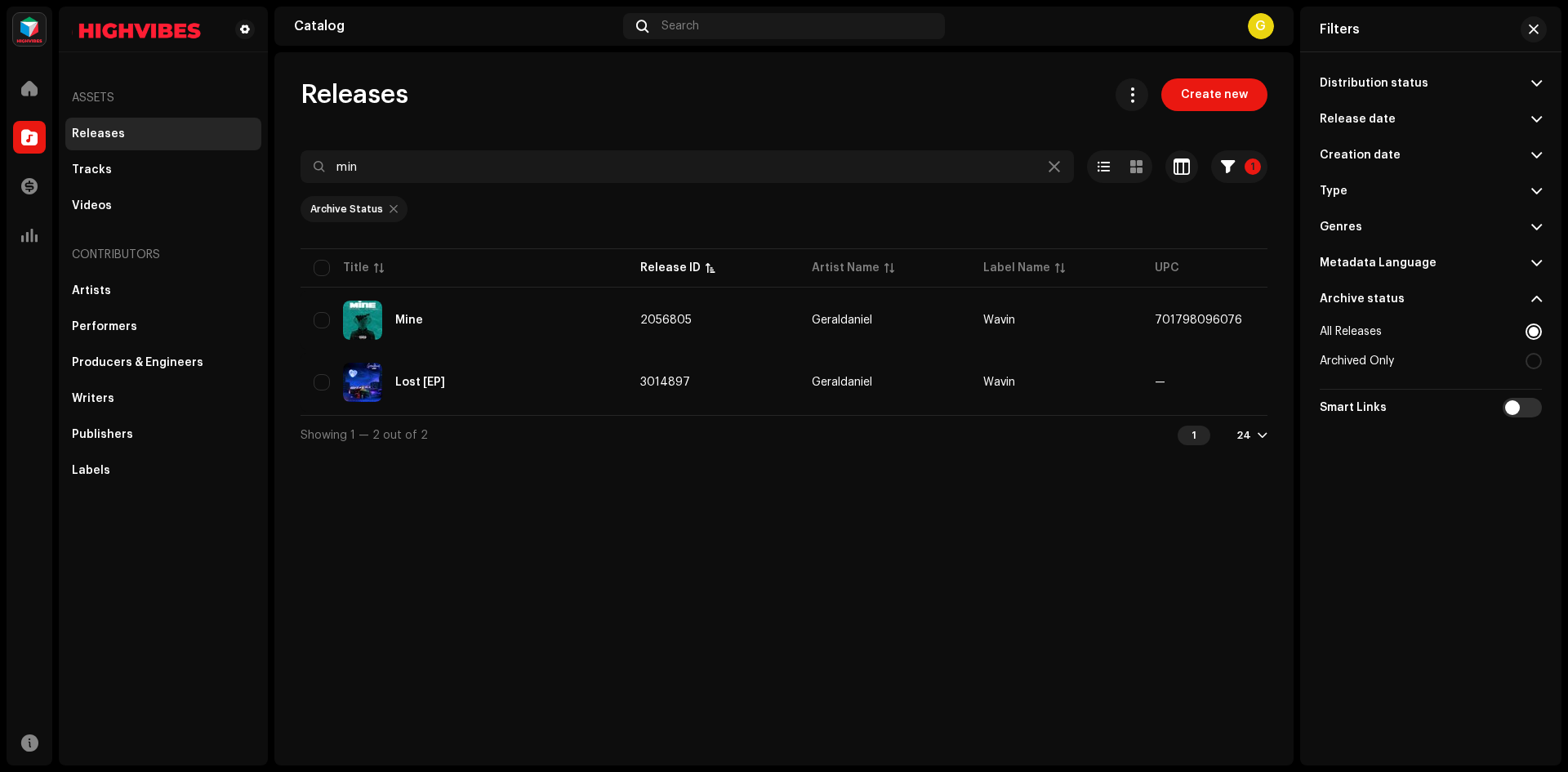
click at [1534, 336] on div at bounding box center [1534, 332] width 16 height 16
click at [1547, 327] on div "Distribution status Never Distributed Processing Issues Distributed Taken Down …" at bounding box center [1431, 386] width 261 height 666
click at [1494, 120] on p-accordion-header "Release date" at bounding box center [1431, 120] width 222 height 36
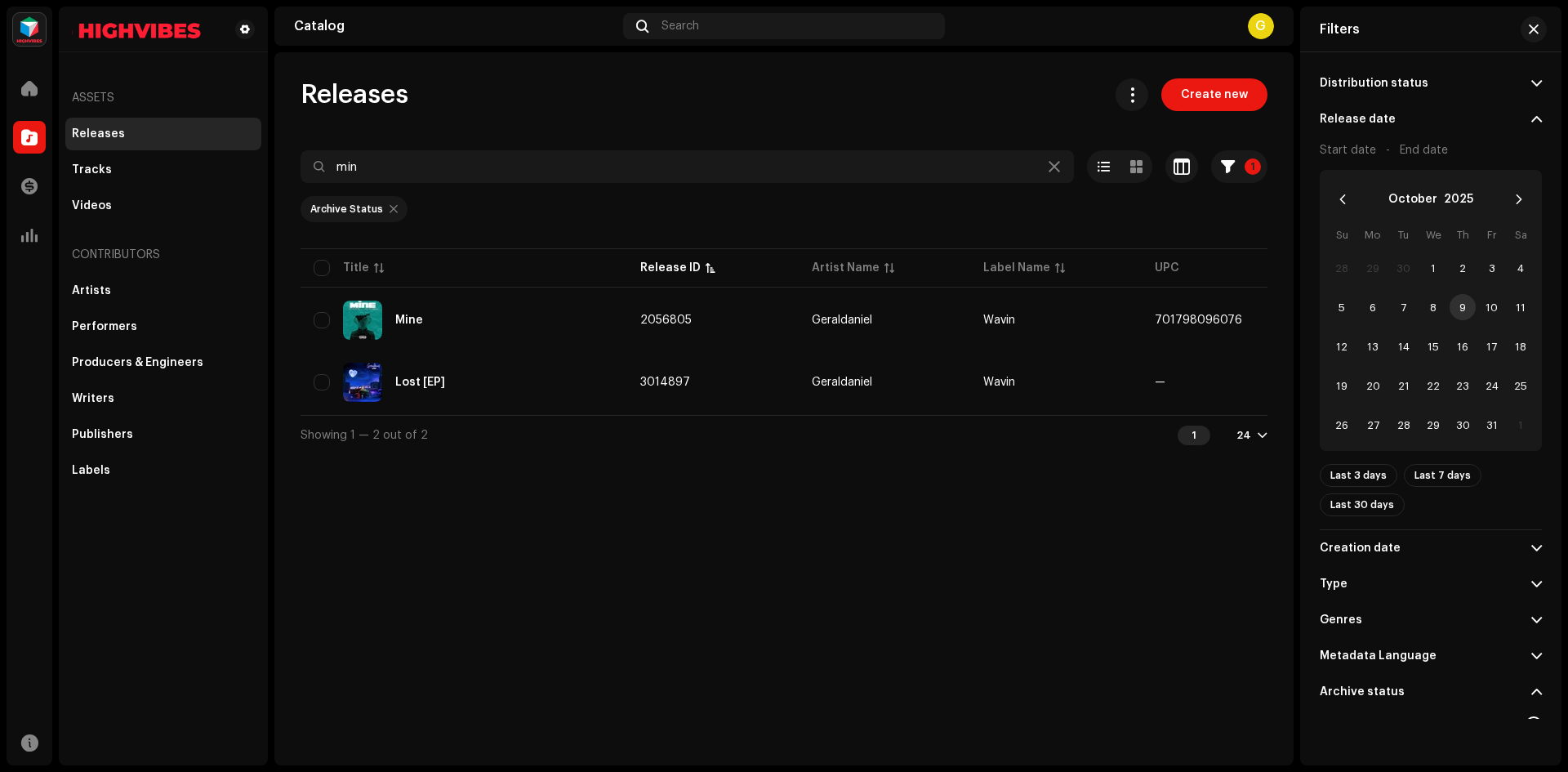
click at [1501, 116] on p-accordion-header "Release date" at bounding box center [1431, 120] width 222 height 36
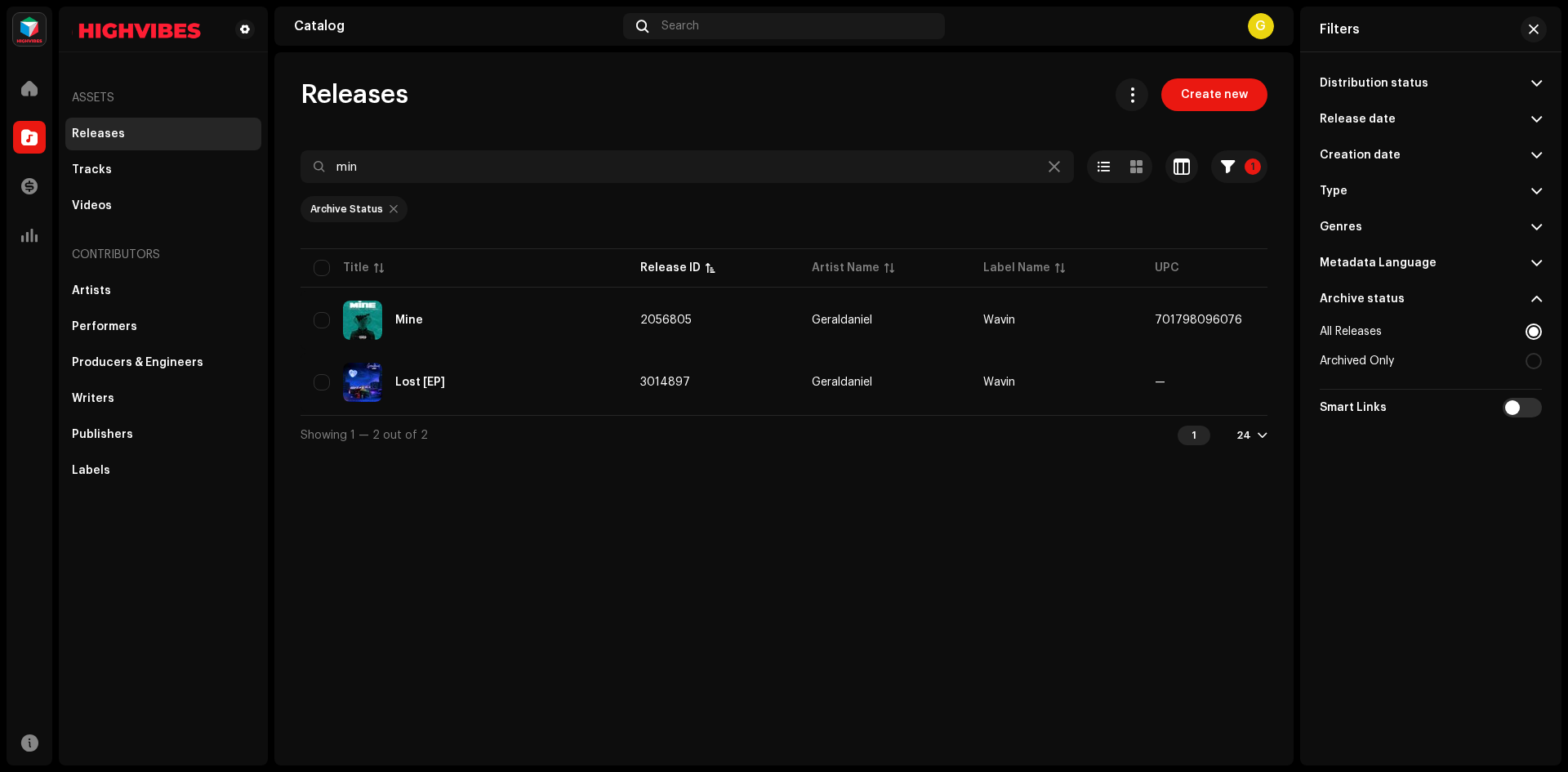
click at [1510, 158] on p-accordion-header "Creation date" at bounding box center [1431, 156] width 222 height 36
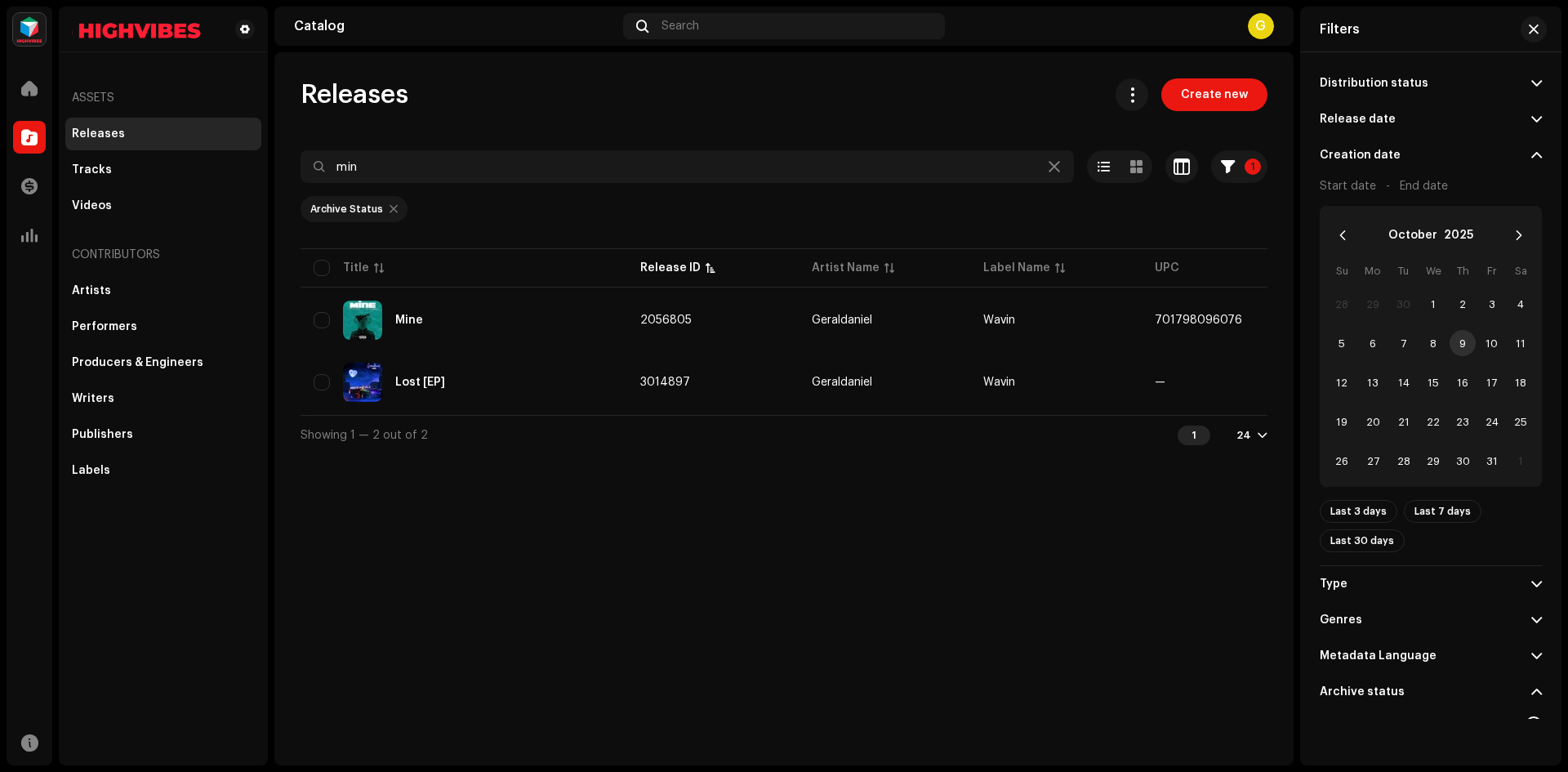
click at [1510, 158] on p-accordion-header "Creation date" at bounding box center [1431, 156] width 222 height 36
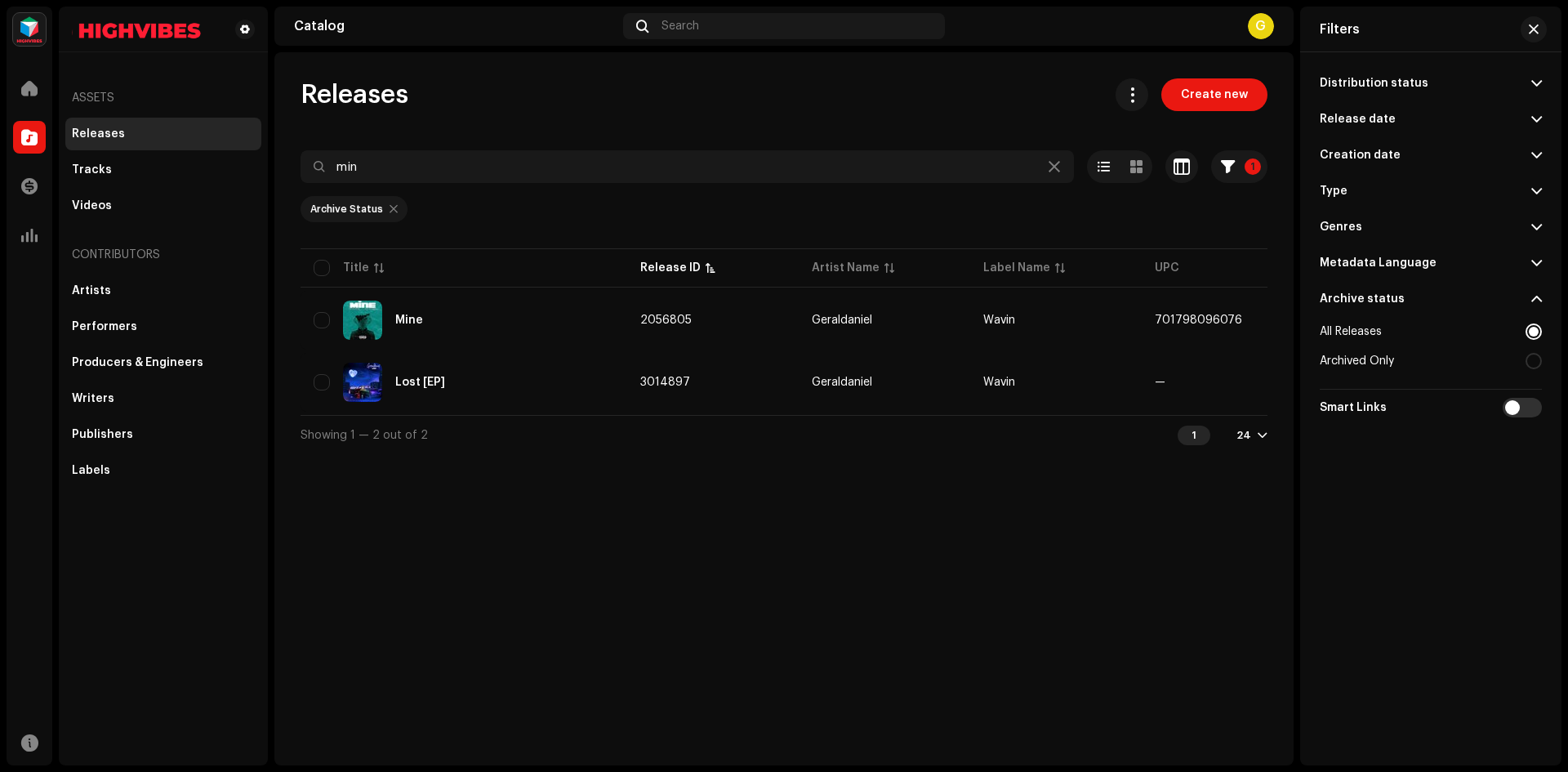
click at [1503, 79] on p-accordion-header "Distribution status" at bounding box center [1431, 84] width 222 height 36
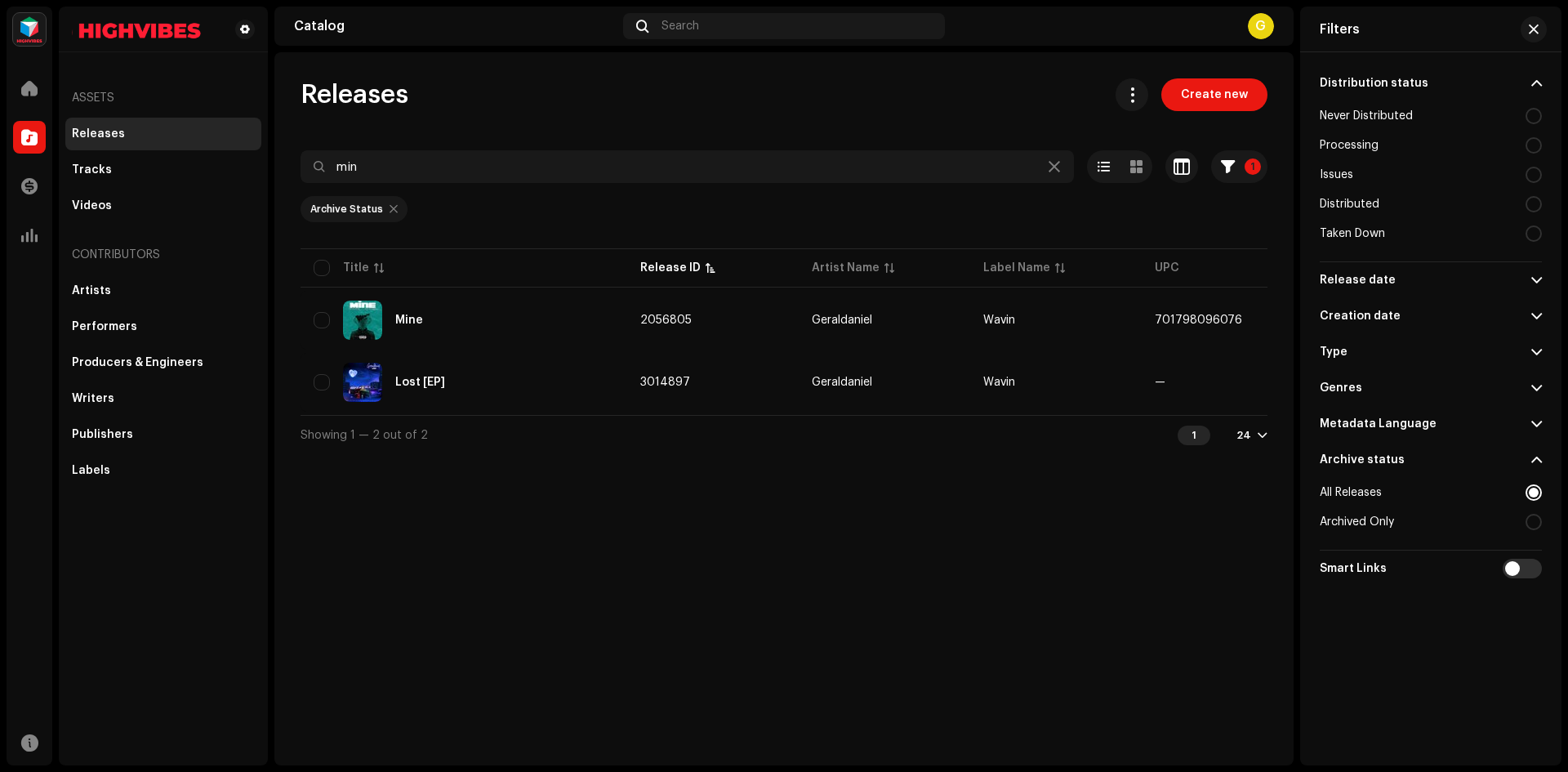
click at [1468, 122] on div "Never Distributed" at bounding box center [1431, 116] width 222 height 29
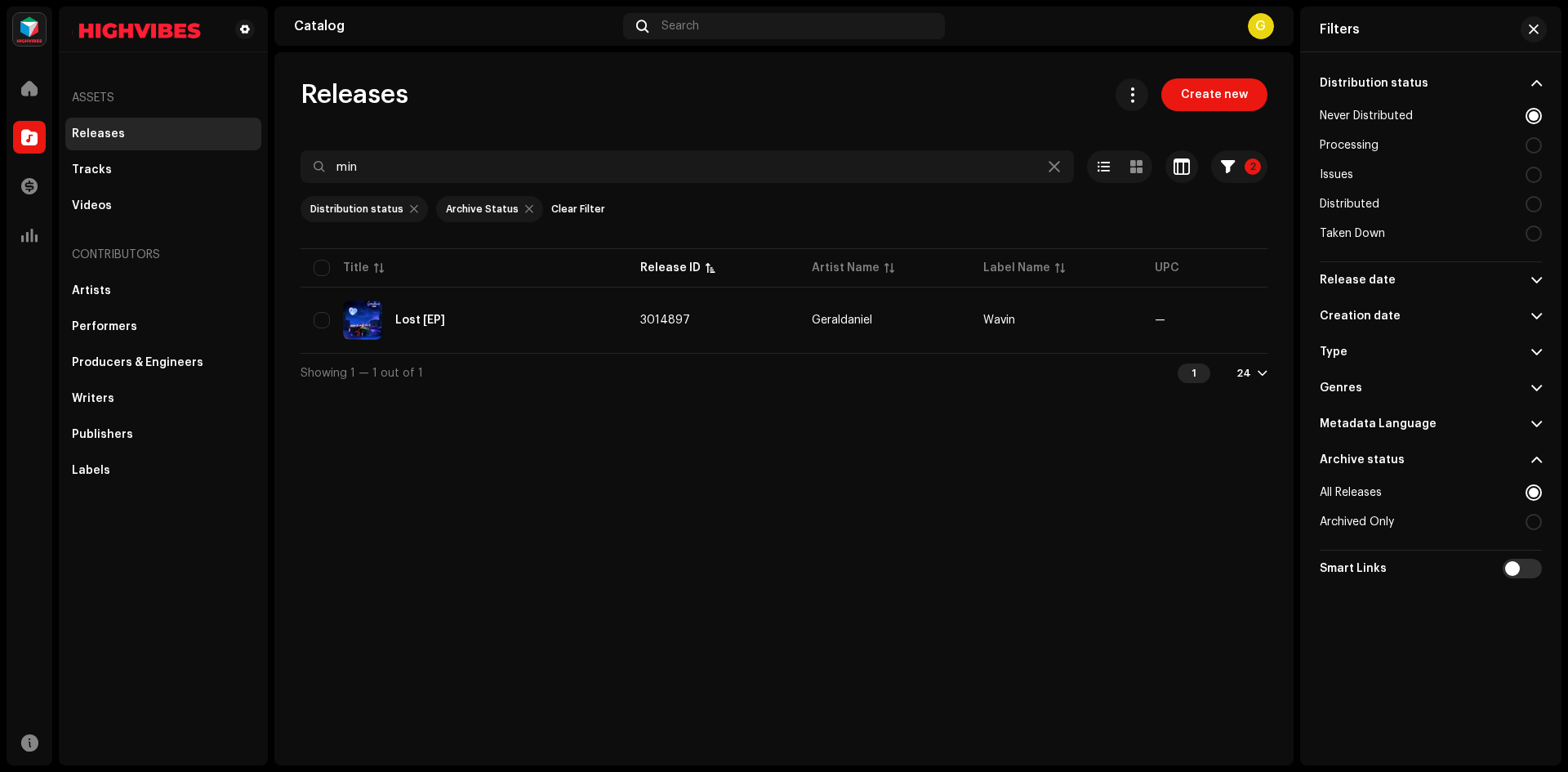
click at [1447, 123] on div "Never Distributed" at bounding box center [1431, 116] width 222 height 29
click at [1532, 110] on div at bounding box center [1534, 116] width 16 height 16
click at [1470, 133] on div "Processing" at bounding box center [1431, 146] width 222 height 29
radio input "false"
click at [1417, 175] on div "Issues" at bounding box center [1431, 175] width 222 height 29
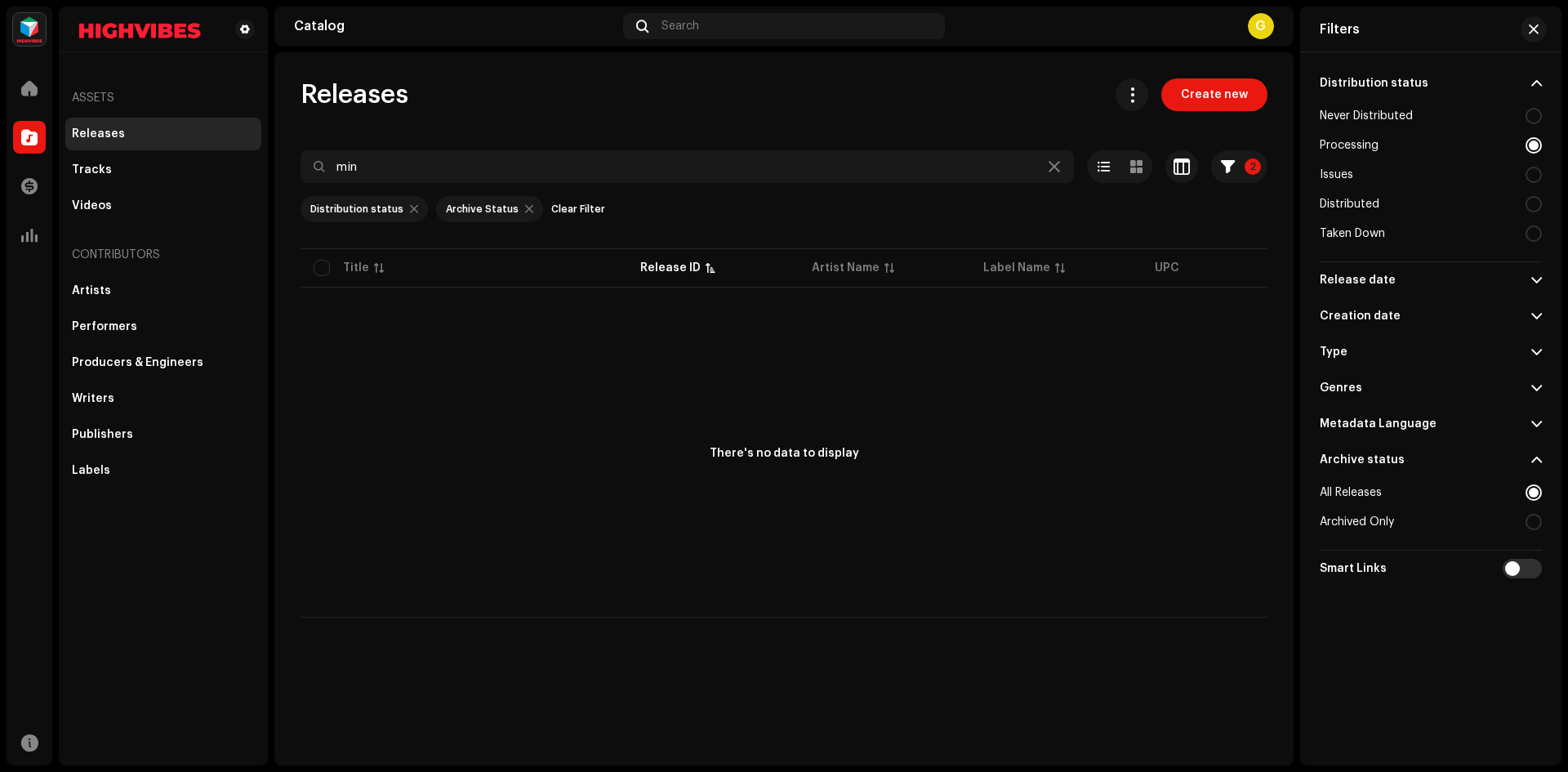
radio input "false"
click at [1420, 228] on div "Taken Down" at bounding box center [1431, 234] width 222 height 29
radio input "false"
radio input "true"
click at [1479, 229] on div "Taken Down" at bounding box center [1431, 234] width 222 height 29
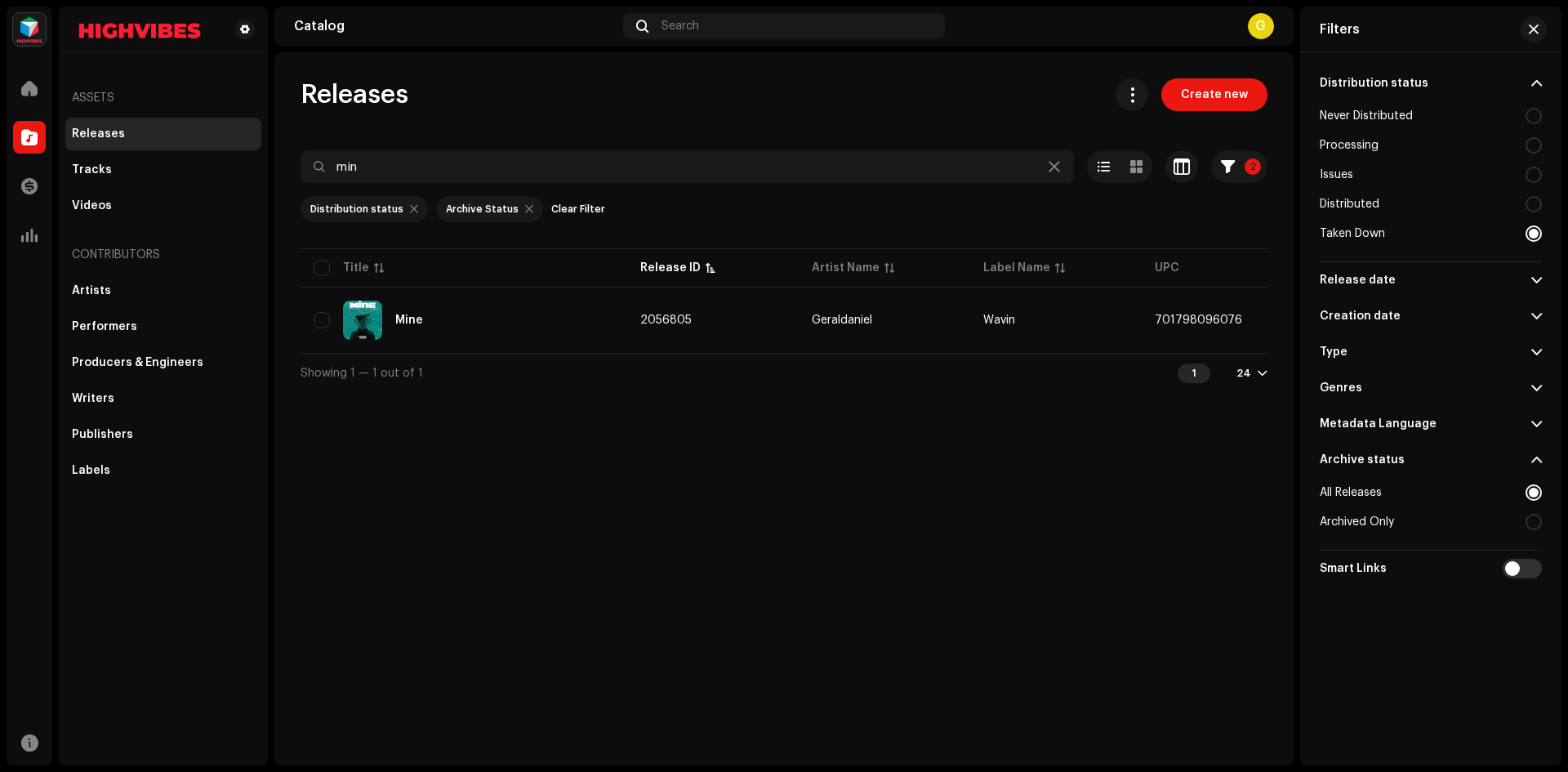
click at [1530, 152] on div at bounding box center [1534, 146] width 16 height 16
radio input "true"
click at [1534, 121] on div at bounding box center [1534, 116] width 16 height 16
radio input "true"
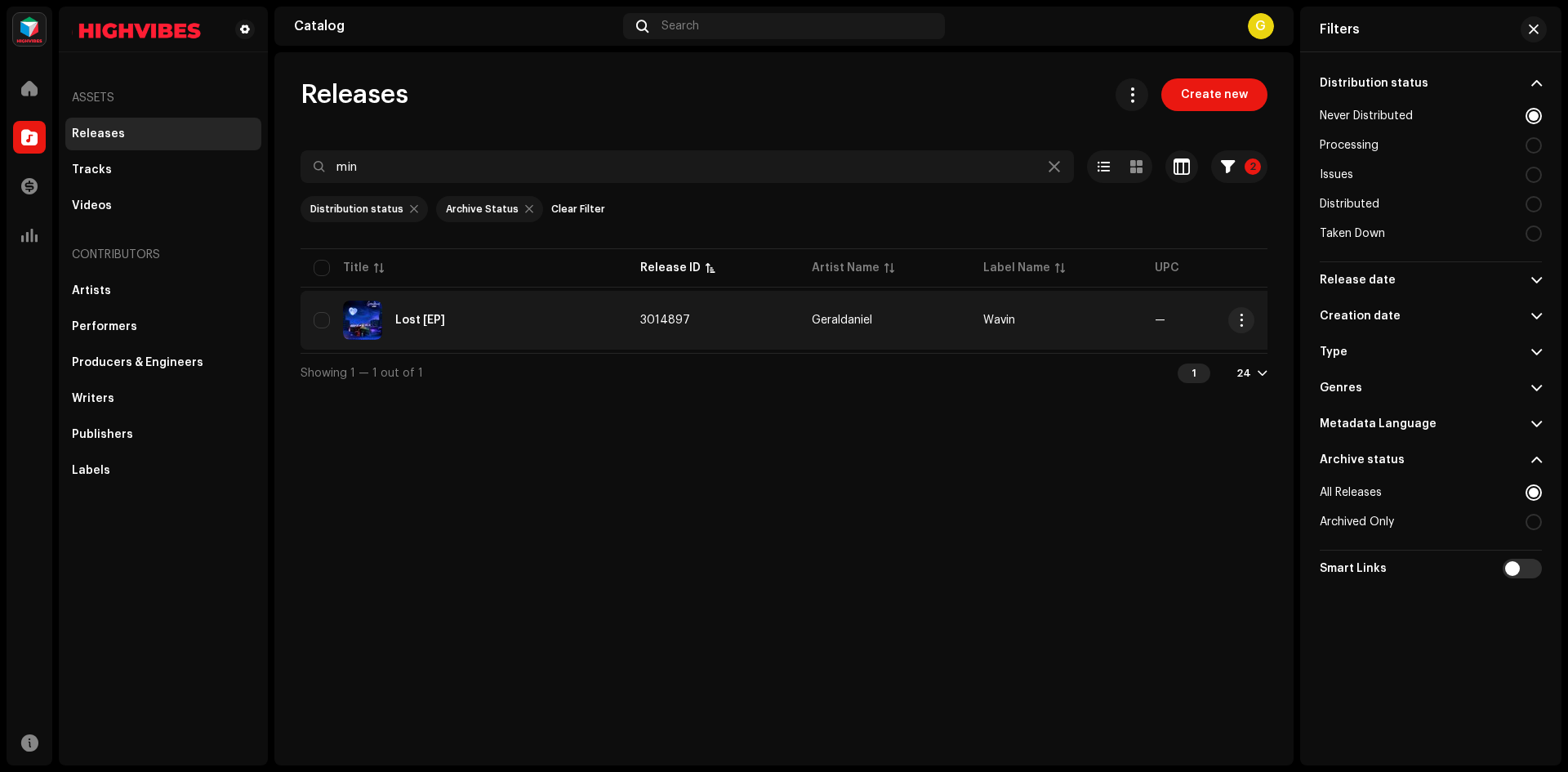
click at [1156, 316] on span "—" at bounding box center [1160, 320] width 11 height 11
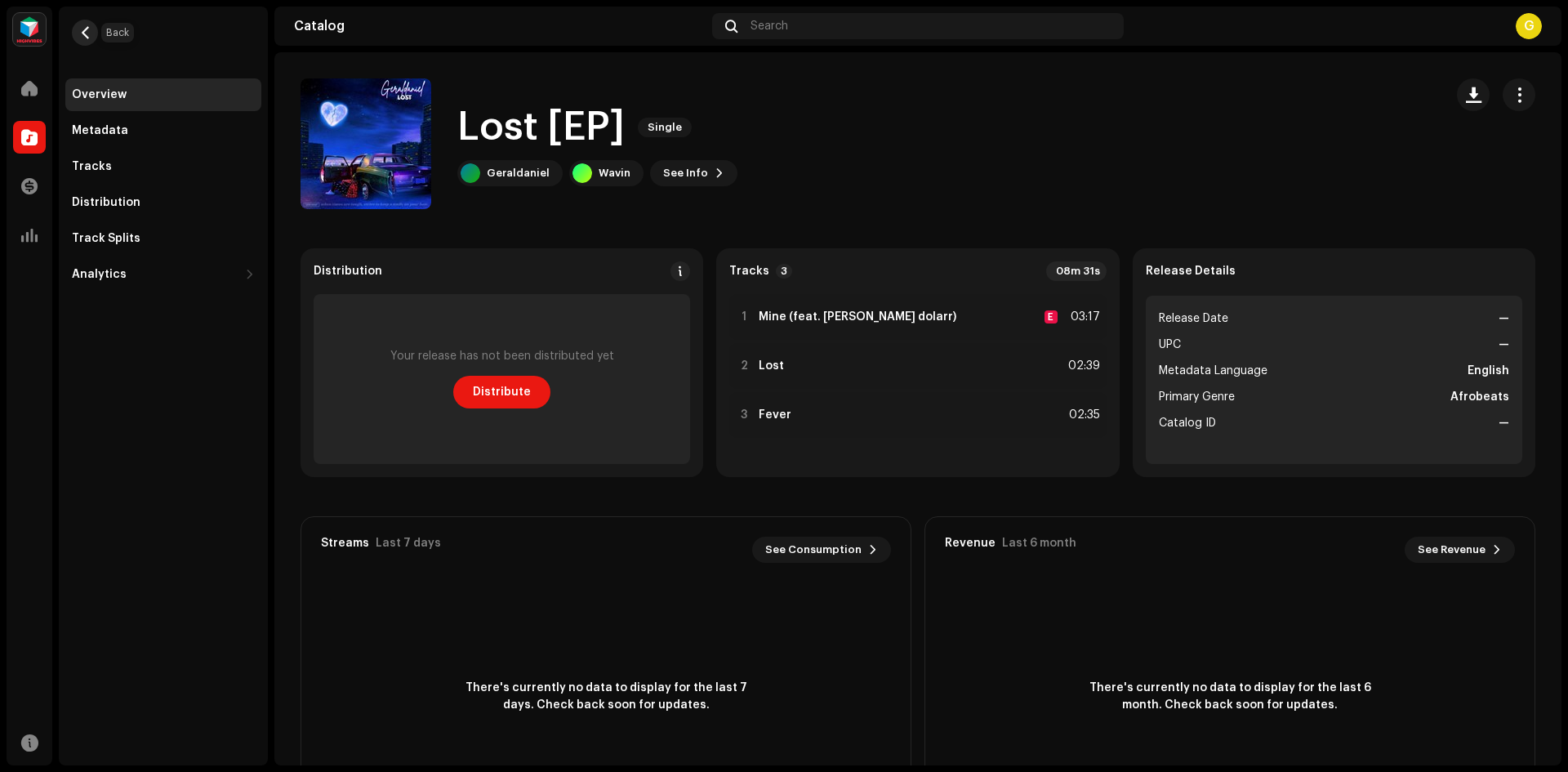
click at [77, 25] on button "button" at bounding box center [85, 33] width 26 height 26
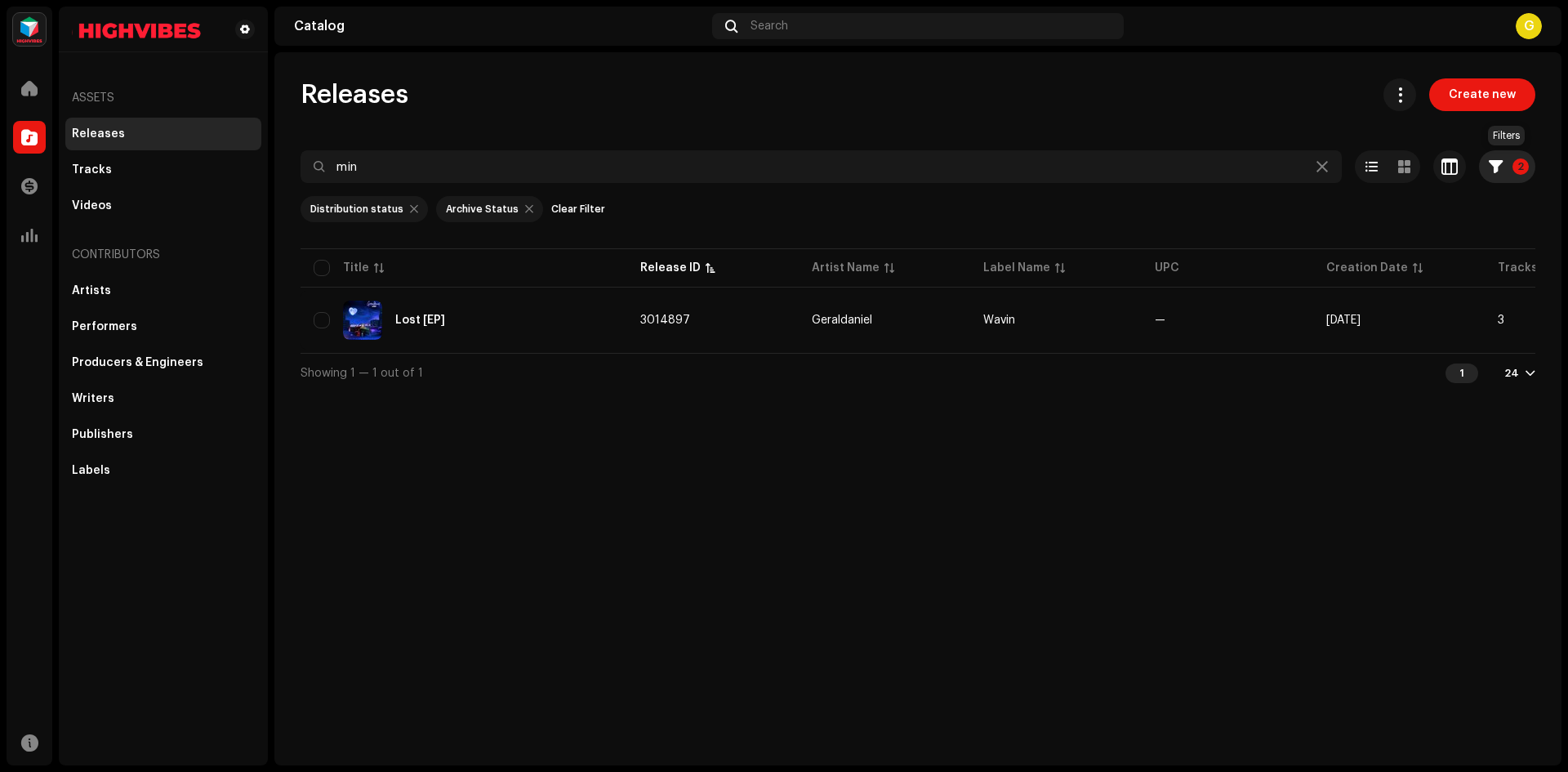
click at [1516, 169] on p-badge "2" at bounding box center [1521, 167] width 16 height 16
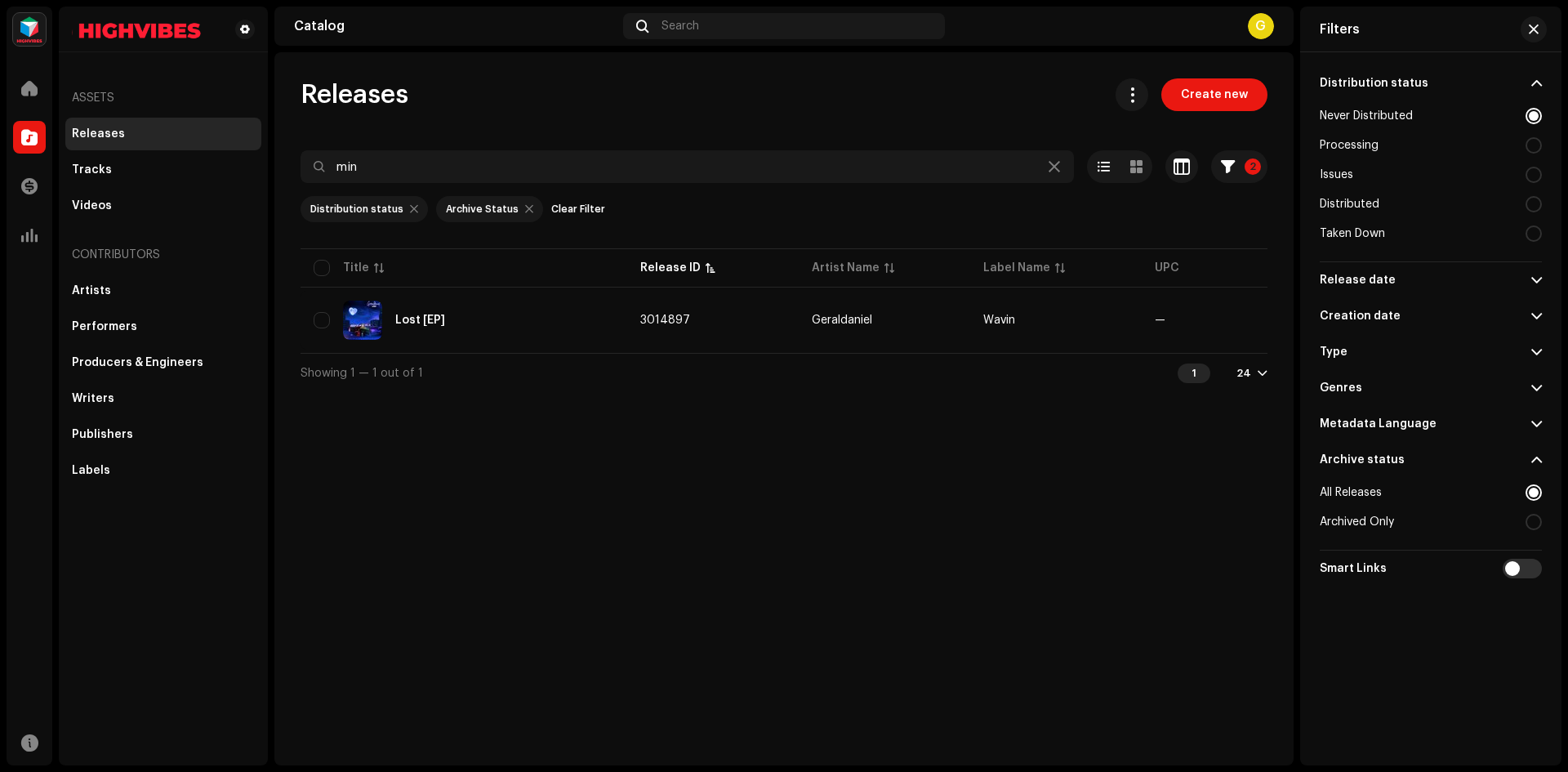
click at [1534, 151] on div at bounding box center [1534, 146] width 16 height 16
radio input "false"
click at [1540, 174] on div at bounding box center [1534, 175] width 16 height 16
radio input "false"
click at [1538, 199] on div at bounding box center [1534, 205] width 16 height 16
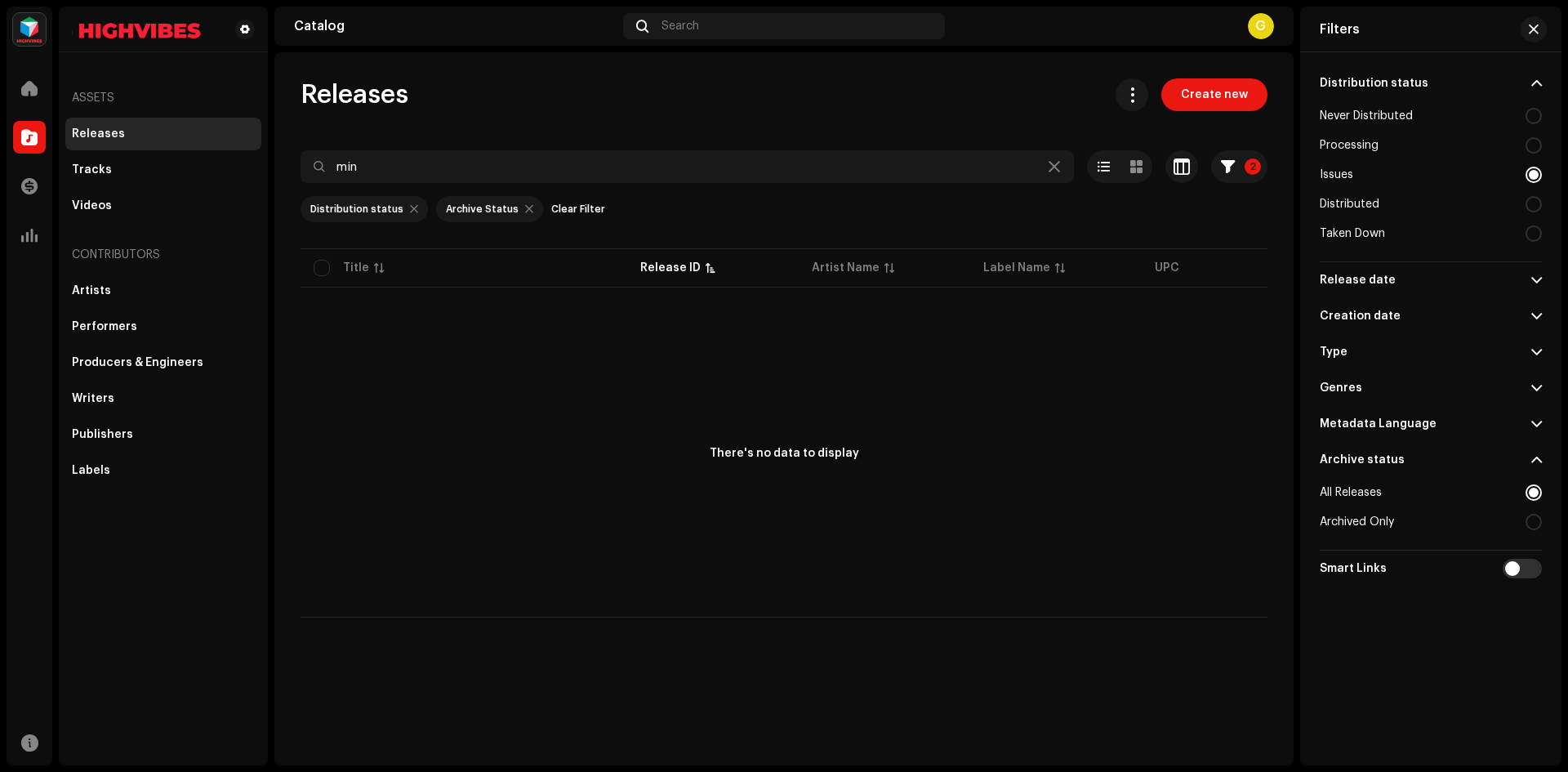
radio input "false"
click at [1535, 240] on div at bounding box center [1534, 233] width 16 height 16
radio input "false"
radio input "true"
click at [1534, 461] on span at bounding box center [1537, 460] width 11 height 13
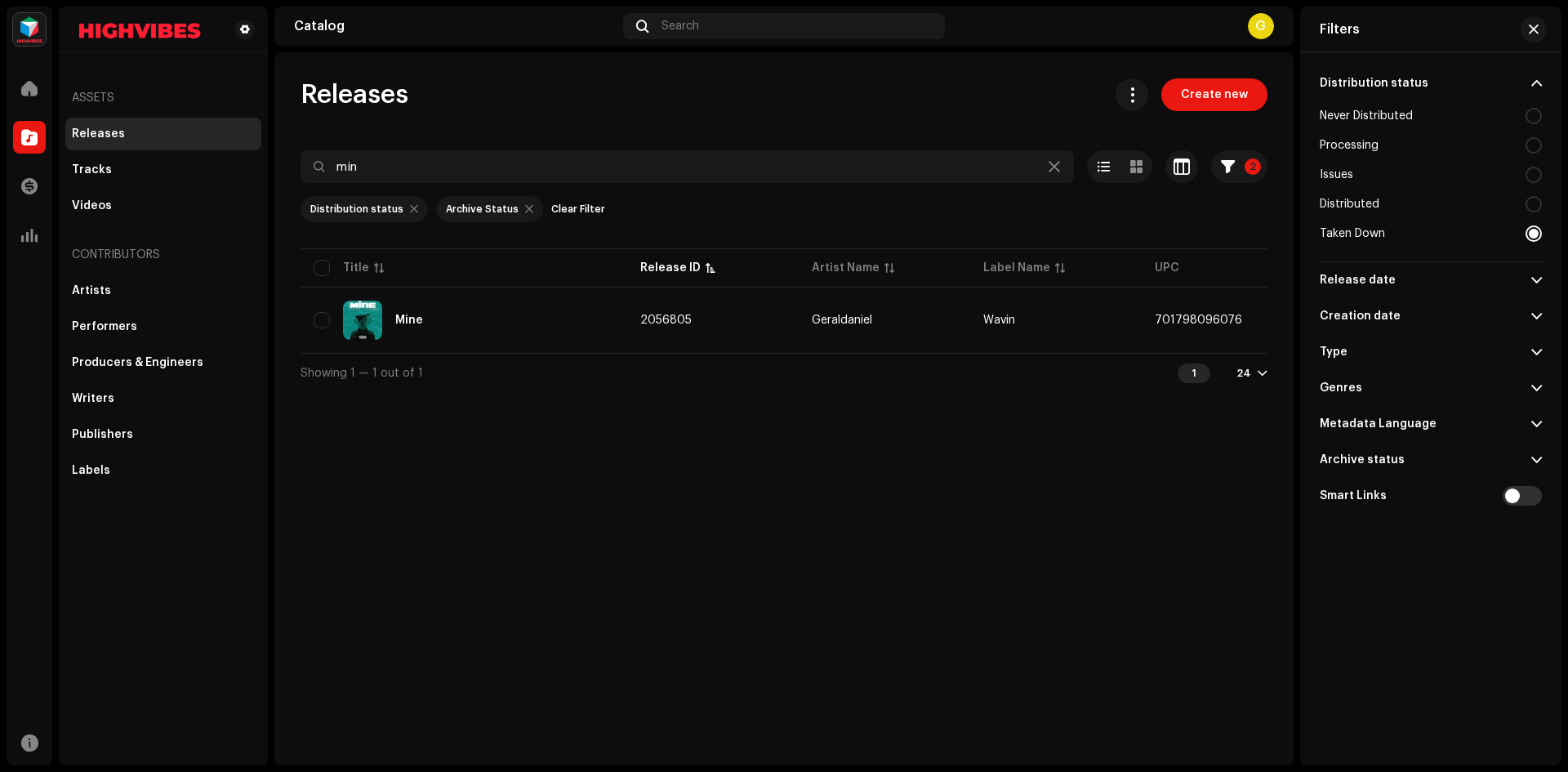
click at [1534, 461] on span at bounding box center [1537, 460] width 11 height 13
click at [1529, 524] on div at bounding box center [1534, 522] width 16 height 16
radio input "true"
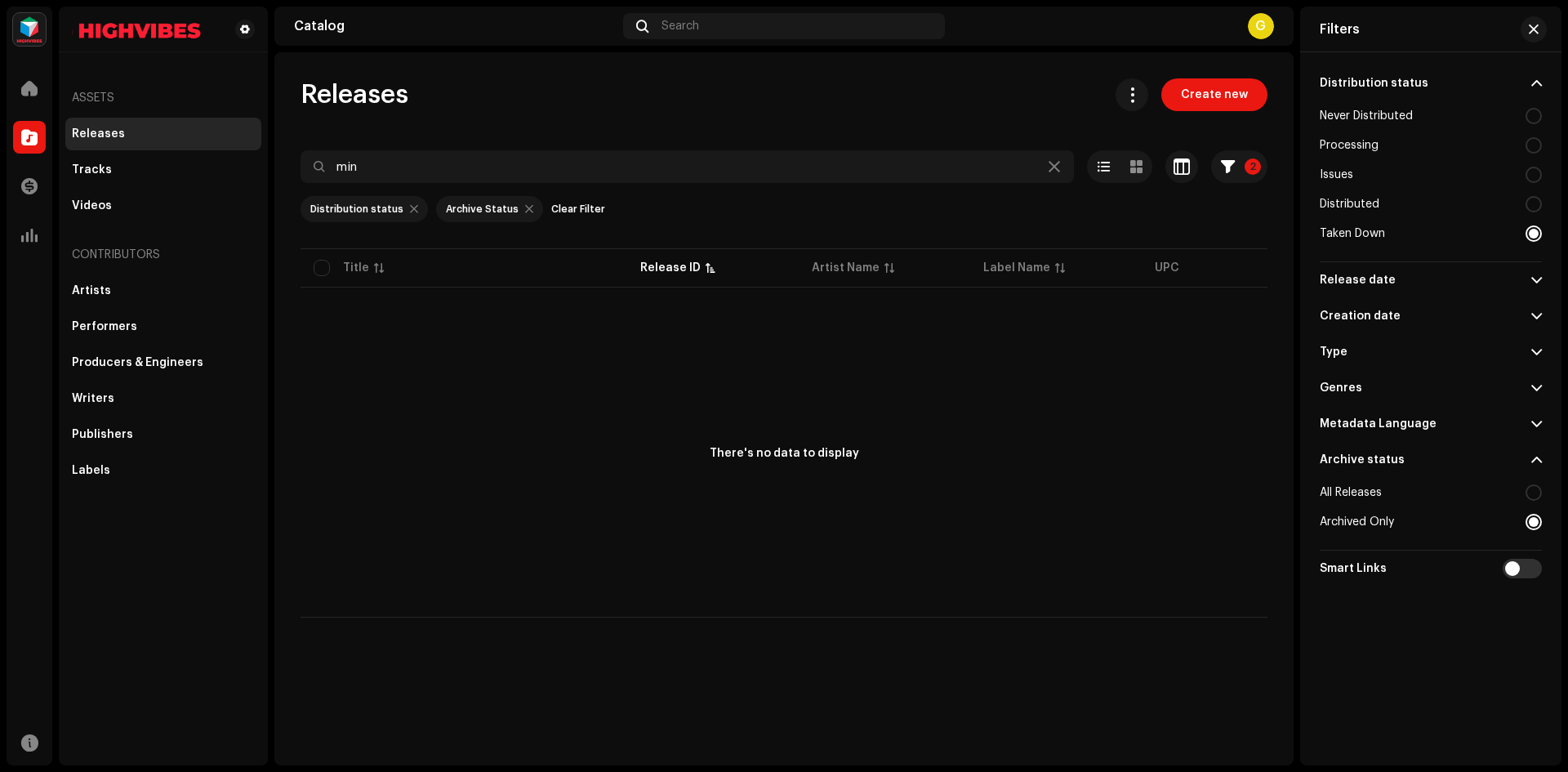
click at [1529, 524] on div at bounding box center [1534, 522] width 16 height 16
click at [1534, 513] on div "Archived Only" at bounding box center [1431, 522] width 222 height 29
click at [1548, 229] on div "Distribution status Never Distributed Processing Issues Distributed Taken Down …" at bounding box center [1431, 386] width 261 height 666
click at [1541, 238] on div "Distribution status Never Distributed Processing Issues Distributed Taken Down …" at bounding box center [1431, 386] width 261 height 666
click at [1263, 165] on button "2" at bounding box center [1239, 167] width 56 height 33
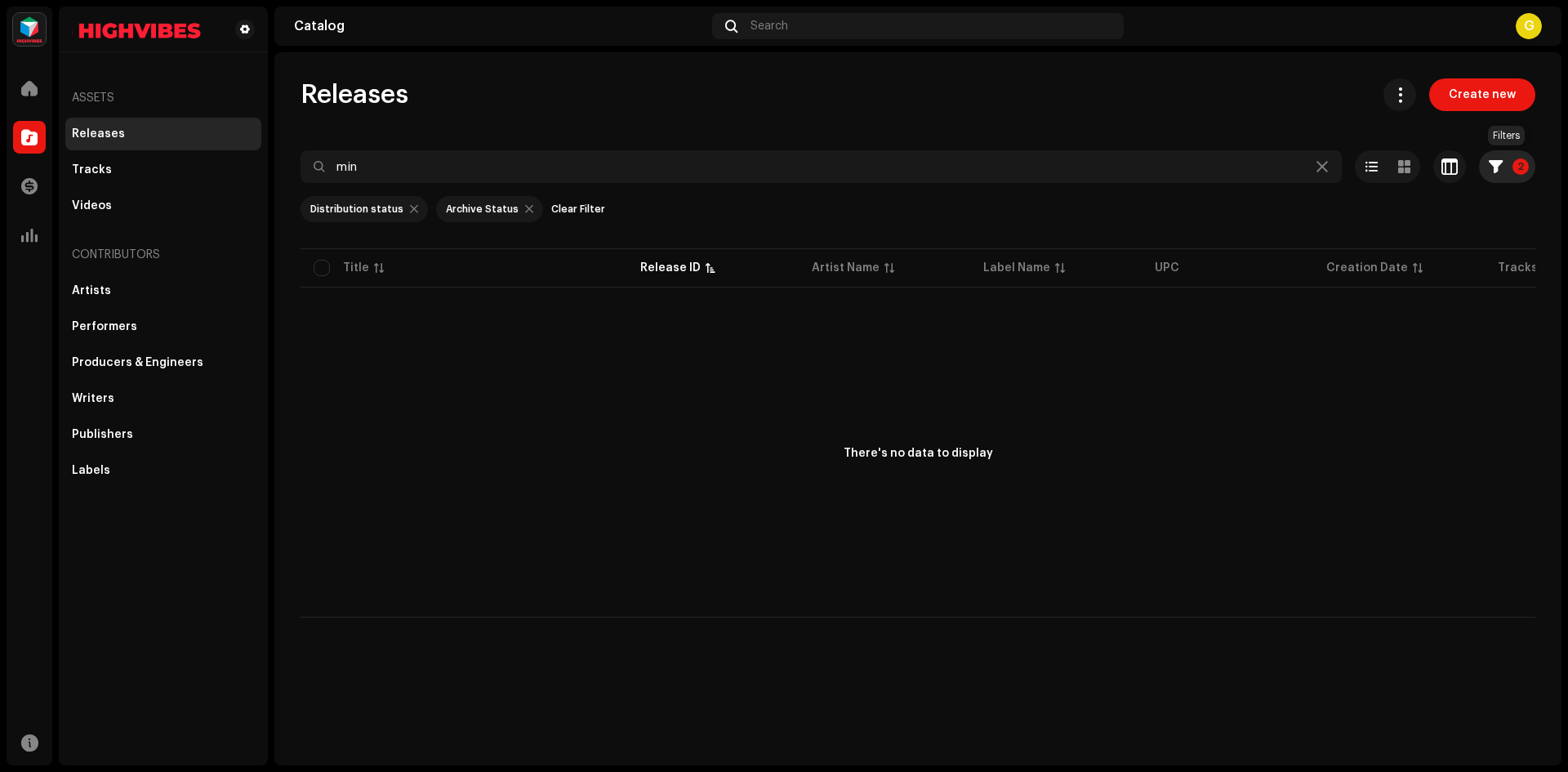
click at [1500, 168] on span "button" at bounding box center [1496, 167] width 14 height 13
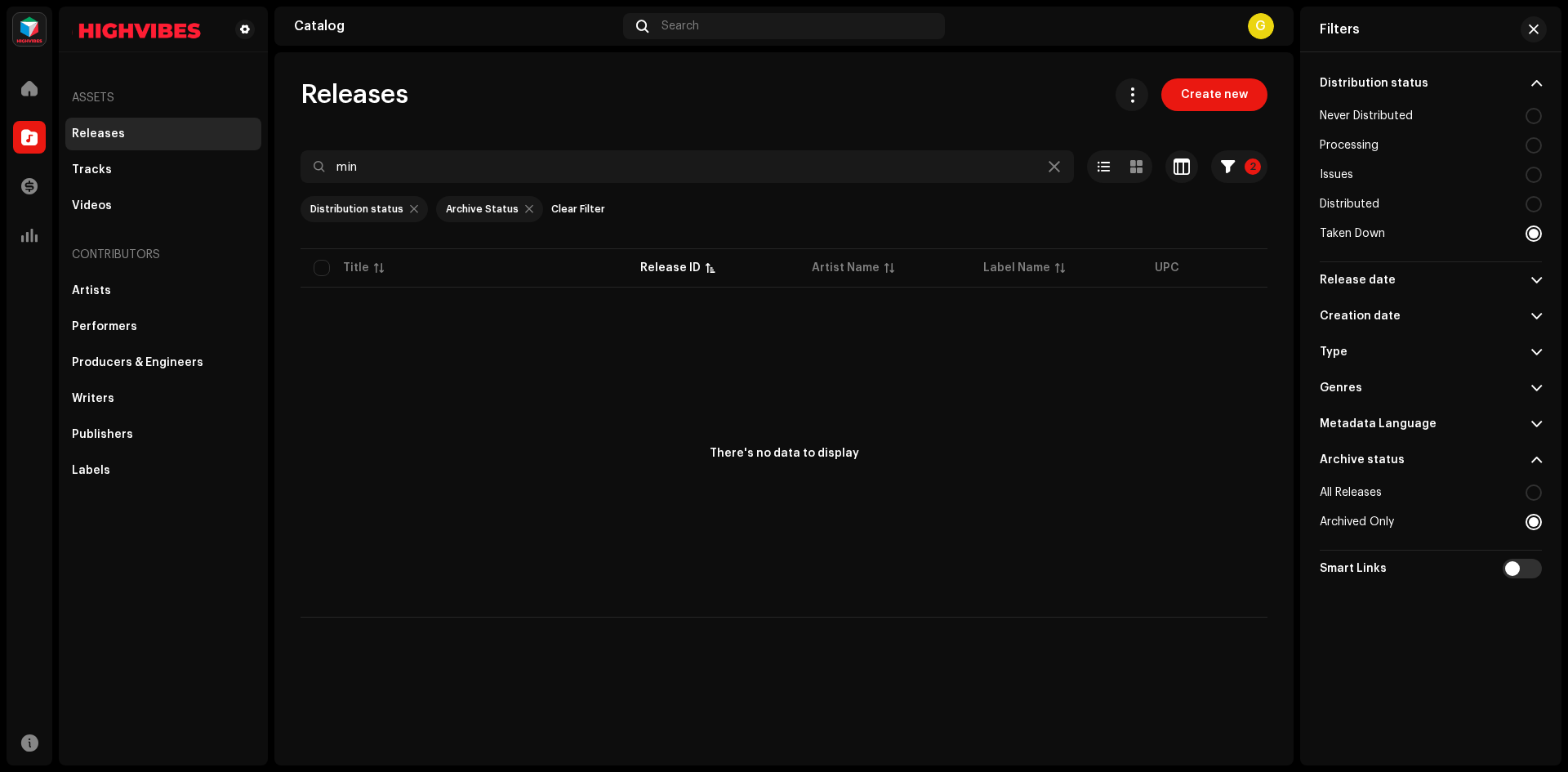
click at [1536, 231] on div at bounding box center [1534, 233] width 16 height 16
click at [1539, 84] on span at bounding box center [1537, 84] width 11 height 13
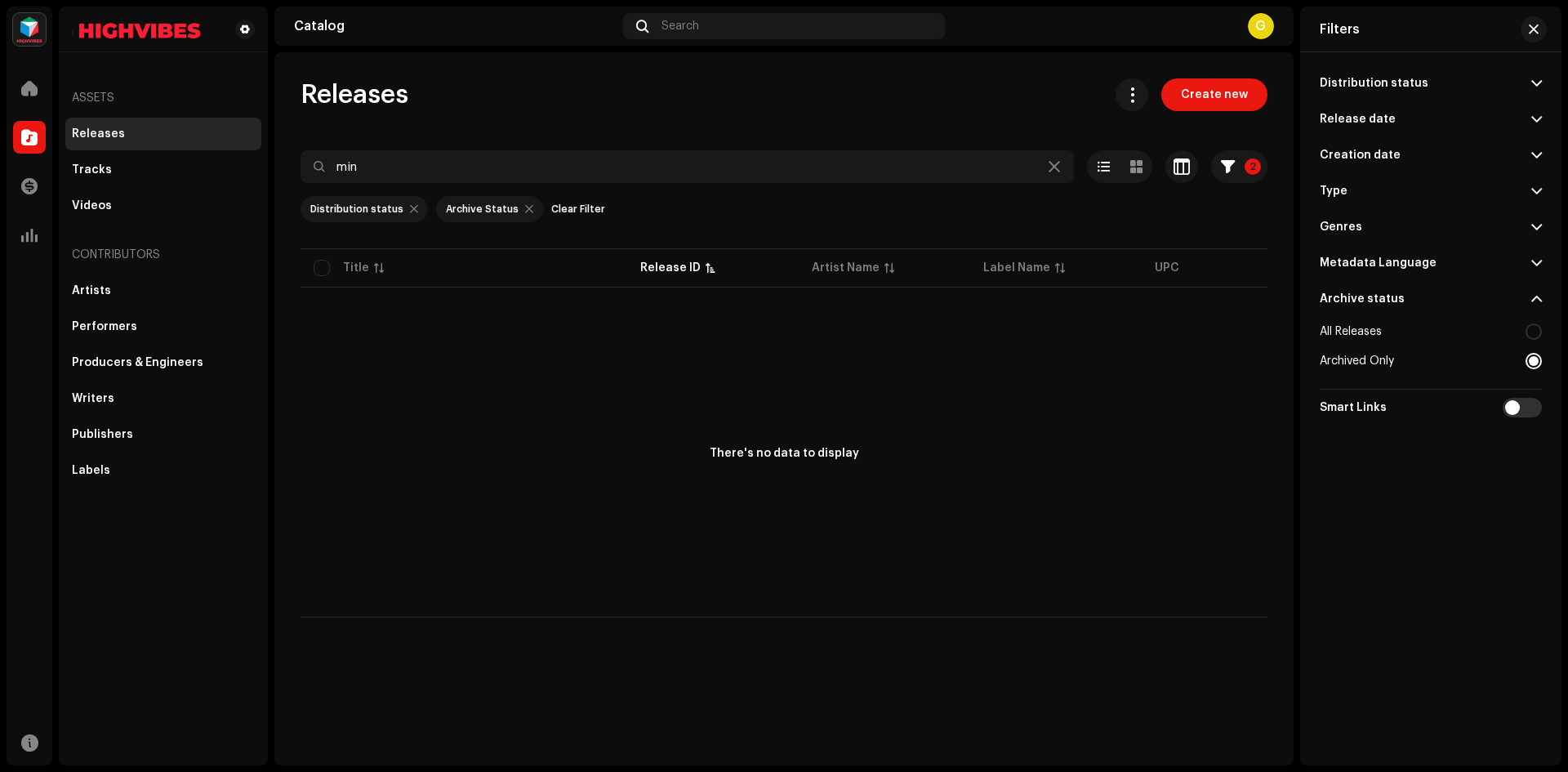
click at [1539, 84] on span at bounding box center [1537, 84] width 11 height 13
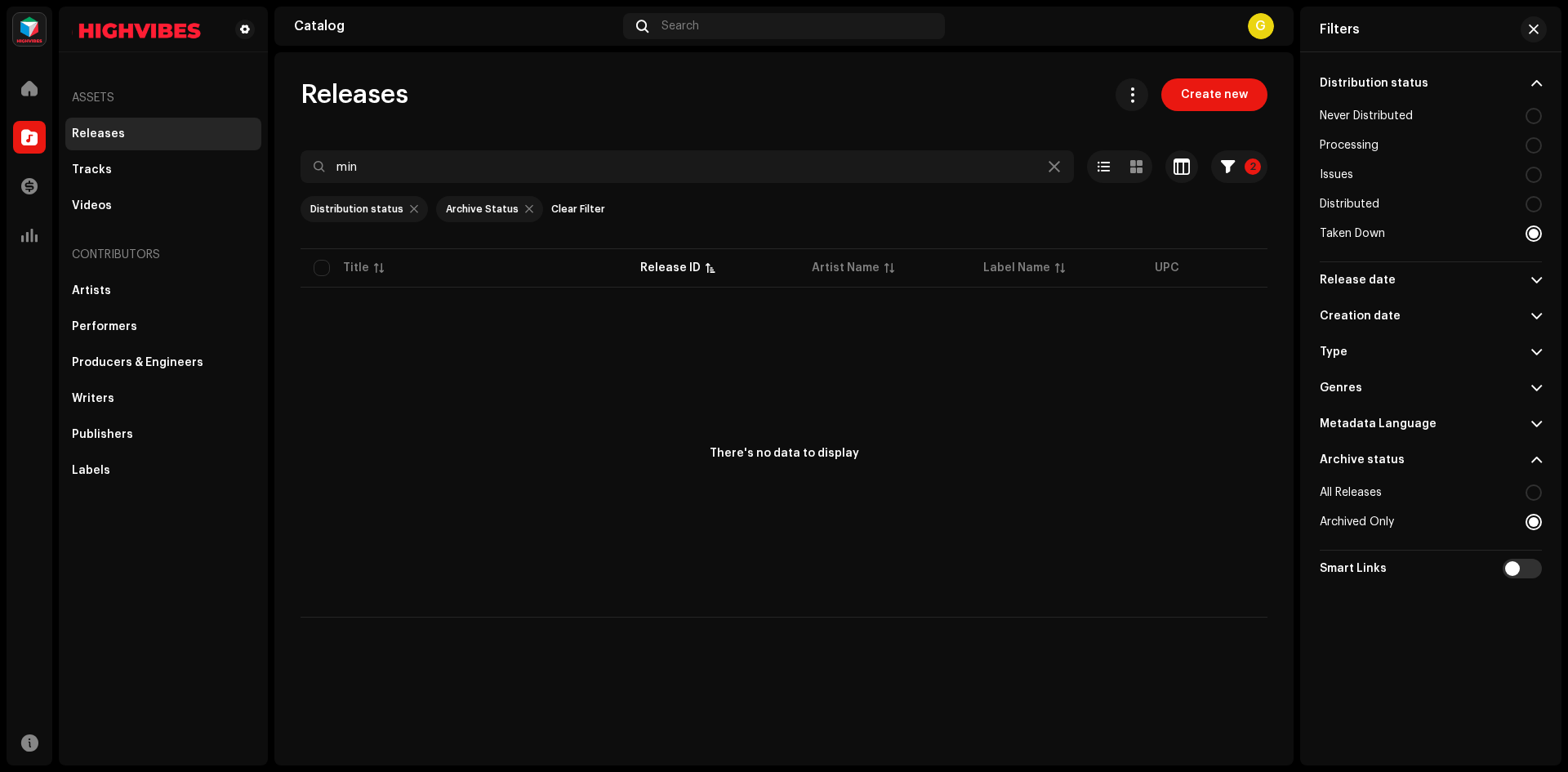
click at [1533, 523] on div at bounding box center [1534, 522] width 16 height 16
click at [1532, 523] on div at bounding box center [1534, 522] width 16 height 16
click at [1532, 522] on div at bounding box center [1534, 522] width 16 height 16
click at [1539, 490] on div at bounding box center [1534, 493] width 16 height 16
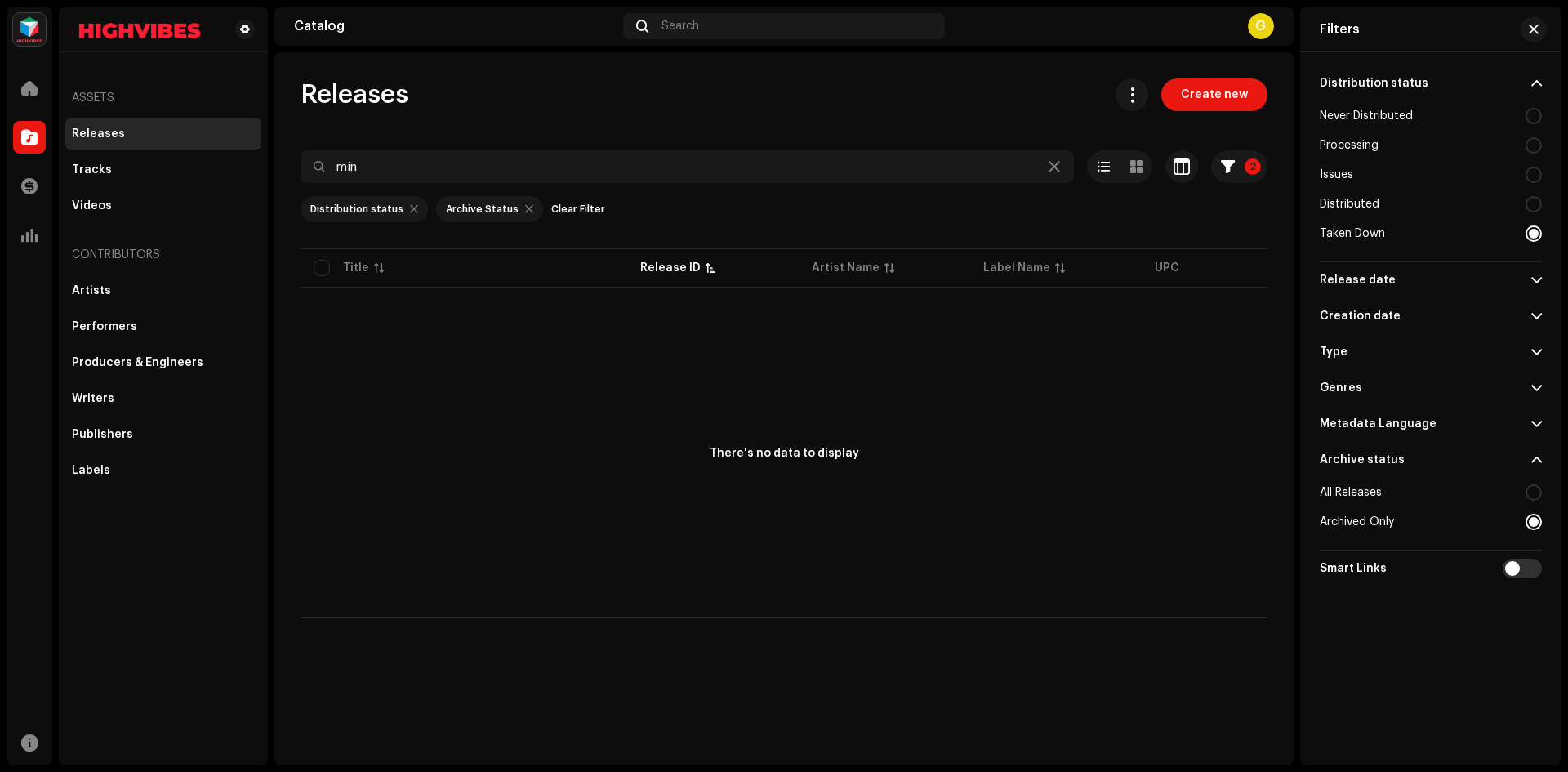
radio input "true"
click at [1534, 115] on div at bounding box center [1534, 116] width 16 height 16
radio input "true"
drag, startPoint x: 1460, startPoint y: 107, endPoint x: 1475, endPoint y: 106, distance: 15.0
click at [1467, 108] on div "Never Distributed" at bounding box center [1431, 116] width 222 height 29
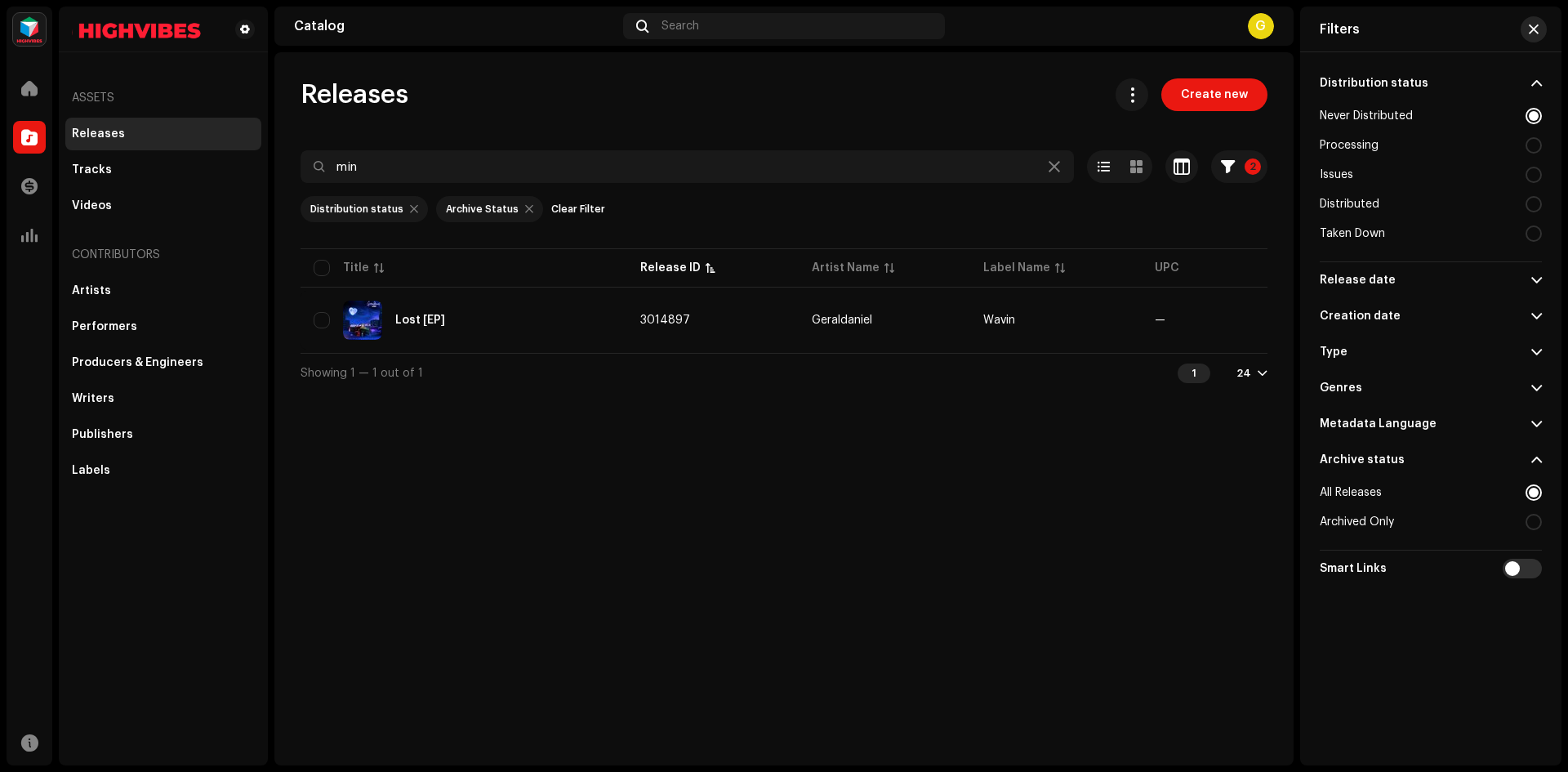
click at [1531, 29] on span "button" at bounding box center [1534, 29] width 10 height 13
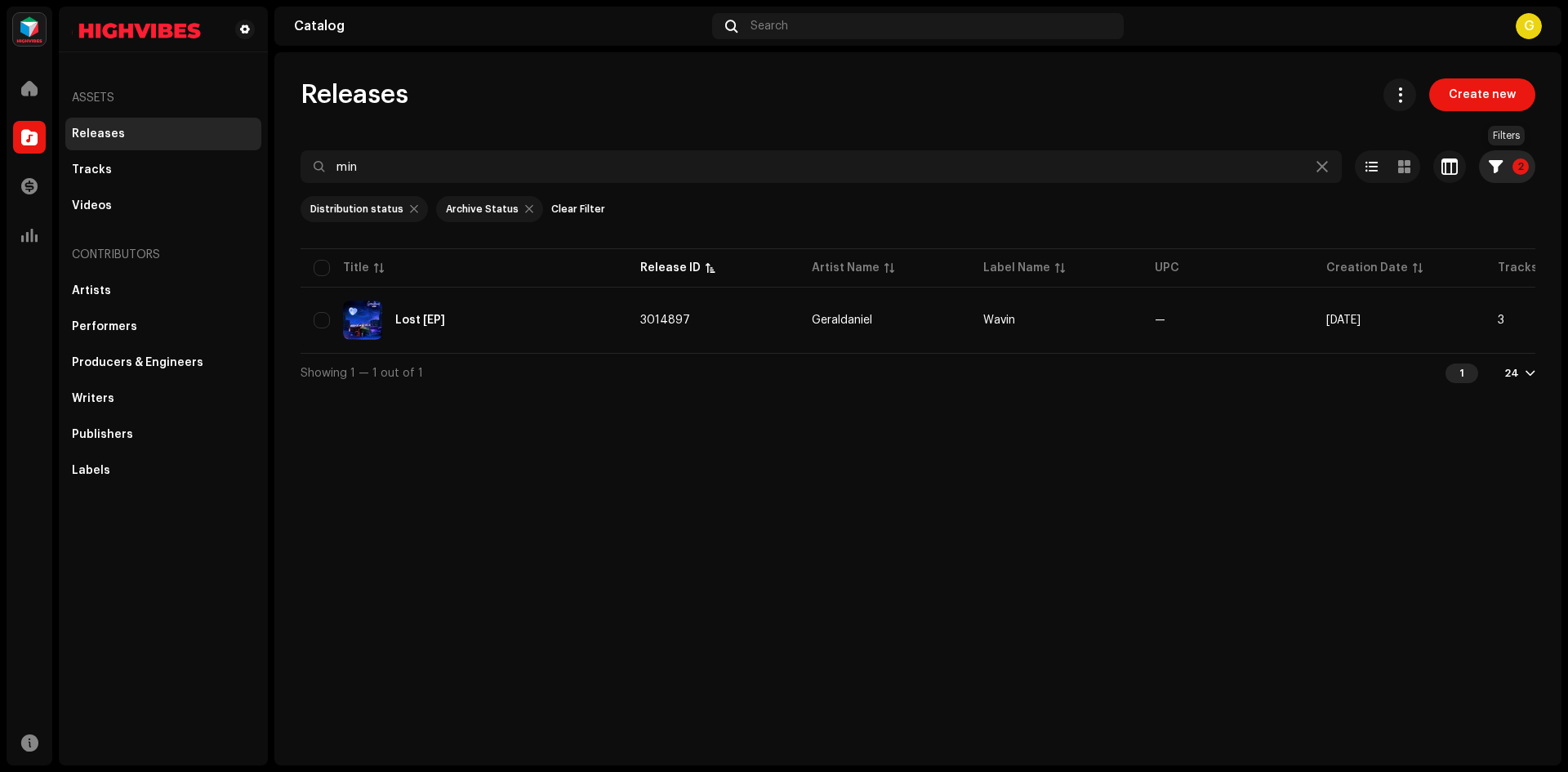
click at [1528, 160] on button "2" at bounding box center [1507, 167] width 56 height 33
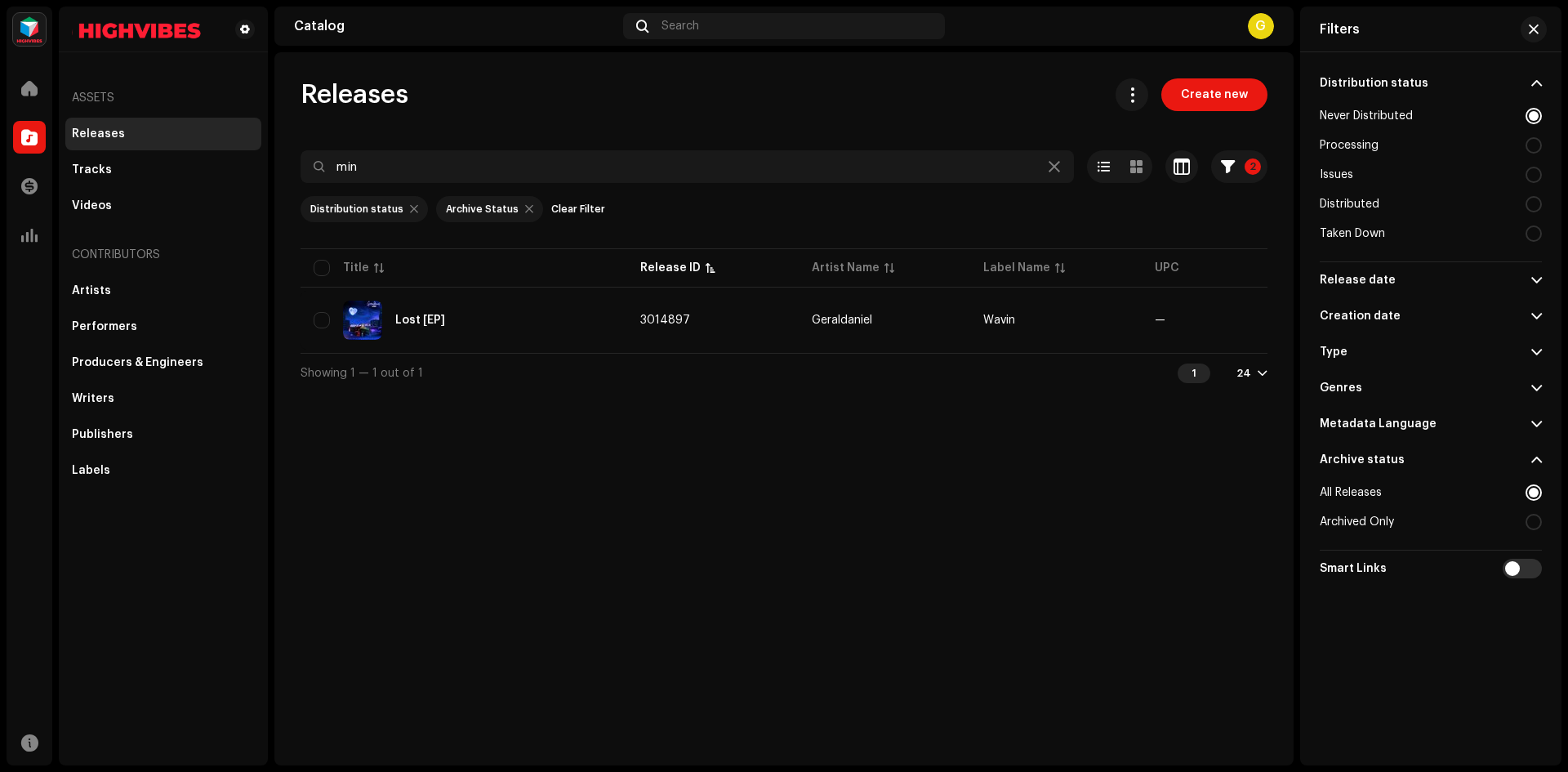
click at [1534, 496] on div at bounding box center [1534, 493] width 16 height 16
click at [1534, 495] on div at bounding box center [1534, 493] width 16 height 16
click at [1534, 490] on div at bounding box center [1534, 493] width 16 height 16
click at [1539, 459] on span at bounding box center [1537, 460] width 11 height 13
click at [1539, 465] on span at bounding box center [1537, 460] width 11 height 13
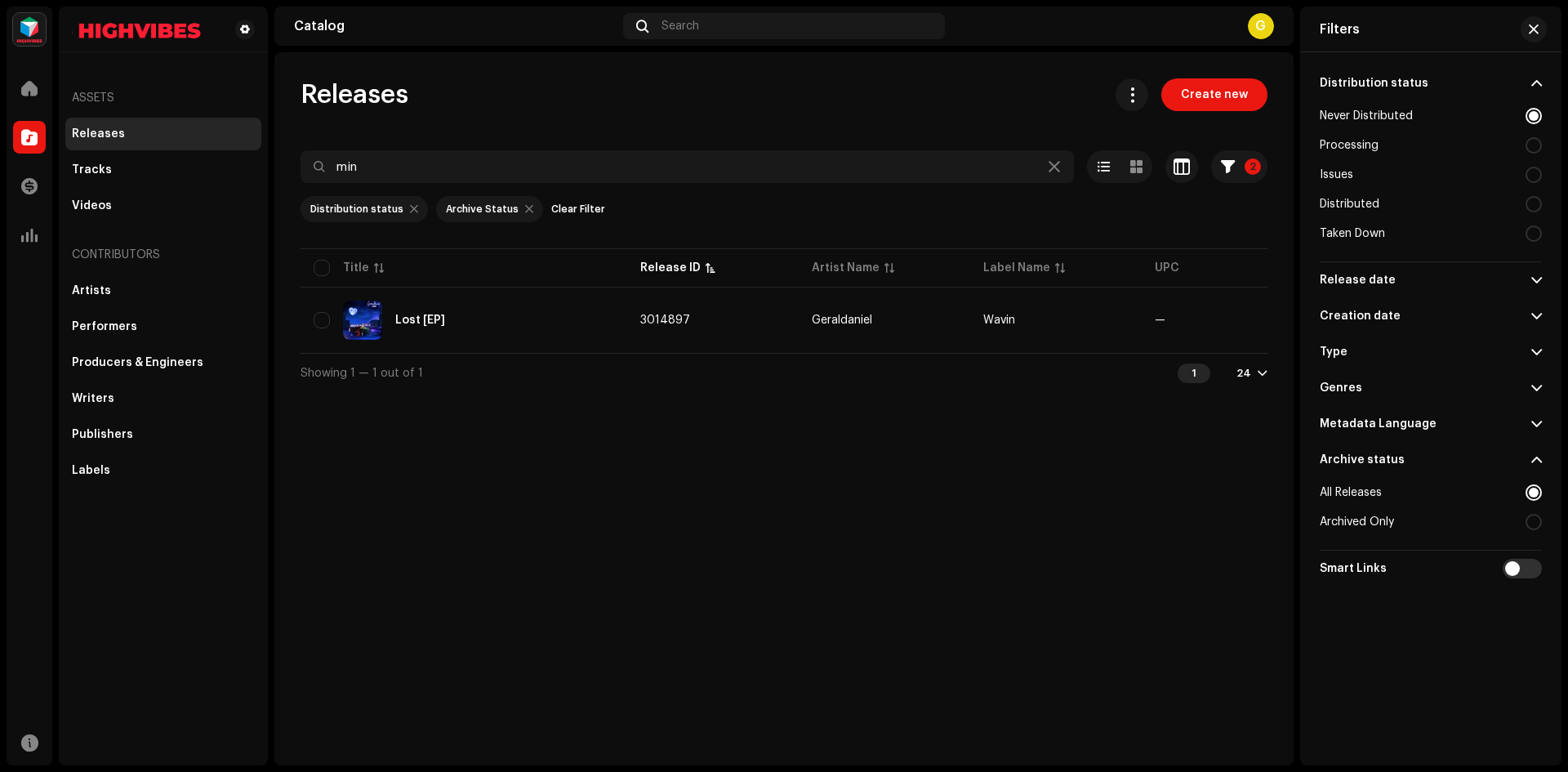
click at [1537, 455] on span at bounding box center [1537, 460] width 11 height 13
click at [37, 92] on span at bounding box center [29, 88] width 16 height 13
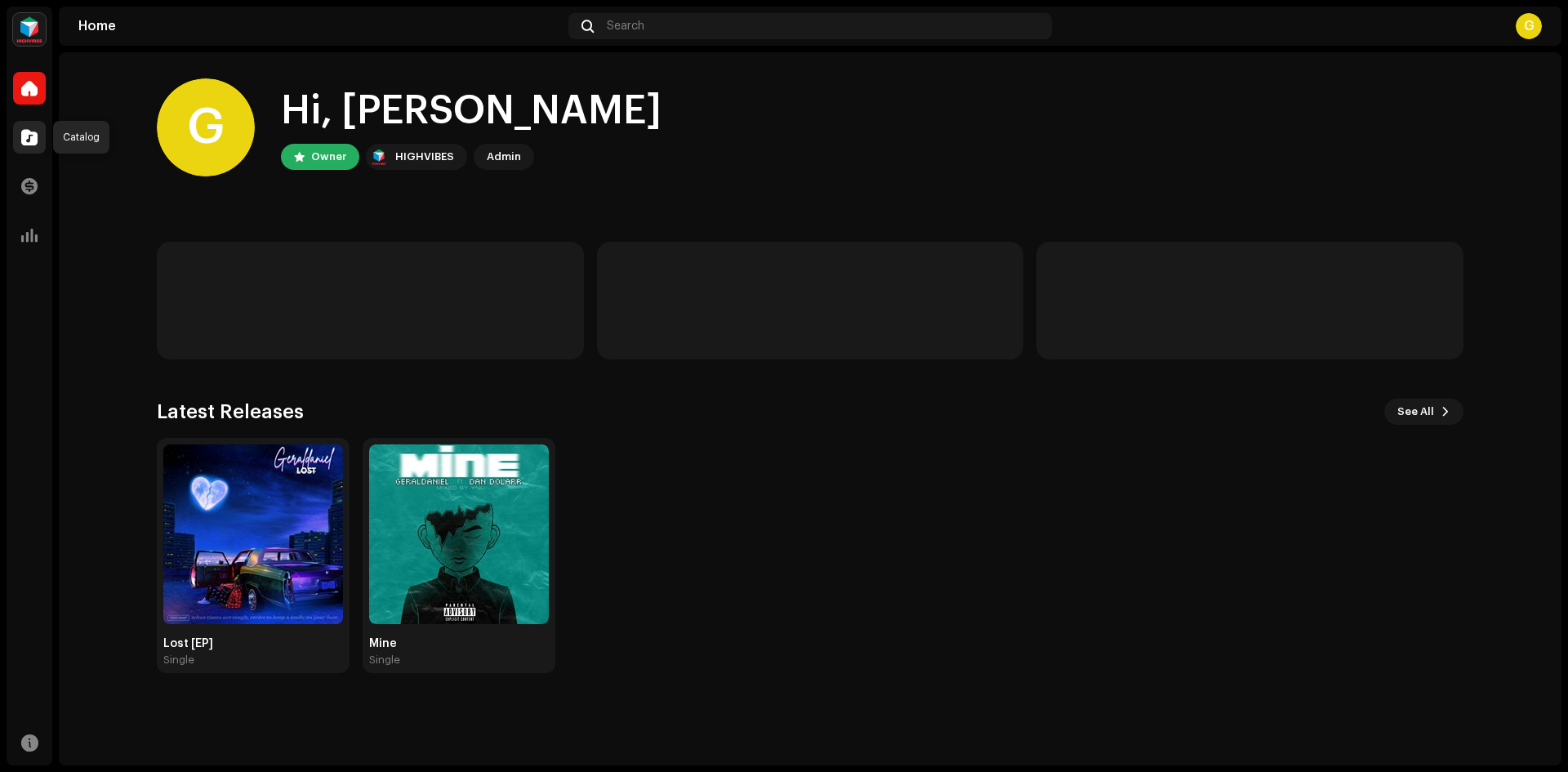
click at [37, 142] on span at bounding box center [29, 138] width 16 height 13
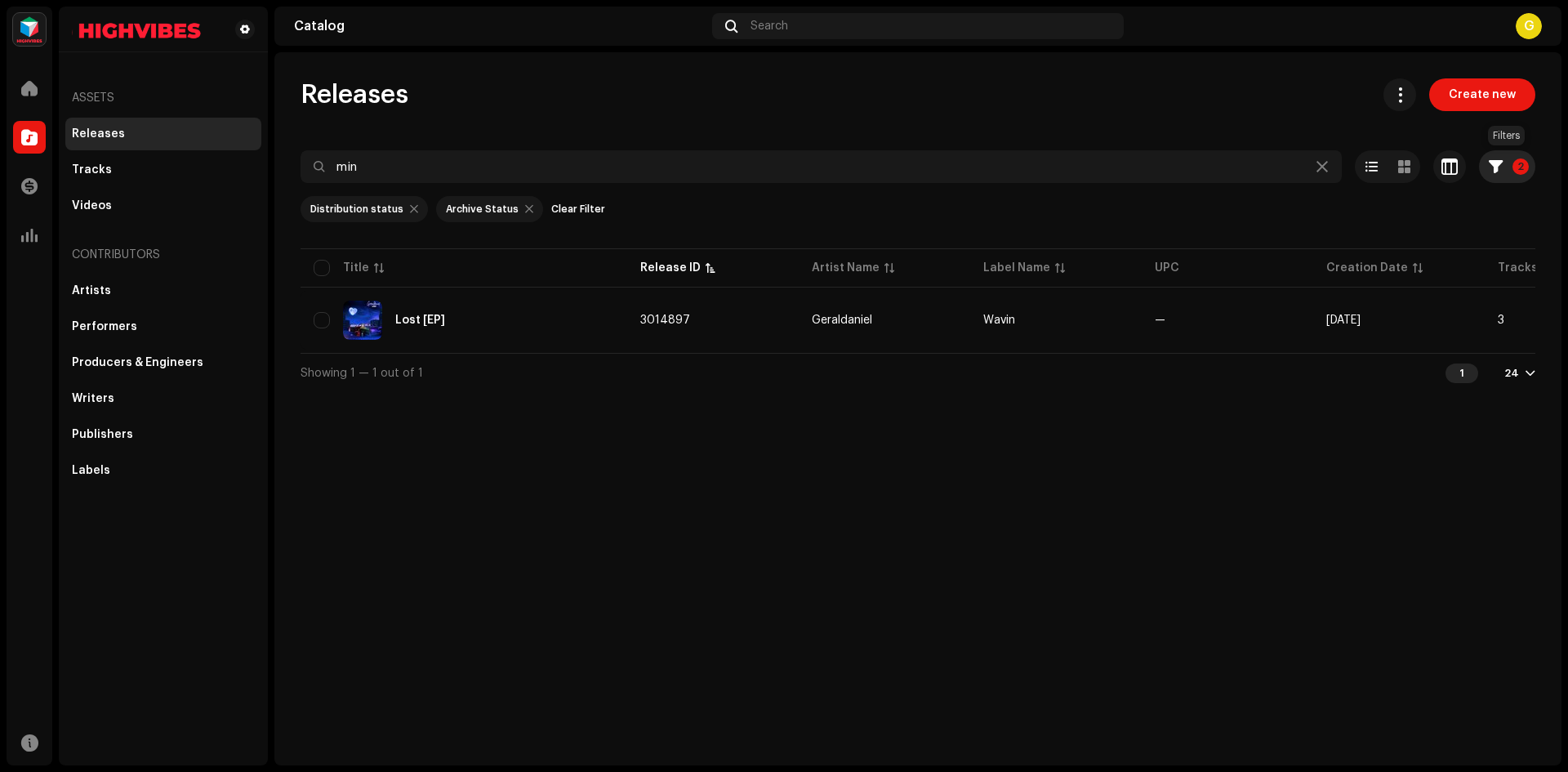
click at [1504, 169] on button "2" at bounding box center [1507, 167] width 56 height 33
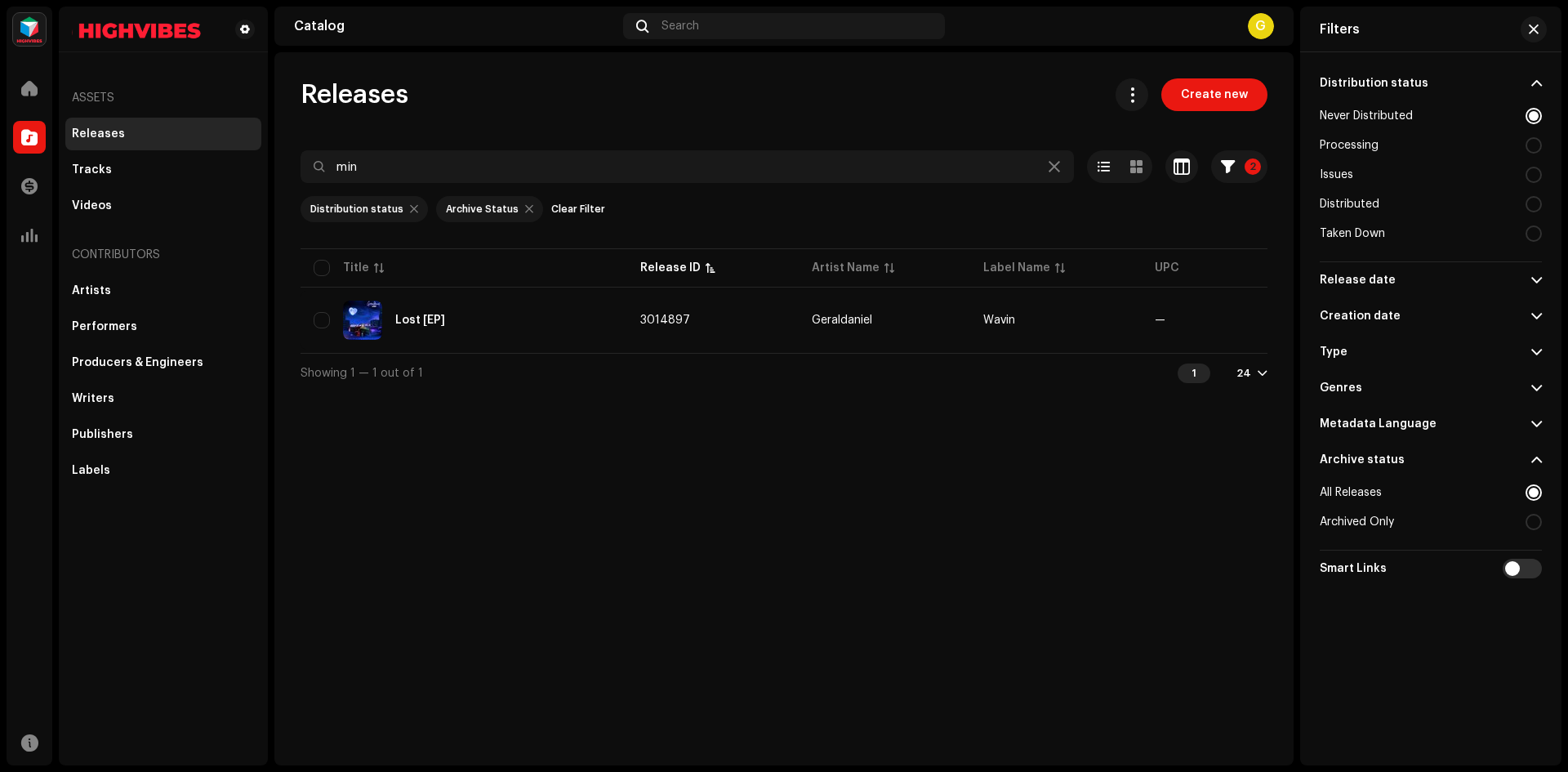
click at [1535, 111] on div at bounding box center [1534, 116] width 16 height 16
click at [1536, 117] on div at bounding box center [1534, 116] width 16 height 16
click at [1534, 153] on div at bounding box center [1534, 146] width 16 height 16
radio input "false"
click at [1534, 234] on div at bounding box center [1534, 233] width 16 height 16
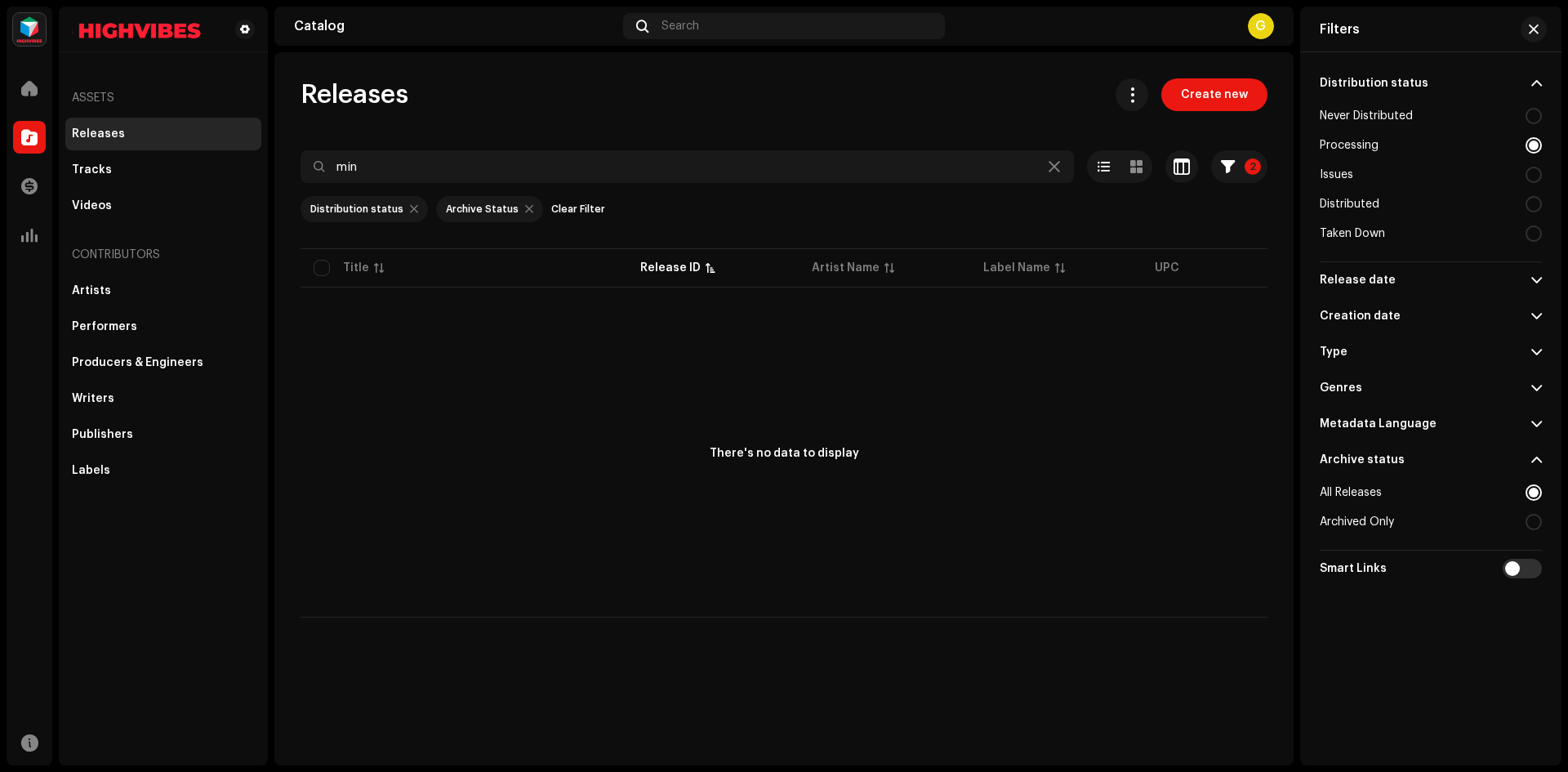
radio input "false"
radio input "true"
click at [1536, 201] on div at bounding box center [1534, 205] width 16 height 16
radio input "true"
click at [1534, 34] on span "button" at bounding box center [1534, 29] width 10 height 13
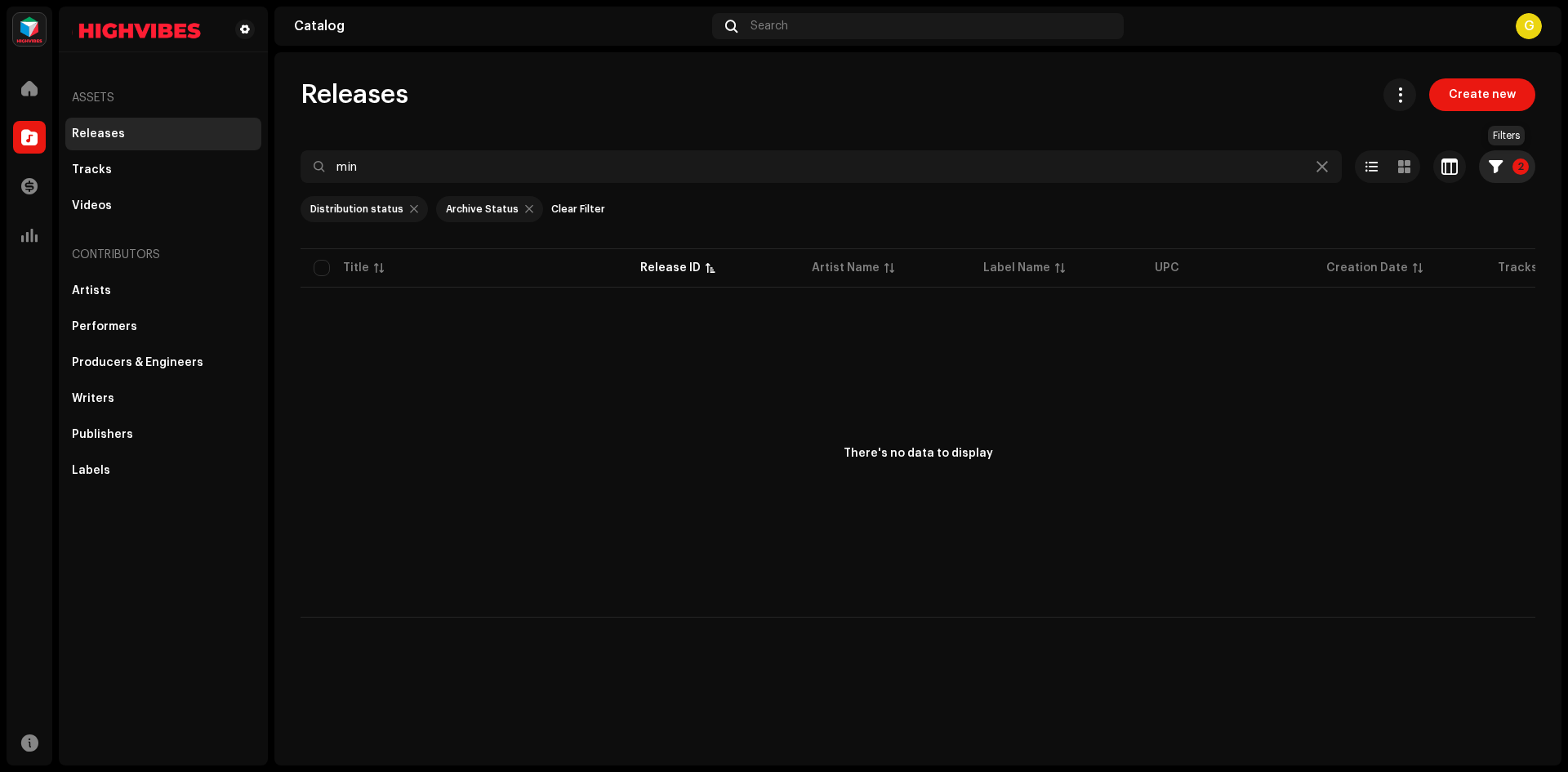
click at [1512, 174] on button "2" at bounding box center [1507, 167] width 56 height 33
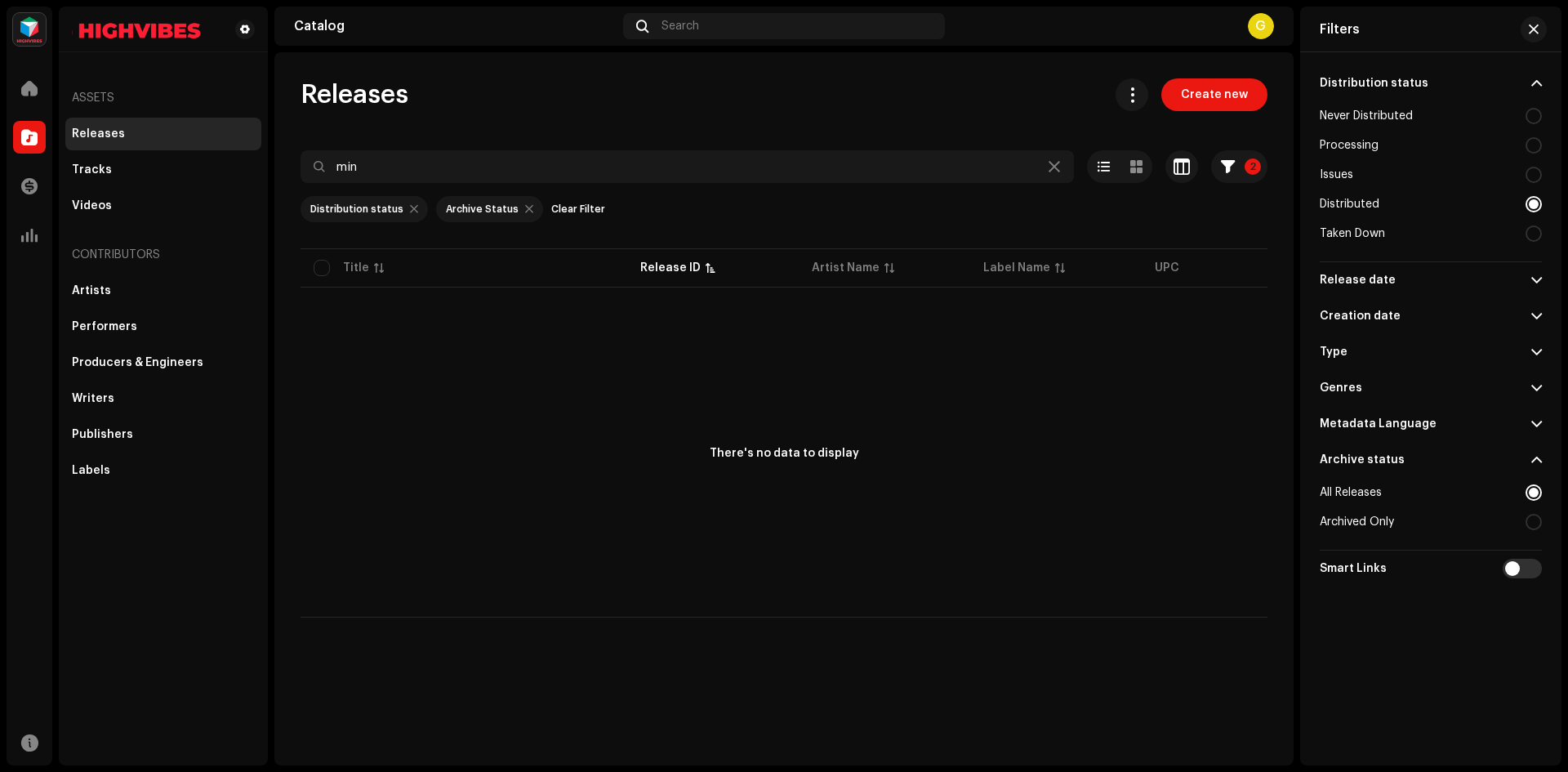
click at [1530, 206] on div at bounding box center [1534, 205] width 16 height 16
click at [1534, 209] on div at bounding box center [1534, 205] width 16 height 16
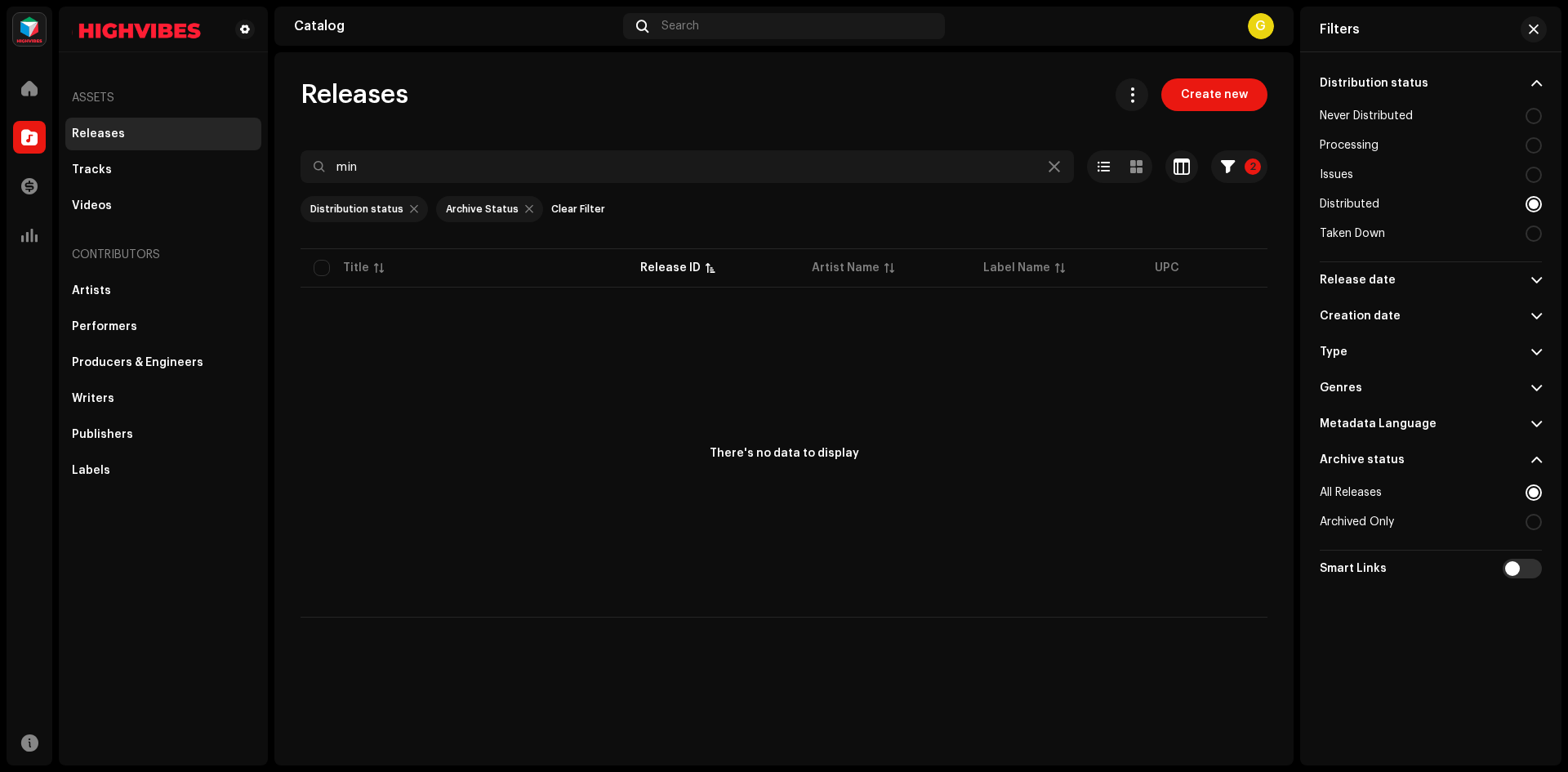
click at [1556, 198] on div "Distribution status Never Distributed Processing Issues Distributed Taken Down …" at bounding box center [1431, 386] width 261 height 666
click at [1552, 205] on div "Distribution status Never Distributed Processing Issues Distributed Taken Down …" at bounding box center [1431, 386] width 261 height 666
click at [1542, 201] on div at bounding box center [1534, 205] width 16 height 16
click at [1541, 495] on div at bounding box center [1534, 493] width 16 height 16
click at [1527, 575] on input "checkbox" at bounding box center [1523, 569] width 39 height 20
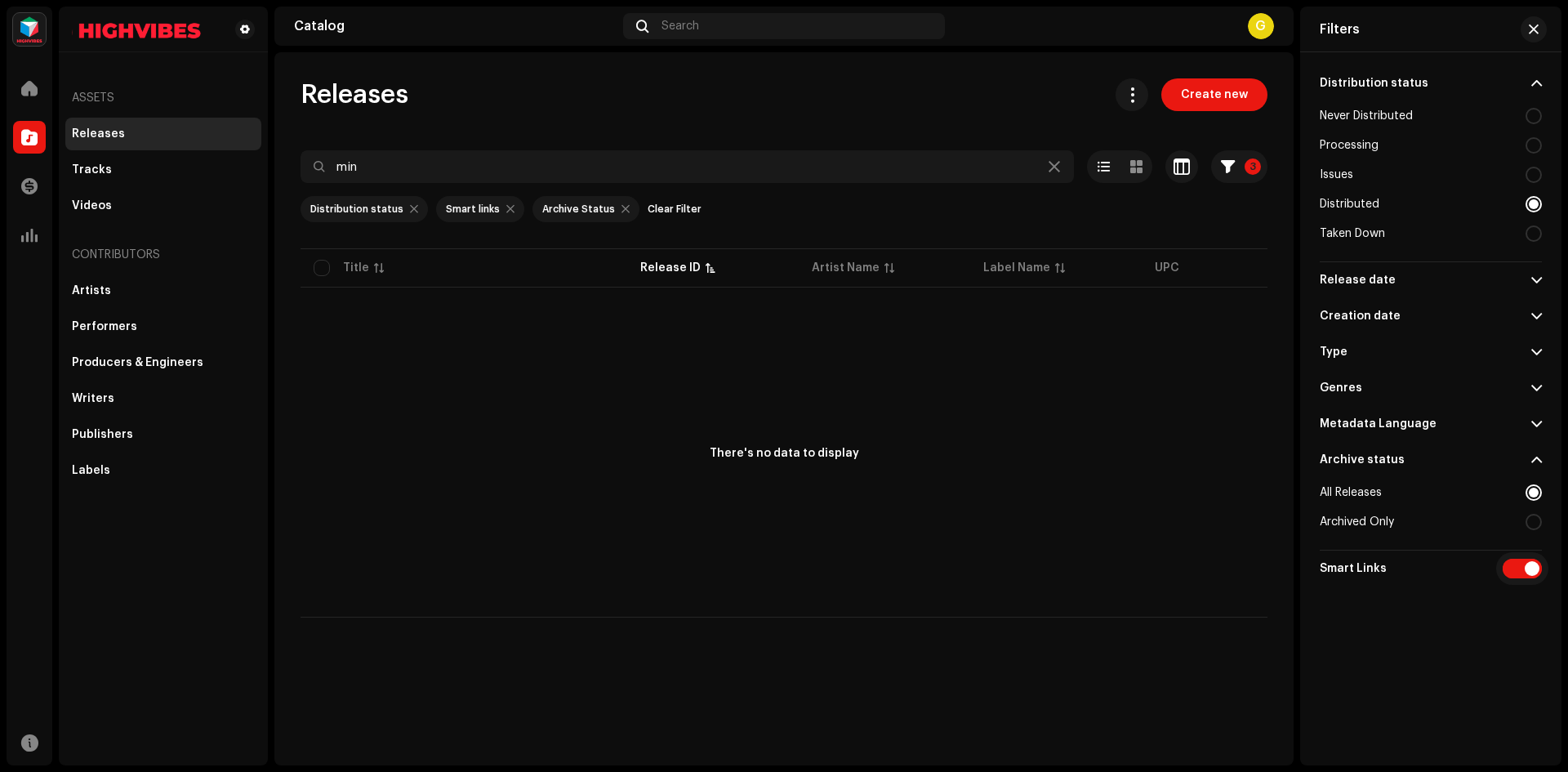
click at [1527, 575] on input "checkbox" at bounding box center [1523, 569] width 39 height 20
checkbox input "false"
click at [1535, 491] on div at bounding box center [1534, 493] width 16 height 16
click at [1534, 212] on div at bounding box center [1534, 205] width 16 height 16
click at [1531, 35] on span "button" at bounding box center [1534, 29] width 10 height 13
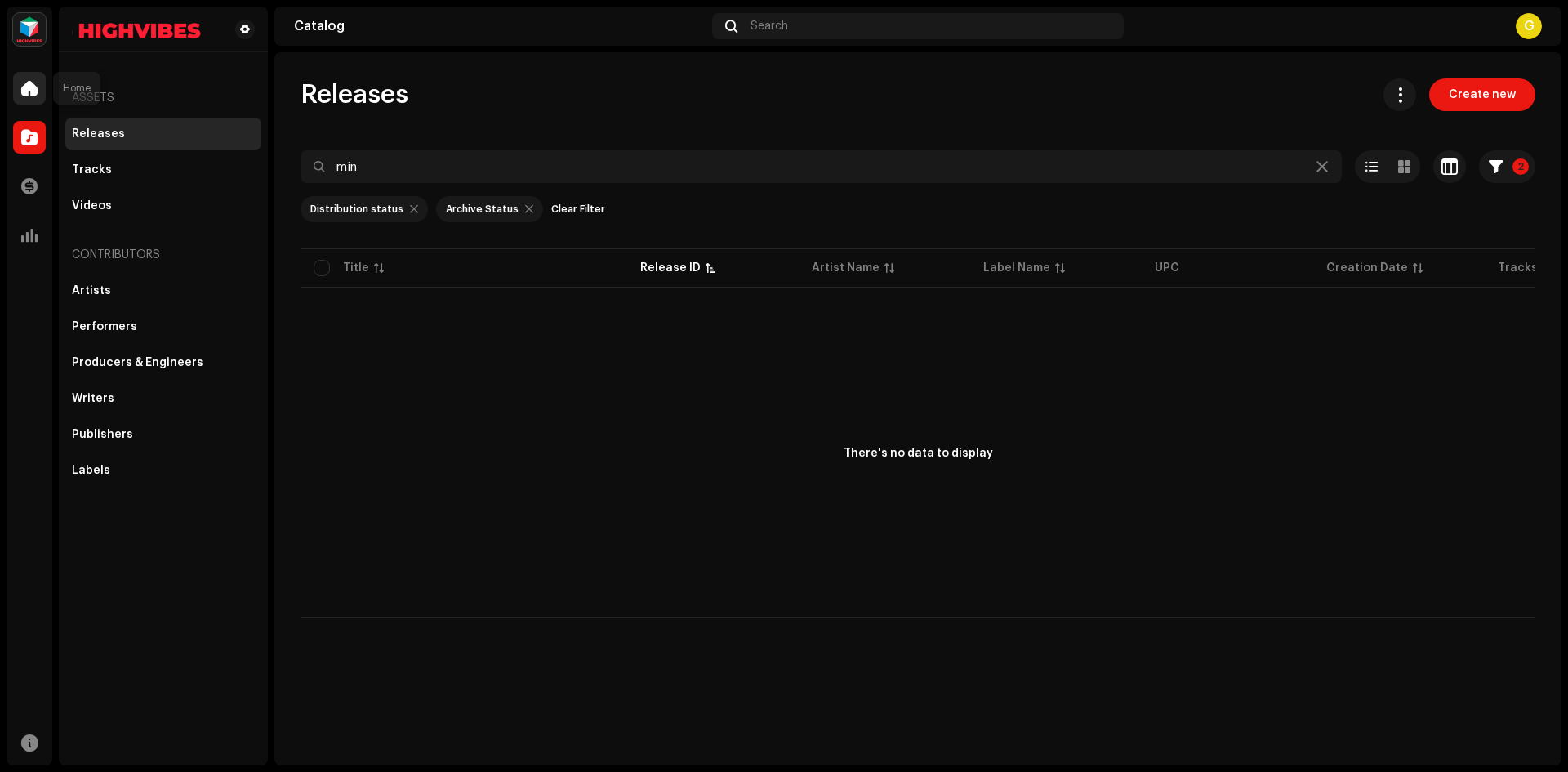
click at [28, 90] on span at bounding box center [29, 88] width 16 height 13
